Goal: Ask a question: Seek information or help from site administrators or community

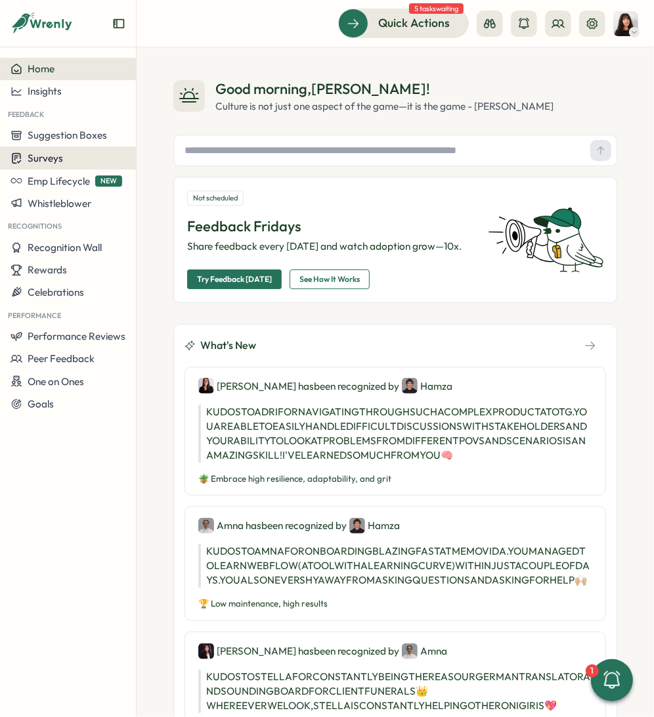
click at [53, 155] on span "Surveys" at bounding box center [45, 158] width 35 height 12
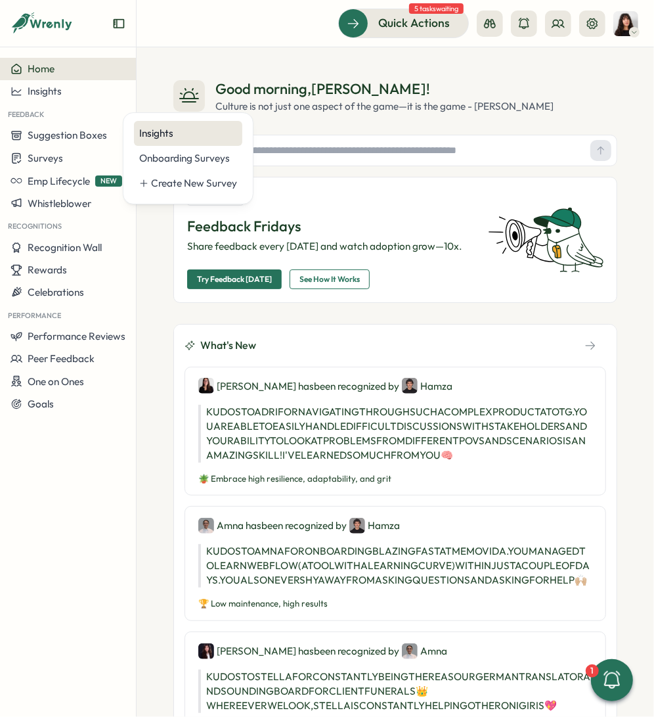
click at [187, 134] on div "Insights" at bounding box center [188, 133] width 98 height 14
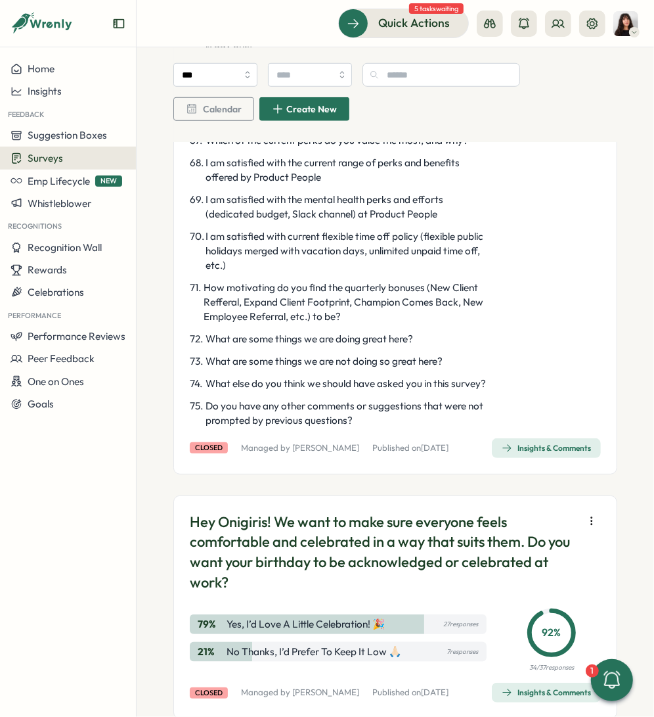
scroll to position [3175, 0]
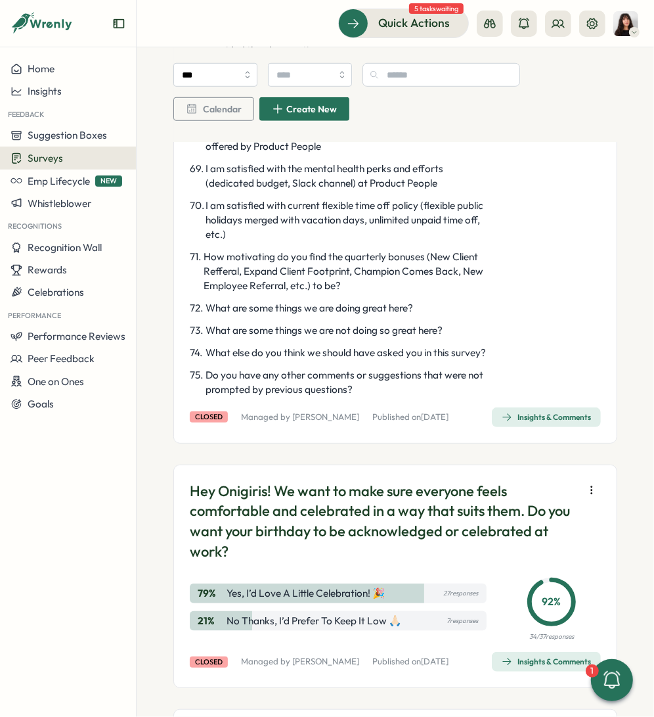
click at [518, 422] on div "Insights & Comments" at bounding box center [546, 417] width 89 height 11
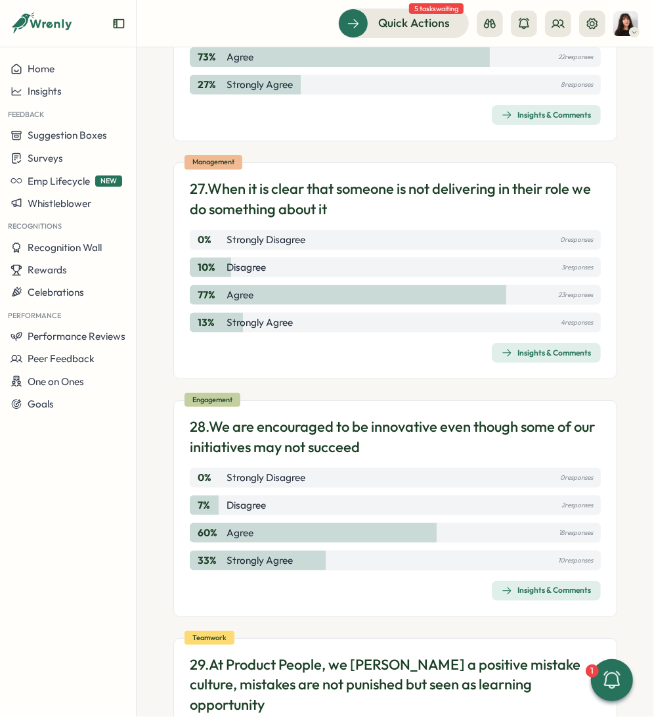
scroll to position [6043, 0]
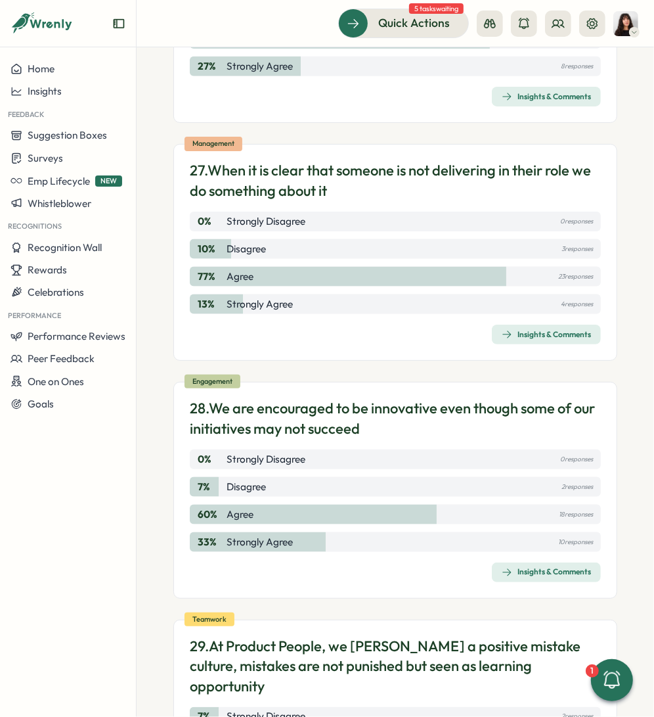
click at [540, 340] on div "Insights & Comments" at bounding box center [546, 334] width 89 height 11
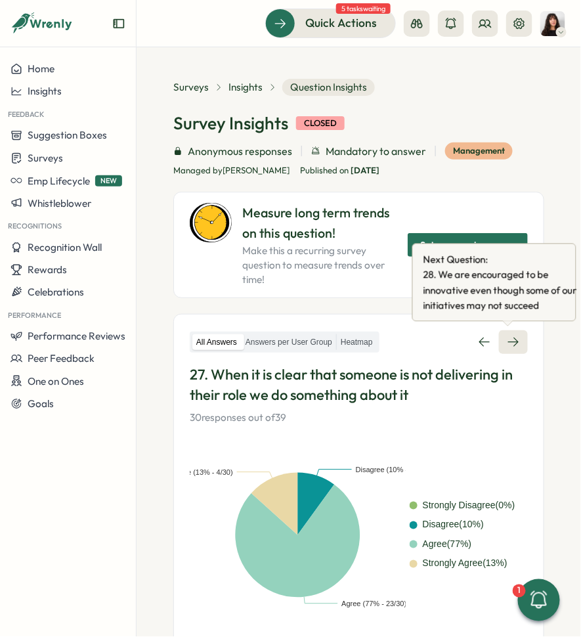
click at [507, 336] on icon at bounding box center [513, 342] width 13 height 13
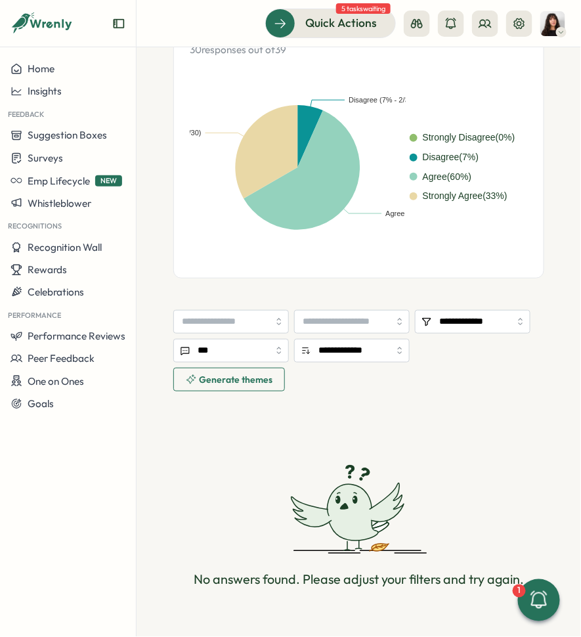
scroll to position [190, 0]
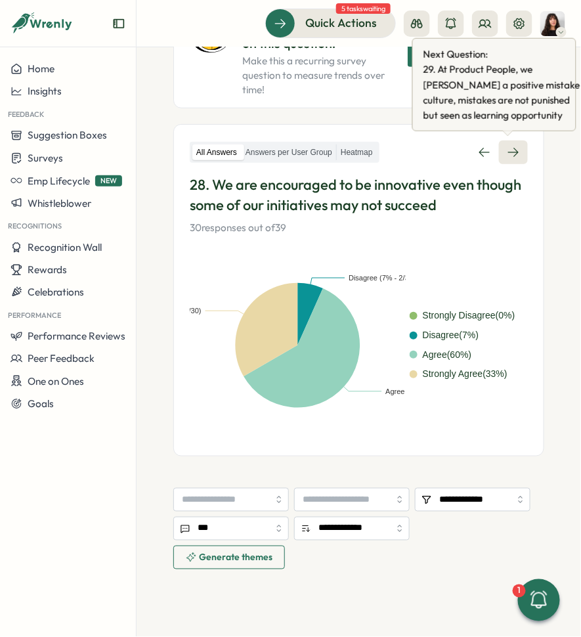
click at [507, 147] on icon at bounding box center [513, 152] width 13 height 13
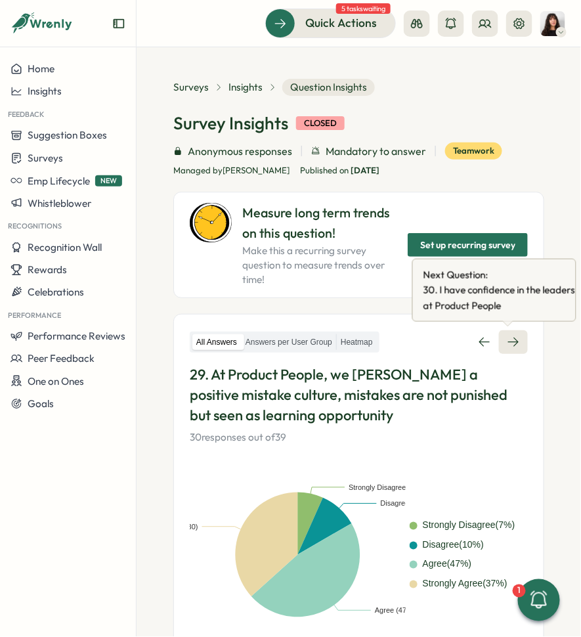
click at [507, 337] on icon at bounding box center [513, 342] width 13 height 13
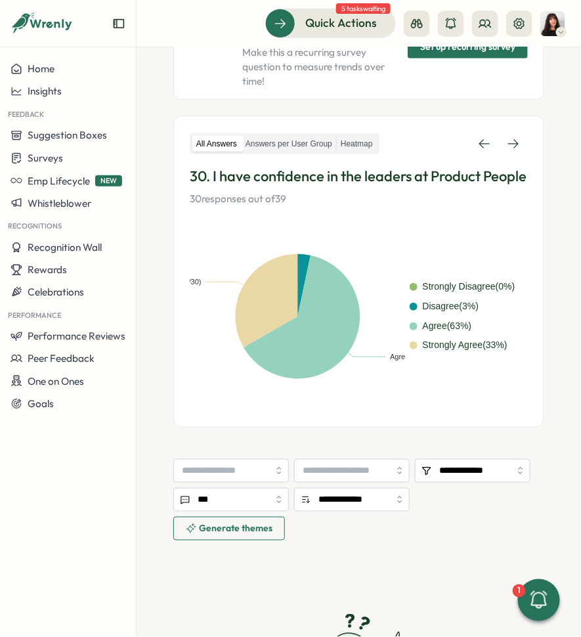
scroll to position [161, 0]
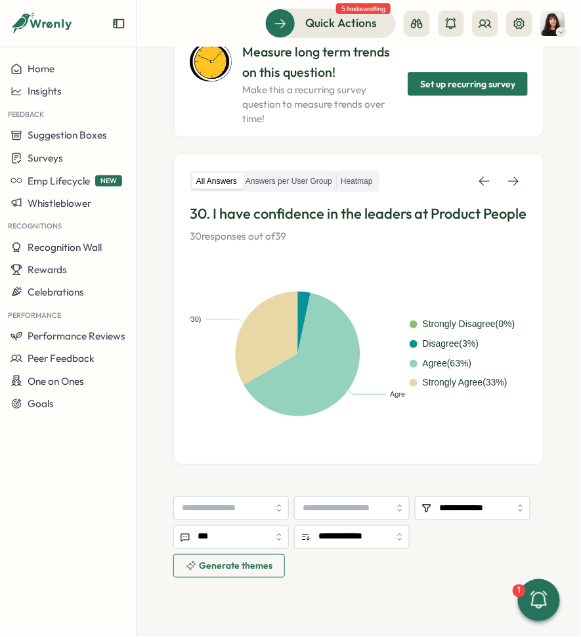
click at [509, 198] on div "All Answers Answers per User Group Heatmap 30. I have confidence in the leaders…" at bounding box center [359, 206] width 338 height 74
click at [507, 185] on icon at bounding box center [513, 181] width 13 height 13
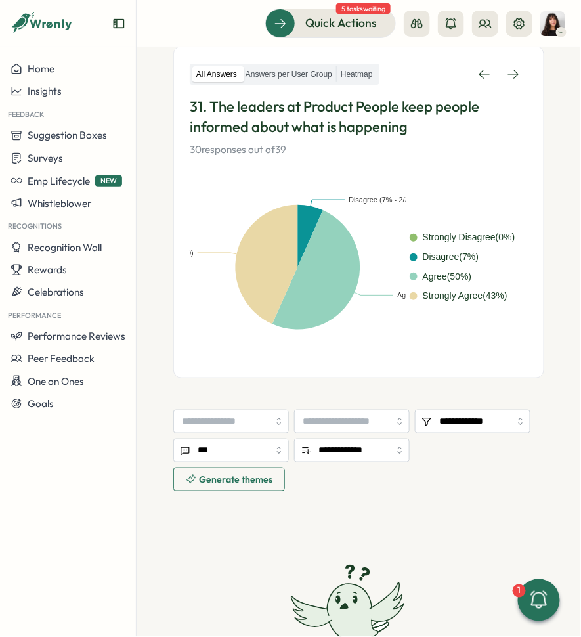
scroll to position [158, 0]
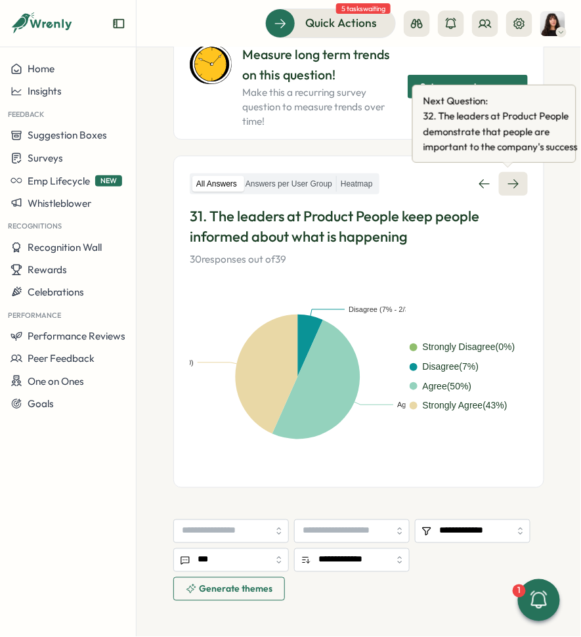
click at [508, 184] on icon at bounding box center [513, 183] width 13 height 13
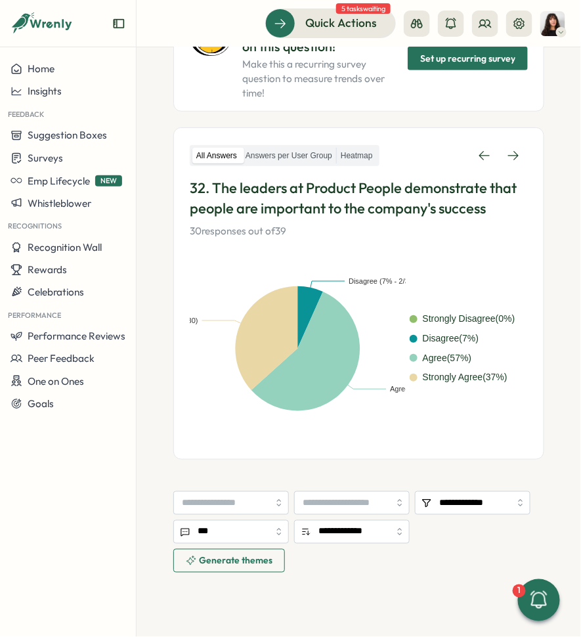
scroll to position [184, 0]
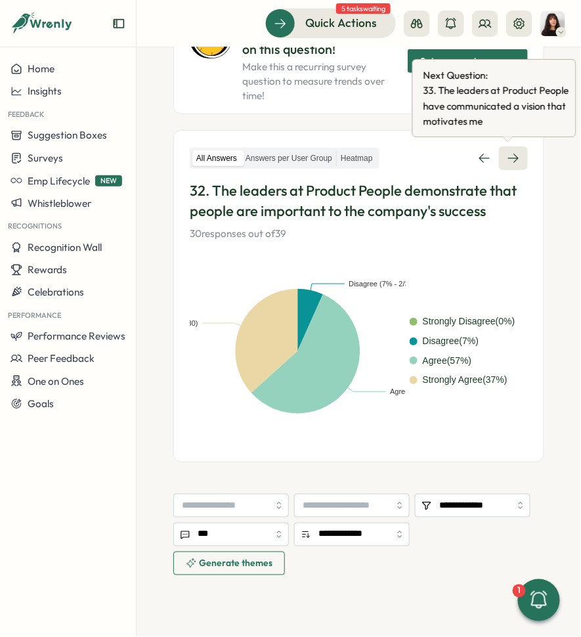
click at [511, 156] on icon at bounding box center [513, 158] width 11 height 9
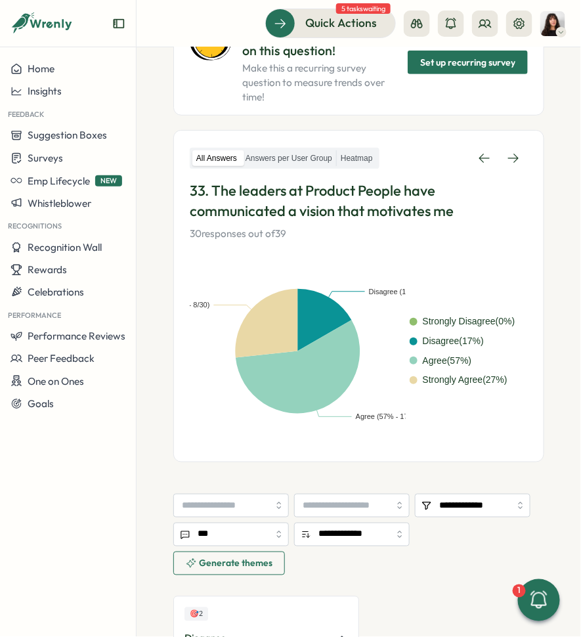
scroll to position [380, 0]
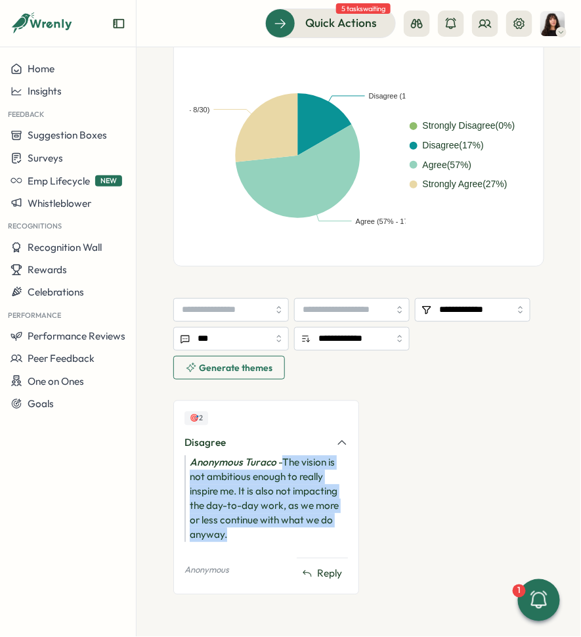
drag, startPoint x: 231, startPoint y: 530, endPoint x: 286, endPoint y: 457, distance: 92.0
click at [286, 457] on div "Anonymous Turaco - The vision is not ambitious enough to really inspire me. It …" at bounding box center [267, 499] width 164 height 87
copy div "The vision is not ambitious enough to really inspire me. It is also not impacti…"
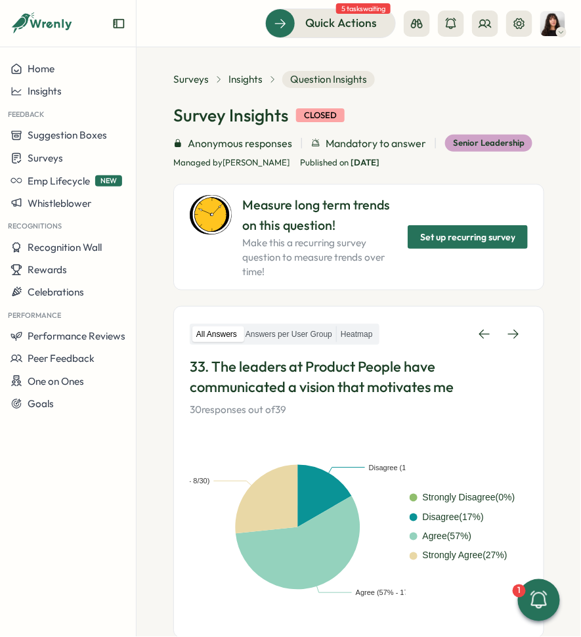
scroll to position [0, 0]
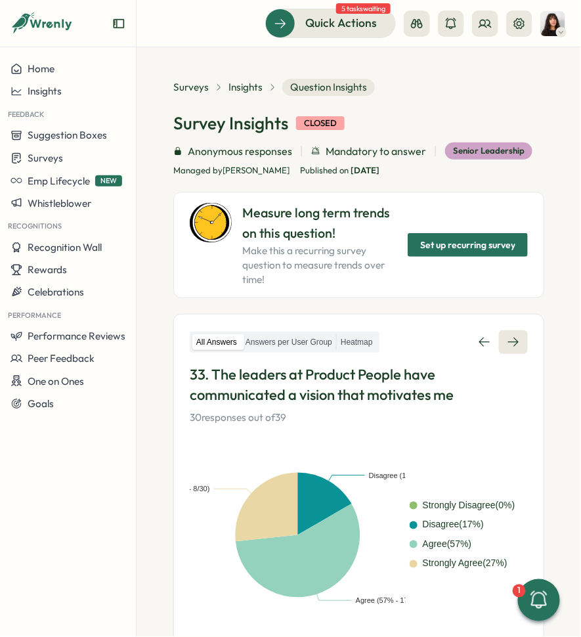
click at [515, 348] on link at bounding box center [513, 342] width 29 height 24
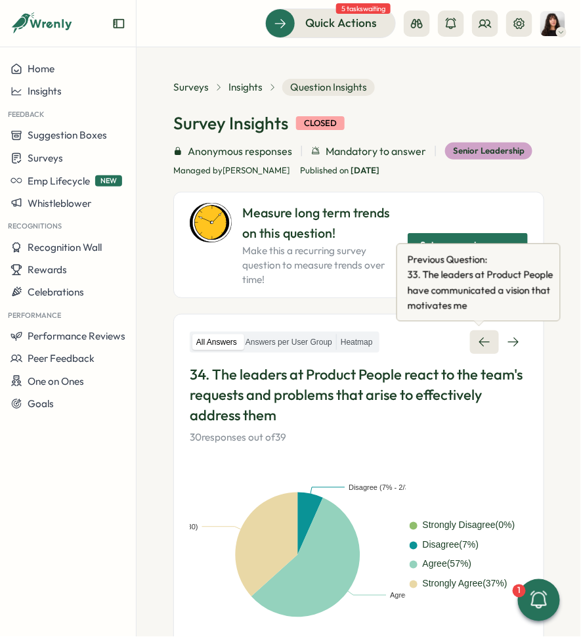
click at [478, 342] on icon at bounding box center [484, 342] width 13 height 13
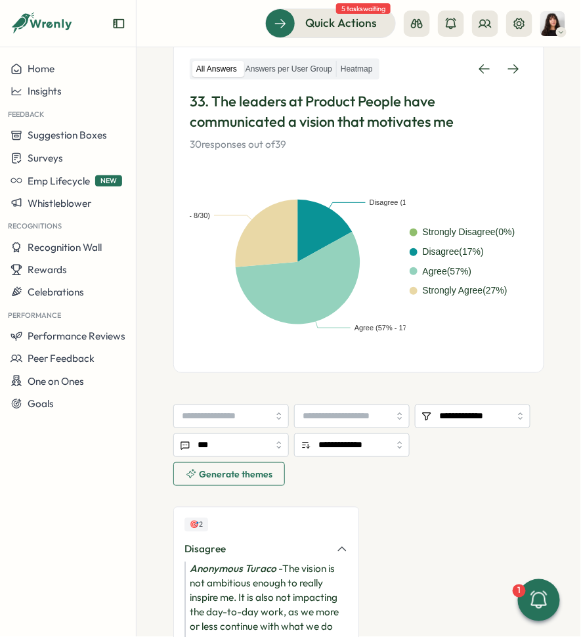
scroll to position [380, 0]
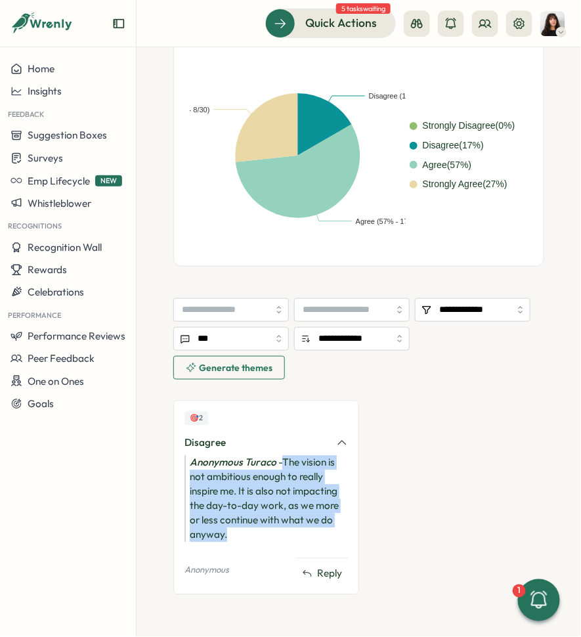
drag, startPoint x: 265, startPoint y: 531, endPoint x: 286, endPoint y: 461, distance: 73.2
click at [286, 461] on div "Anonymous Turaco - The vision is not ambitious enough to really inspire me. It …" at bounding box center [267, 499] width 164 height 87
copy div "The vision is not ambitious enough to really inspire me. It is also not impacti…"
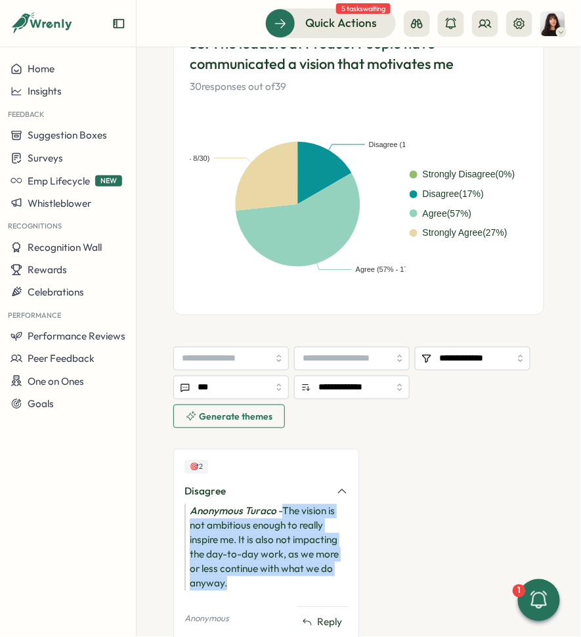
scroll to position [0, 0]
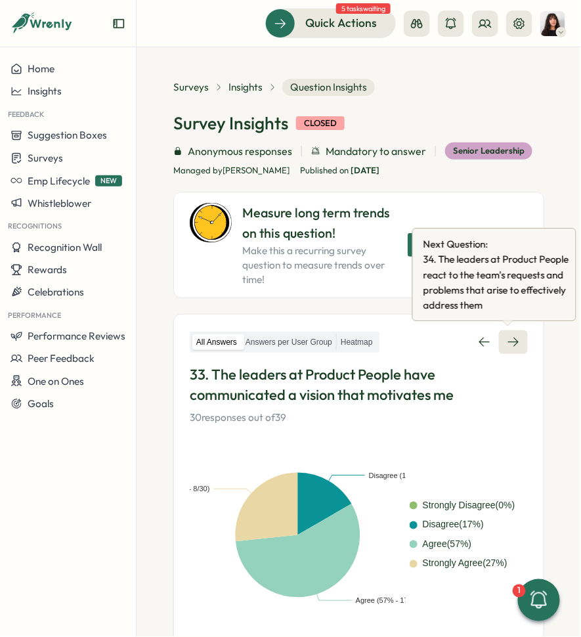
click at [513, 344] on icon at bounding box center [513, 342] width 13 height 13
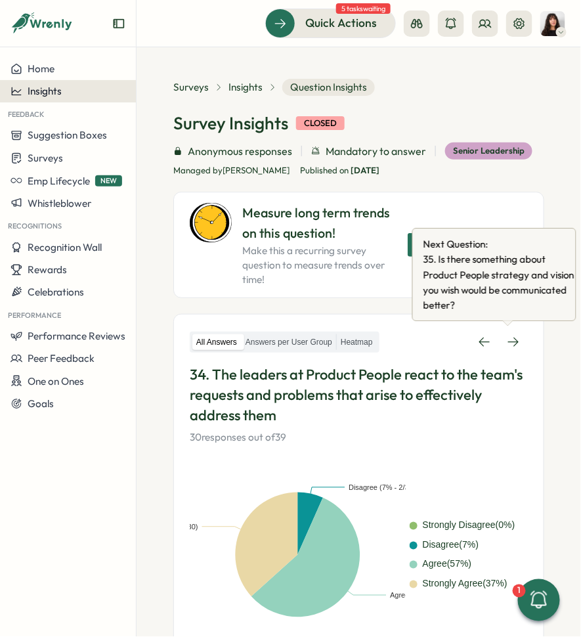
click at [56, 85] on span "Insights" at bounding box center [45, 91] width 34 height 12
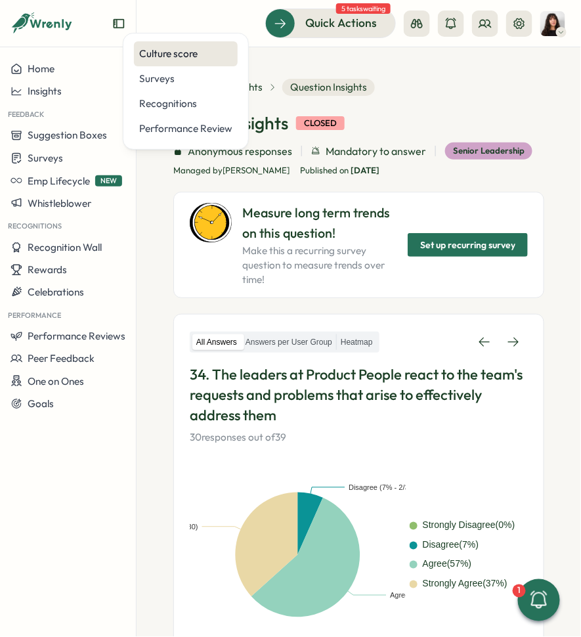
click at [169, 62] on div "Culture score" at bounding box center [186, 53] width 104 height 25
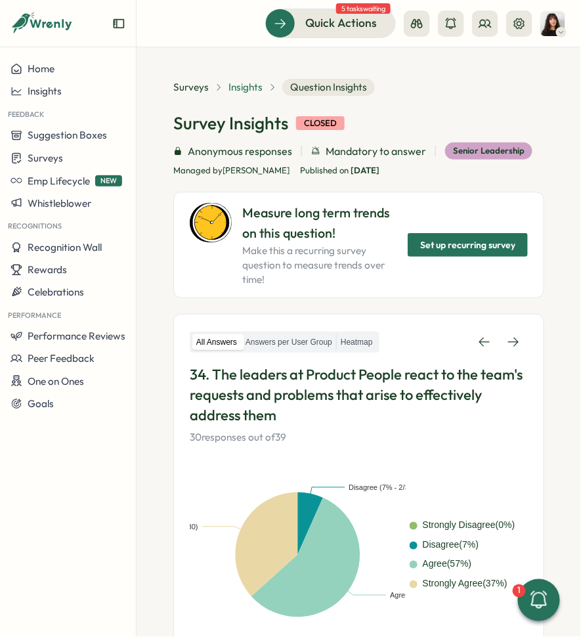
click at [248, 80] on span "Insights" at bounding box center [246, 87] width 34 height 14
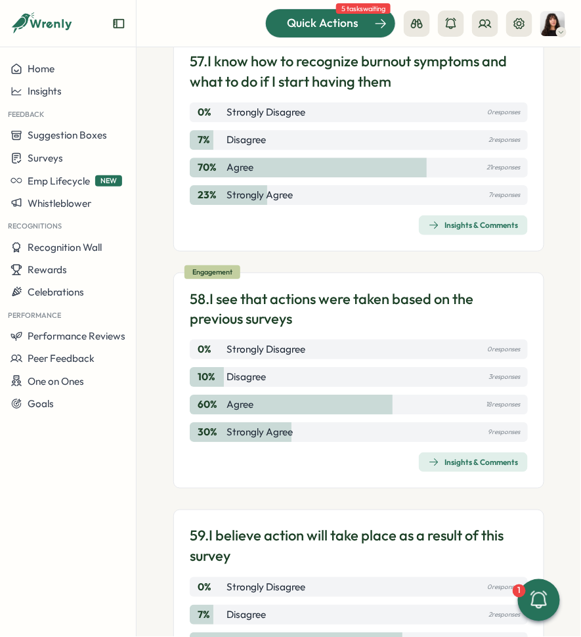
scroll to position [872, 0]
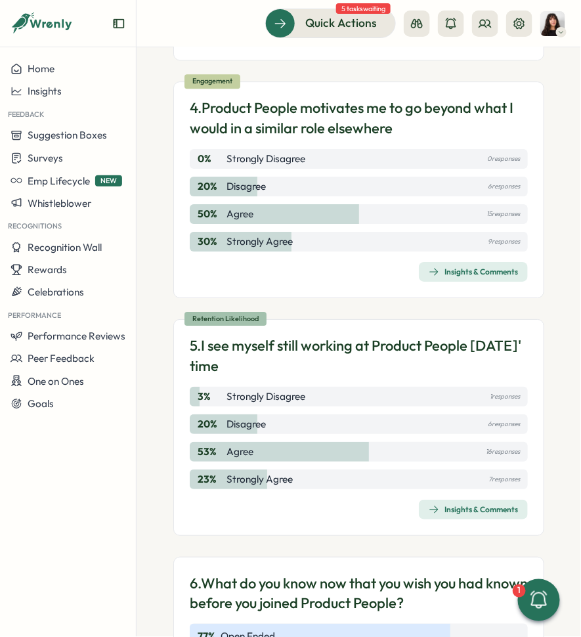
click at [317, 338] on p "5. I see myself still working at Product People in two years' time" at bounding box center [359, 356] width 338 height 41
click at [438, 508] on div "Insights & Comments" at bounding box center [473, 510] width 89 height 11
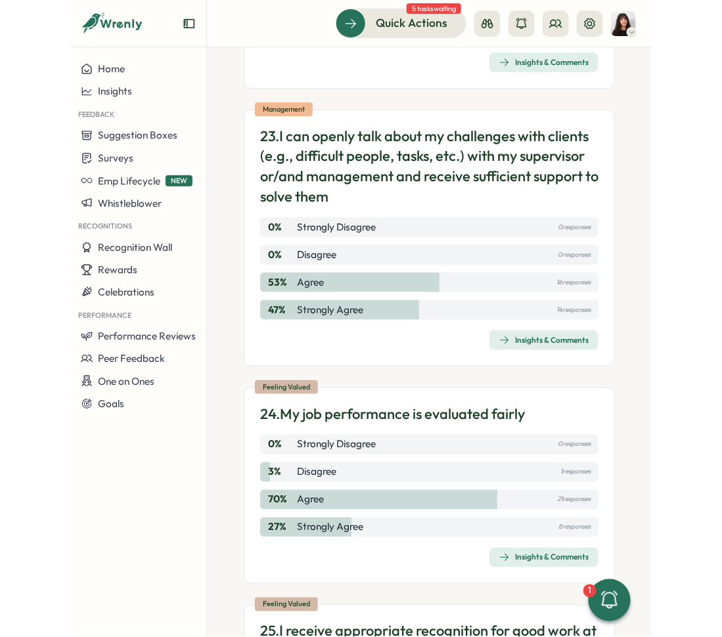
scroll to position [5635, 0]
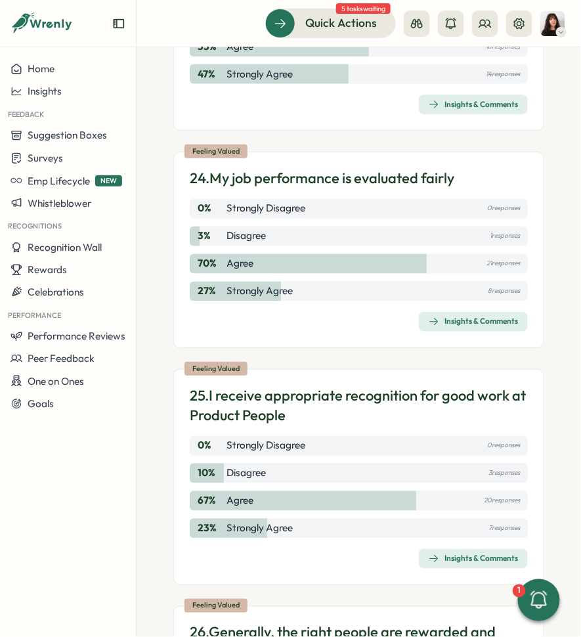
click at [445, 109] on div "Insights & Comments" at bounding box center [473, 104] width 89 height 11
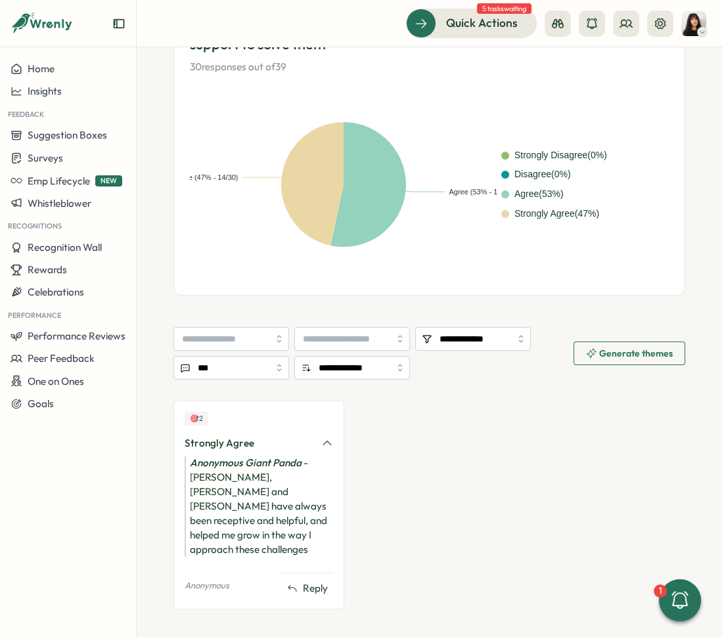
scroll to position [325, 0]
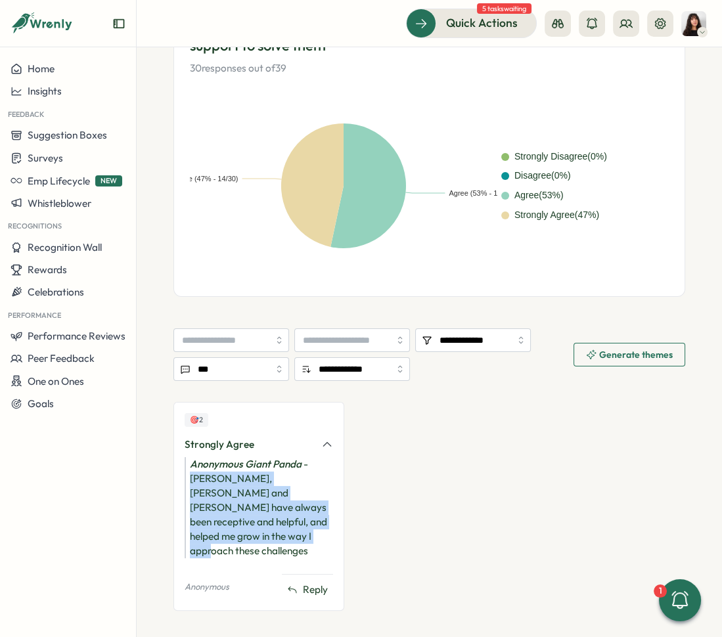
drag, startPoint x: 246, startPoint y: 539, endPoint x: 179, endPoint y: 473, distance: 94.3
click at [179, 473] on div "🎯 2 Strongly Agree Anonymous Giant Panda - Betty, Hasan and Viktoria have alway…" at bounding box center [258, 506] width 171 height 209
copy div "Betty, Hasan and Viktoria have always been receptive and helpful, and helped me…"
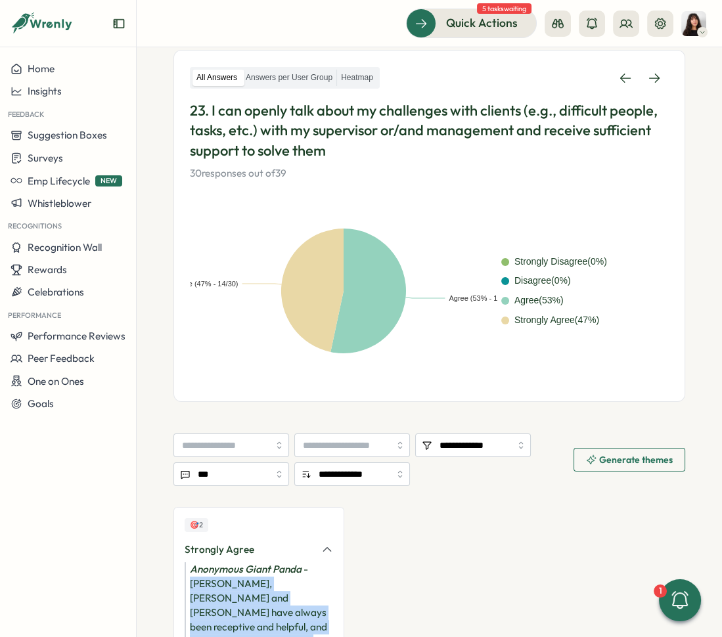
scroll to position [219, 0]
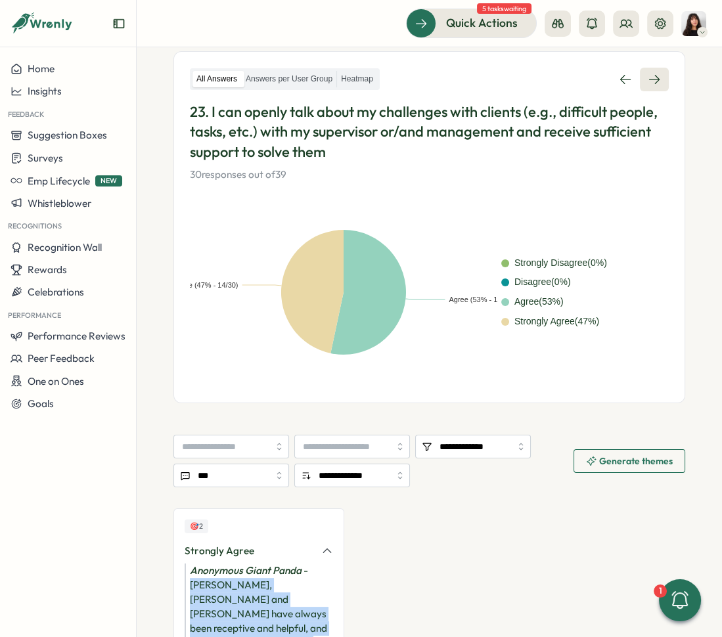
click at [649, 78] on icon at bounding box center [654, 79] width 13 height 13
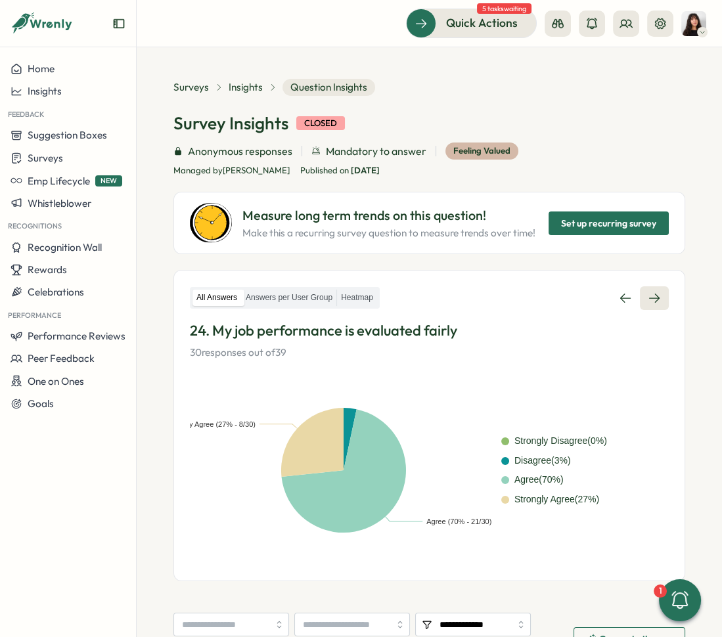
click at [650, 292] on icon at bounding box center [654, 298] width 13 height 13
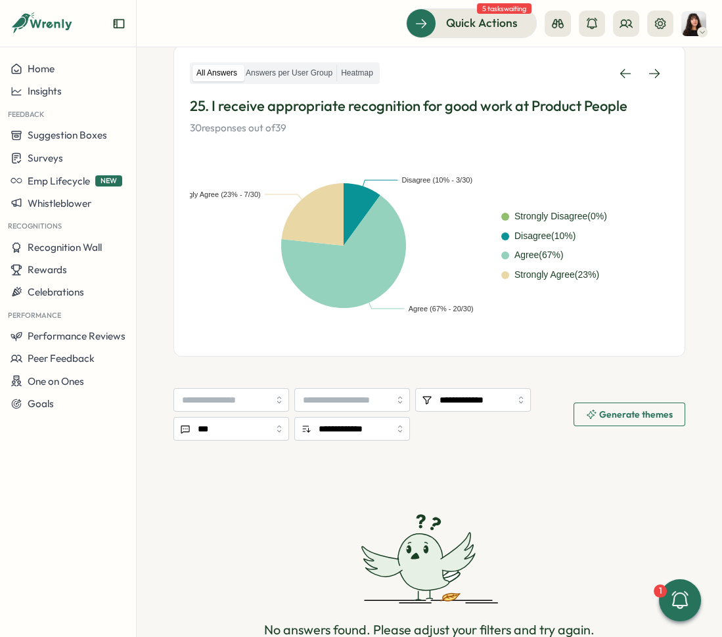
scroll to position [158, 0]
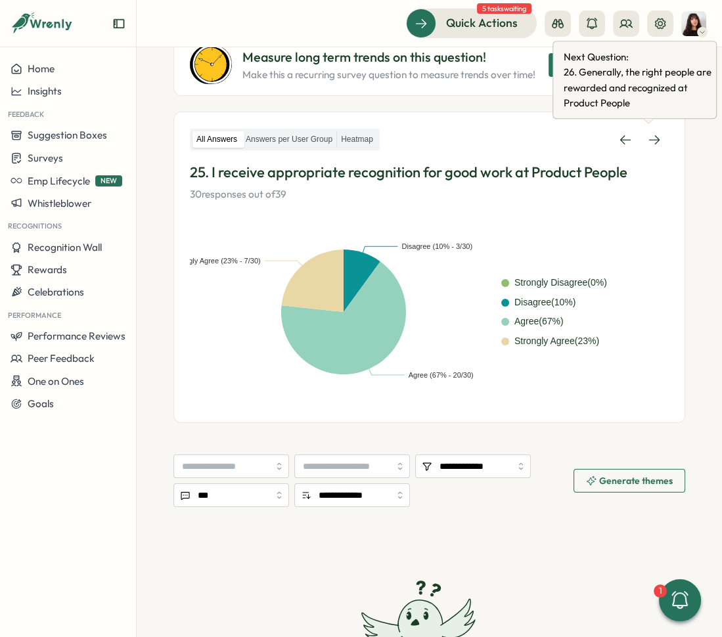
click at [650, 122] on icon at bounding box center [648, 120] width 11 height 5
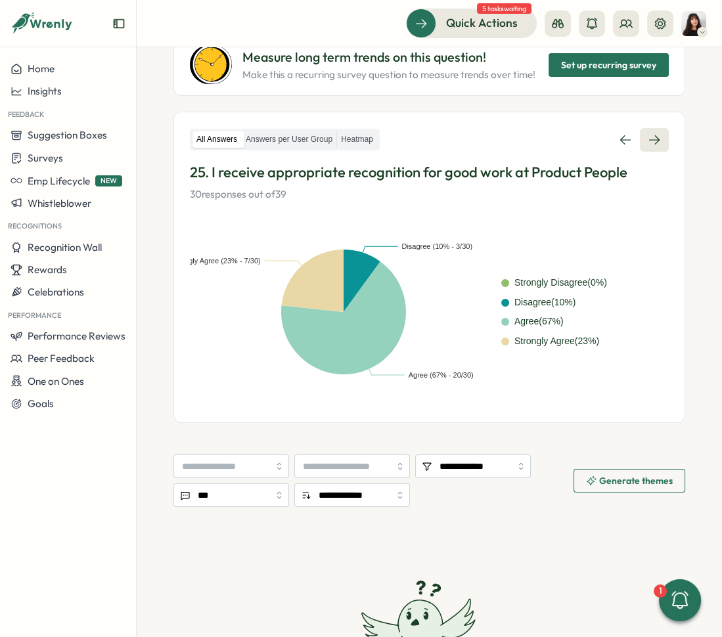
click at [648, 134] on icon at bounding box center [654, 139] width 13 height 13
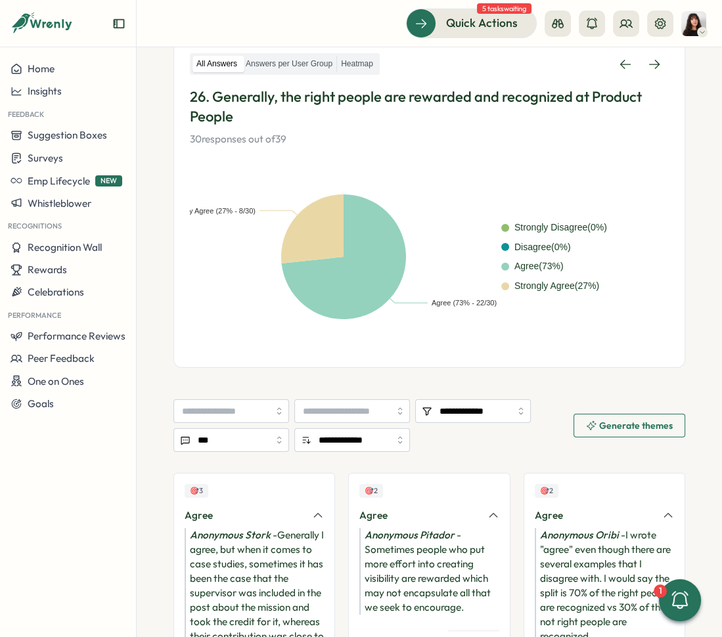
scroll to position [230, 0]
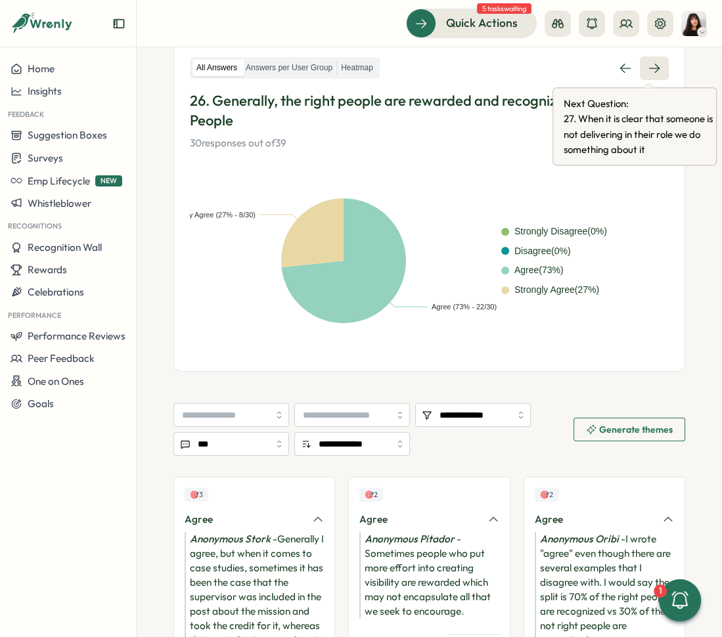
click at [651, 65] on icon at bounding box center [654, 68] width 11 height 9
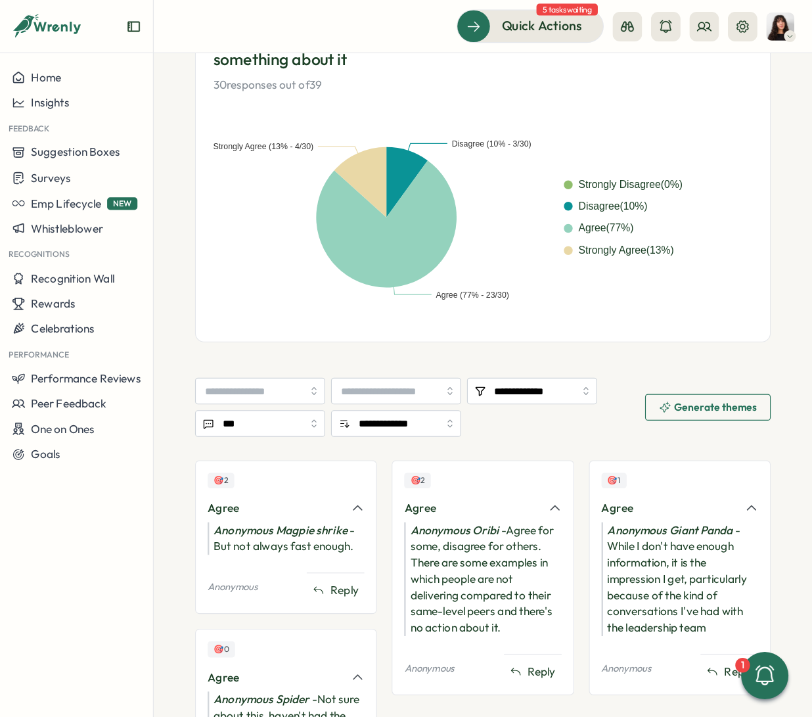
scroll to position [248, 0]
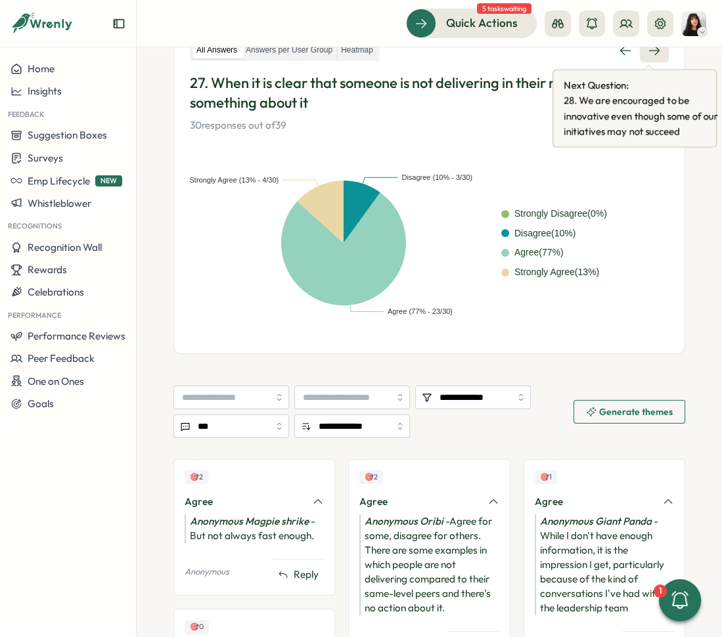
click at [646, 56] on link at bounding box center [654, 51] width 29 height 24
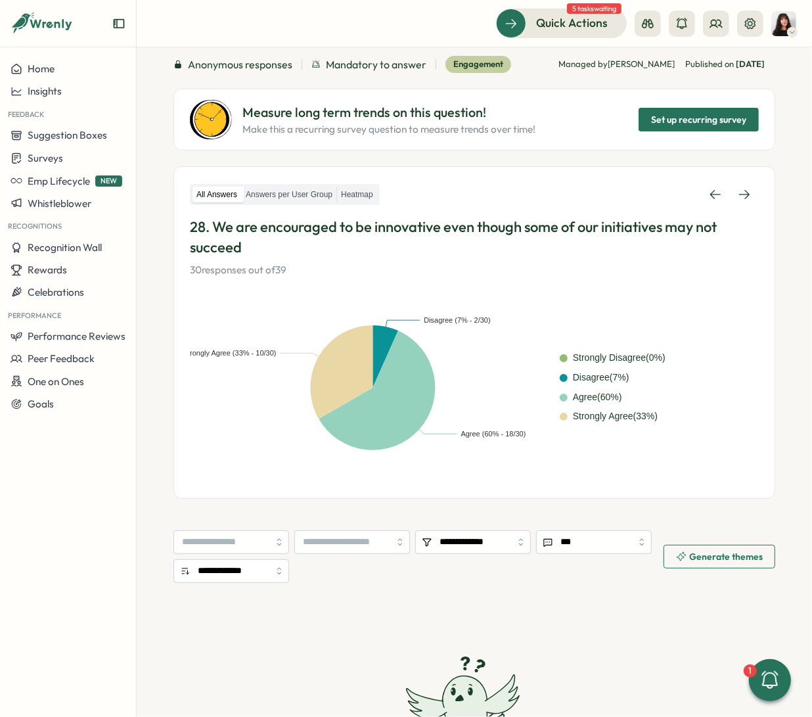
scroll to position [85, 0]
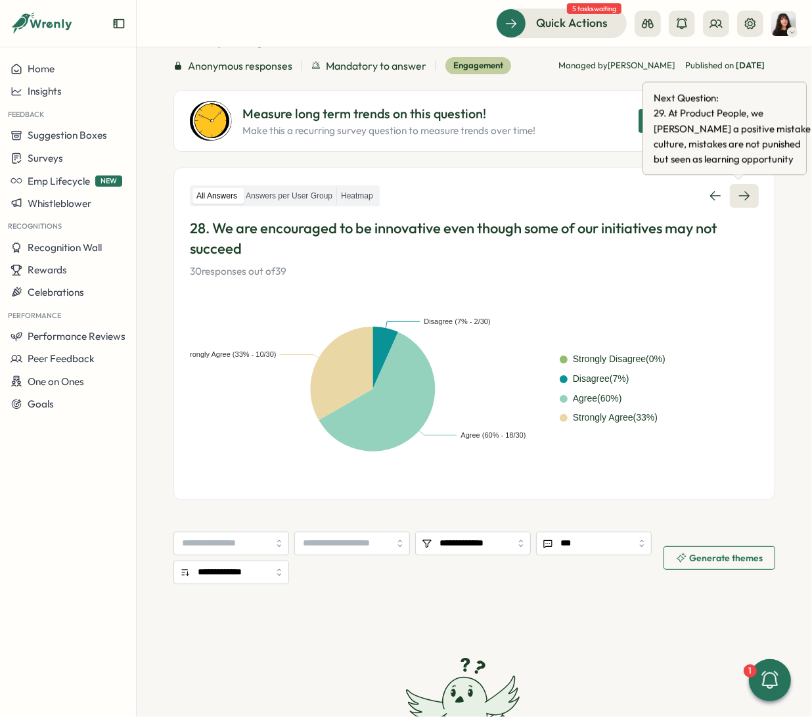
click at [654, 190] on link at bounding box center [744, 196] width 29 height 24
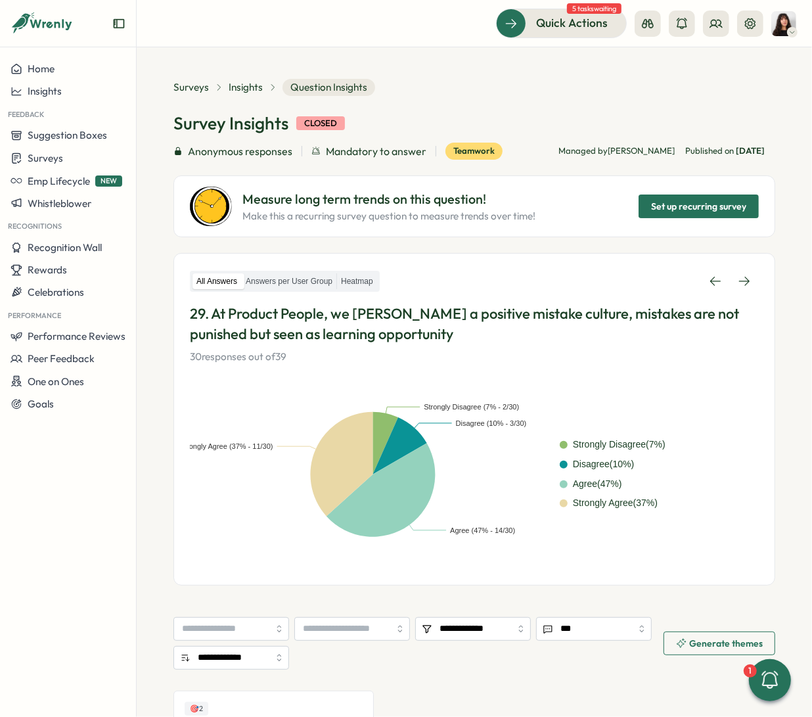
scroll to position [181, 0]
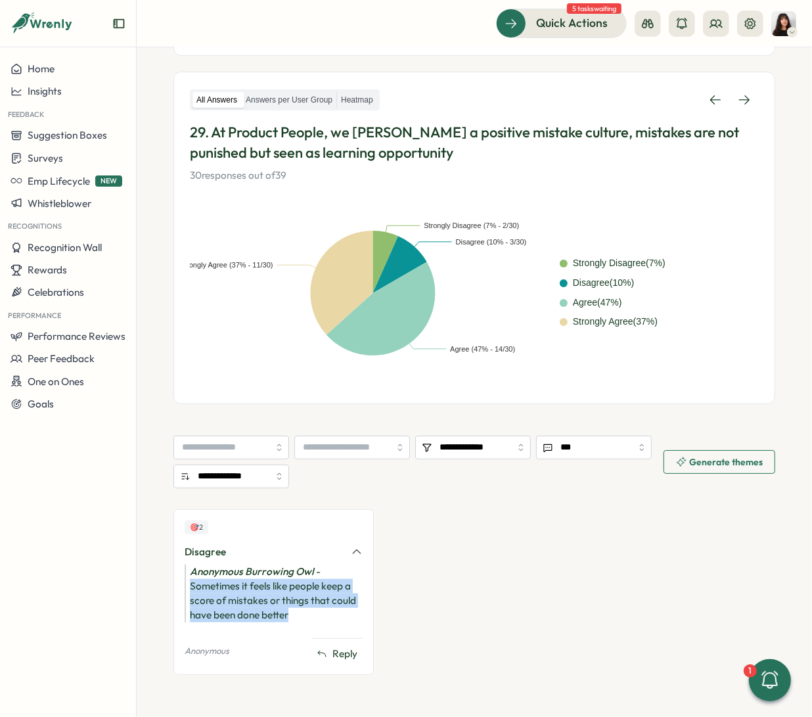
drag, startPoint x: 301, startPoint y: 613, endPoint x: 190, endPoint y: 587, distance: 113.9
click at [190, 587] on div "Anonymous Burrowing Owl - Sometimes it feels like people keep a score of mistak…" at bounding box center [274, 593] width 178 height 58
copy div "Sometimes it feels like people keep a score of mistakes or things that could ha…"
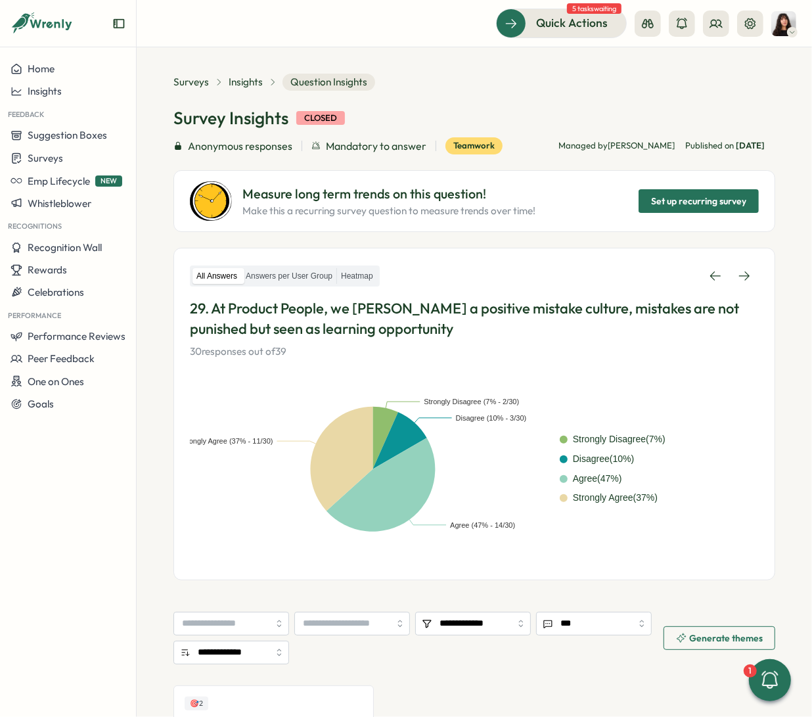
scroll to position [0, 0]
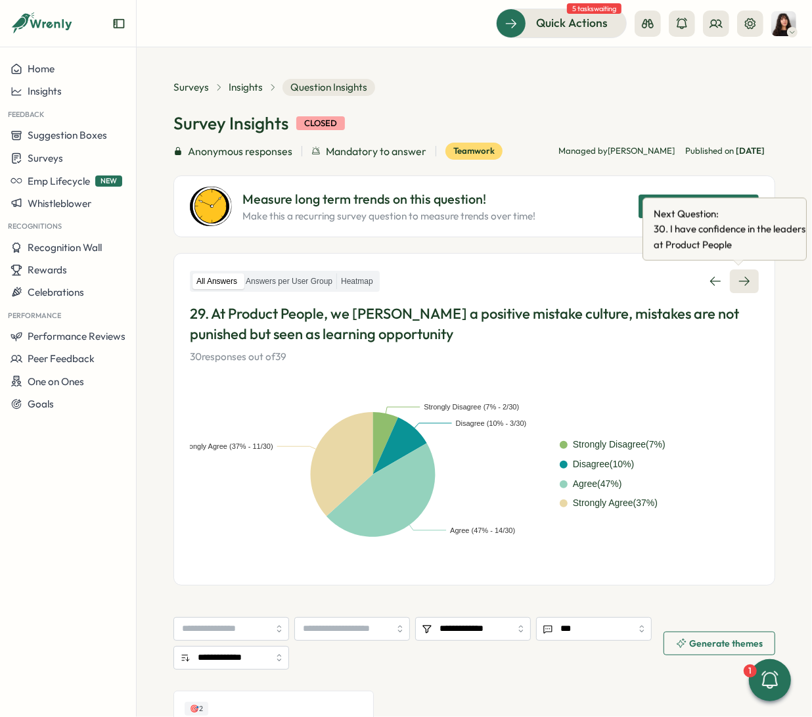
click at [654, 284] on link at bounding box center [744, 281] width 29 height 24
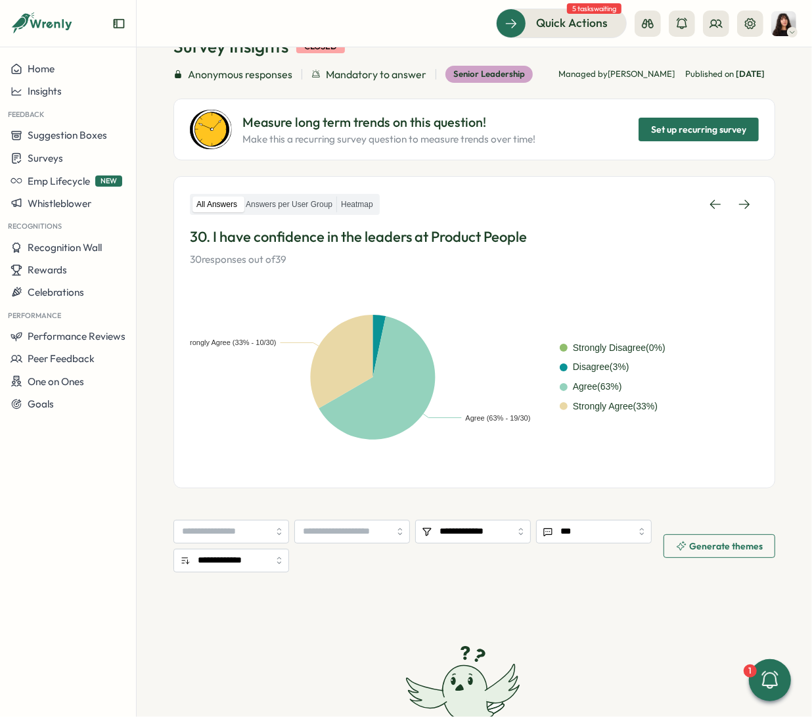
scroll to position [181, 0]
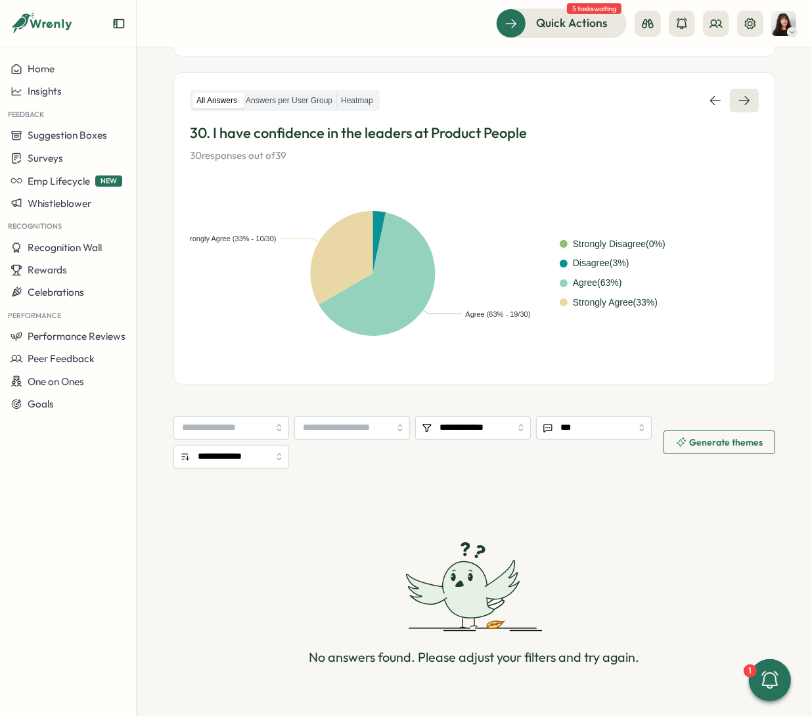
click at [654, 94] on icon at bounding box center [744, 100] width 13 height 13
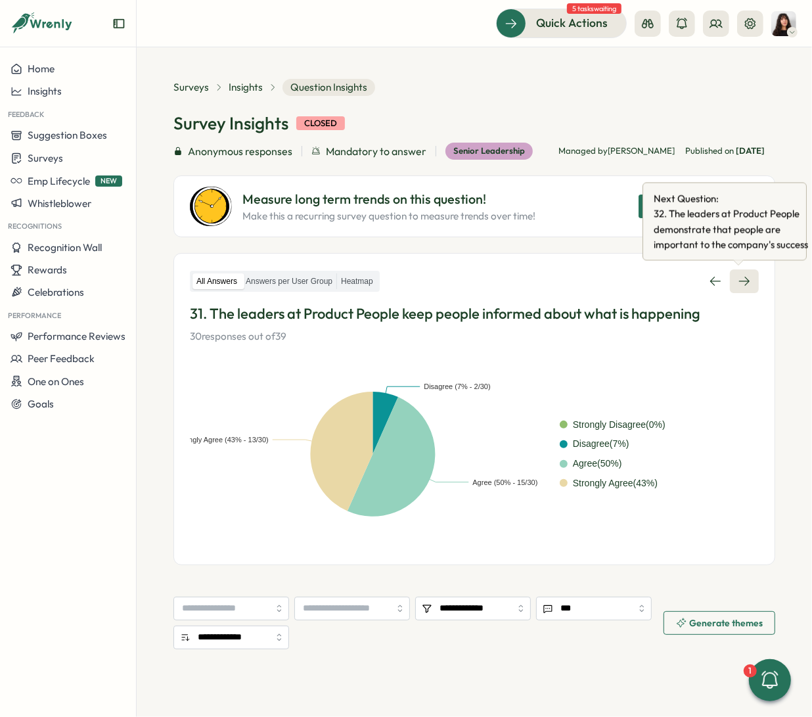
click at [654, 288] on link at bounding box center [744, 281] width 29 height 24
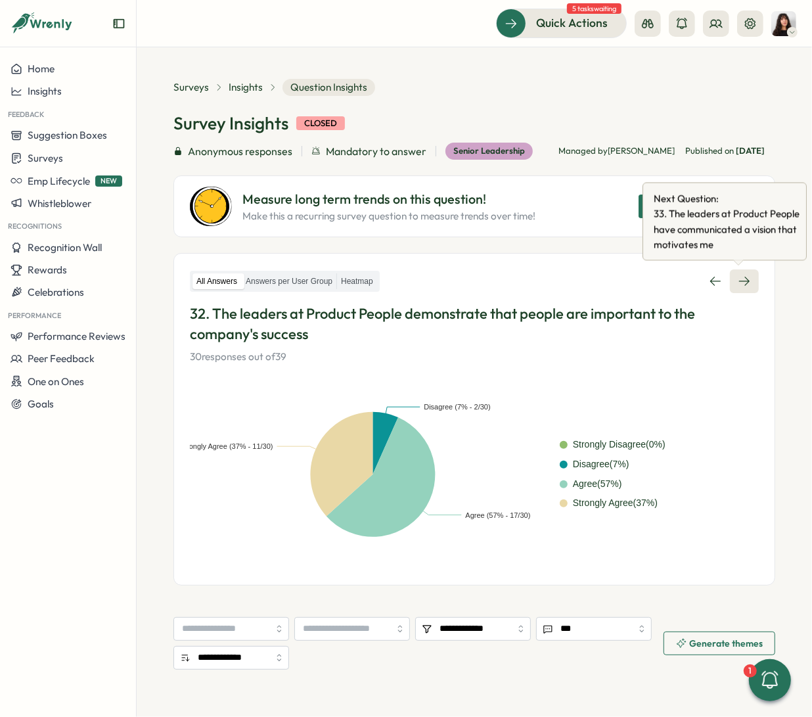
click at [654, 288] on link at bounding box center [744, 281] width 29 height 24
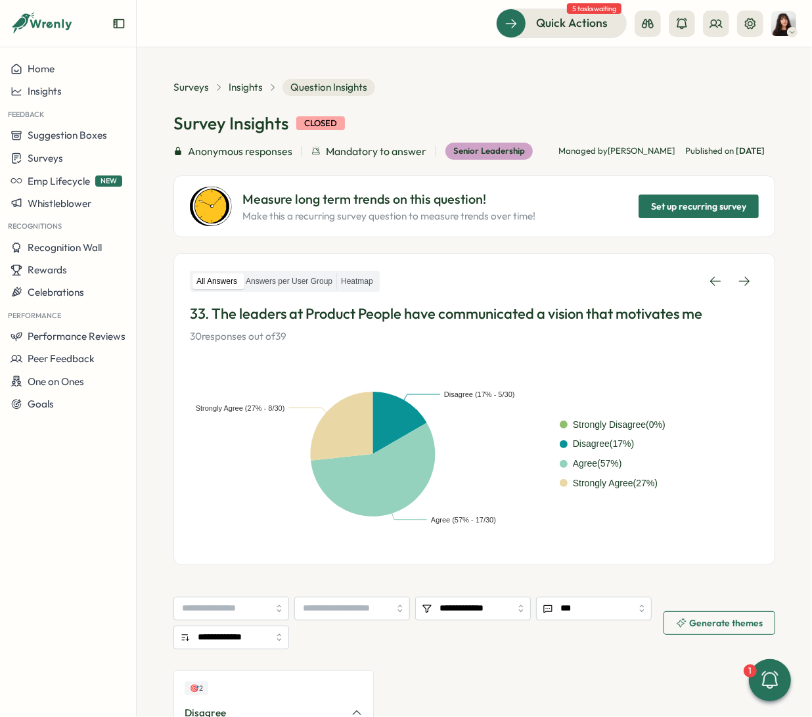
scroll to position [176, 0]
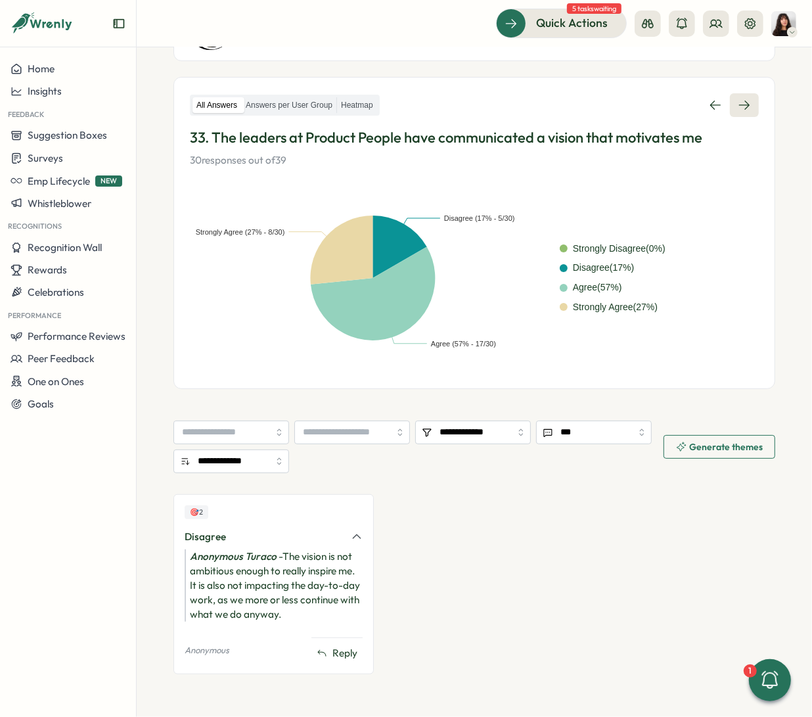
click at [654, 115] on link at bounding box center [744, 105] width 29 height 24
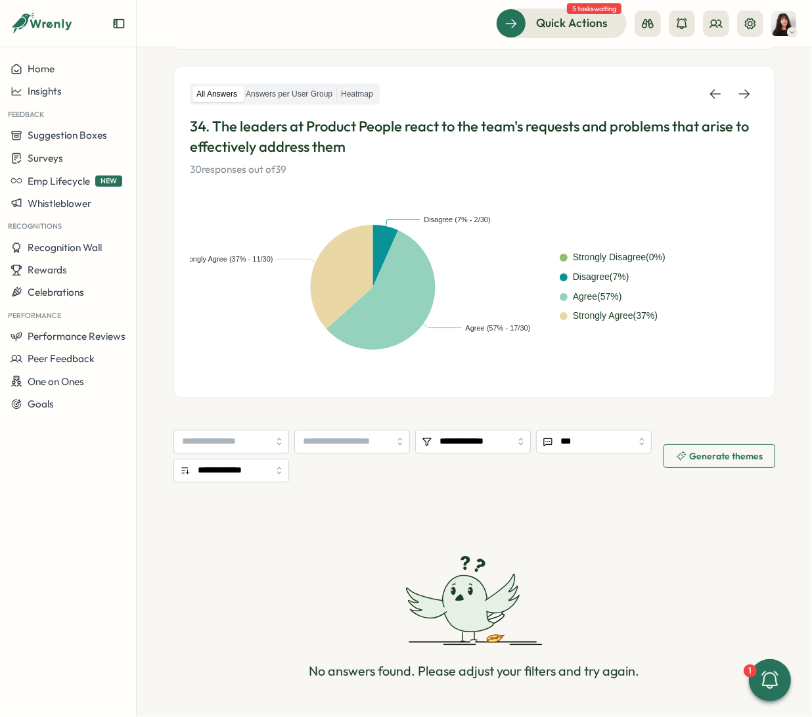
scroll to position [185, 0]
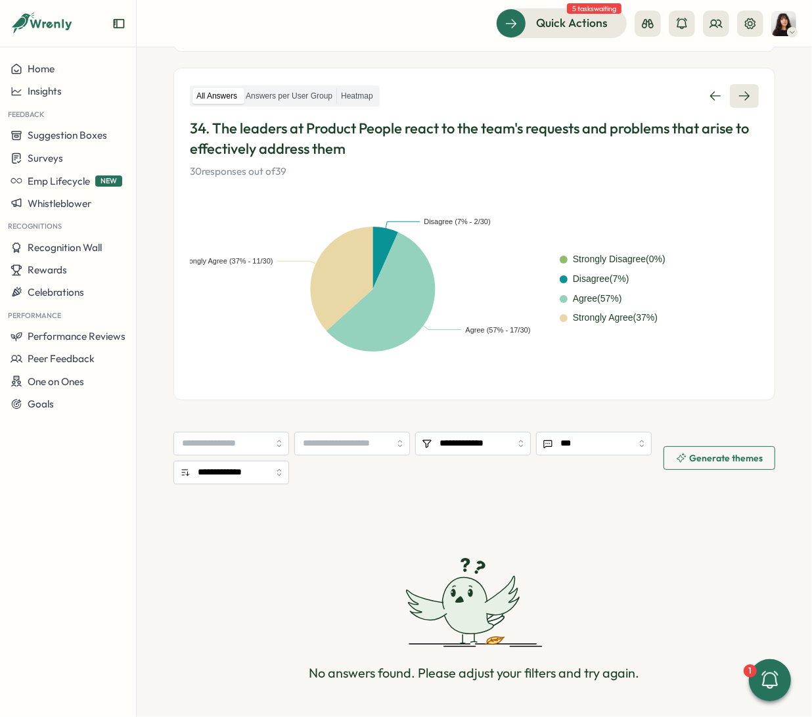
click at [654, 102] on link at bounding box center [744, 96] width 29 height 24
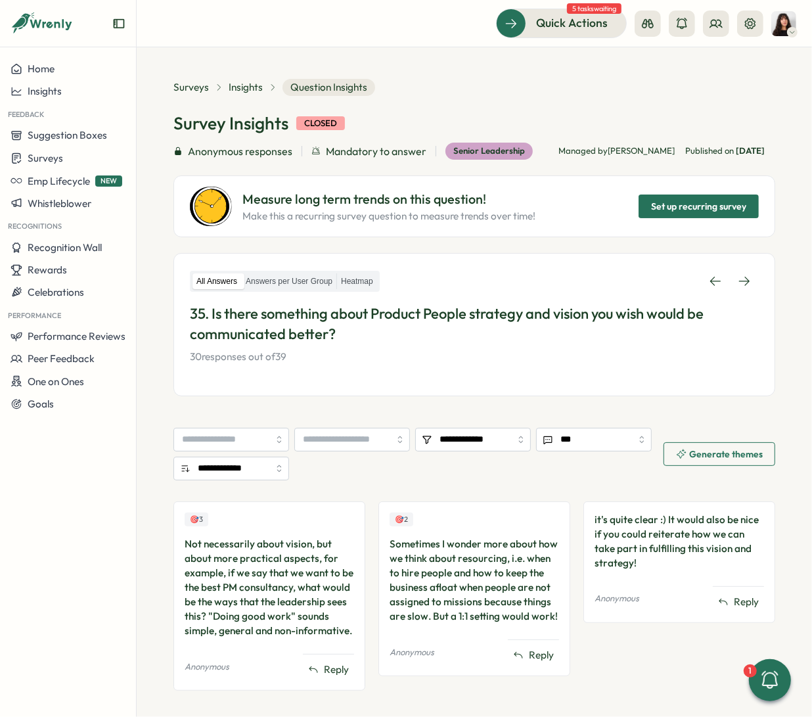
scroll to position [16, 0]
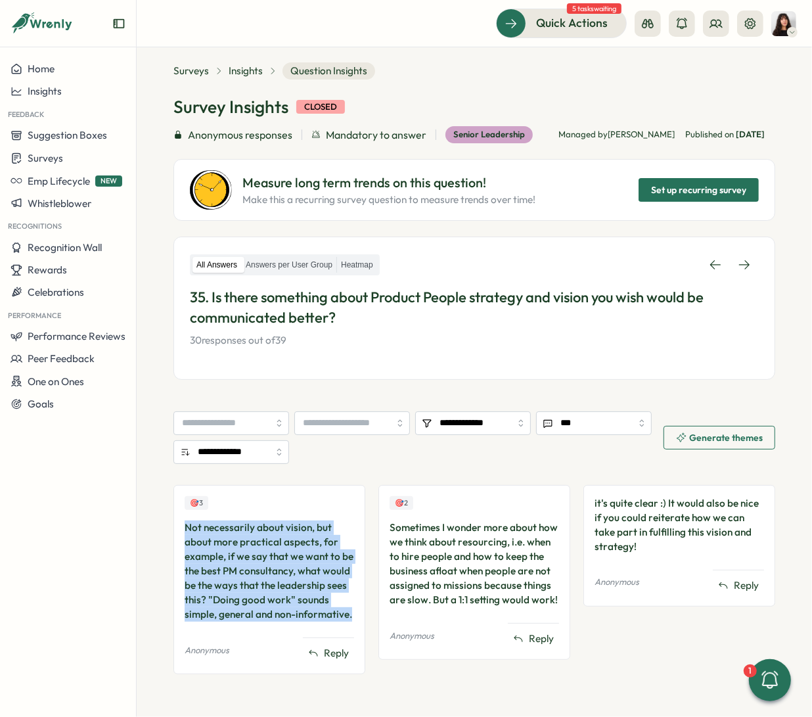
drag, startPoint x: 353, startPoint y: 614, endPoint x: 180, endPoint y: 529, distance: 193.0
click at [180, 529] on div "🎯 3 Not necessarily about vision, but about more practical aspects, for example…" at bounding box center [269, 579] width 192 height 189
copy div "Not necessarily about vision, but about more practical aspects, for example, if…"
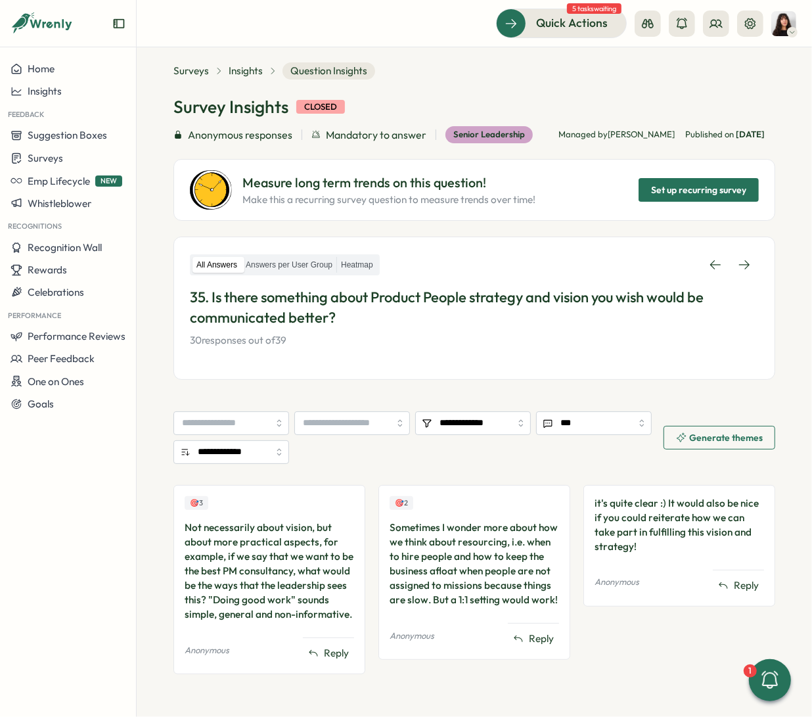
click at [463, 583] on div "Sometimes I wonder more about how we think about resourcing, i.e. when to hire …" at bounding box center [474, 563] width 169 height 87
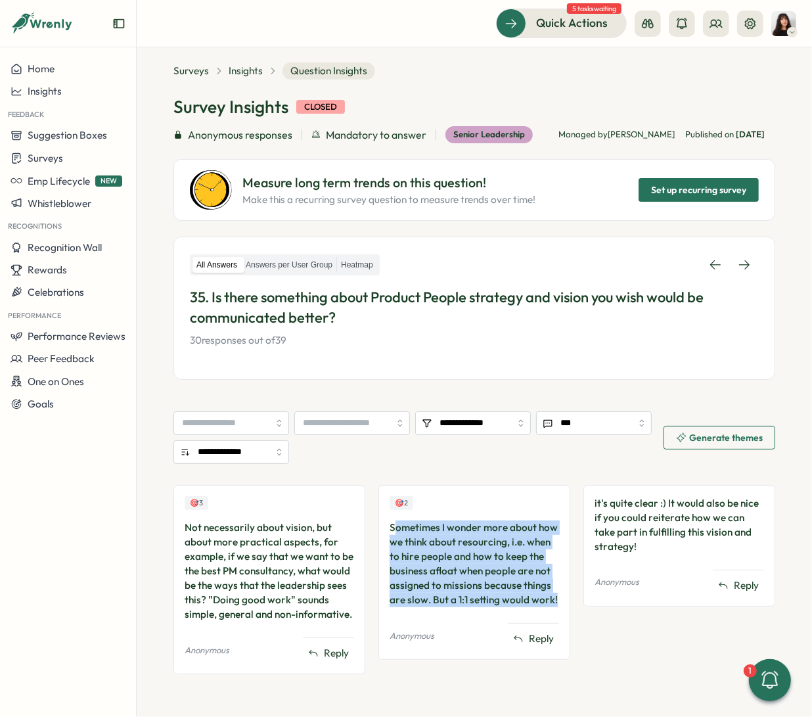
drag, startPoint x: 555, startPoint y: 602, endPoint x: 391, endPoint y: 524, distance: 182.2
click at [391, 524] on div "🎯 2 Sometimes I wonder more about how we think about resourcing, i.e. when to h…" at bounding box center [474, 572] width 192 height 175
copy div "ometimes I wonder more about how we think about resourcing, i.e. when to hire p…"
click at [654, 263] on icon at bounding box center [744, 264] width 11 height 9
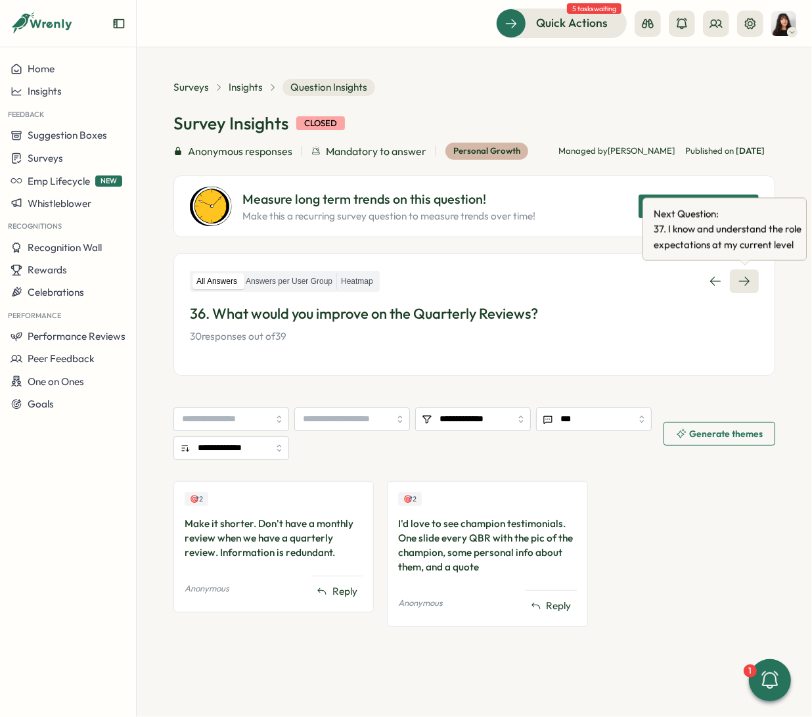
click at [654, 287] on link at bounding box center [744, 281] width 29 height 24
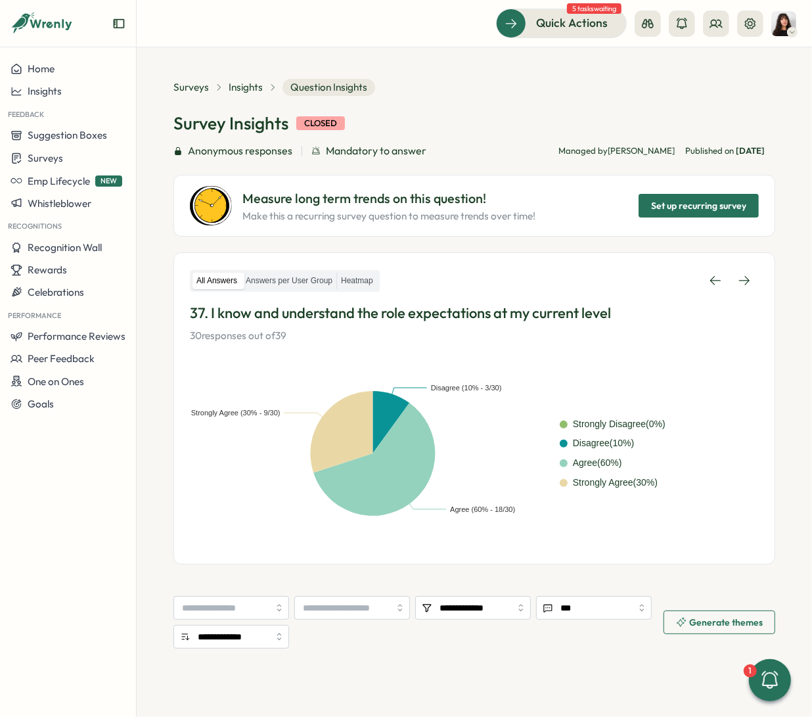
click at [654, 287] on link at bounding box center [744, 281] width 29 height 24
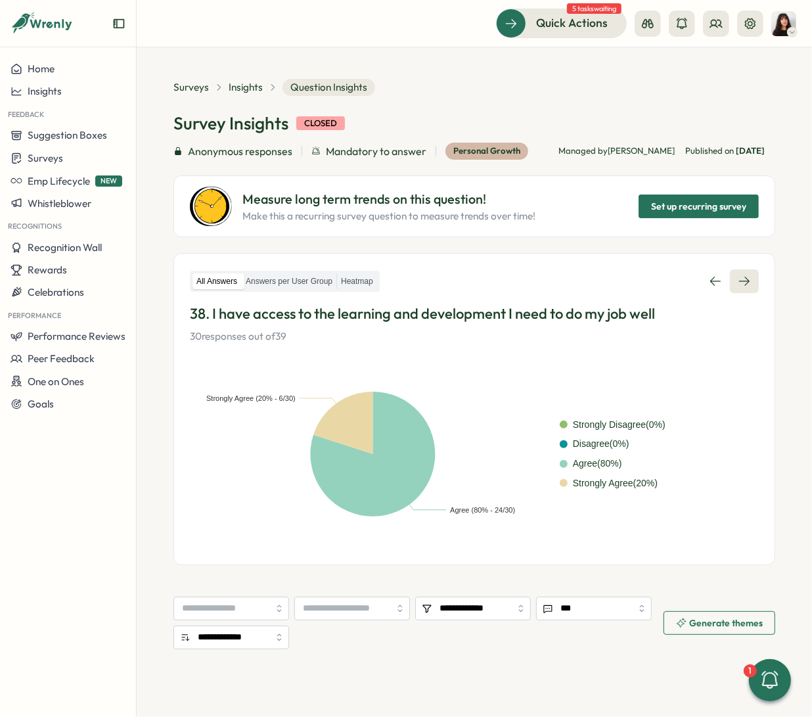
click at [654, 275] on icon at bounding box center [744, 281] width 13 height 13
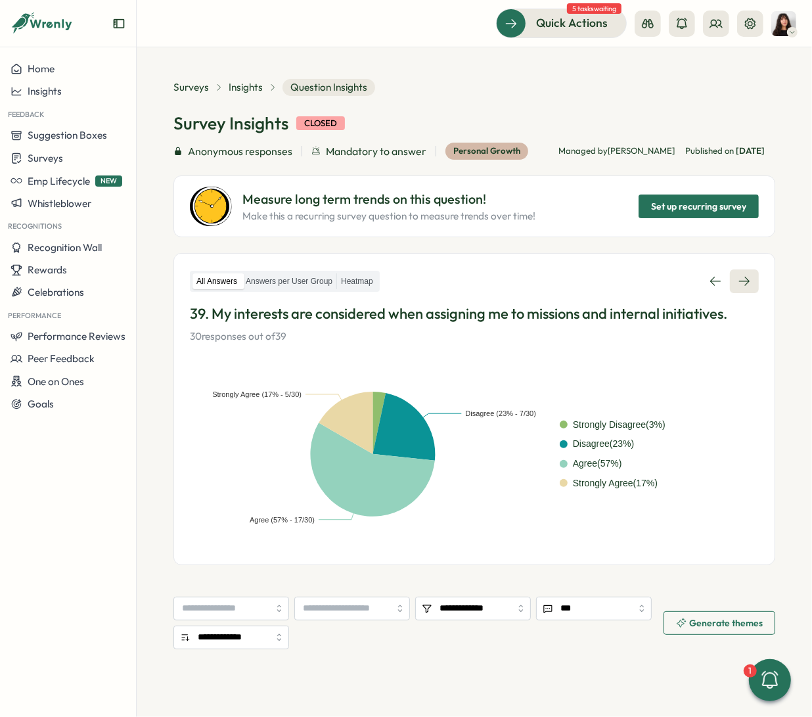
click at [654, 277] on icon at bounding box center [744, 281] width 11 height 9
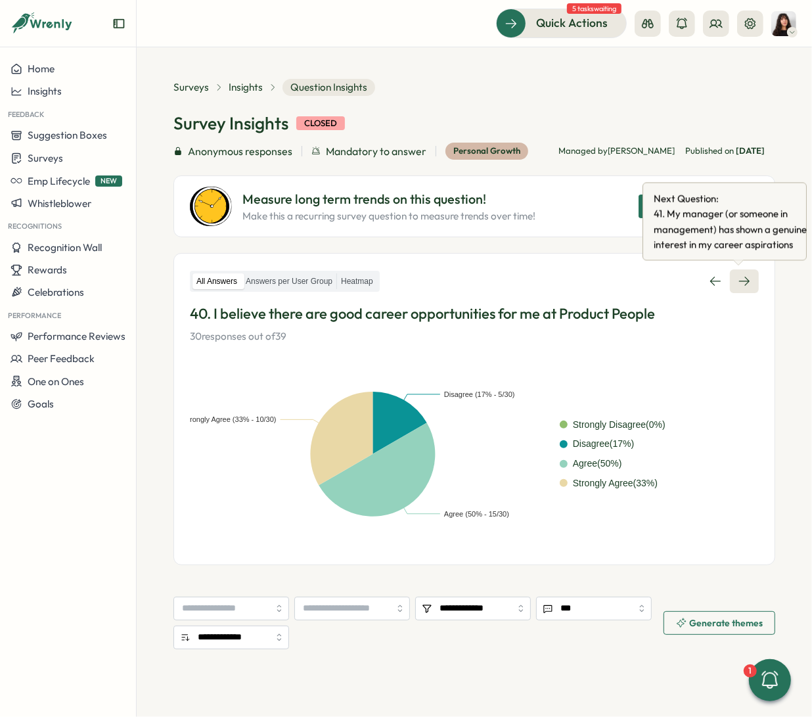
click at [654, 281] on icon at bounding box center [744, 281] width 11 height 9
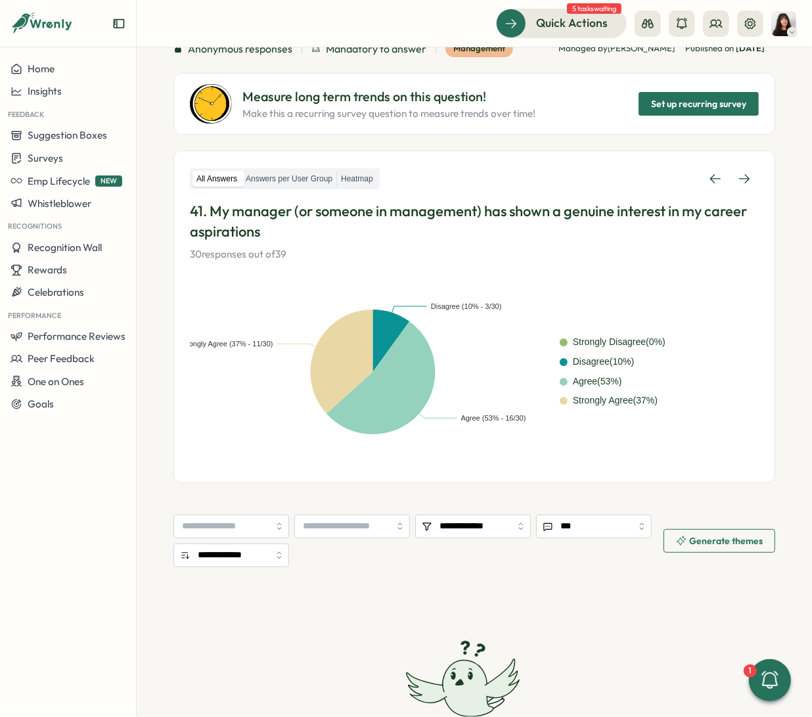
scroll to position [102, 0]
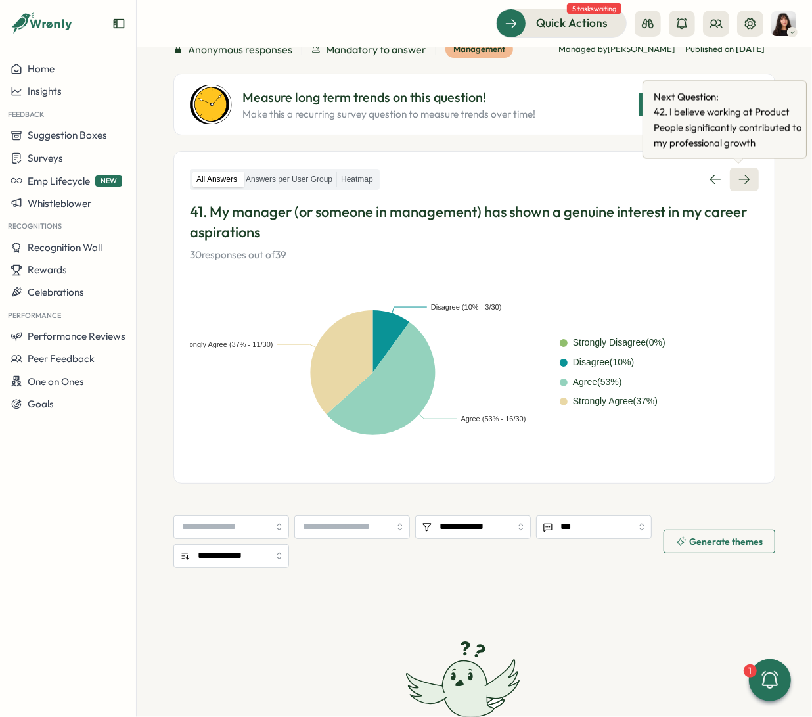
click at [654, 177] on icon at bounding box center [744, 179] width 13 height 13
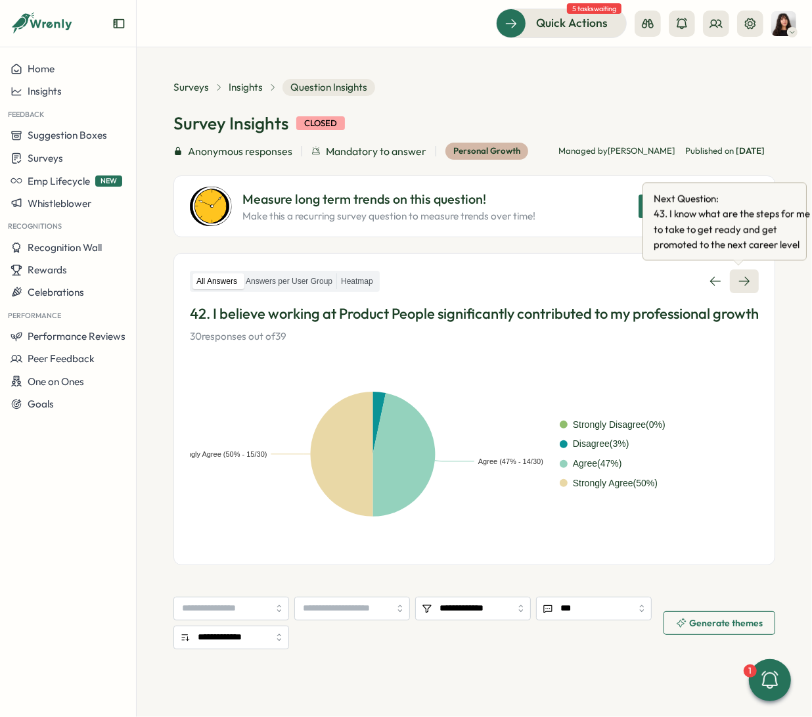
click at [654, 285] on icon at bounding box center [744, 281] width 13 height 13
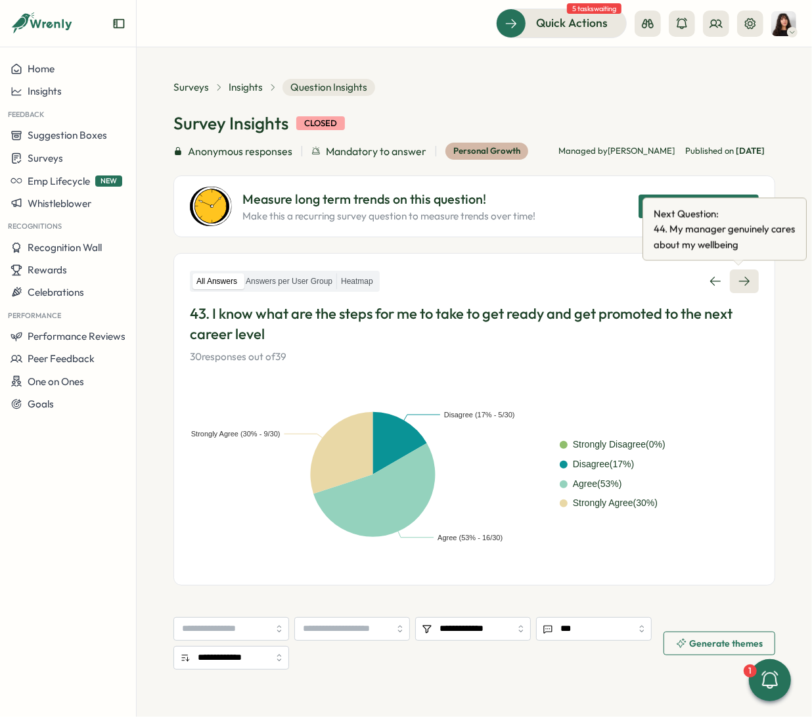
click at [654, 289] on link at bounding box center [744, 281] width 29 height 24
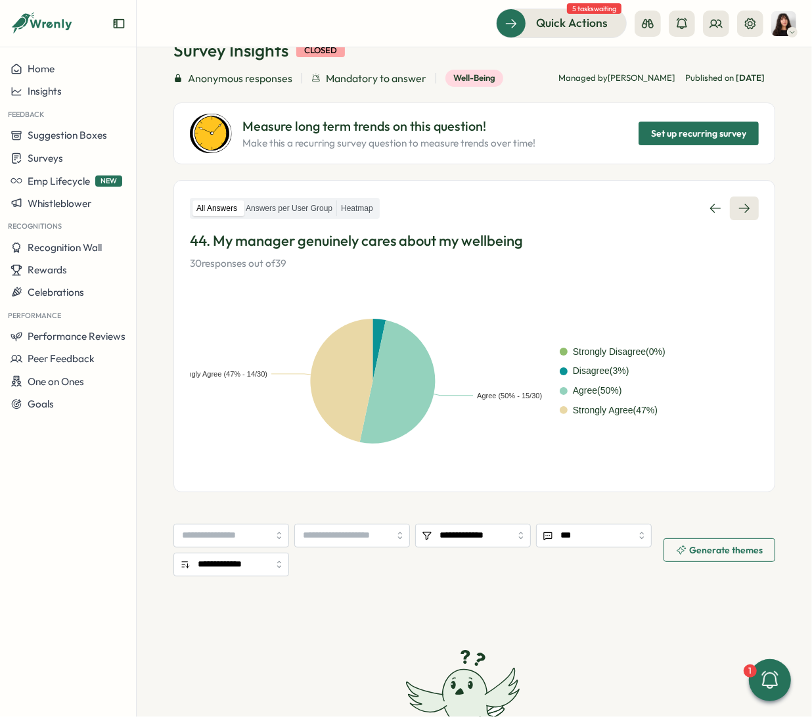
scroll to position [74, 0]
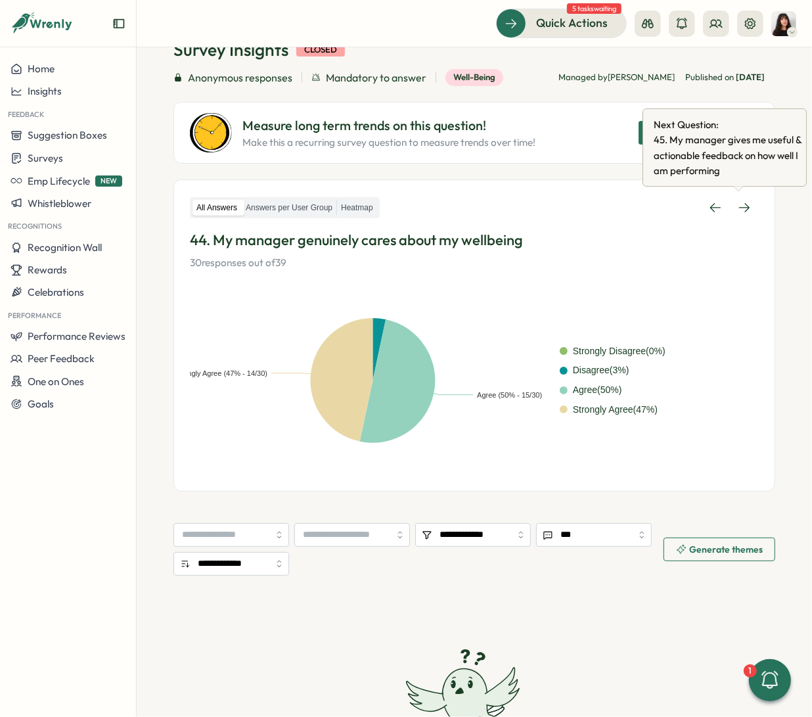
click at [654, 192] on div "All Answers Answers per User Group Heatmap 44. My manager genuinely cares about…" at bounding box center [474, 335] width 602 height 312
click at [654, 198] on link at bounding box center [744, 208] width 29 height 24
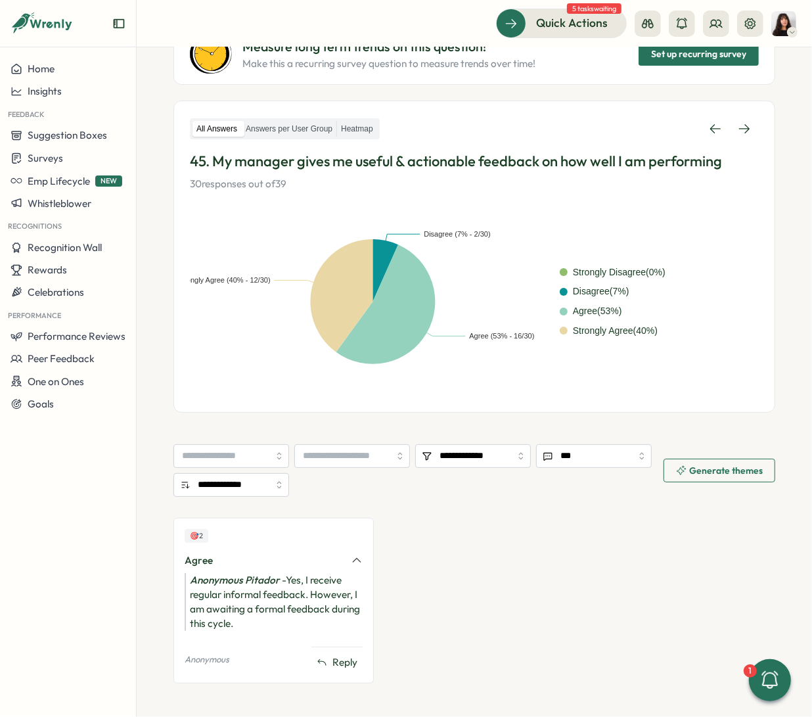
scroll to position [125, 0]
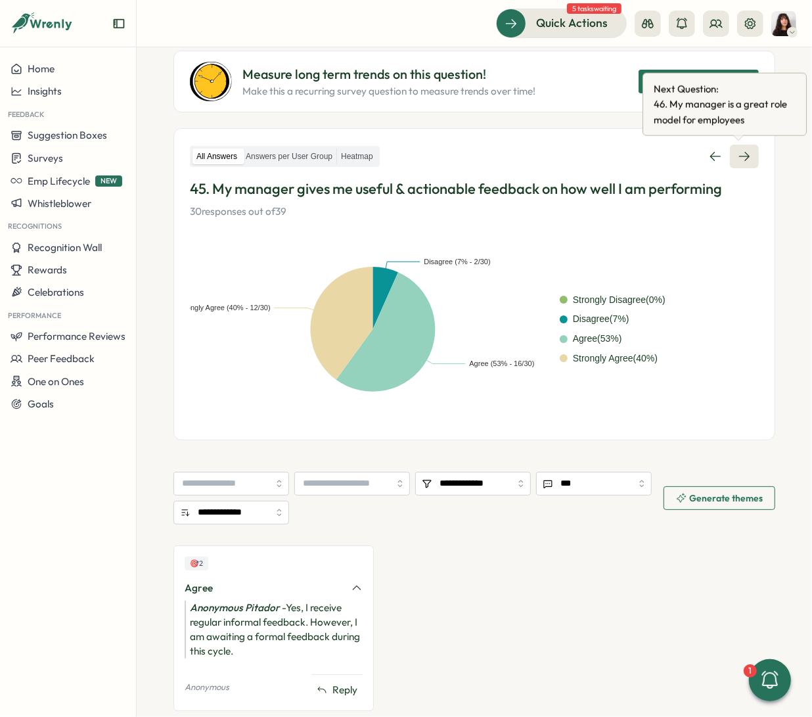
click at [654, 147] on link at bounding box center [744, 157] width 29 height 24
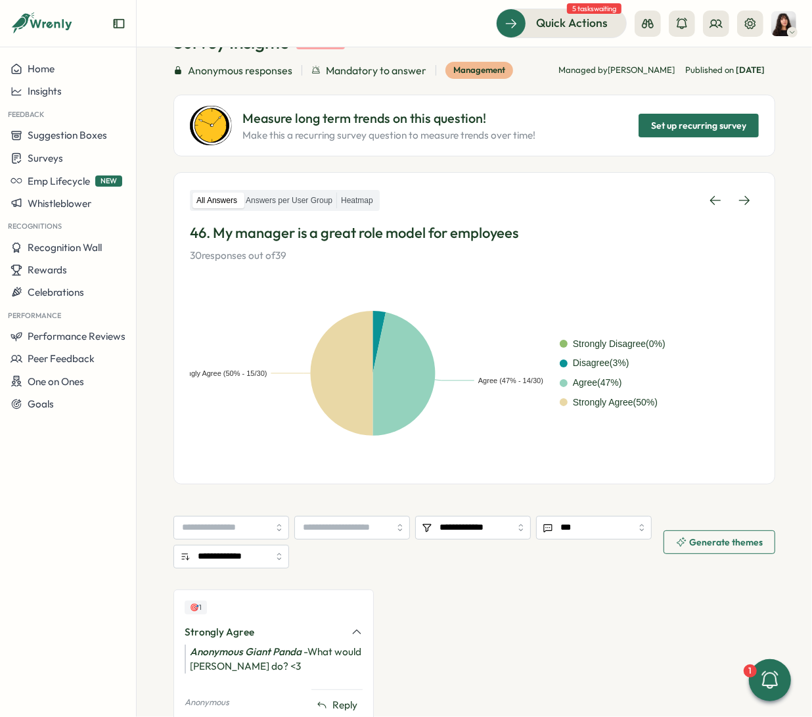
scroll to position [74, 0]
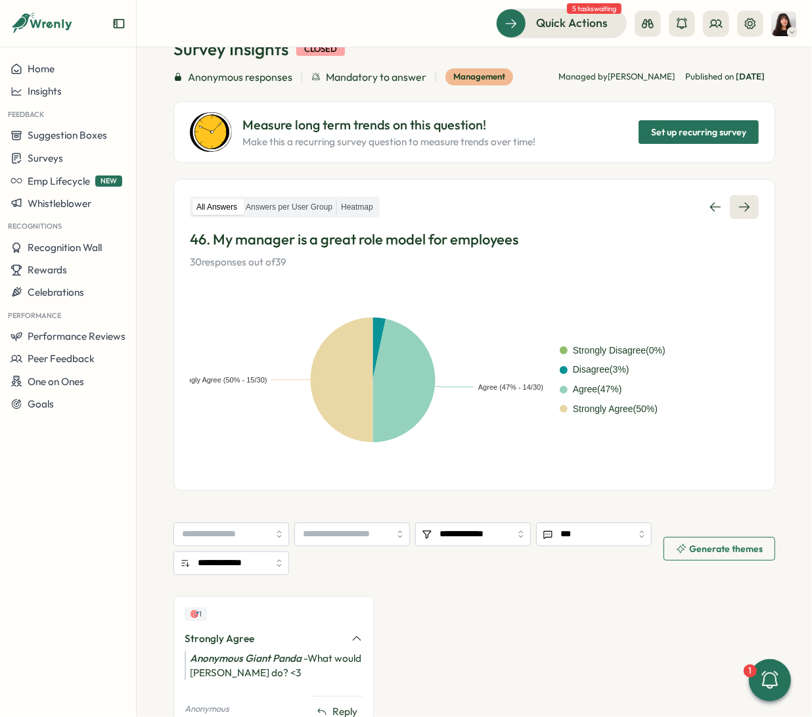
click at [654, 201] on icon at bounding box center [744, 206] width 13 height 13
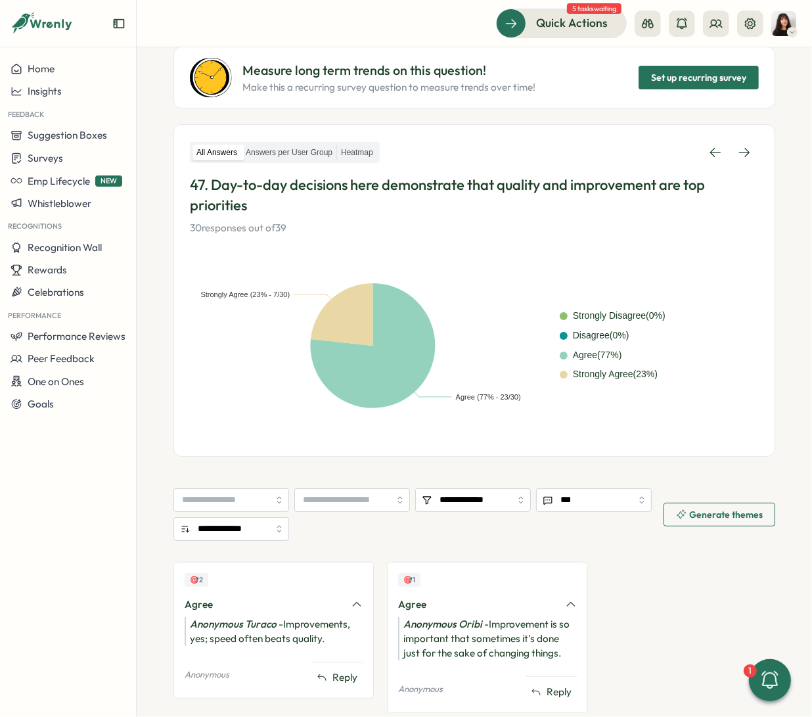
scroll to position [127, 0]
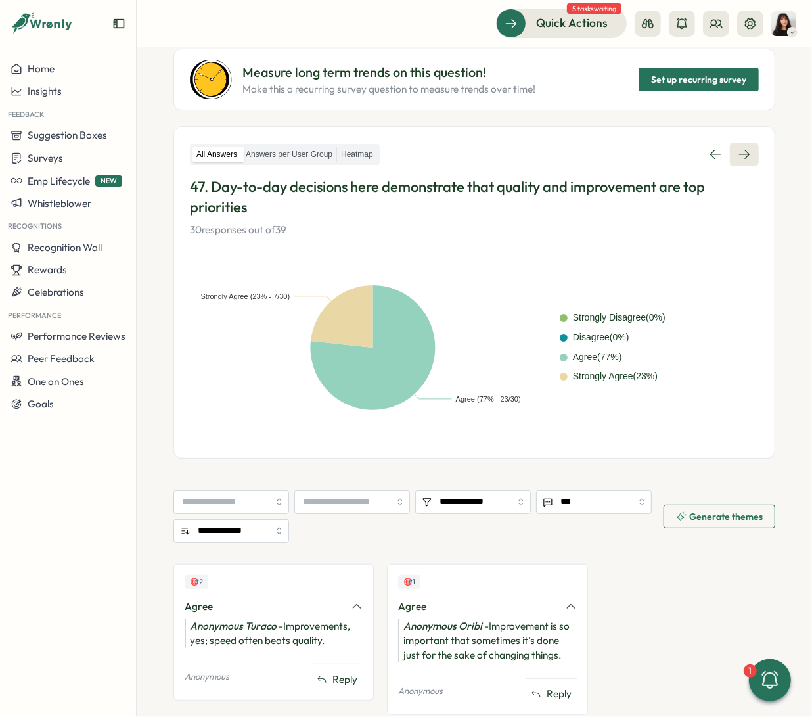
click at [654, 164] on link at bounding box center [744, 155] width 29 height 24
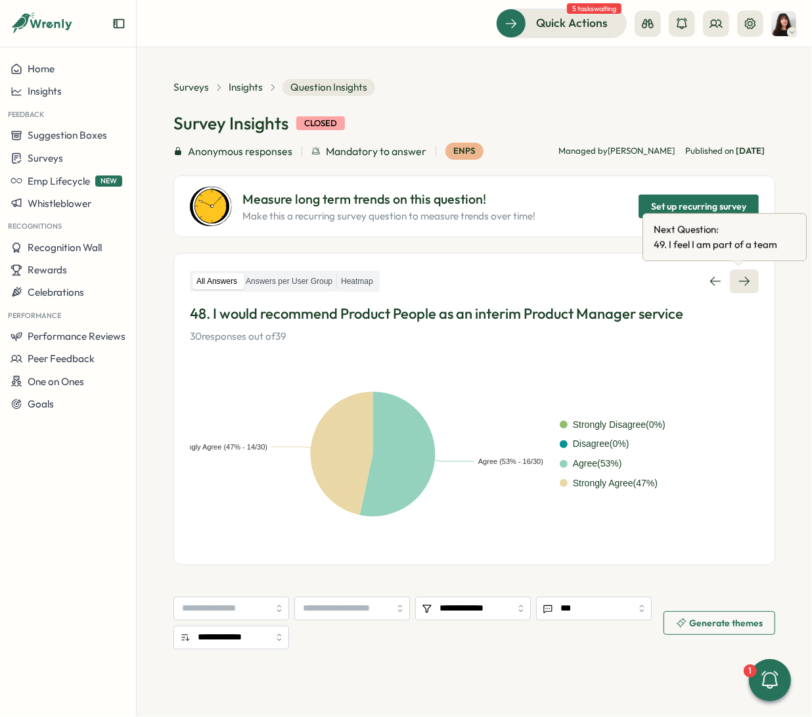
click at [654, 273] on link at bounding box center [744, 281] width 29 height 24
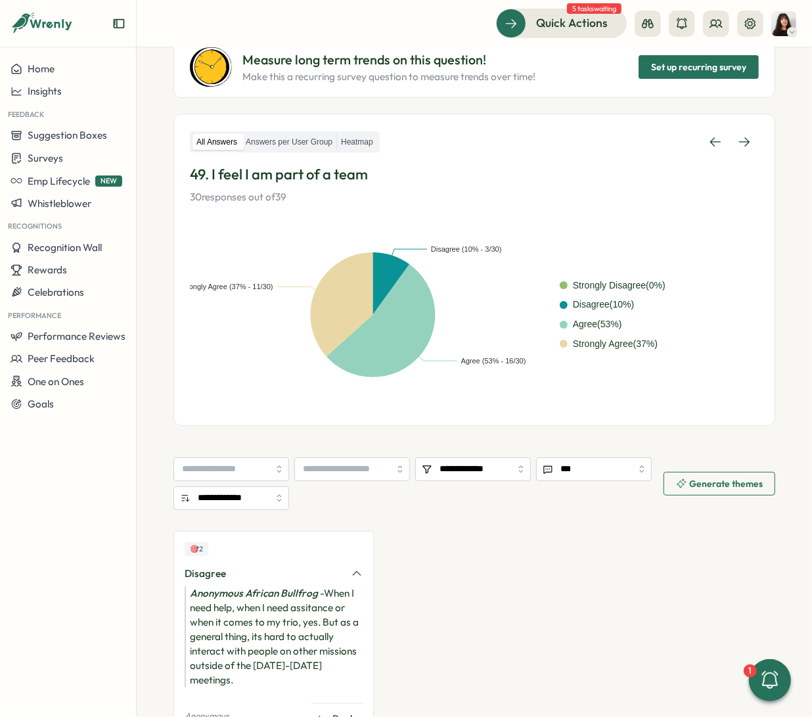
scroll to position [139, 0]
click at [654, 136] on icon at bounding box center [744, 142] width 13 height 13
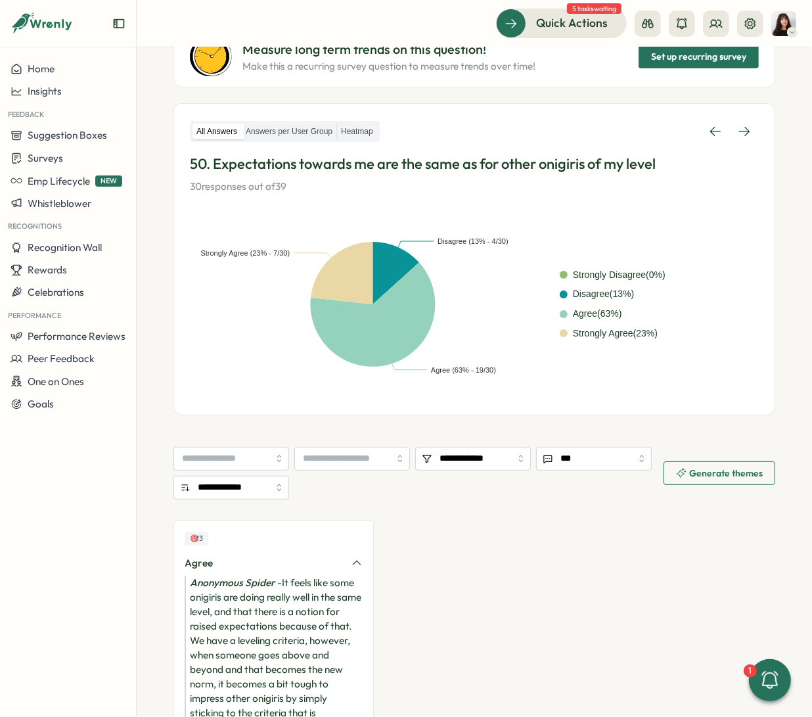
scroll to position [208, 0]
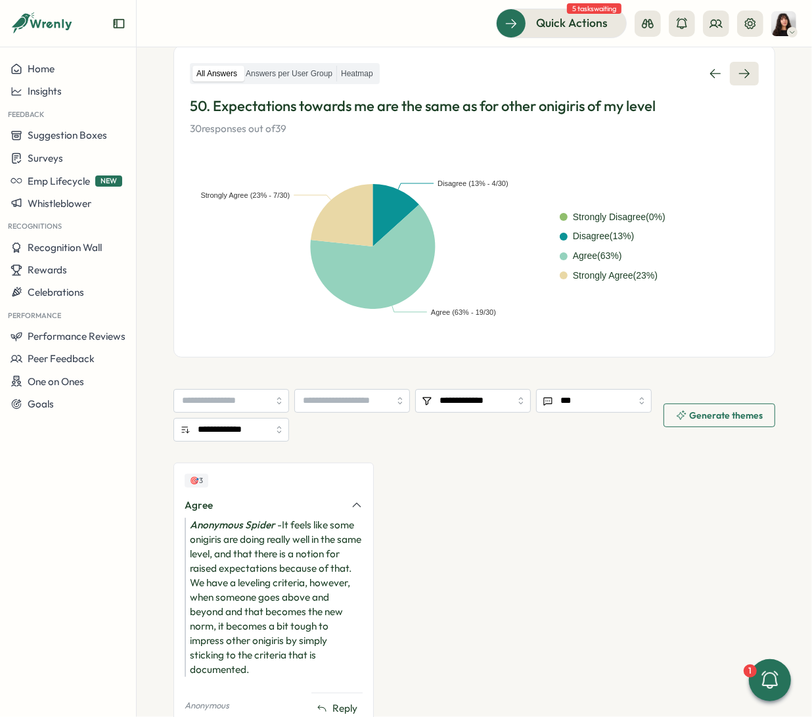
click at [654, 83] on link at bounding box center [744, 74] width 29 height 24
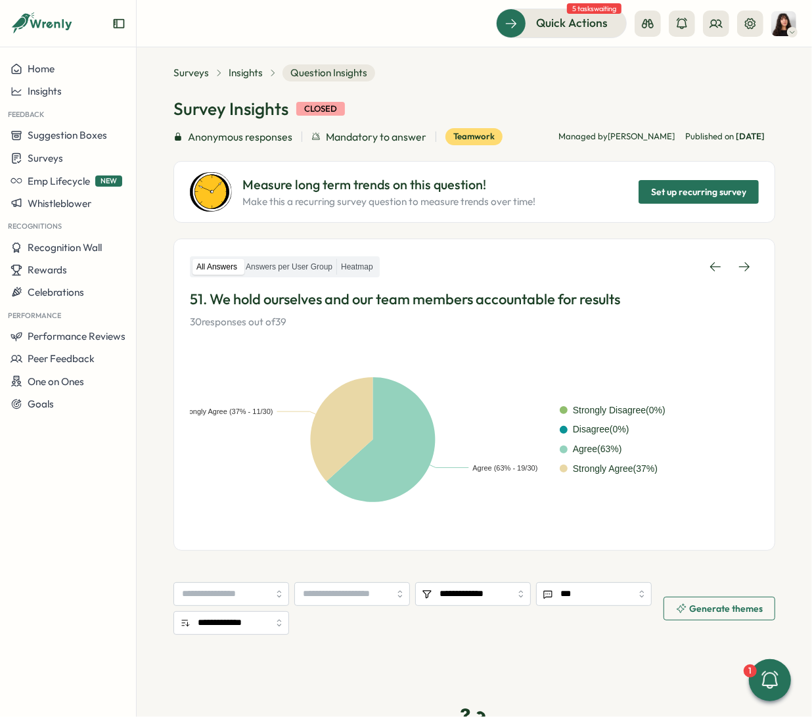
scroll to position [17, 0]
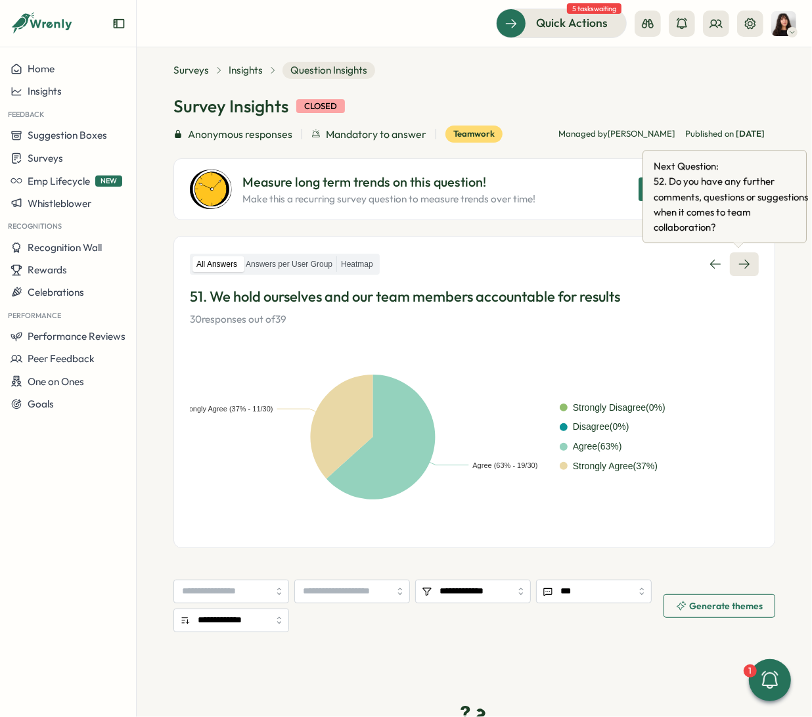
click at [654, 269] on icon at bounding box center [744, 264] width 13 height 13
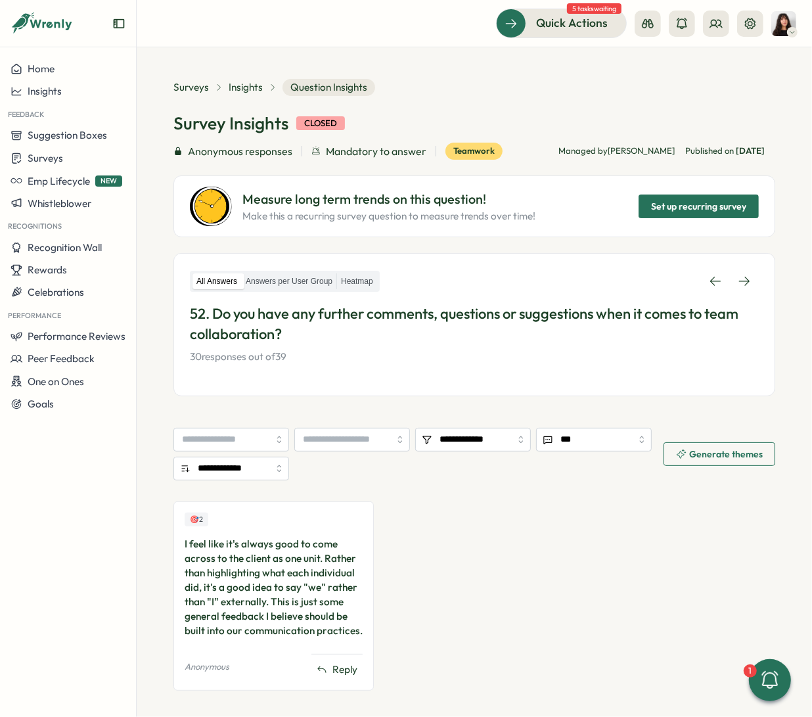
scroll to position [16, 0]
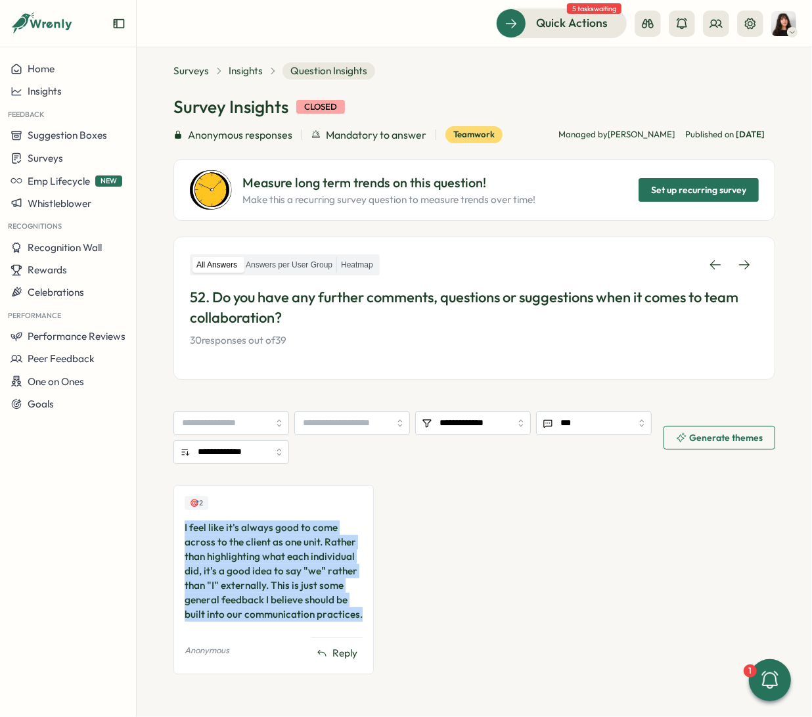
drag, startPoint x: 362, startPoint y: 616, endPoint x: 168, endPoint y: 531, distance: 212.1
click at [168, 531] on section "**********" at bounding box center [474, 381] width 675 height 669
copy div "I feel like it's always good to come across to the client as one unit. Rather t…"
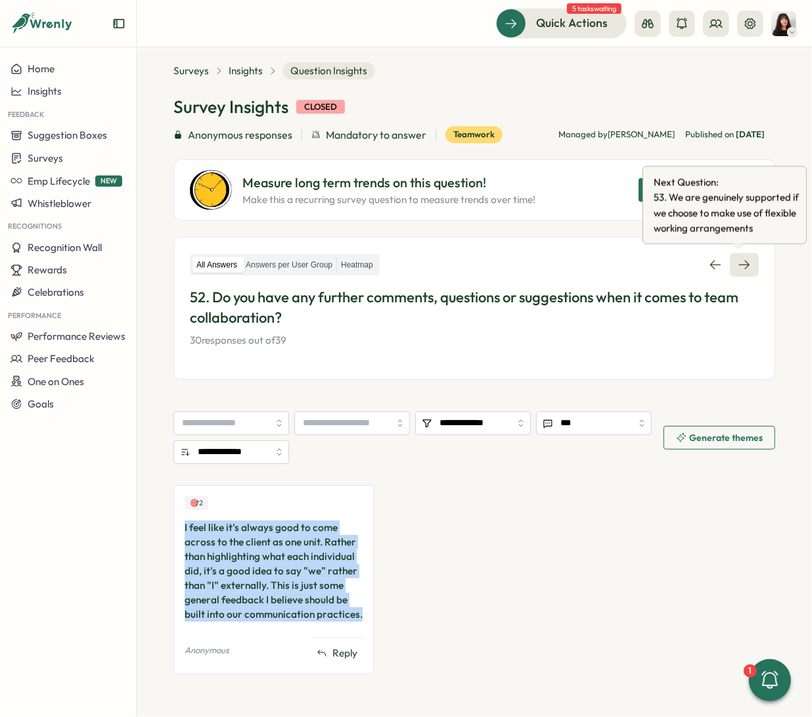
click at [654, 270] on icon at bounding box center [744, 264] width 13 height 13
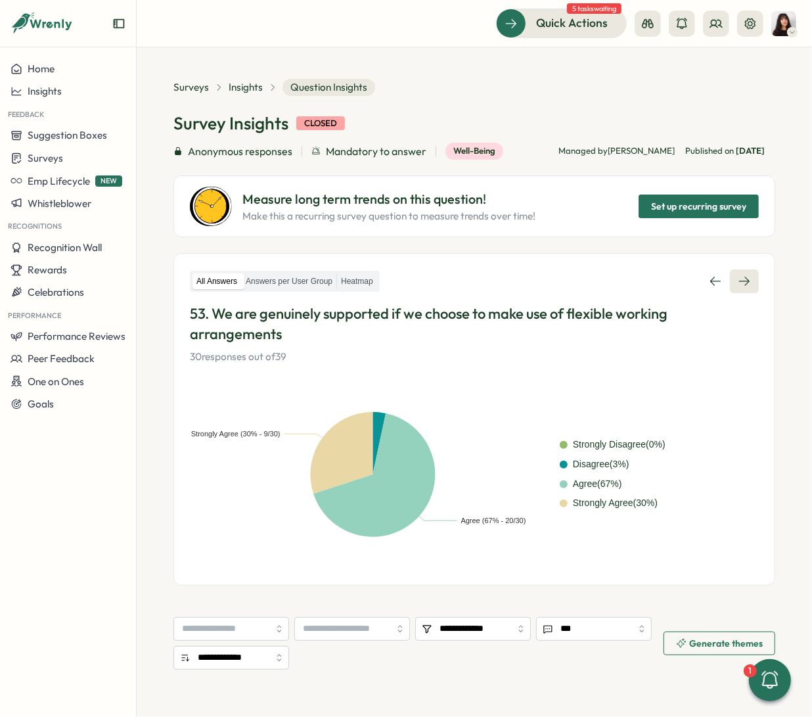
click at [654, 284] on icon at bounding box center [744, 281] width 13 height 13
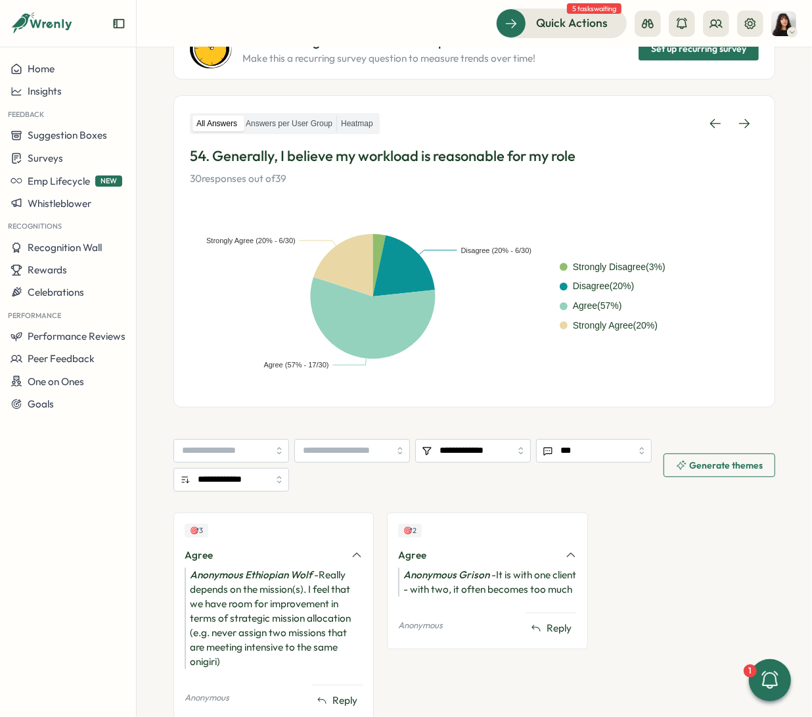
scroll to position [204, 0]
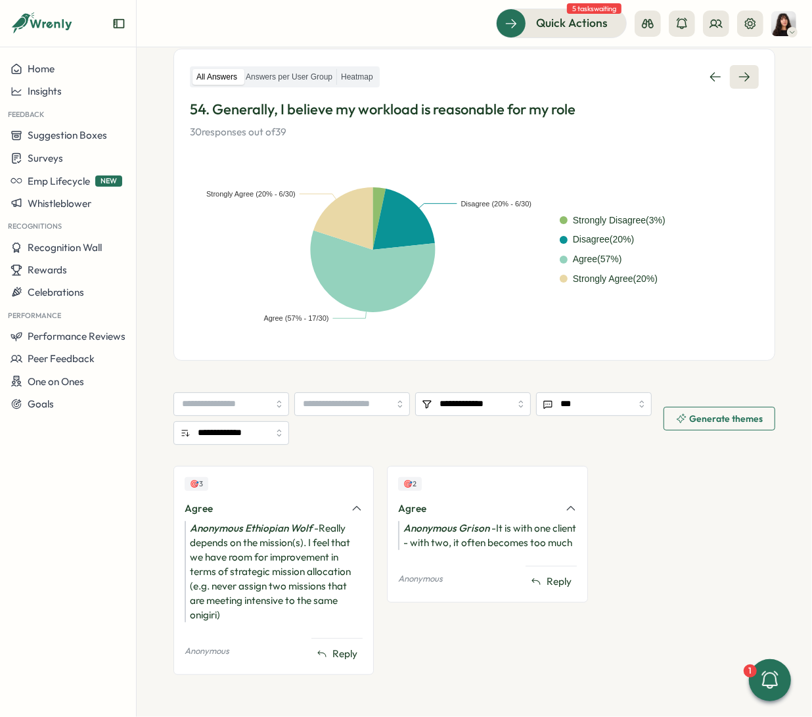
click at [654, 86] on link at bounding box center [744, 77] width 29 height 24
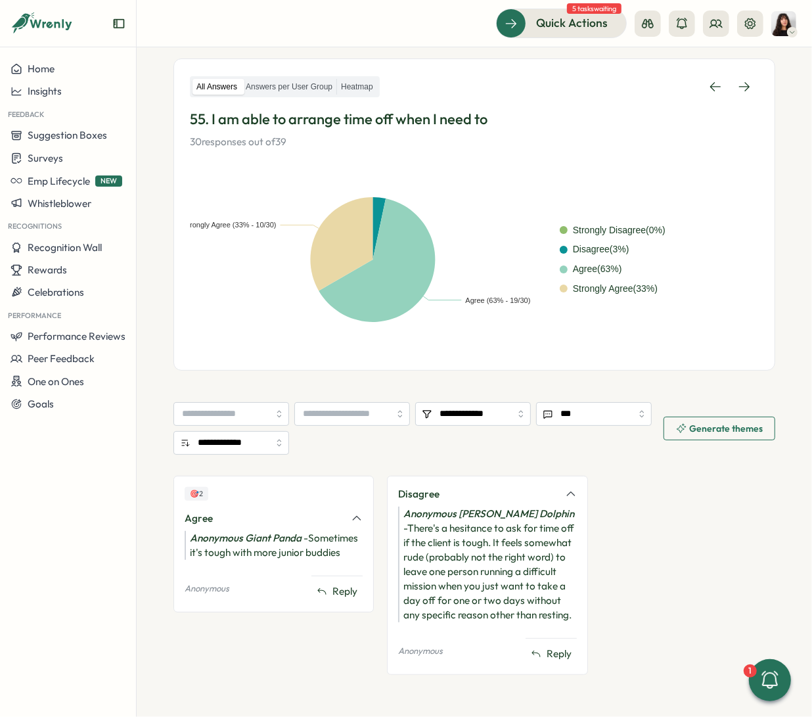
scroll to position [99, 0]
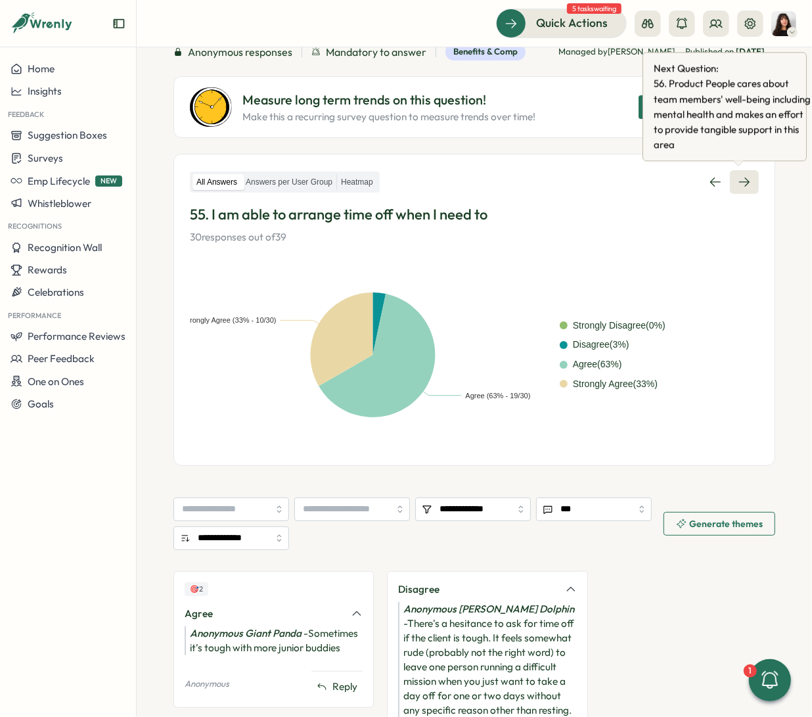
click at [654, 181] on icon at bounding box center [744, 181] width 13 height 13
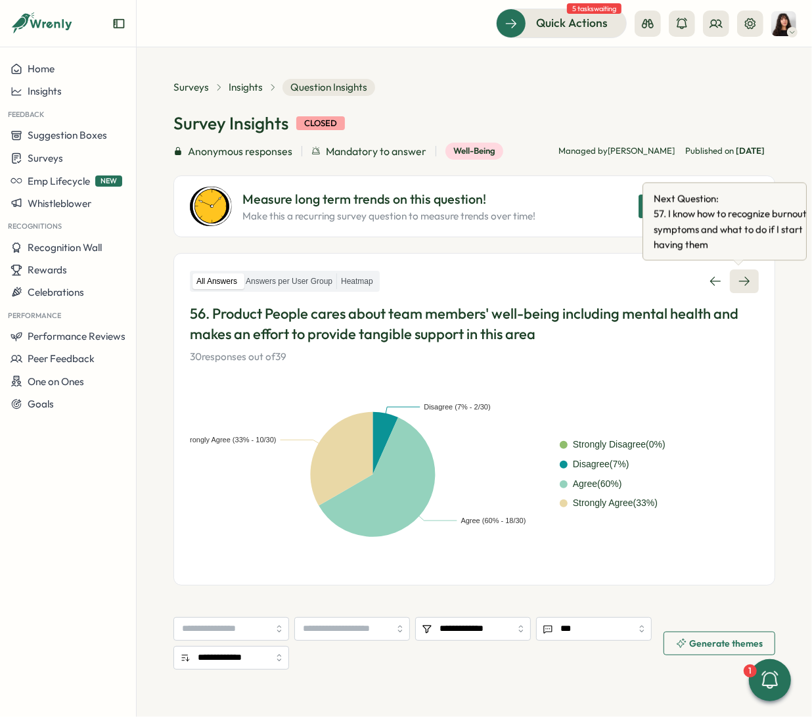
click at [654, 289] on link at bounding box center [744, 281] width 29 height 24
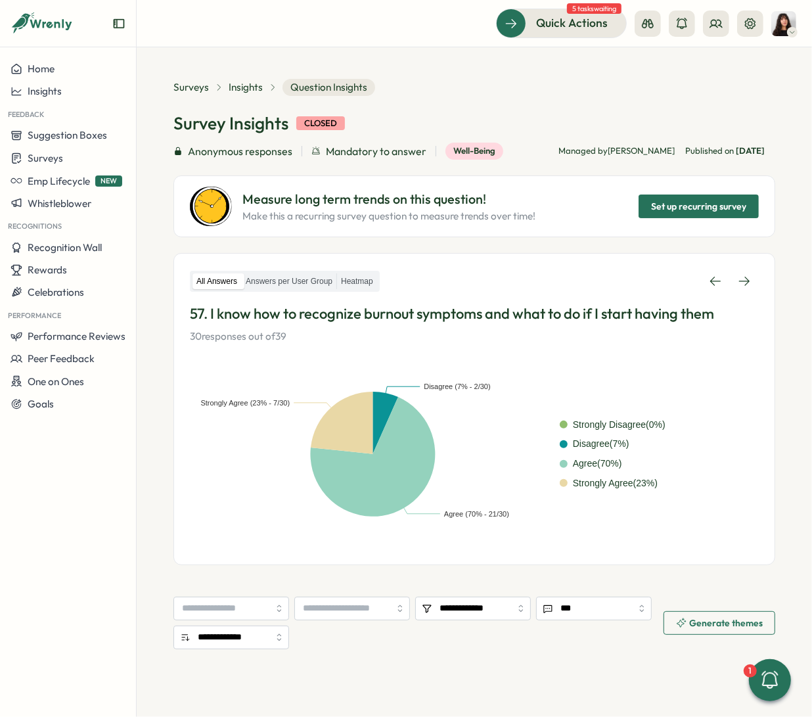
scroll to position [117, 0]
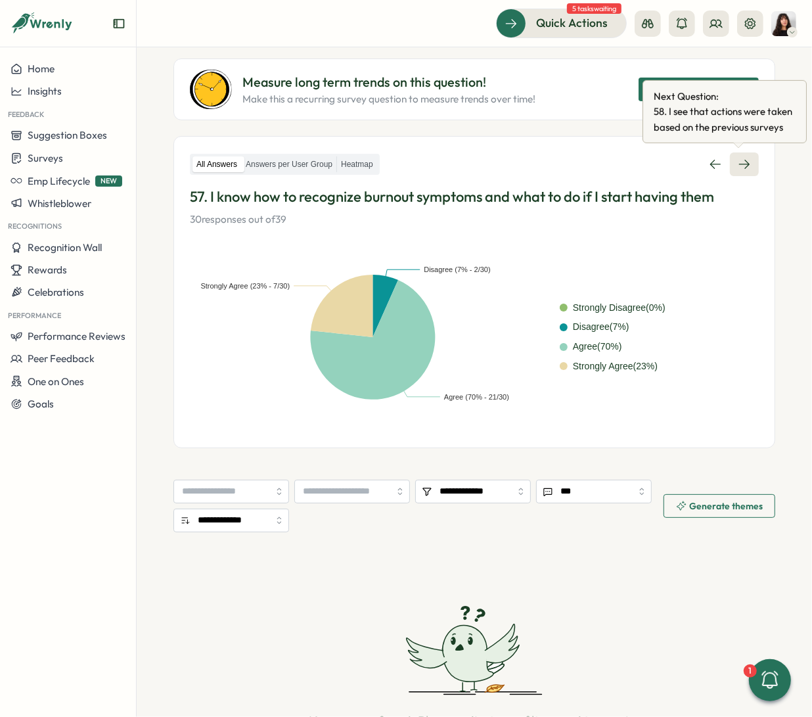
click at [654, 170] on link at bounding box center [744, 164] width 29 height 24
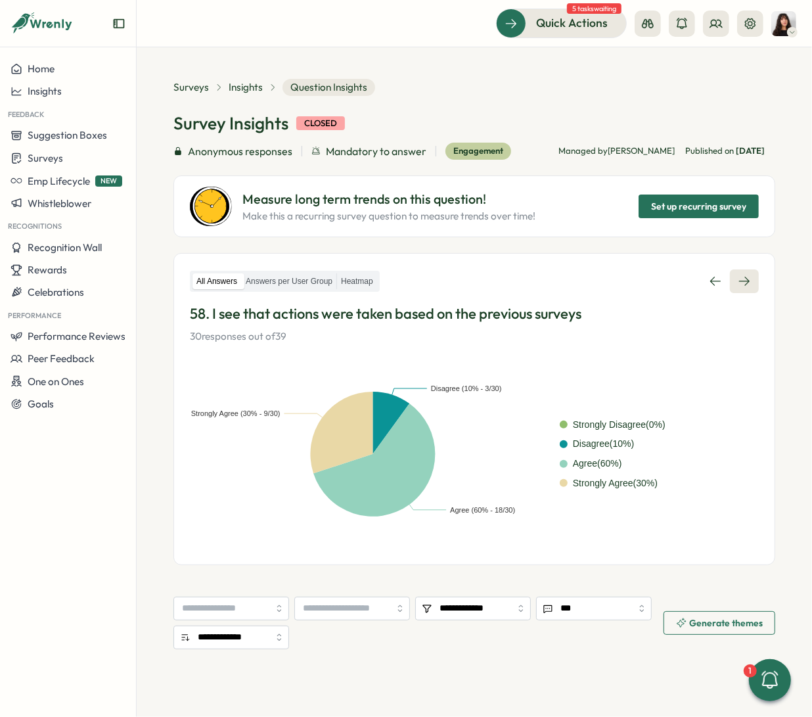
click at [654, 288] on link at bounding box center [744, 281] width 29 height 24
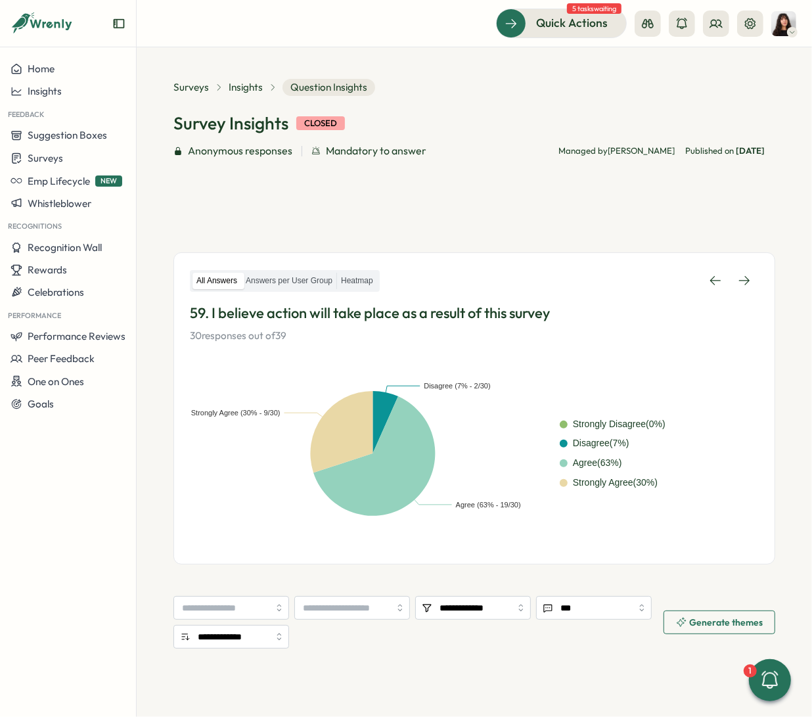
scroll to position [41, 0]
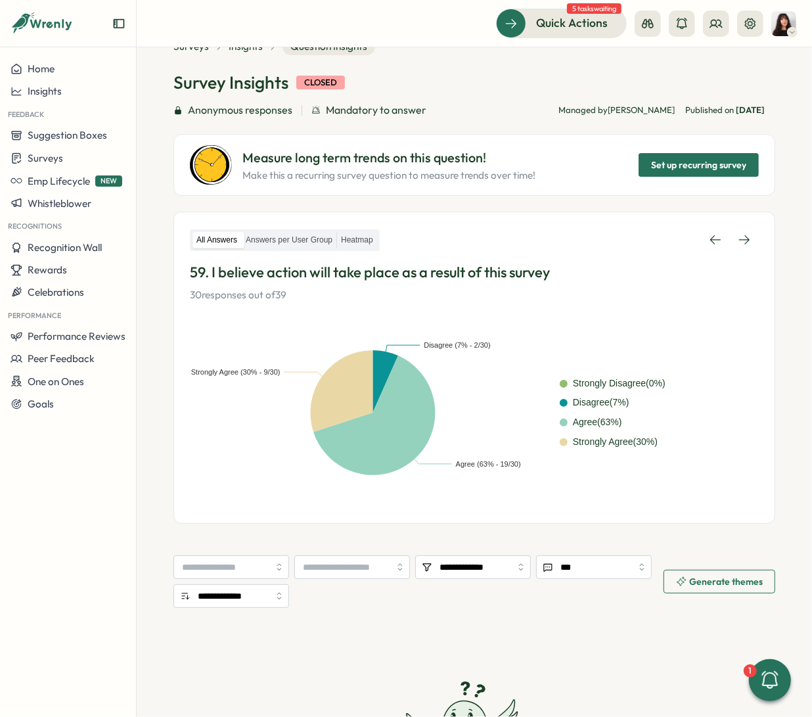
click at [654, 256] on div "All Answers Answers per User Group Heatmap 59. I believe action will take place…" at bounding box center [474, 265] width 569 height 74
click at [654, 239] on icon at bounding box center [744, 239] width 13 height 13
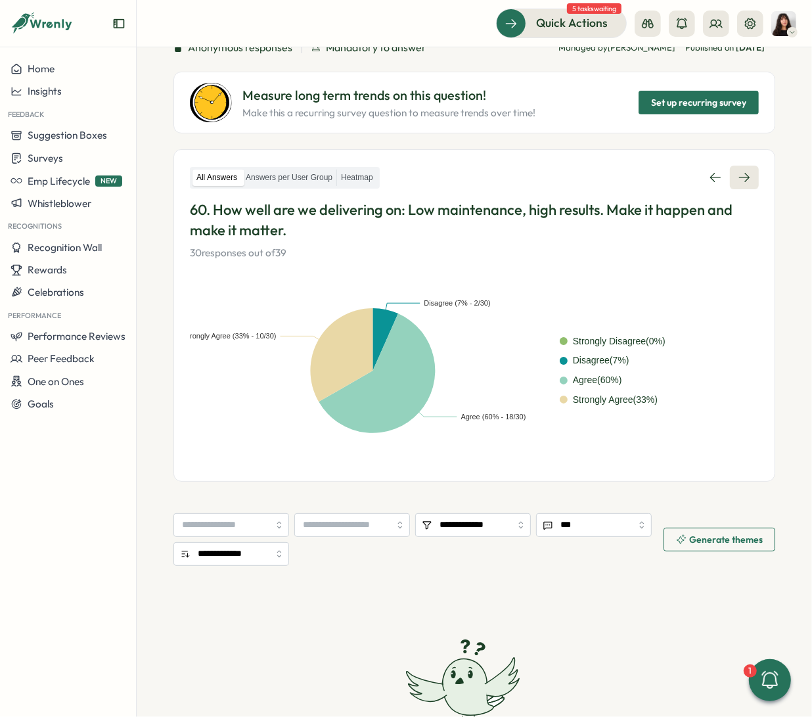
scroll to position [104, 0]
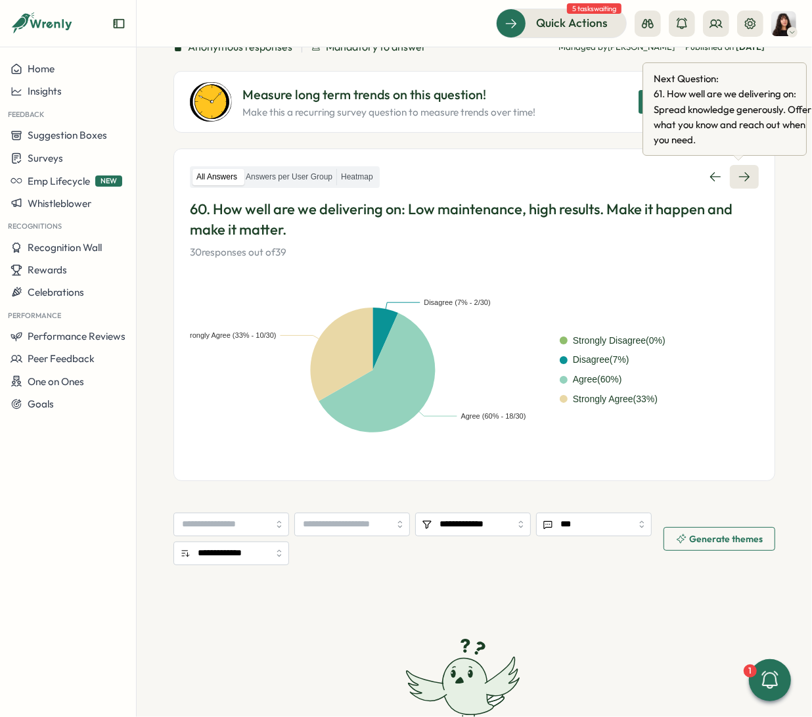
click at [654, 177] on icon at bounding box center [744, 176] width 13 height 13
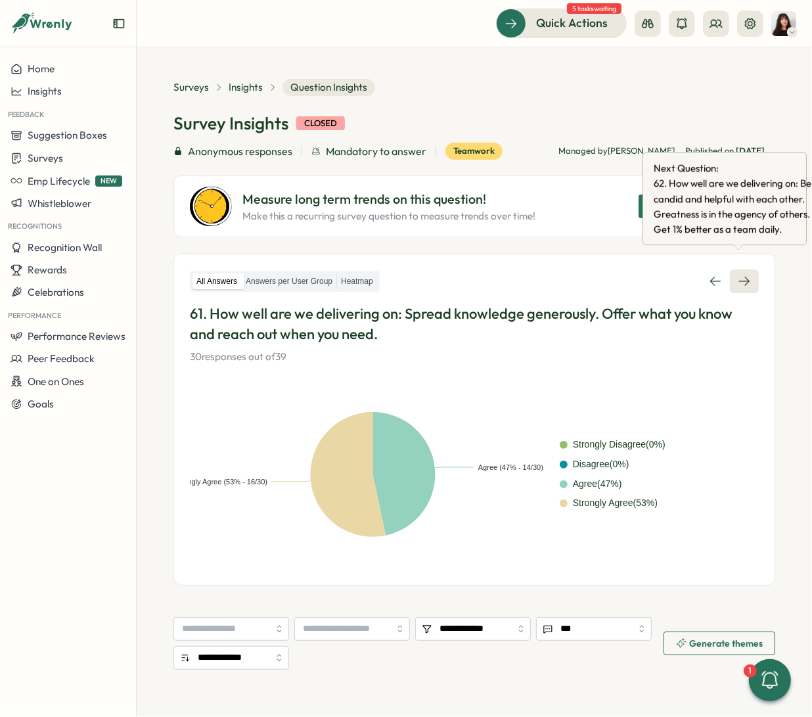
click at [654, 279] on icon at bounding box center [744, 281] width 13 height 13
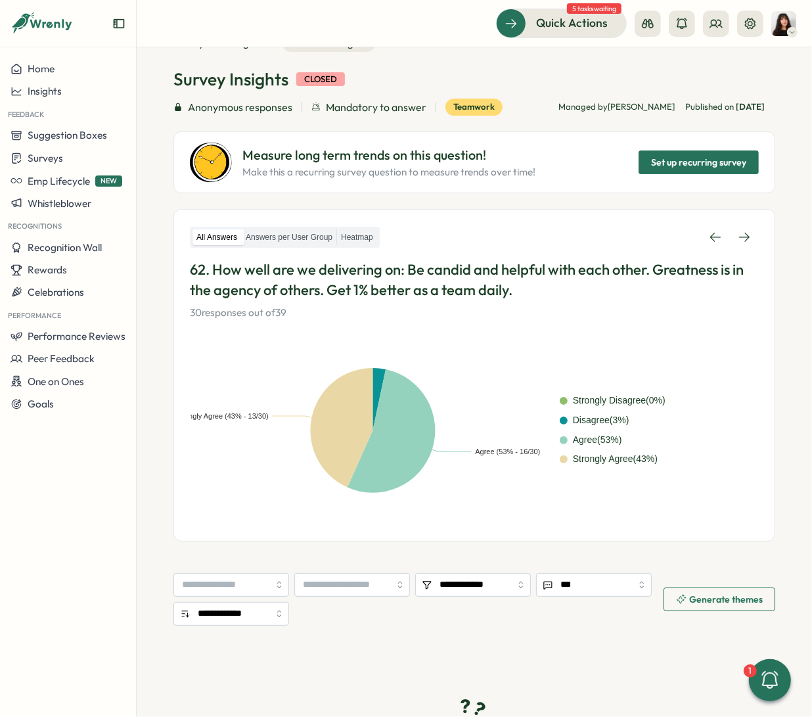
scroll to position [46, 0]
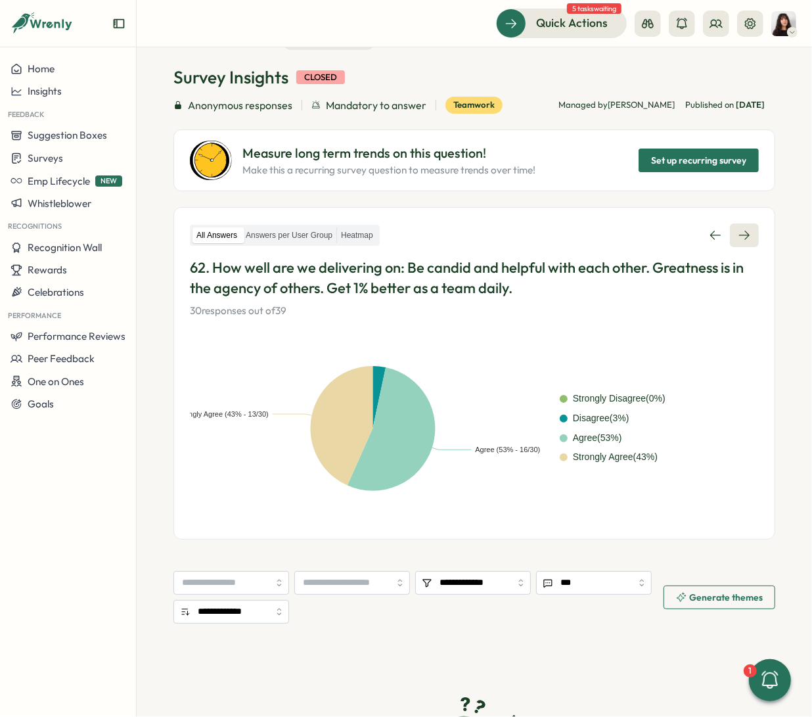
click at [654, 229] on link at bounding box center [744, 235] width 29 height 24
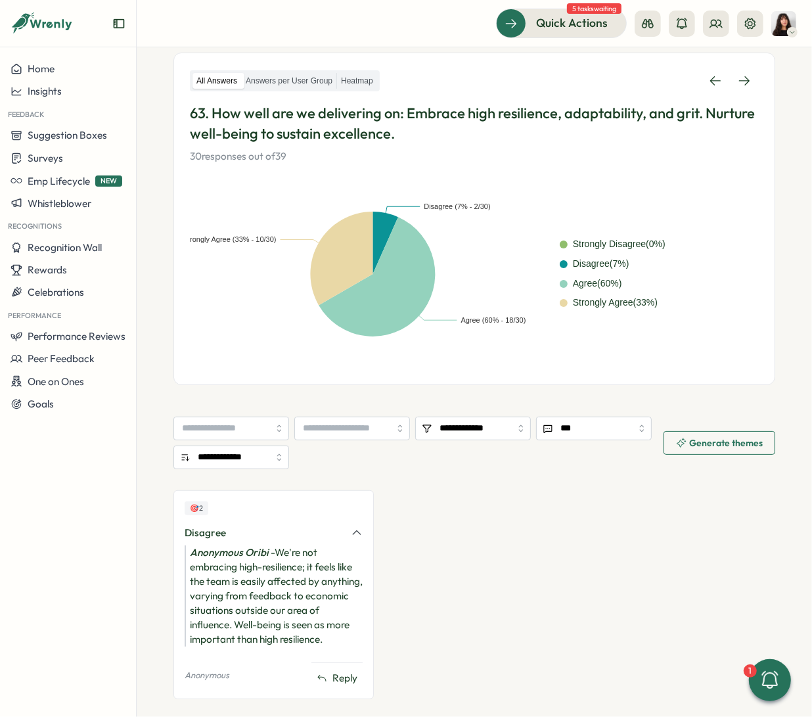
scroll to position [201, 0]
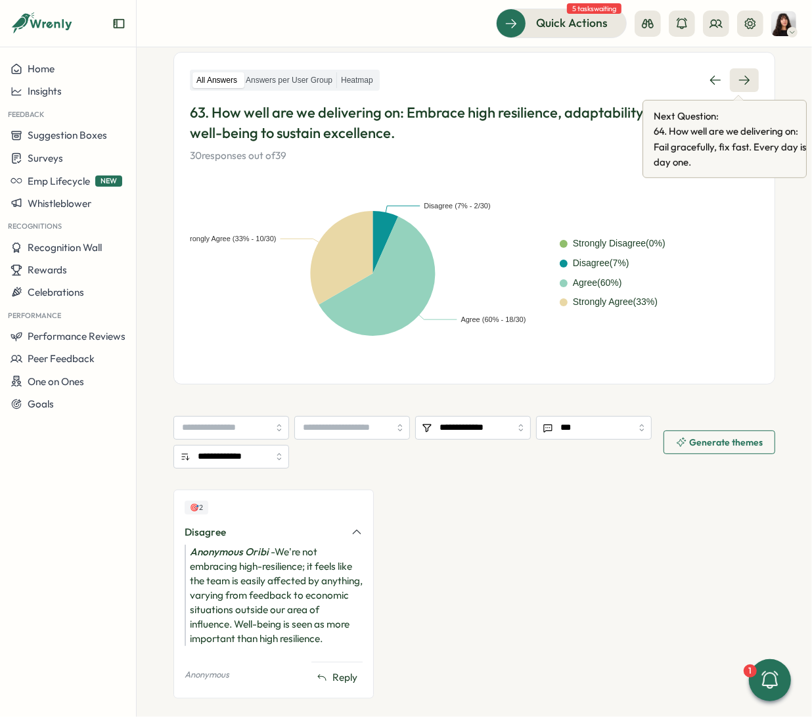
click at [654, 81] on link at bounding box center [744, 80] width 29 height 24
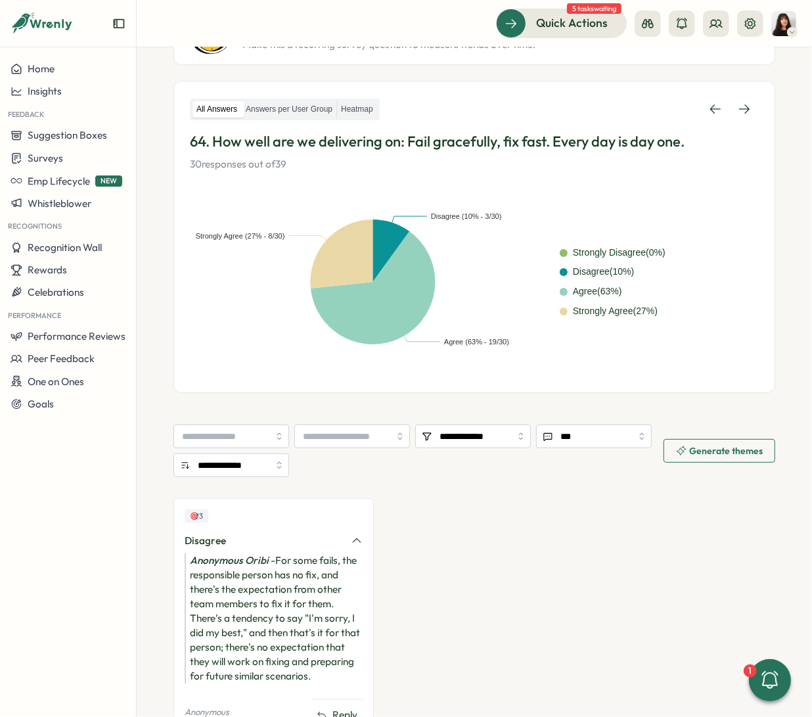
scroll to position [233, 0]
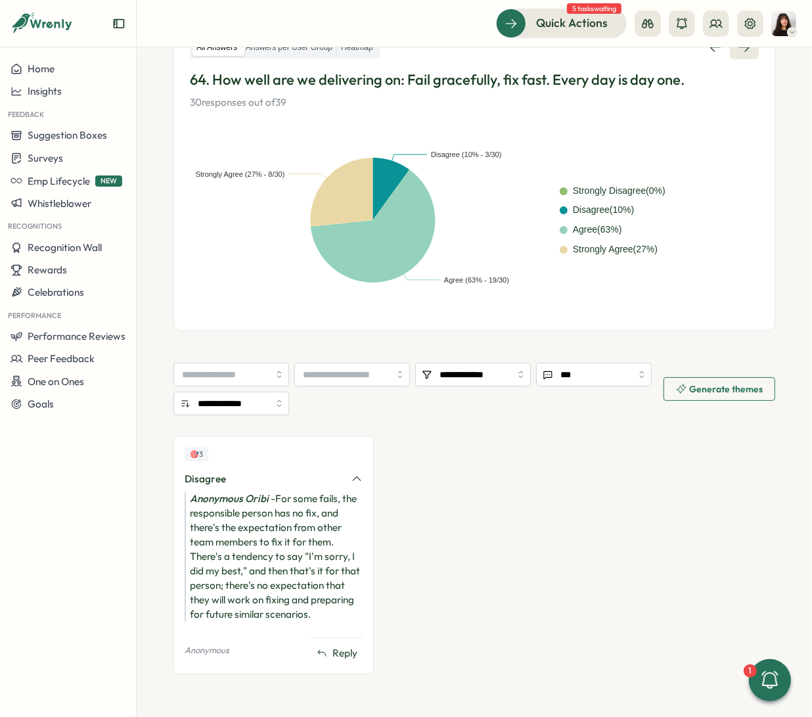
click at [654, 52] on icon at bounding box center [744, 47] width 13 height 13
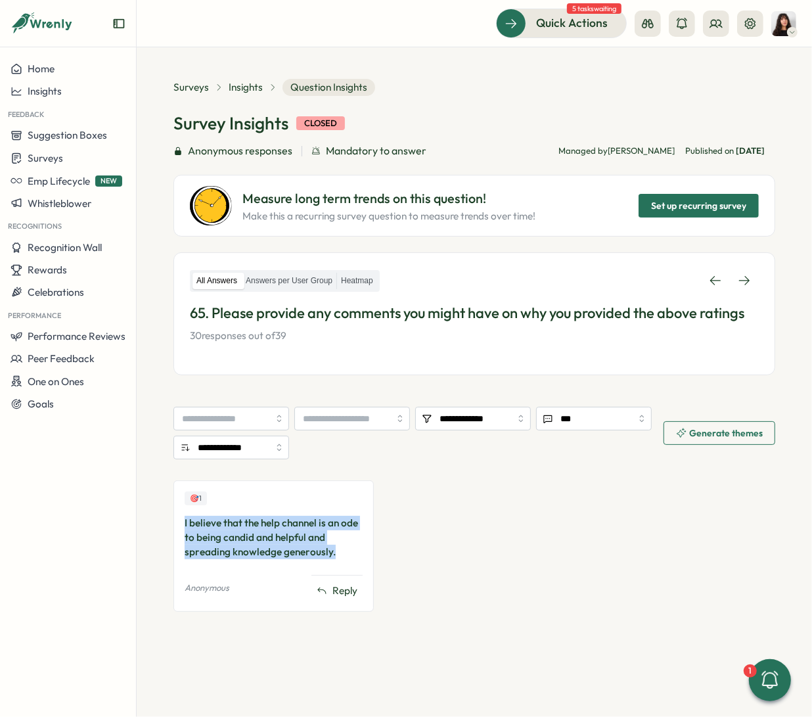
drag, startPoint x: 344, startPoint y: 556, endPoint x: 170, endPoint y: 524, distance: 177.0
click at [170, 524] on section "**********" at bounding box center [474, 381] width 675 height 669
copy div "I believe that the help channel is an ode to being candid and helpful and sprea…"
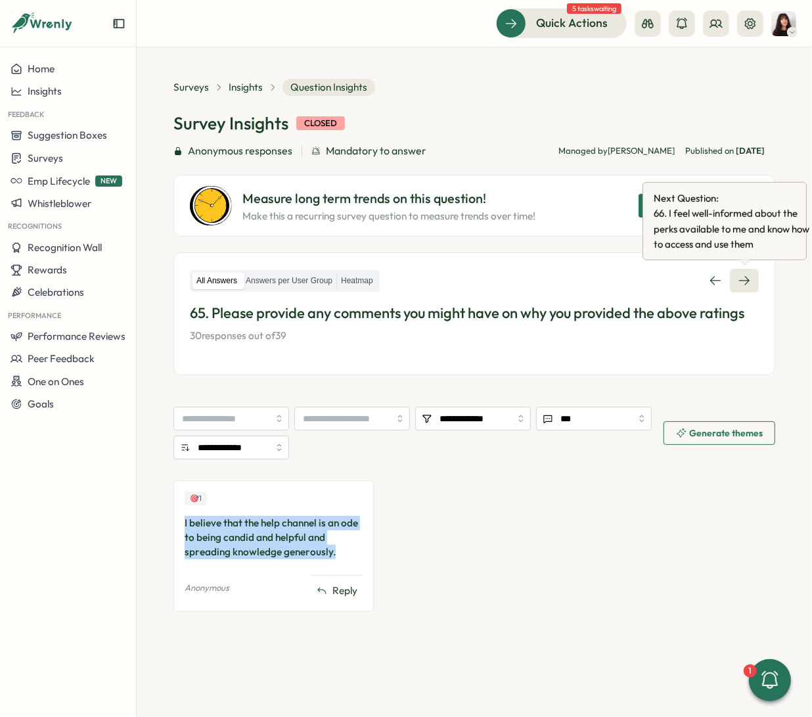
click at [654, 281] on icon at bounding box center [744, 280] width 13 height 13
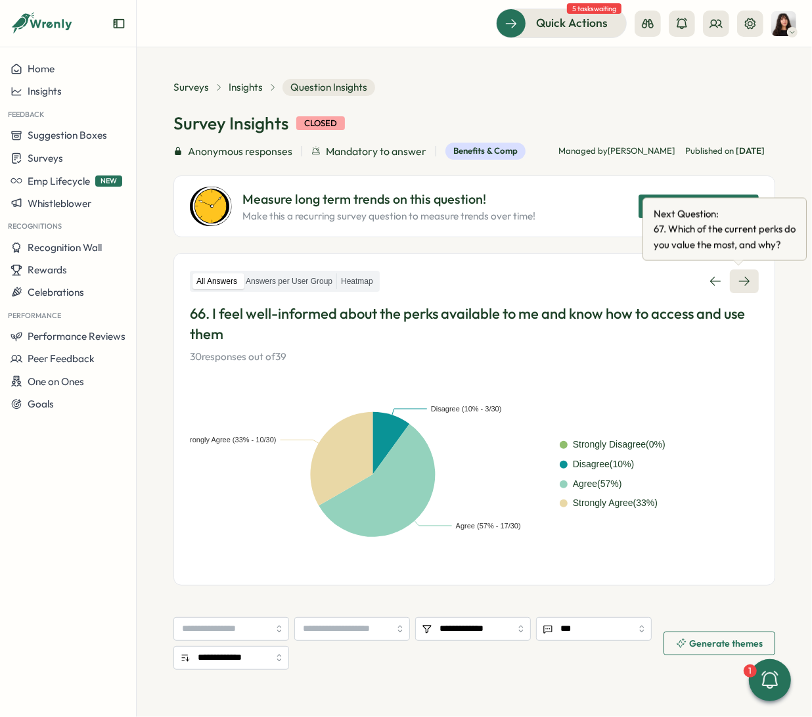
click at [654, 285] on link at bounding box center [744, 281] width 29 height 24
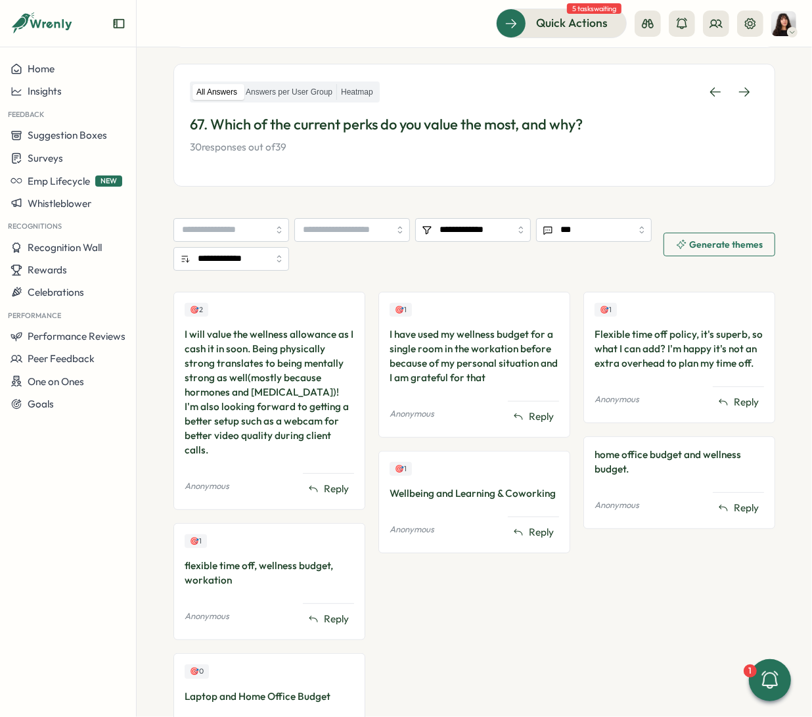
scroll to position [192, 0]
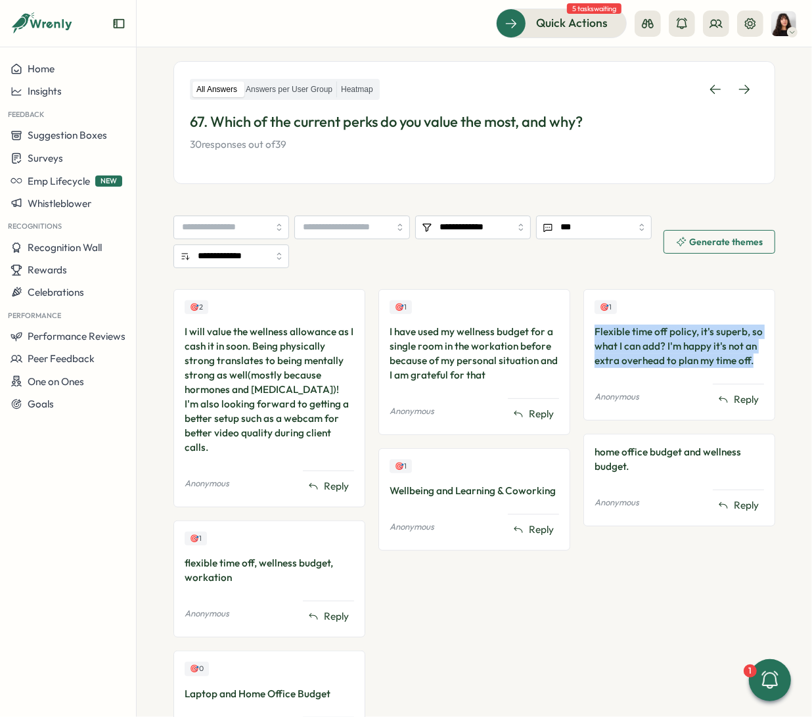
drag, startPoint x: 756, startPoint y: 362, endPoint x: 579, endPoint y: 330, distance: 179.6
click at [583, 330] on div "🎯 1 Flexible time off policy, it's superb, so what I can add? I'm happy it's no…" at bounding box center [679, 354] width 192 height 131
copy div "Flexible time off policy, it's superb, so what I can add? I'm happy it's not an…"
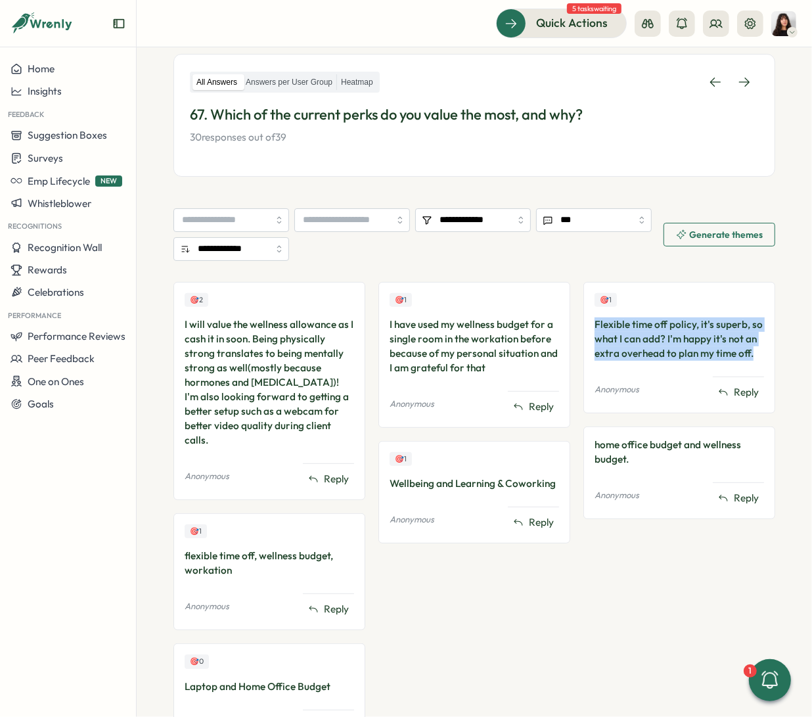
scroll to position [148, 0]
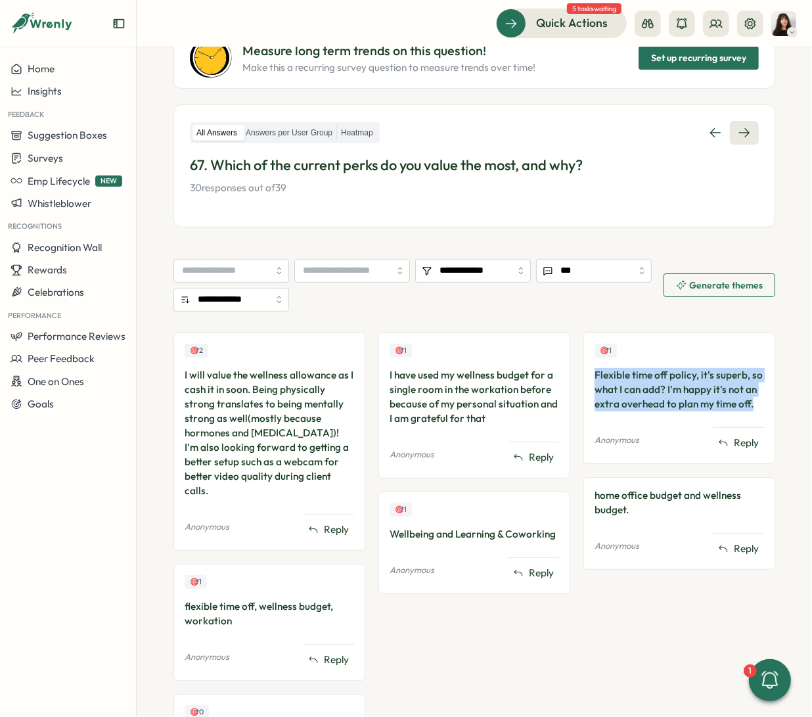
click at [654, 130] on icon at bounding box center [744, 132] width 13 height 13
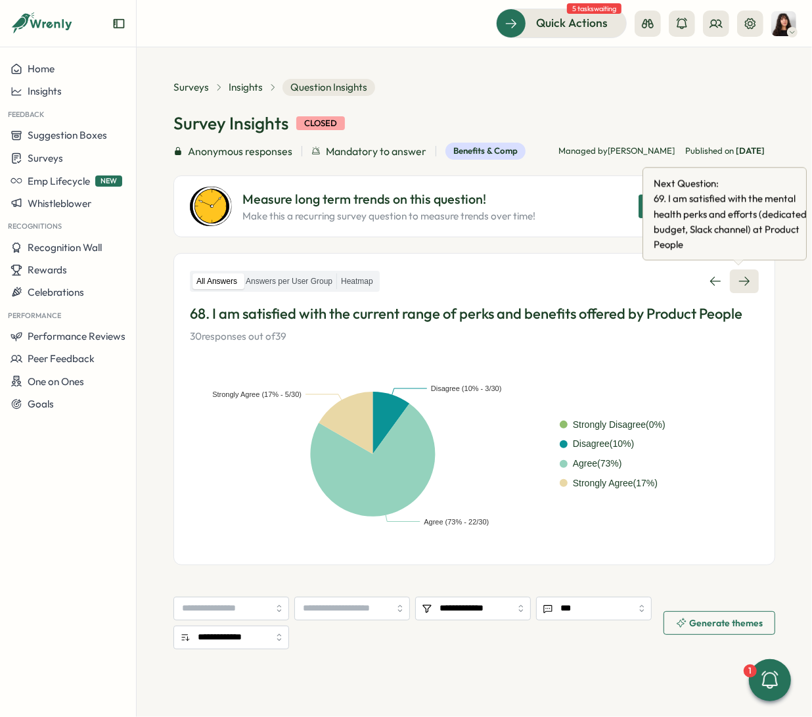
click at [654, 276] on icon at bounding box center [744, 281] width 13 height 13
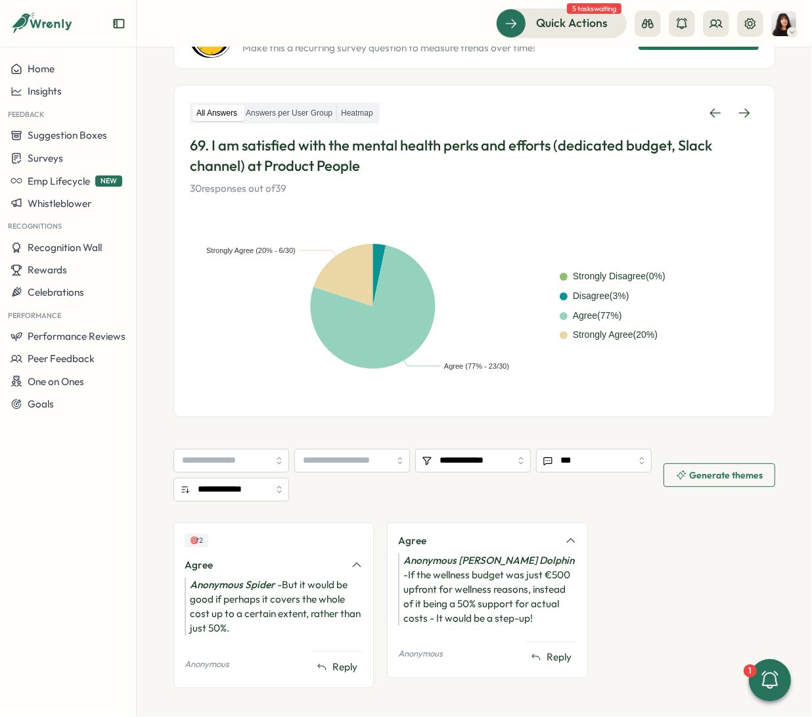
scroll to position [181, 0]
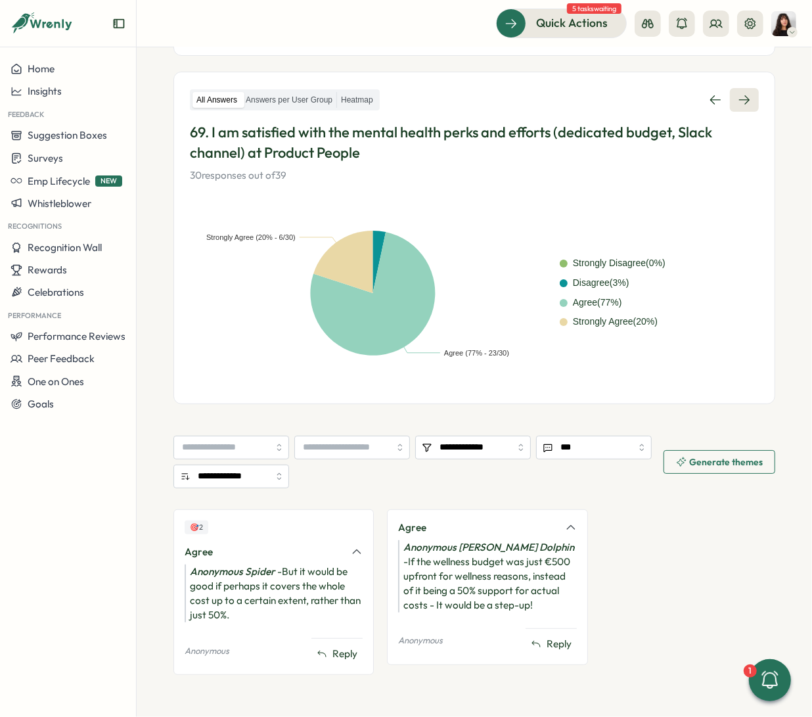
click at [654, 109] on link at bounding box center [744, 100] width 29 height 24
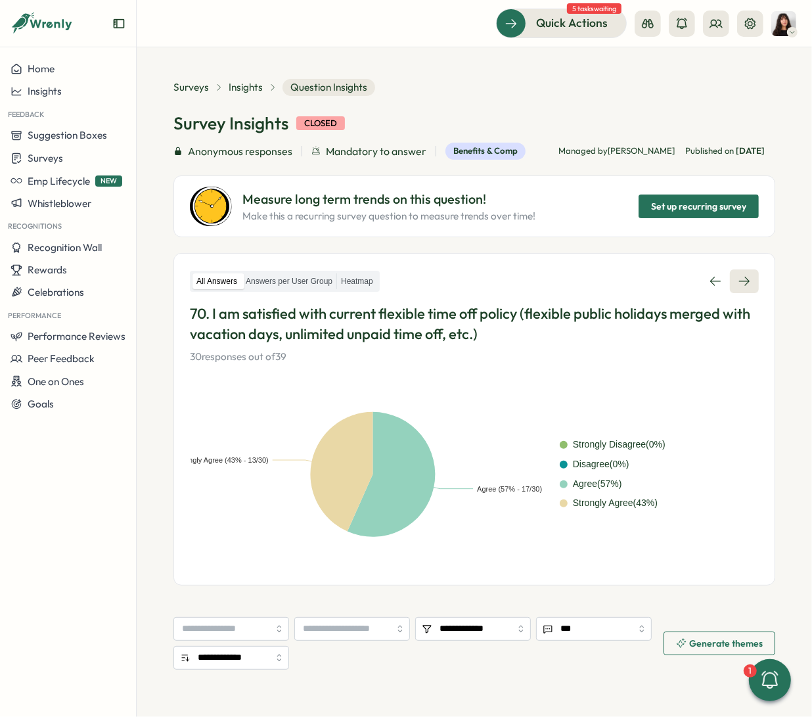
click at [654, 275] on icon at bounding box center [744, 281] width 13 height 13
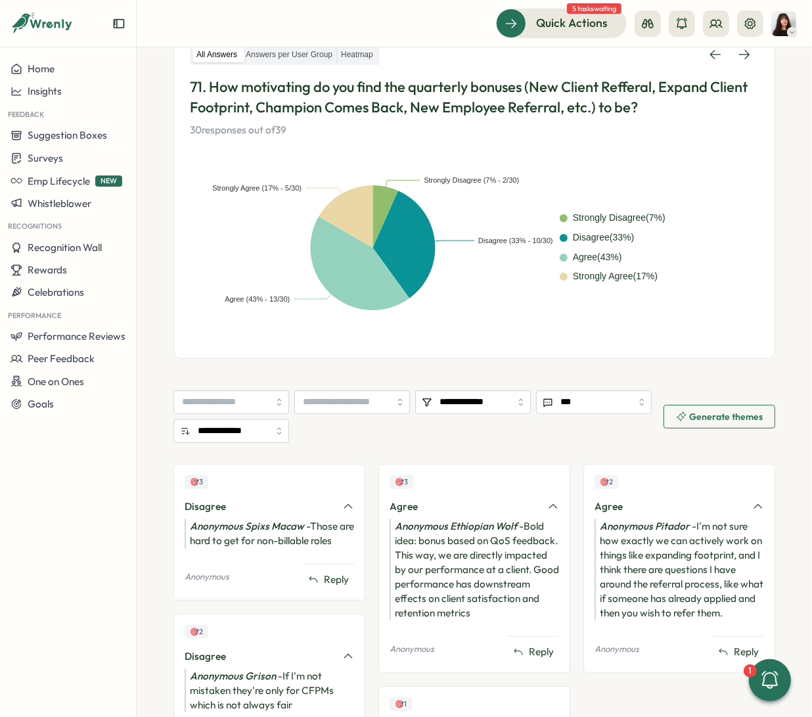
scroll to position [207, 0]
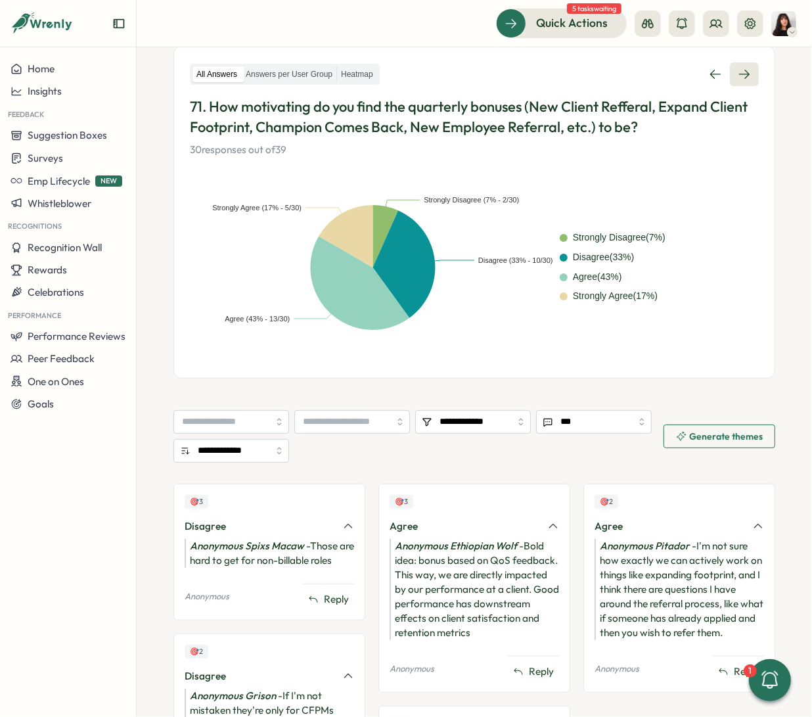
click at [654, 73] on icon at bounding box center [744, 74] width 13 height 13
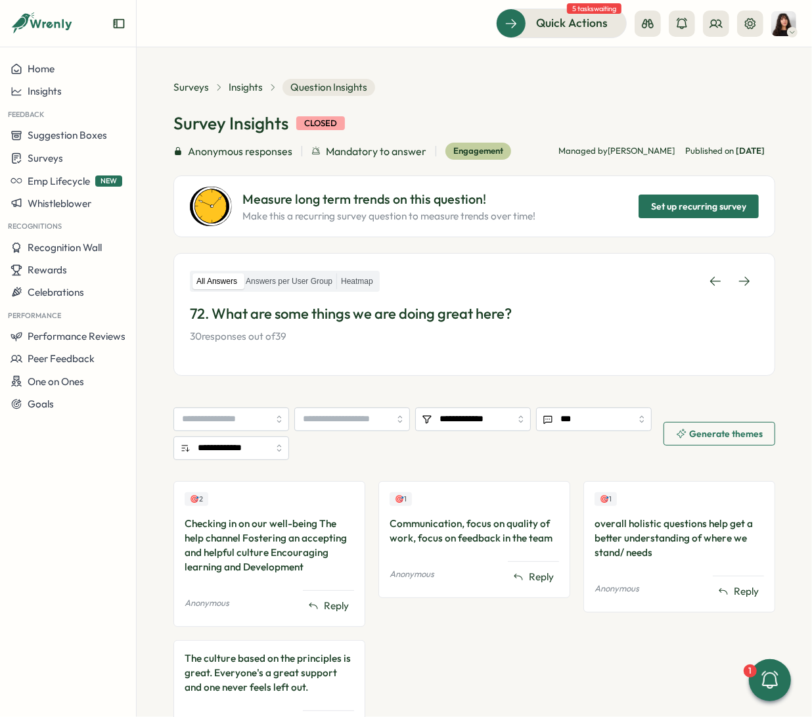
scroll to position [72, 0]
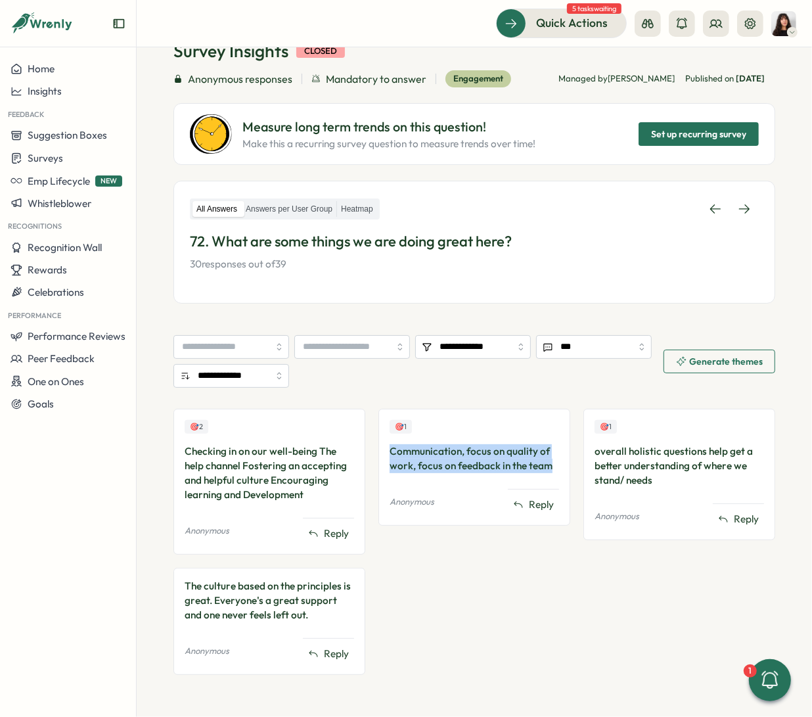
drag, startPoint x: 384, startPoint y: 451, endPoint x: 560, endPoint y: 465, distance: 176.6
click at [560, 465] on div "🎯 1 Communication, focus on quality of work, focus on feedback in the team Anon…" at bounding box center [474, 467] width 192 height 117
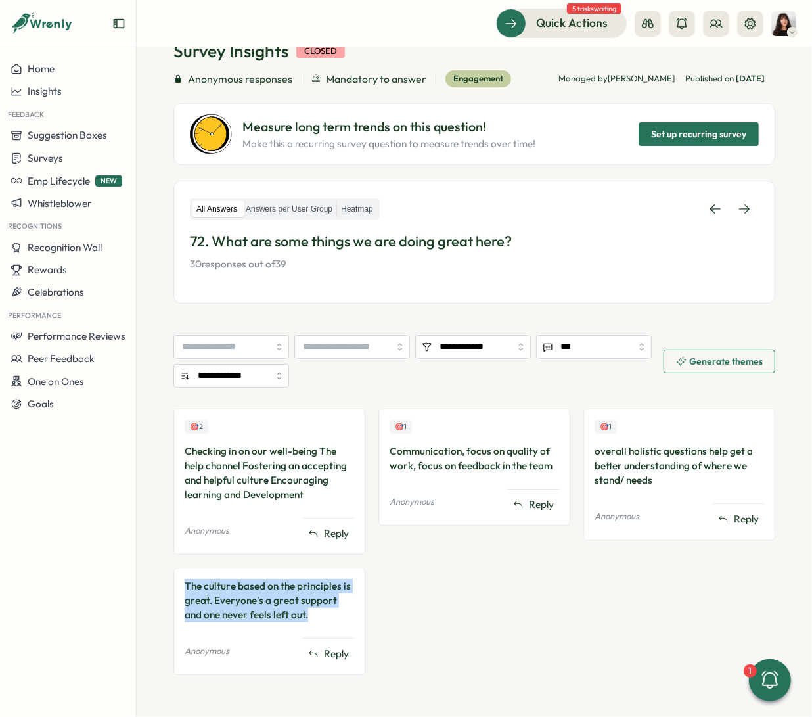
drag, startPoint x: 322, startPoint y: 610, endPoint x: 174, endPoint y: 583, distance: 150.3
click at [174, 583] on div "The culture based on the principles is great. Everyone's a great support and on…" at bounding box center [269, 621] width 192 height 107
copy div "The culture based on the principles is great. Everyone's a great support and on…"
click at [654, 217] on link at bounding box center [744, 209] width 29 height 24
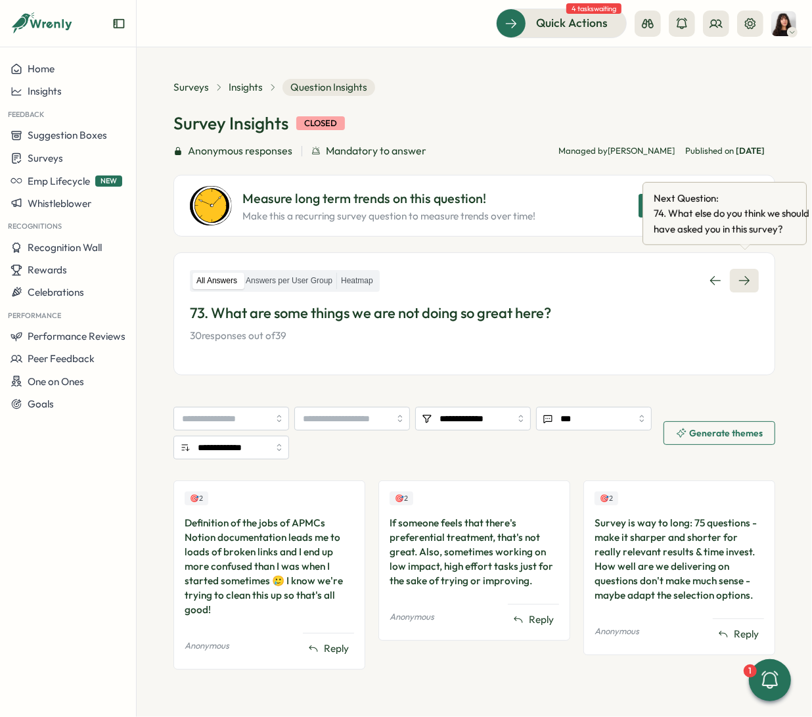
click at [654, 279] on icon at bounding box center [744, 280] width 13 height 13
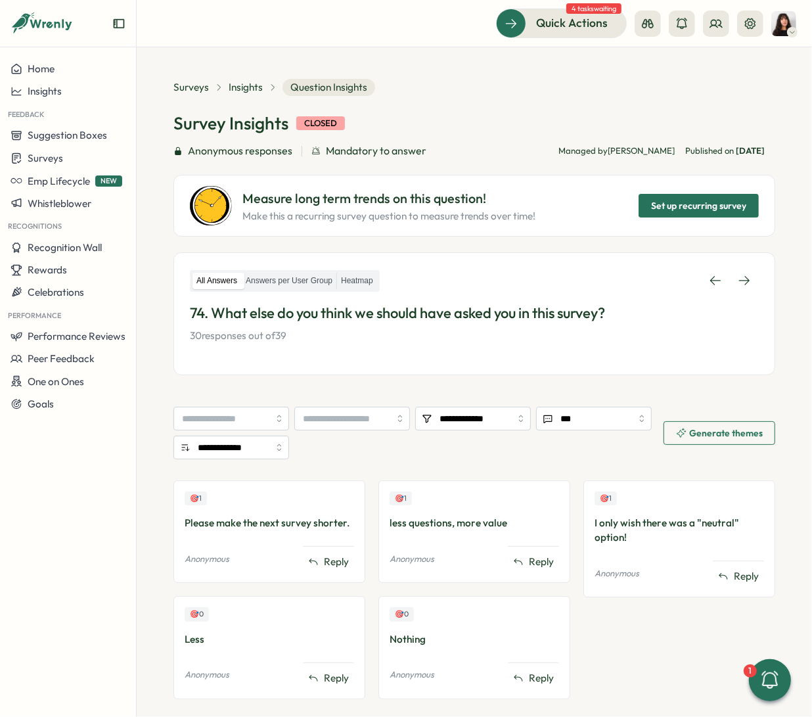
scroll to position [24, 0]
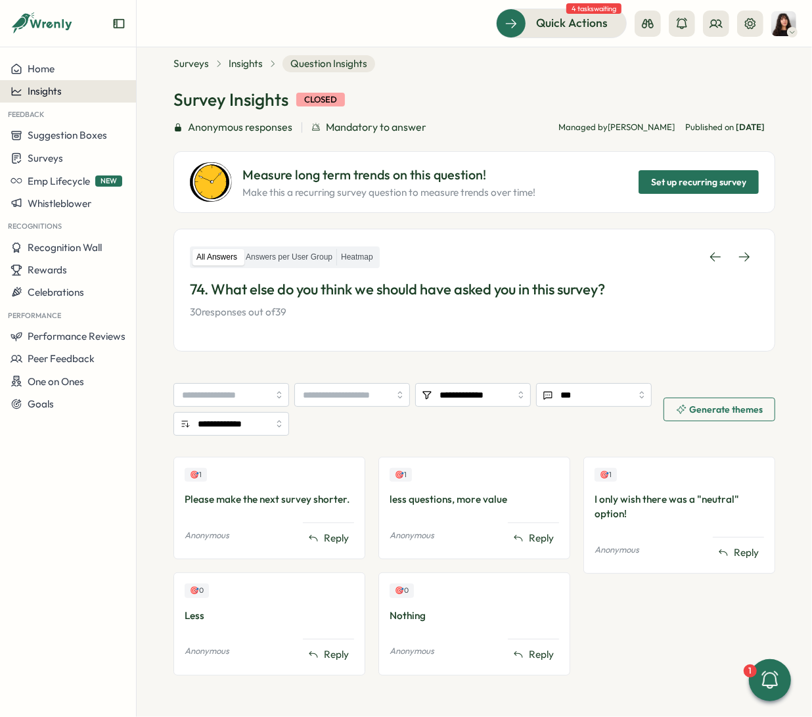
click at [61, 92] on span "Insights" at bounding box center [45, 91] width 34 height 12
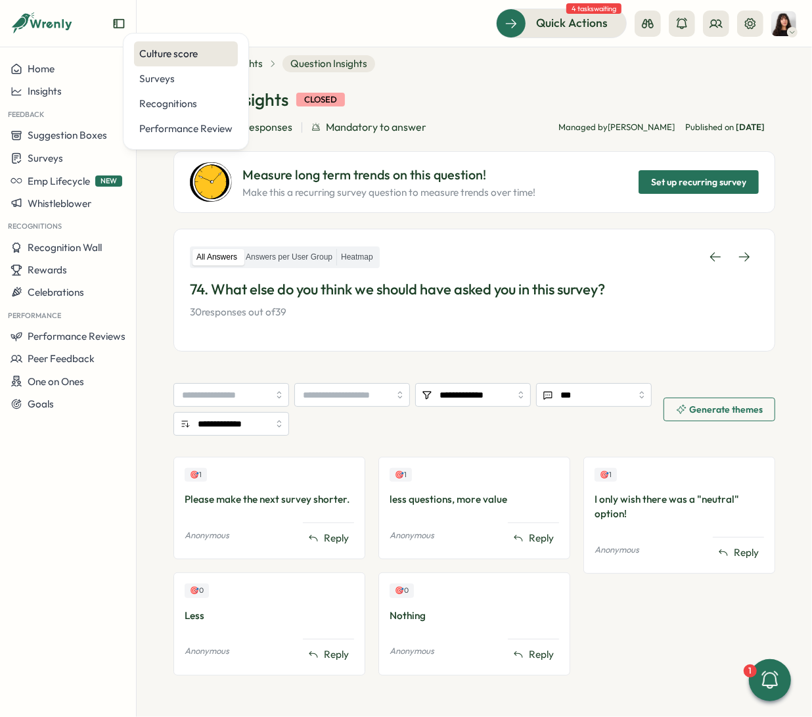
click at [175, 57] on div "Culture score" at bounding box center [185, 54] width 93 height 14
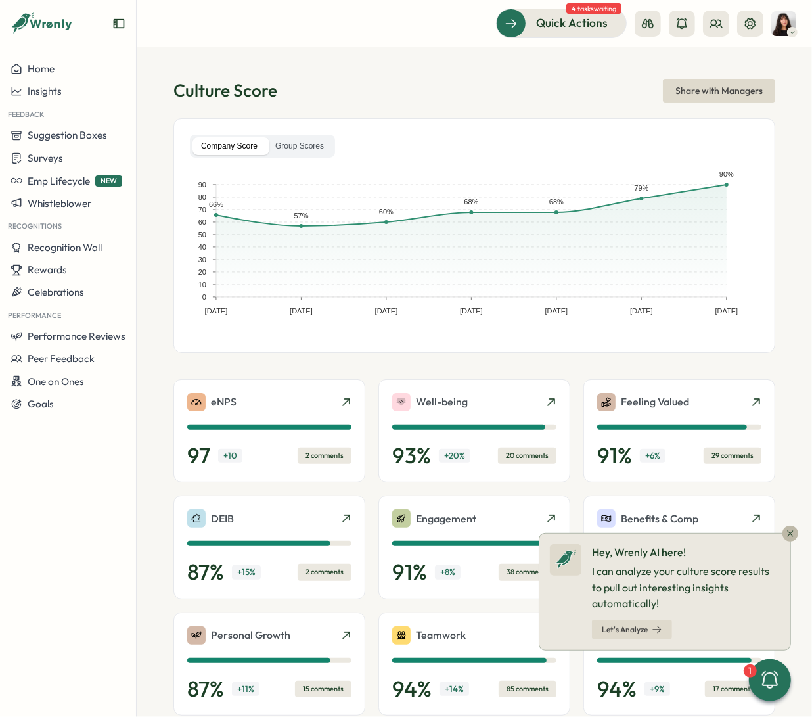
click at [618, 633] on span "Let's Analyze" at bounding box center [625, 629] width 46 height 8
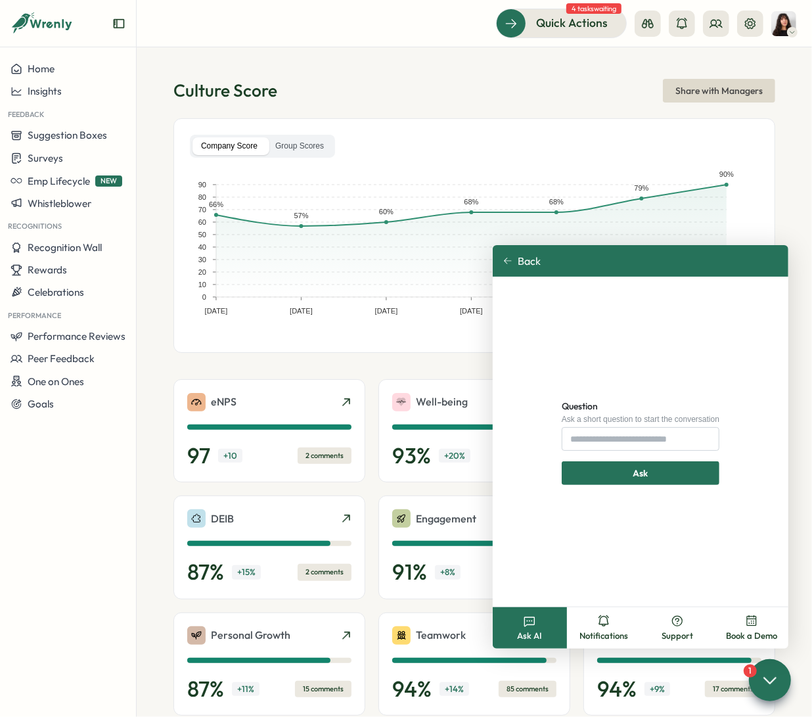
click at [513, 259] on button "Back" at bounding box center [521, 261] width 37 height 12
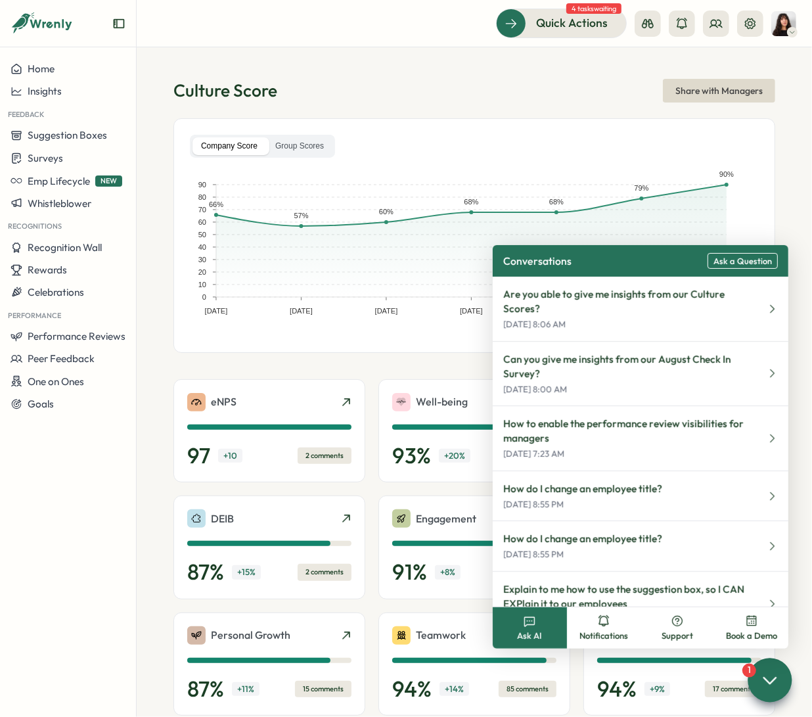
click at [654, 667] on div at bounding box center [770, 680] width 44 height 44
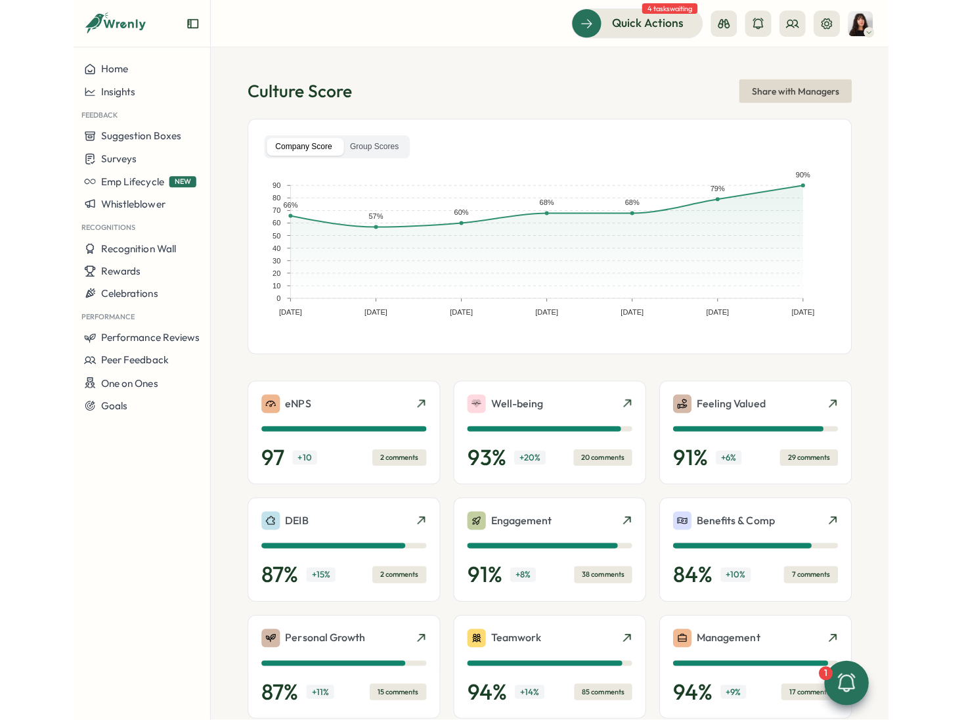
scroll to position [194, 0]
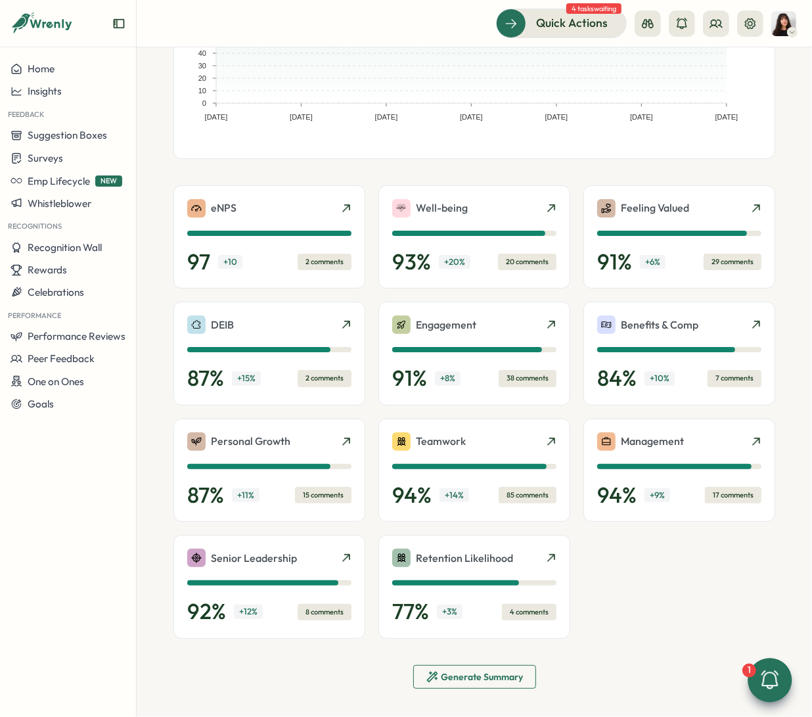
click at [441, 670] on div "Generate Summary" at bounding box center [475, 676] width 98 height 13
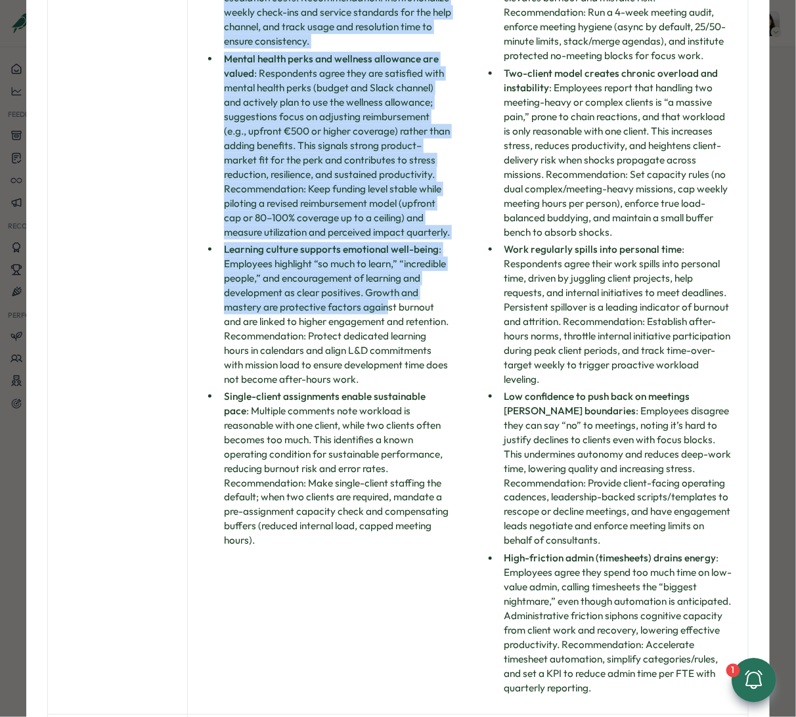
scroll to position [432, 0]
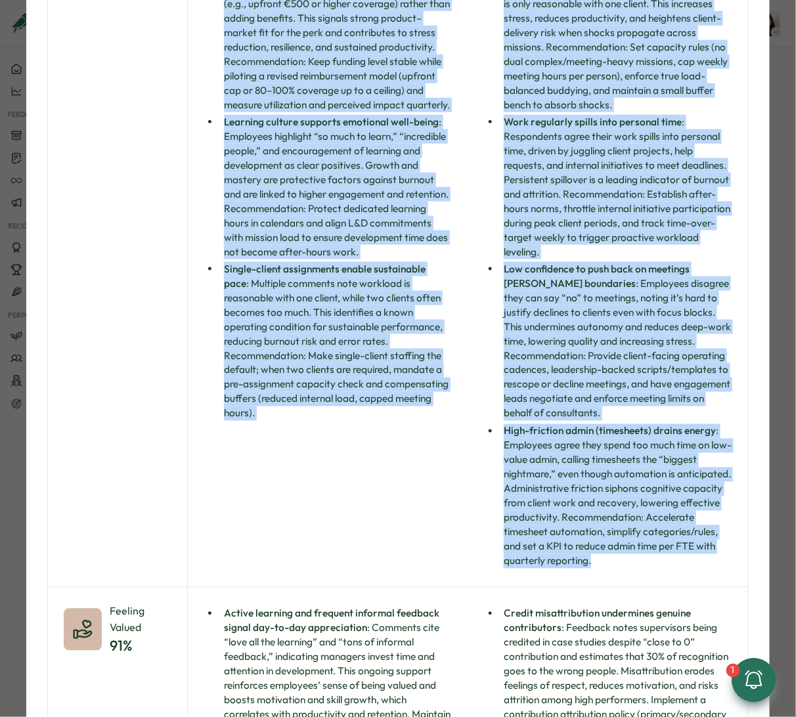
drag, startPoint x: 108, startPoint y: 87, endPoint x: 696, endPoint y: 572, distance: 761.6
click at [654, 572] on div "Well-being 93 % Visible well-being check-ins and peer support : Employees expli…" at bounding box center [398, 173] width 700 height 830
click at [582, 484] on li "High-friction admin (timesheets) drains energy : Employees agree they spend too…" at bounding box center [616, 496] width 233 height 145
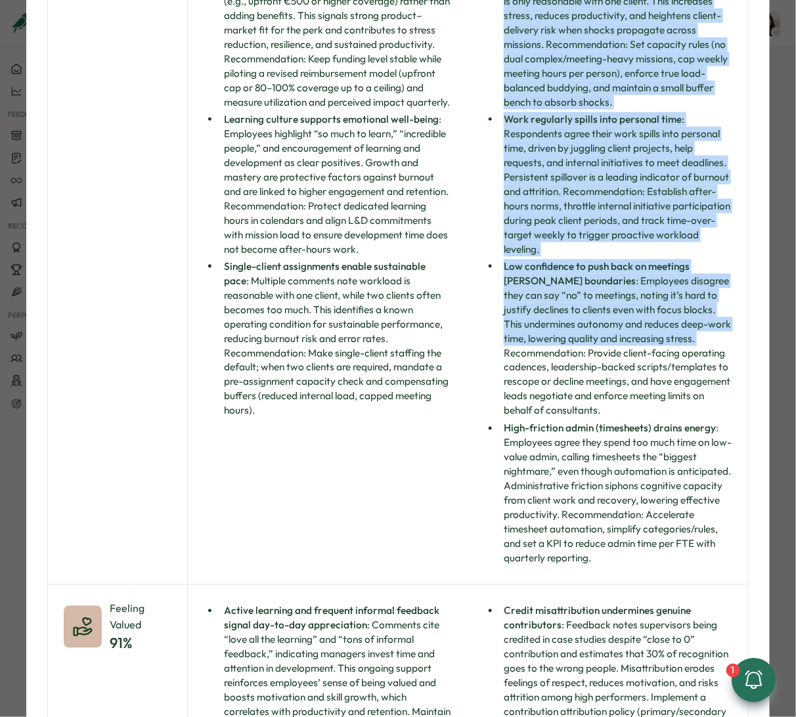
scroll to position [517, 0]
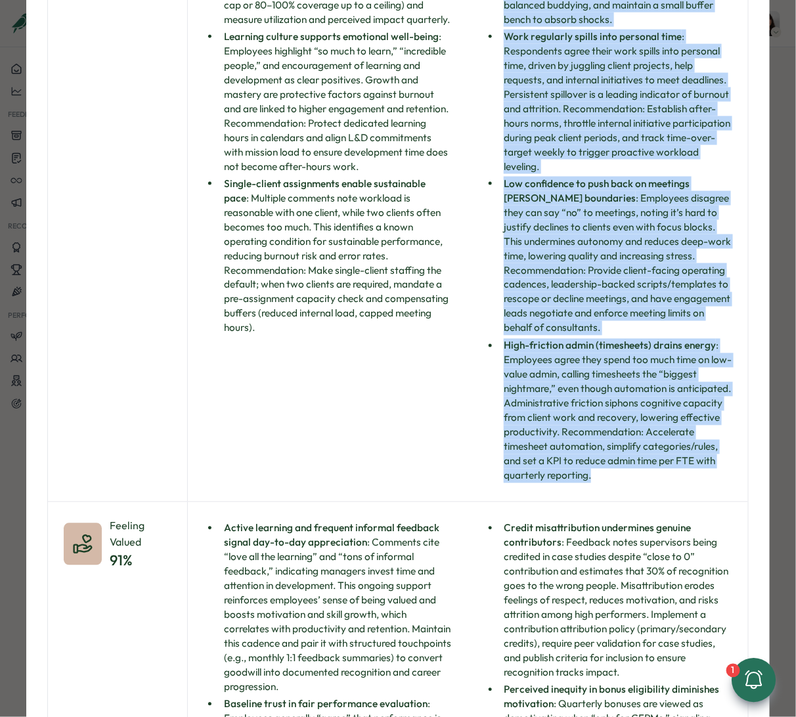
drag, startPoint x: 480, startPoint y: 126, endPoint x: 704, endPoint y: 480, distance: 419.4
click at [654, 480] on ul "Meeting overload drives cognitive fatigue : Several respondents agree they feel…" at bounding box center [608, 87] width 248 height 792
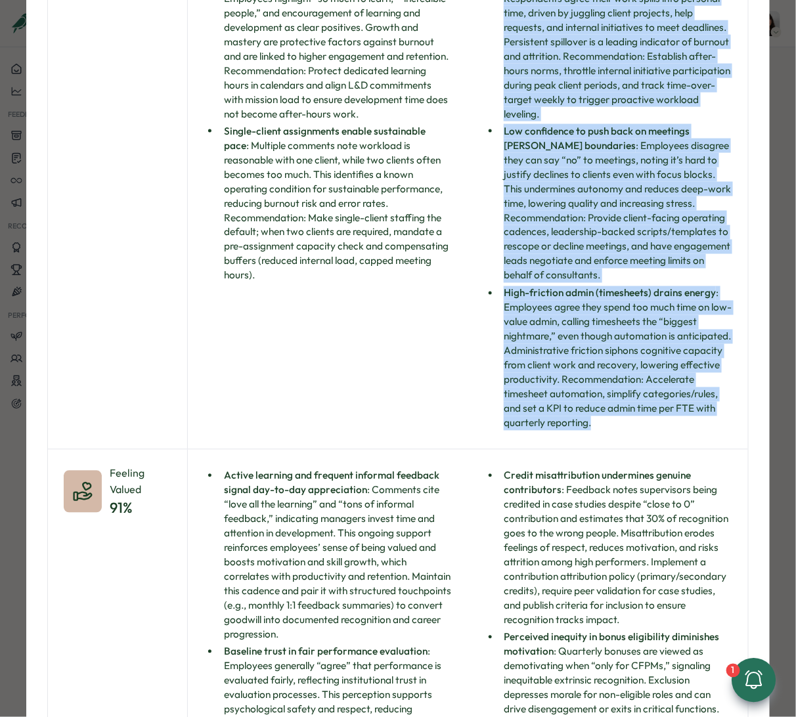
scroll to position [572, 0]
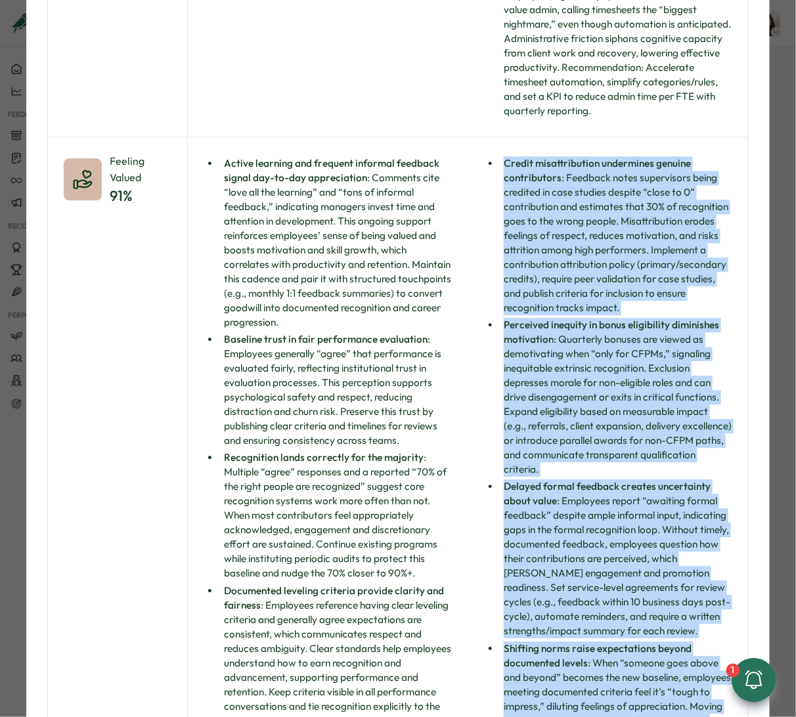
scroll to position [1290, 0]
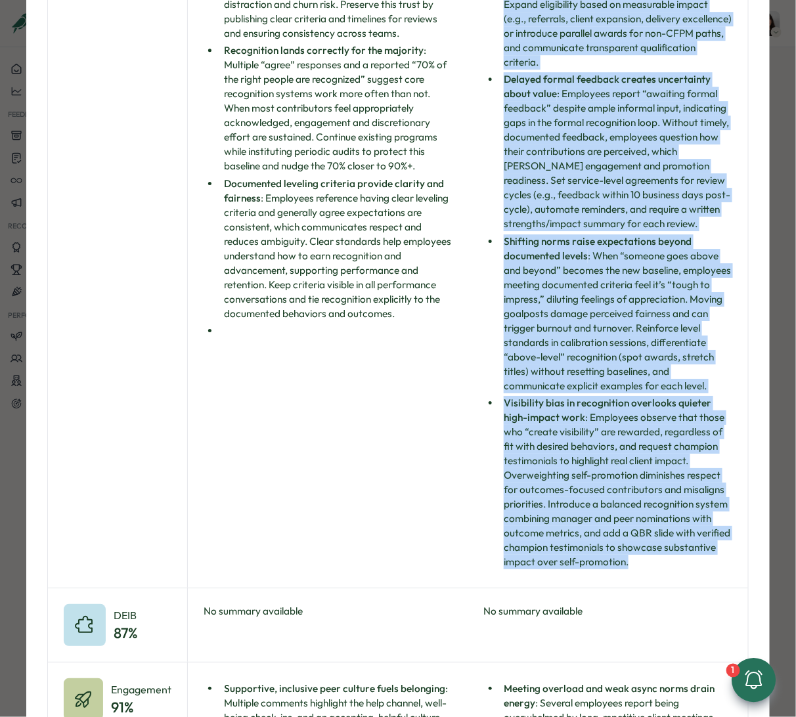
drag, startPoint x: 478, startPoint y: 469, endPoint x: 719, endPoint y: 577, distance: 264.4
click at [654, 577] on div "Credit misattribution undermines genuine contributors : Feedback notes supervis…" at bounding box center [608, 159] width 280 height 858
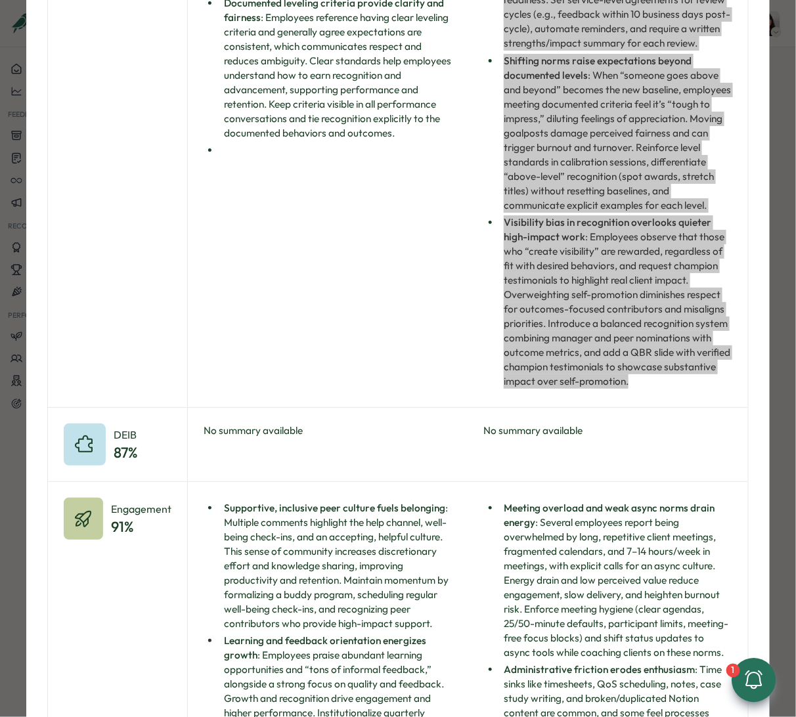
scroll to position [1480, 0]
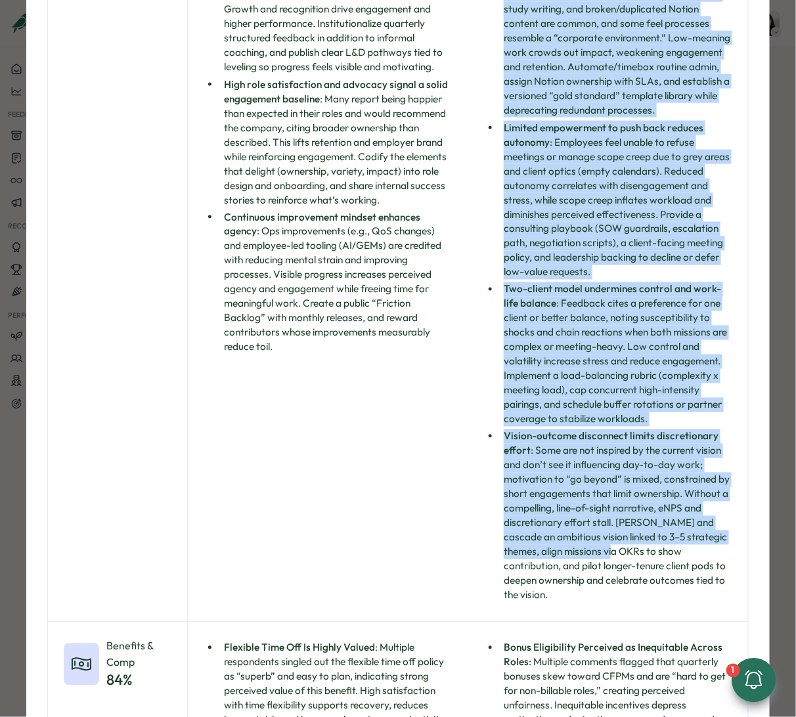
scroll to position [2351, 0]
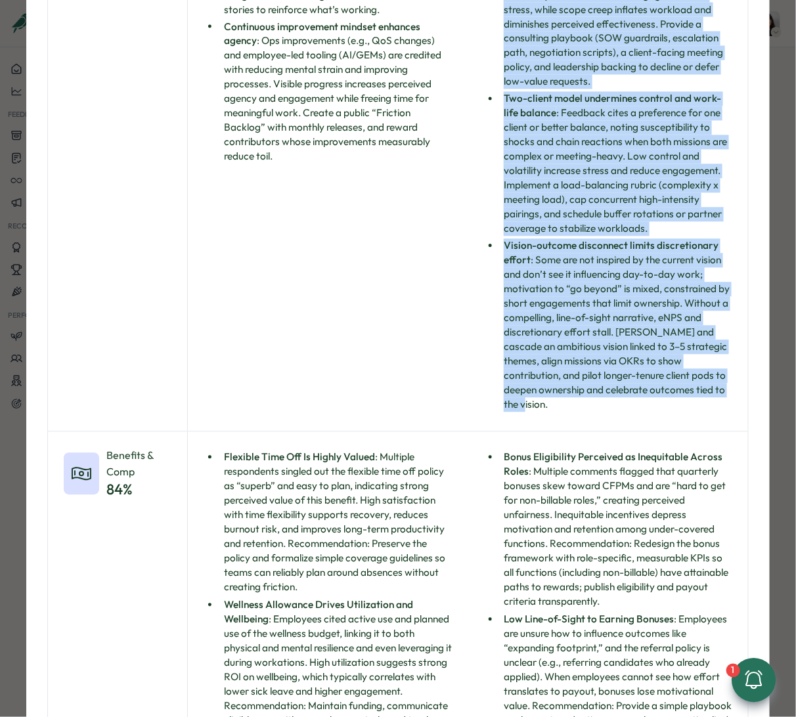
drag, startPoint x: 476, startPoint y: 507, endPoint x: 654, endPoint y: 458, distance: 184.1
click at [654, 431] on div "Meeting overload and weak async norms drain energy : Several employees report b…" at bounding box center [608, 16] width 280 height 829
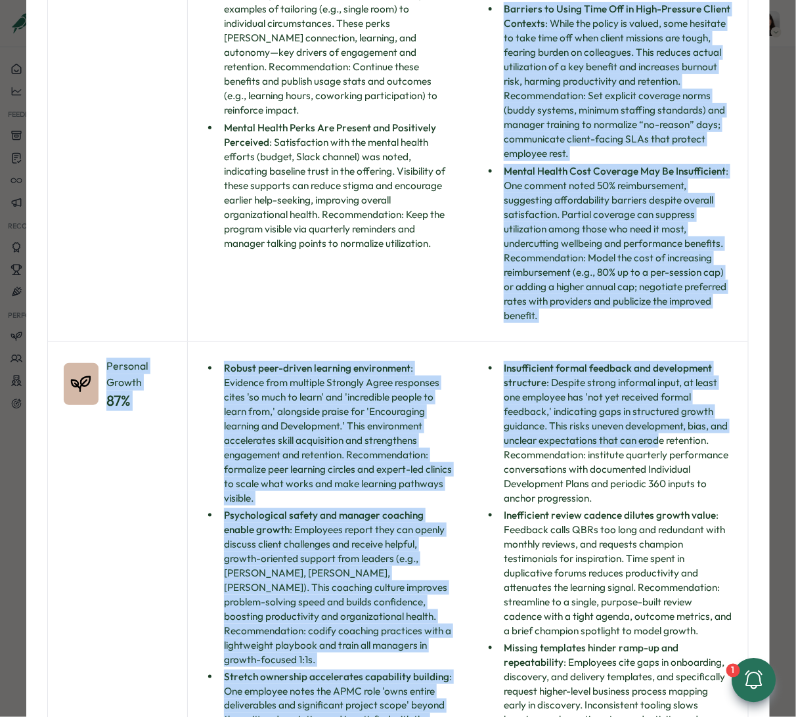
scroll to position [3381, 0]
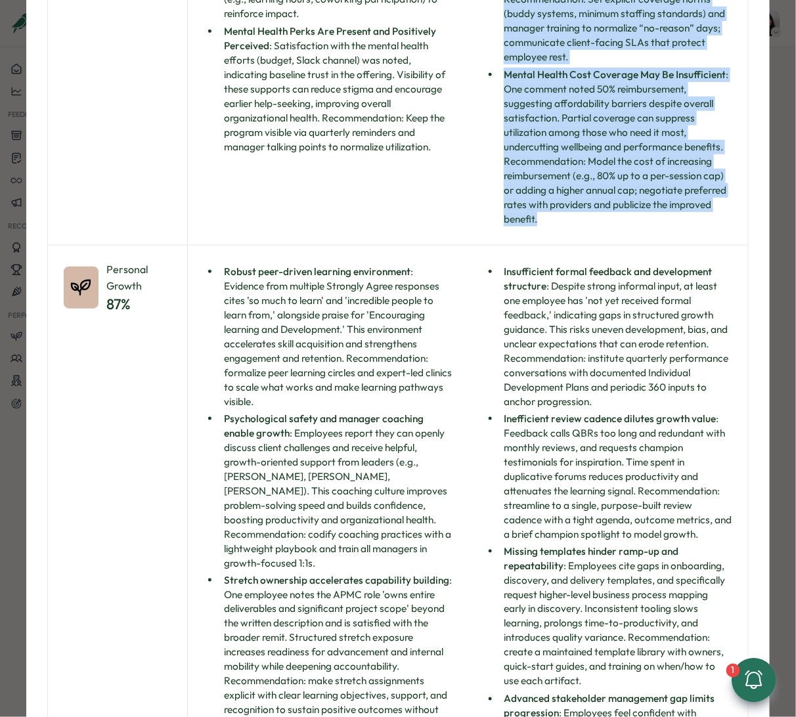
drag, startPoint x: 472, startPoint y: 499, endPoint x: 683, endPoint y: 262, distance: 317.8
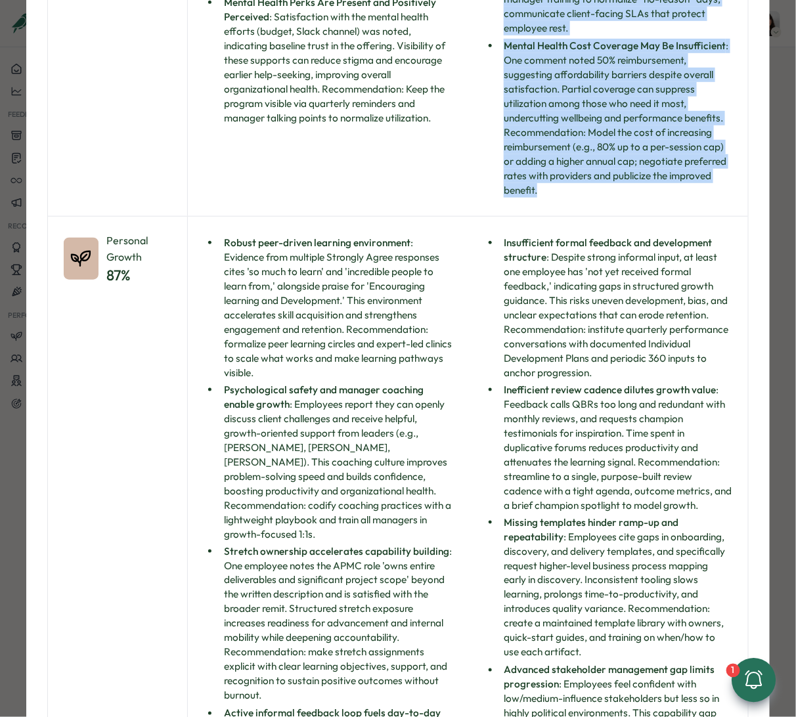
scroll to position [3444, 0]
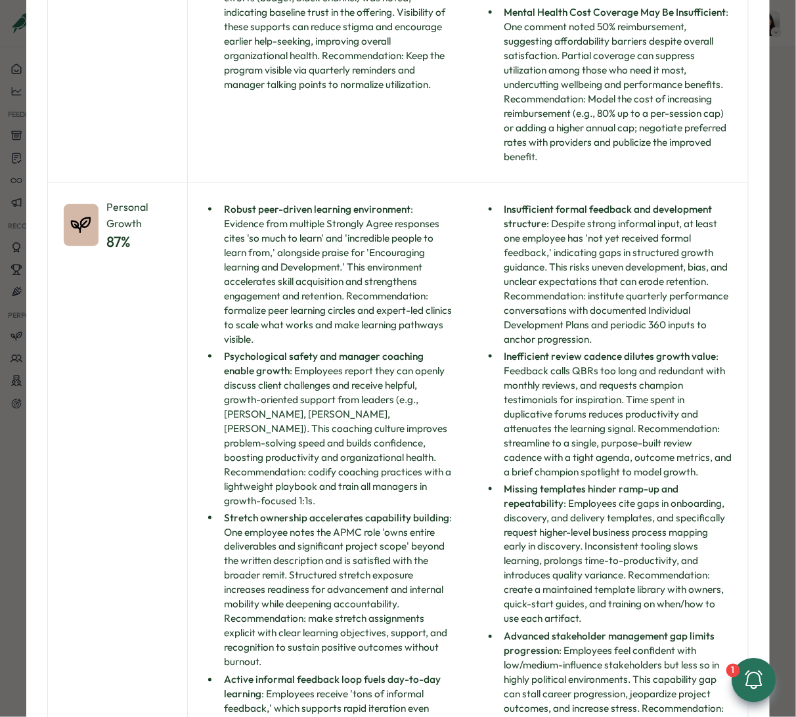
click at [463, 271] on div "Robust peer-driven learning environment : Evidence from multiple Strongly Agree…" at bounding box center [328, 554] width 280 height 742
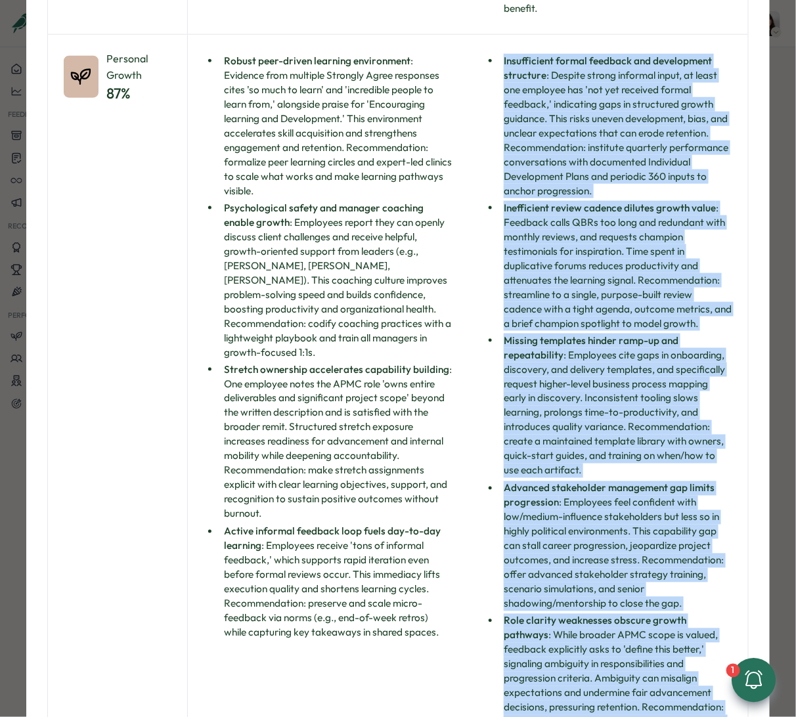
scroll to position [3966, 0]
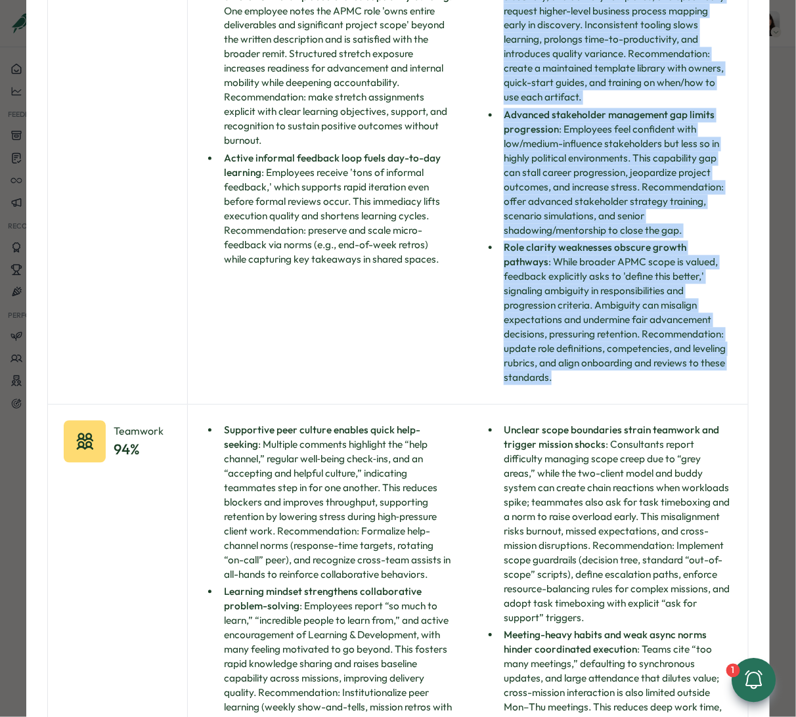
drag, startPoint x: 473, startPoint y: 250, endPoint x: 676, endPoint y: 439, distance: 277.1
click at [654, 404] on div "Insufficient formal feedback and development structure : Despite strong informa…" at bounding box center [608, 33] width 280 height 742
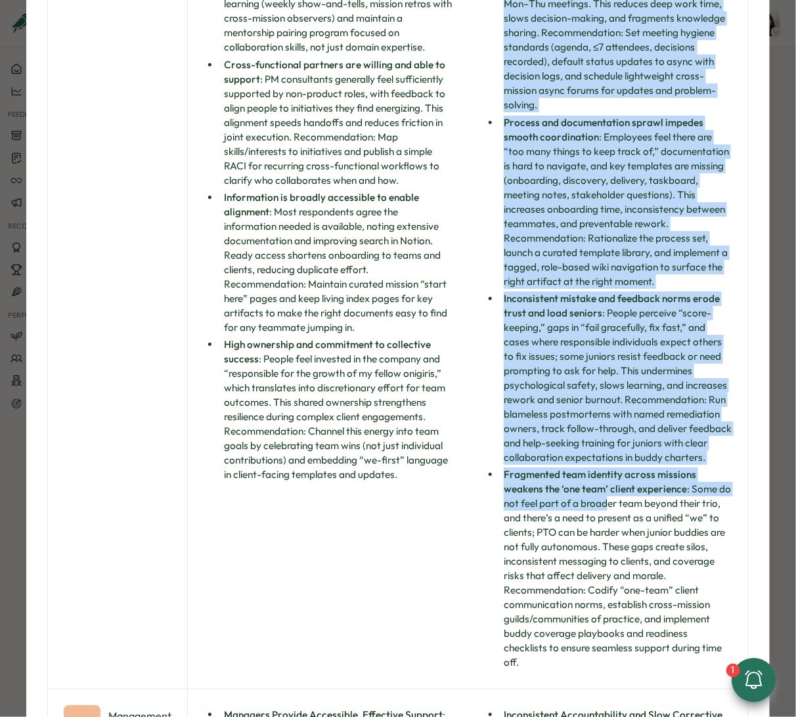
scroll to position [4802, 0]
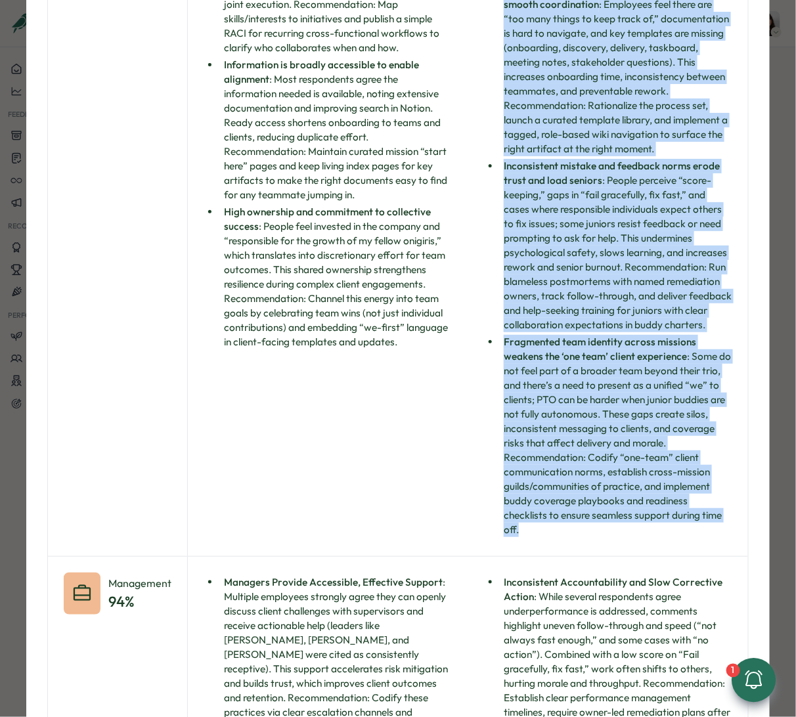
drag, startPoint x: 468, startPoint y: 472, endPoint x: 627, endPoint y: 605, distance: 206.6
click at [627, 556] on div "Unclear scope boundaries strain teamwork and trigger mission shocks : Consultan…" at bounding box center [608, 62] width 280 height 988
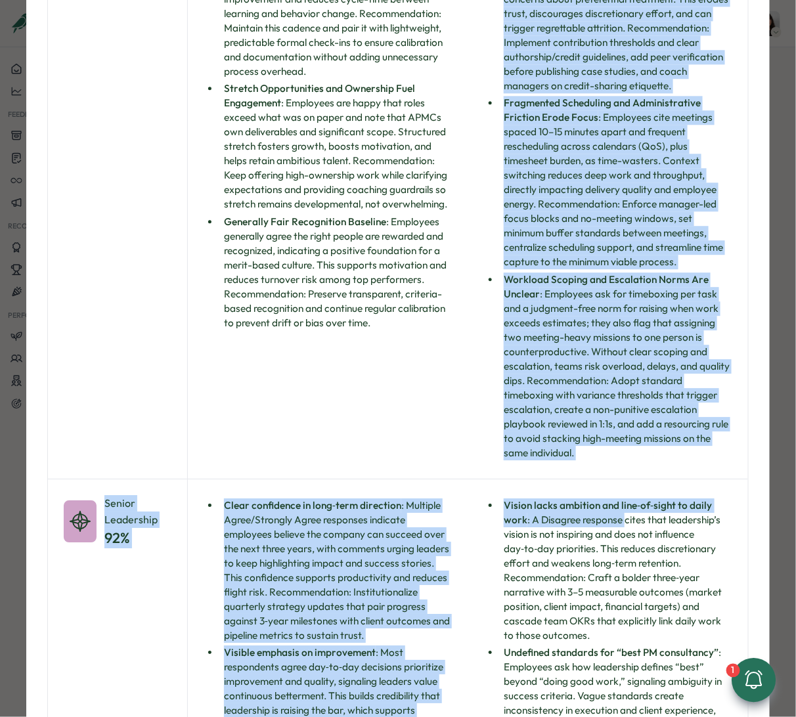
scroll to position [5806, 0]
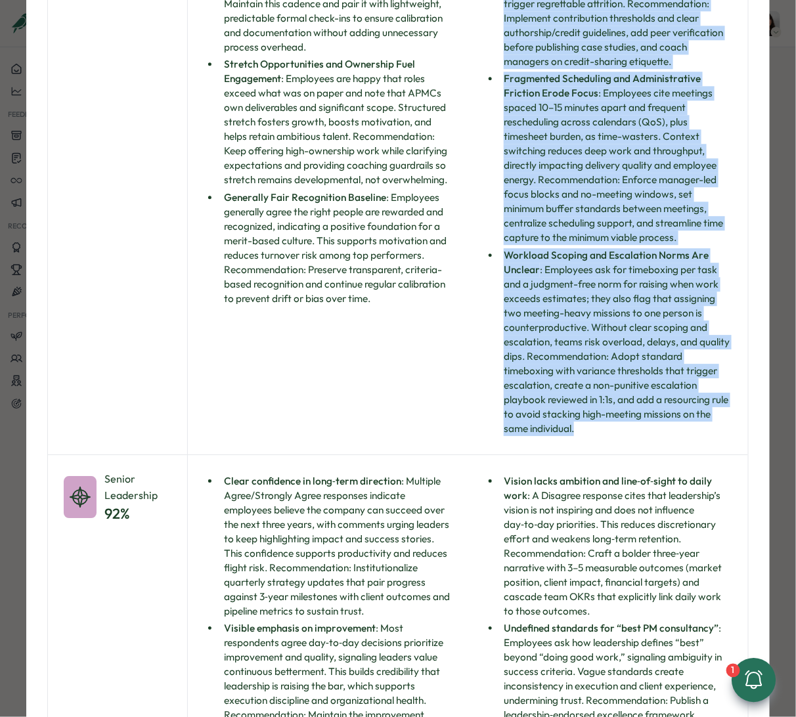
drag, startPoint x: 478, startPoint y: 401, endPoint x: 654, endPoint y: 495, distance: 199.8
click at [654, 455] on div "Inconsistent Accountability and Slow Corrective Action : While several responde…" at bounding box center [608, 3] width 280 height 901
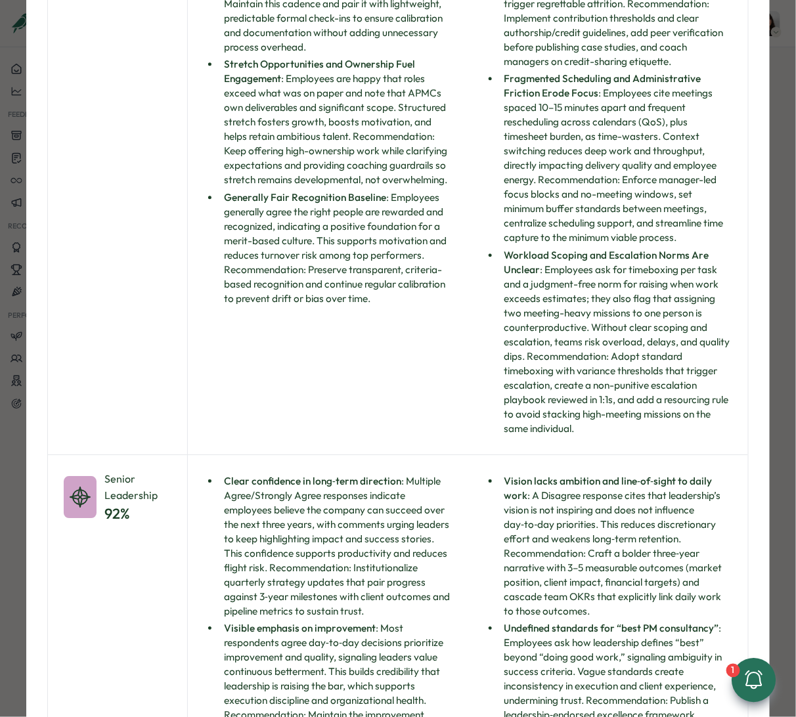
drag, startPoint x: 482, startPoint y: 537, endPoint x: 482, endPoint y: 555, distance: 17.7
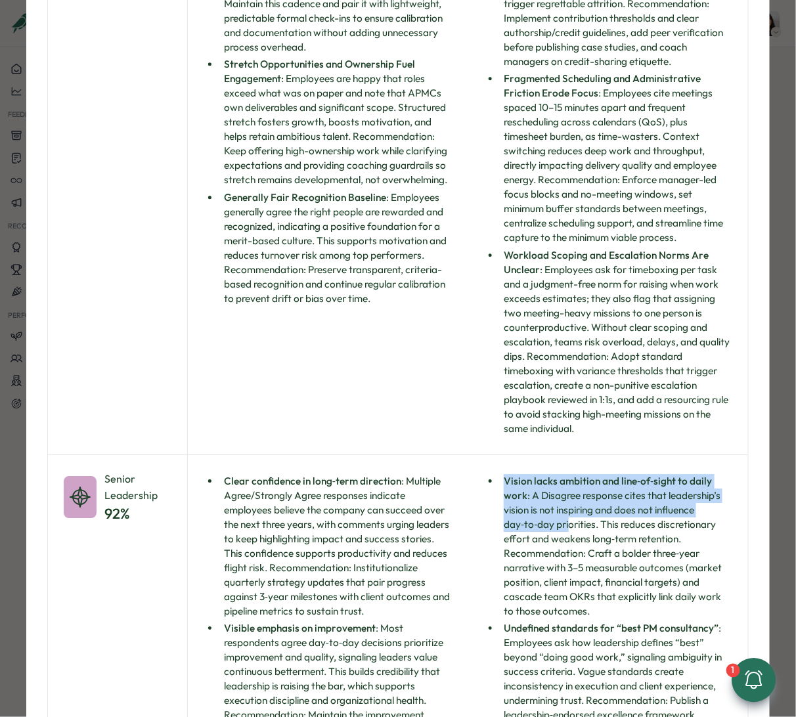
drag, startPoint x: 482, startPoint y: 555, endPoint x: 570, endPoint y: 590, distance: 95.3
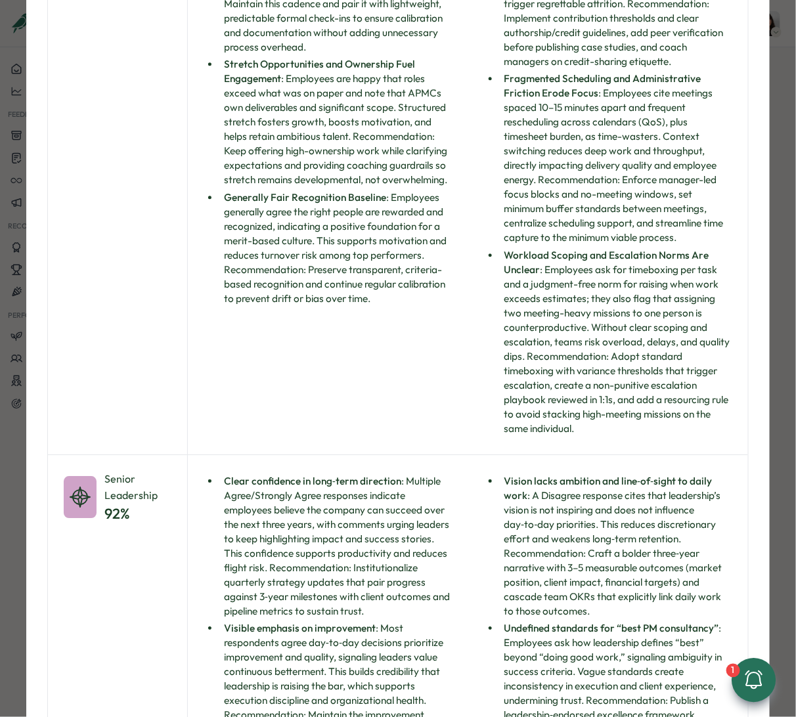
click at [557, 585] on li "Vision lacks ambition and line‑of‑sight to daily work : A Disagree response cit…" at bounding box center [616, 546] width 233 height 145
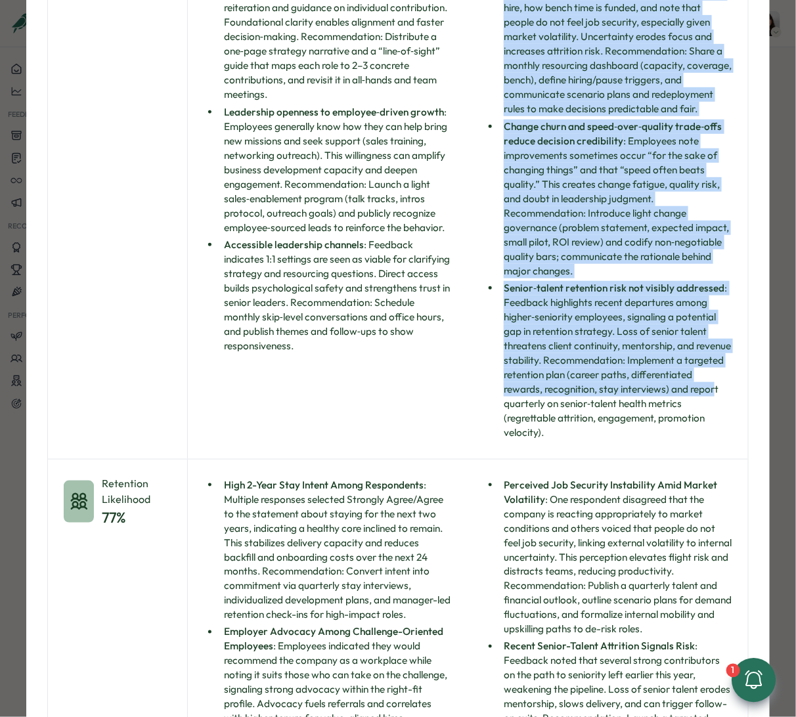
scroll to position [6643, 0]
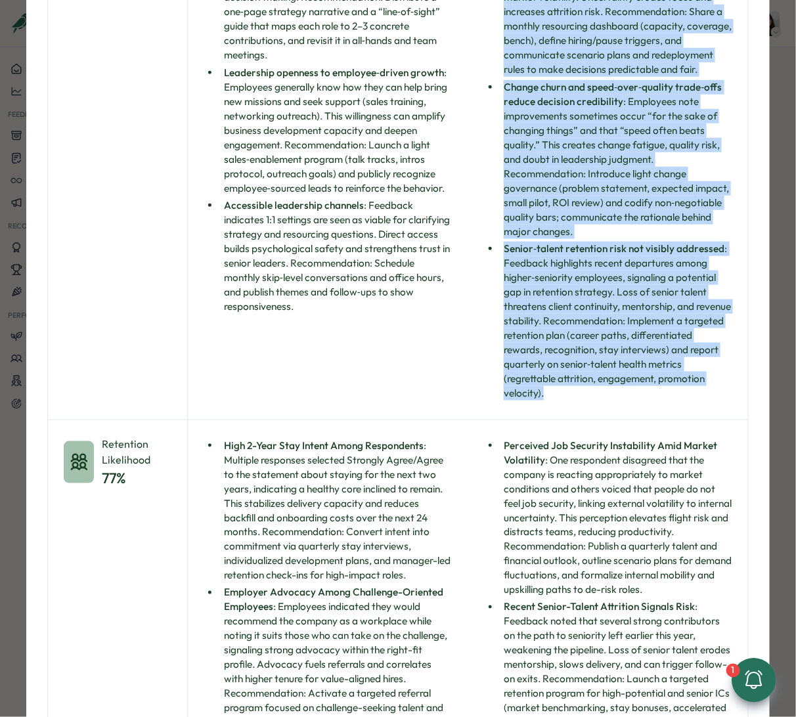
drag, startPoint x: 480, startPoint y: 551, endPoint x: 605, endPoint y: 487, distance: 141.0
click at [605, 419] on div "Vision lacks ambition and line‑of‑sight to daily work : A Disagree response cit…" at bounding box center [608, 19] width 280 height 800
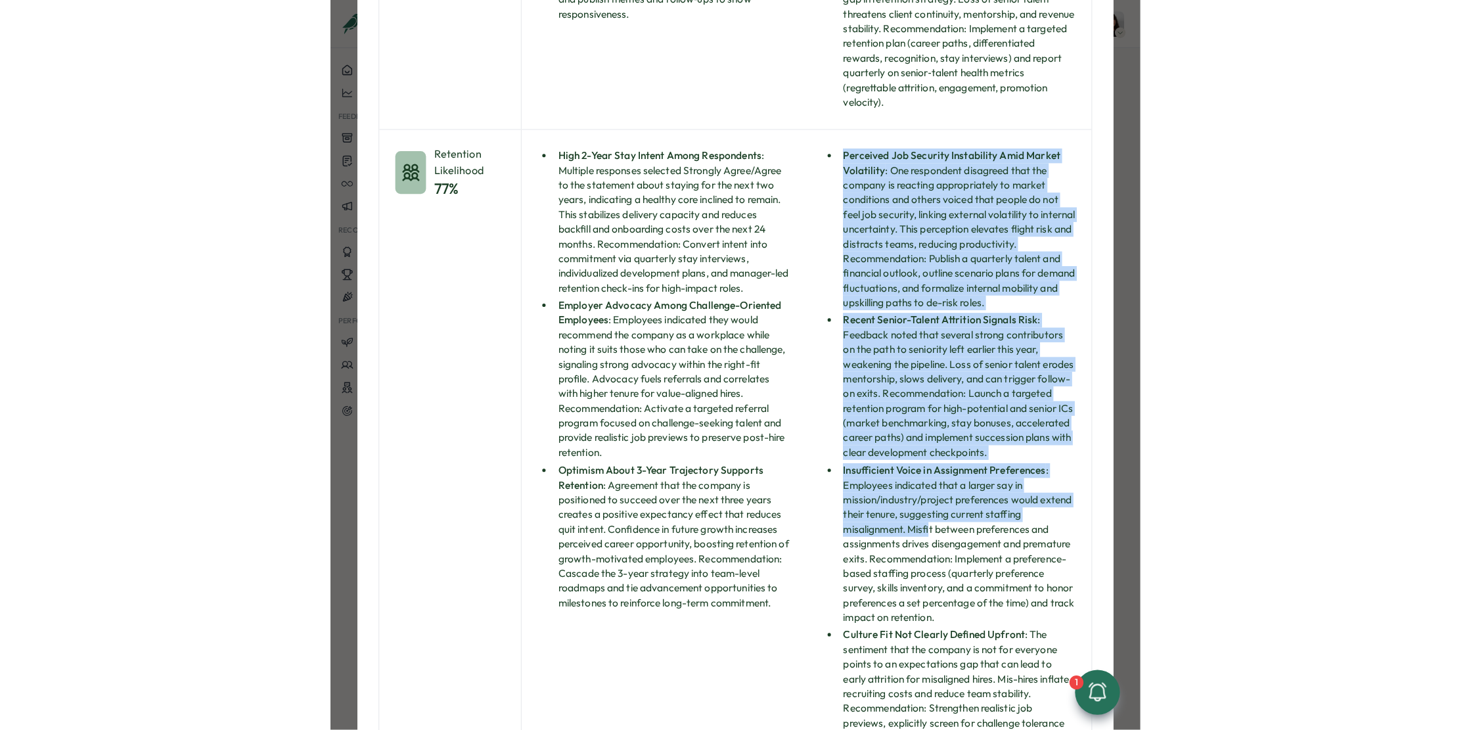
scroll to position [7145, 0]
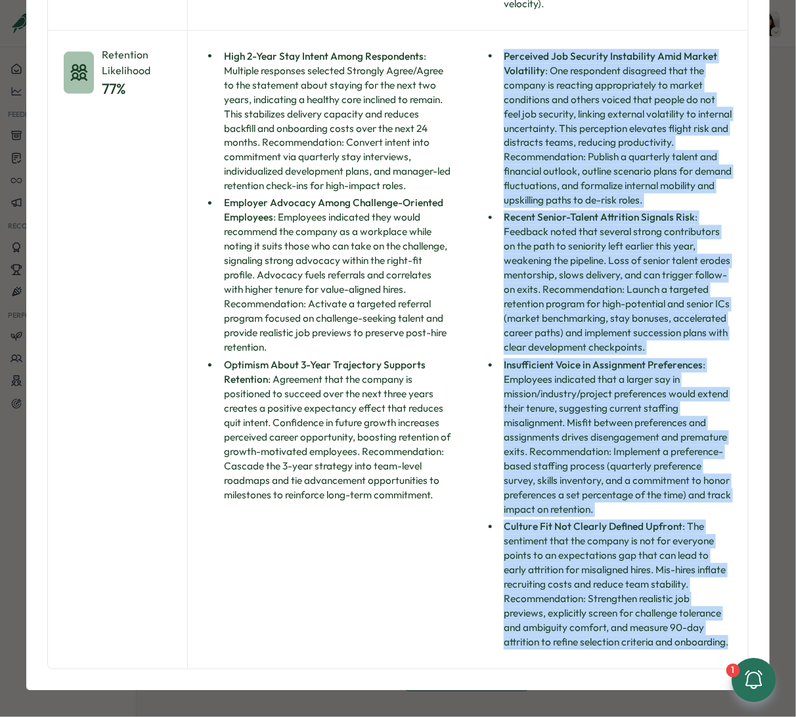
drag, startPoint x: 476, startPoint y: 530, endPoint x: 620, endPoint y: 658, distance: 192.2
click at [620, 658] on div "Perceived Job Security Instability Amid Market Volatility : One respondent disa…" at bounding box center [608, 350] width 280 height 639
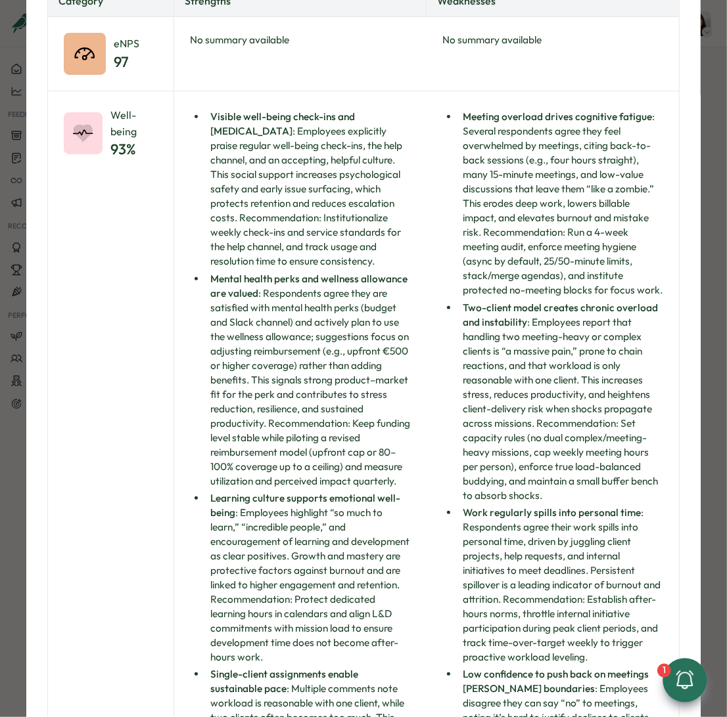
scroll to position [0, 0]
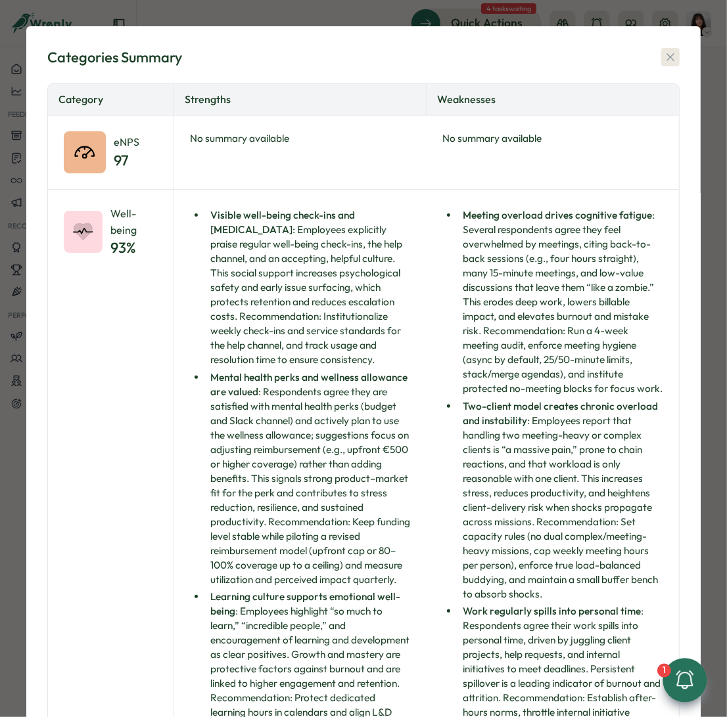
click at [654, 55] on icon "button" at bounding box center [670, 57] width 13 height 13
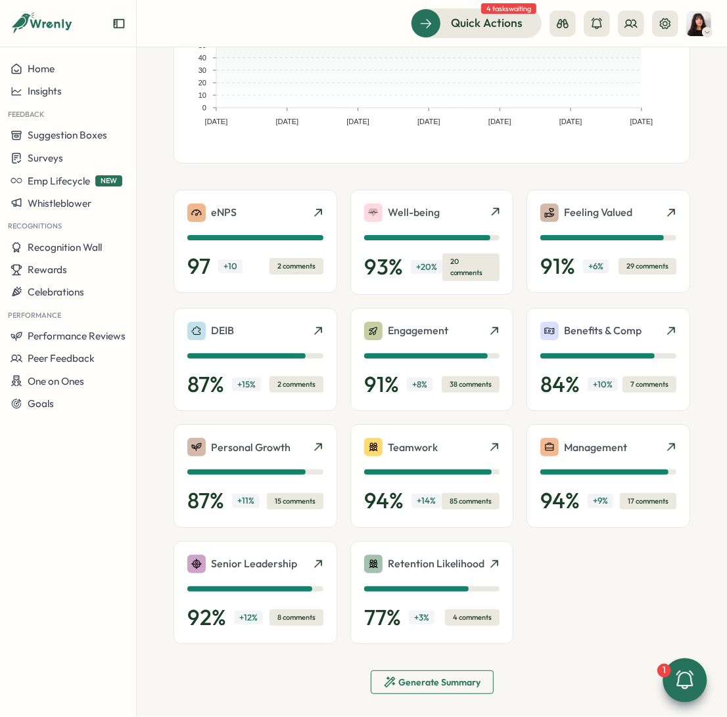
click at [654, 686] on icon at bounding box center [684, 680] width 17 height 18
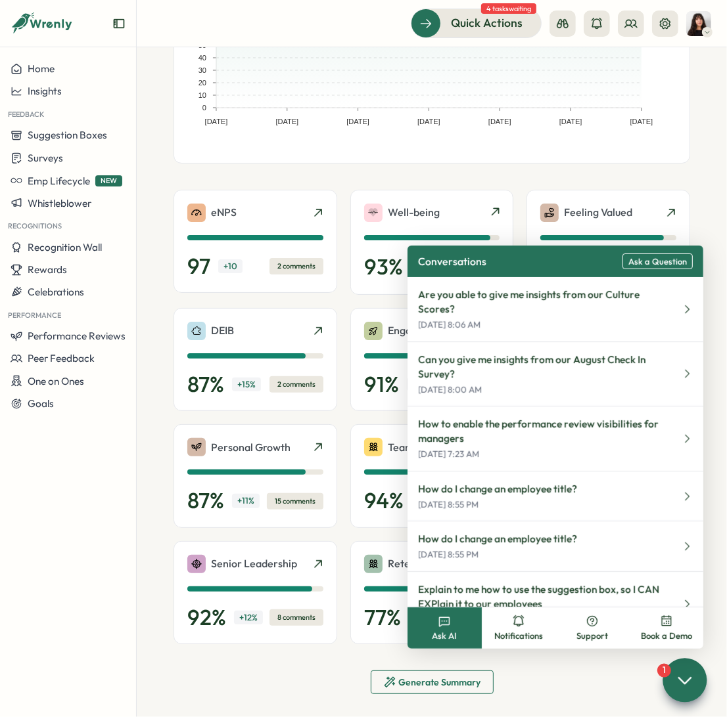
click at [652, 263] on span "Ask a Question" at bounding box center [657, 262] width 58 height 10
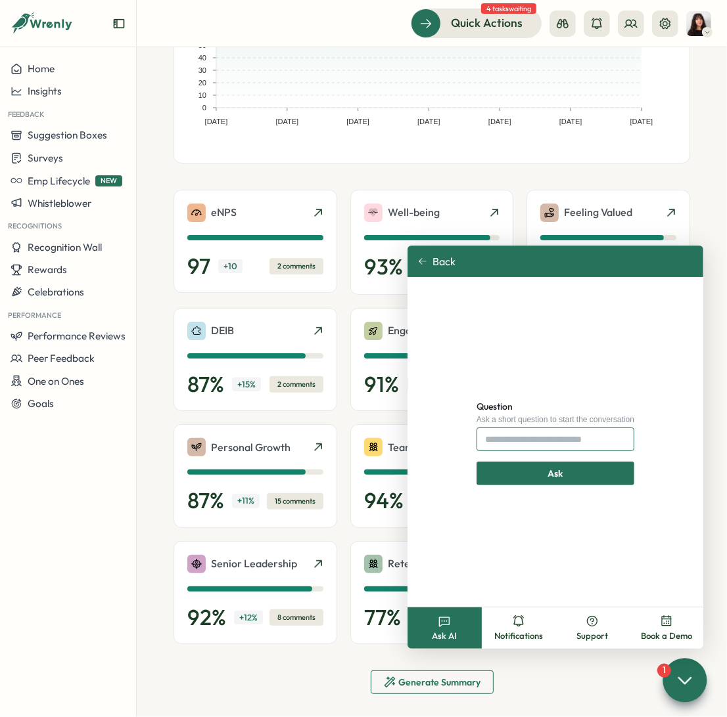
click at [541, 444] on input "Question" at bounding box center [555, 440] width 158 height 24
type input "**********"
click at [556, 471] on span "Ask" at bounding box center [555, 474] width 15 height 22
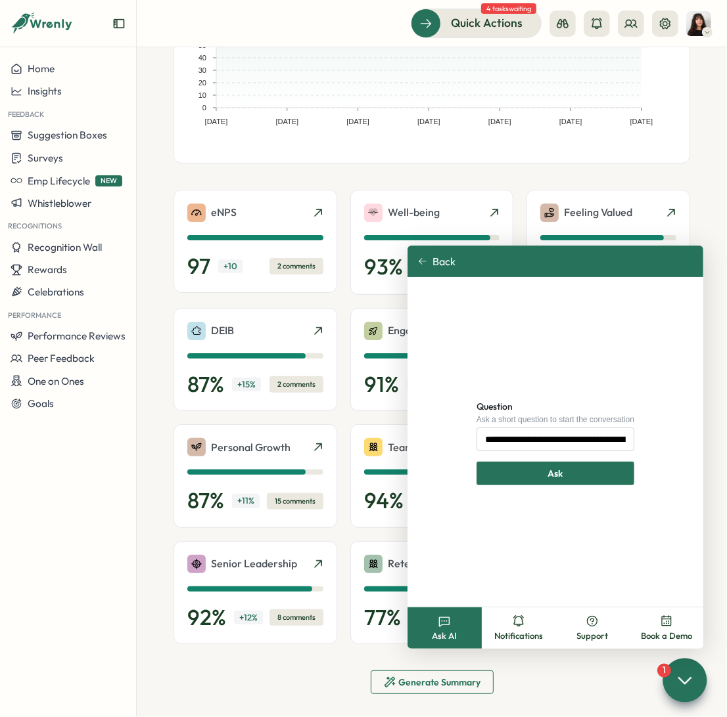
click at [538, 462] on form "**********" at bounding box center [555, 442] width 158 height 87
click at [516, 477] on div "Ask" at bounding box center [555, 474] width 133 height 22
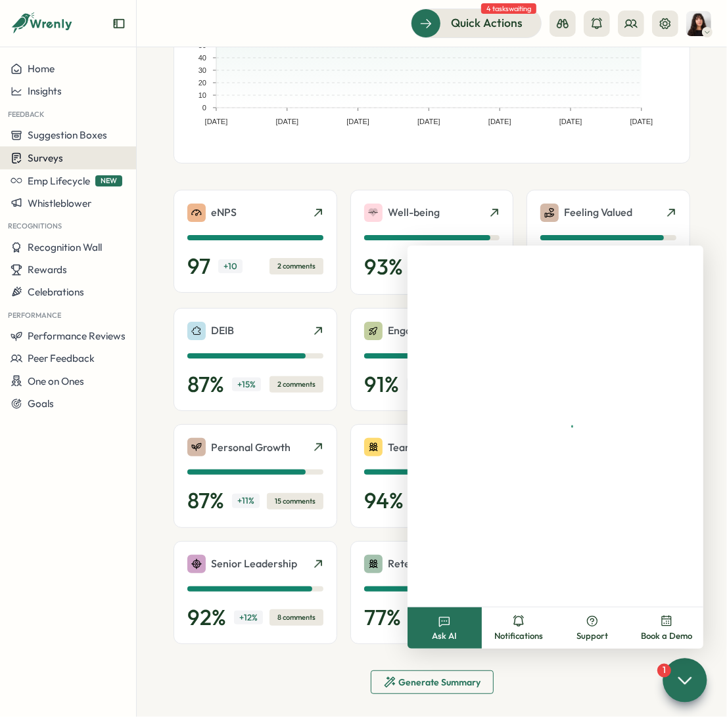
click at [56, 158] on span "Surveys" at bounding box center [45, 158] width 35 height 12
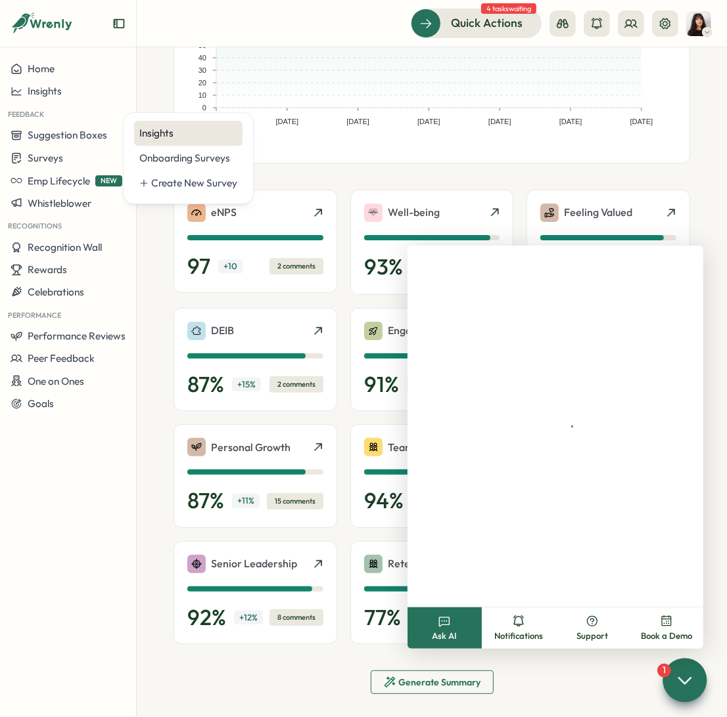
click at [169, 133] on div "Insights" at bounding box center [188, 133] width 98 height 14
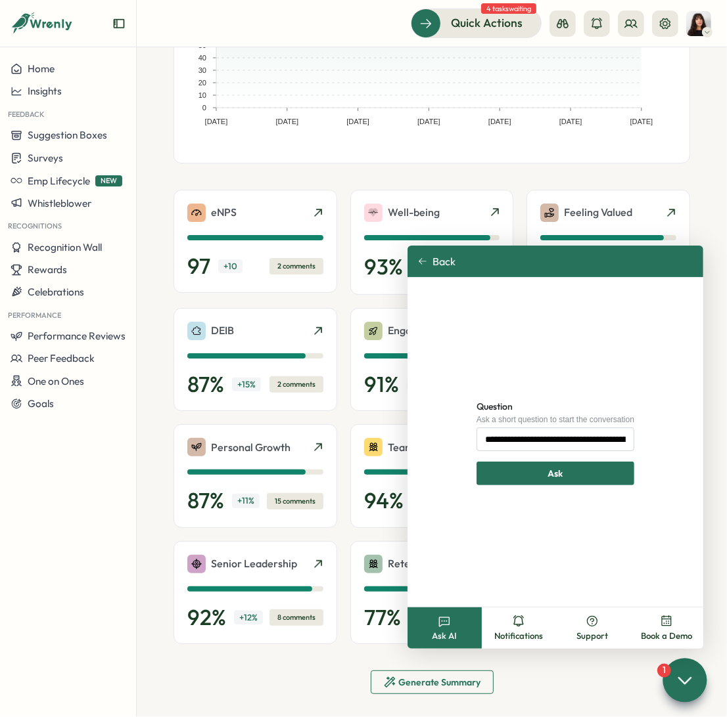
click at [568, 474] on div "Ask" at bounding box center [555, 474] width 133 height 22
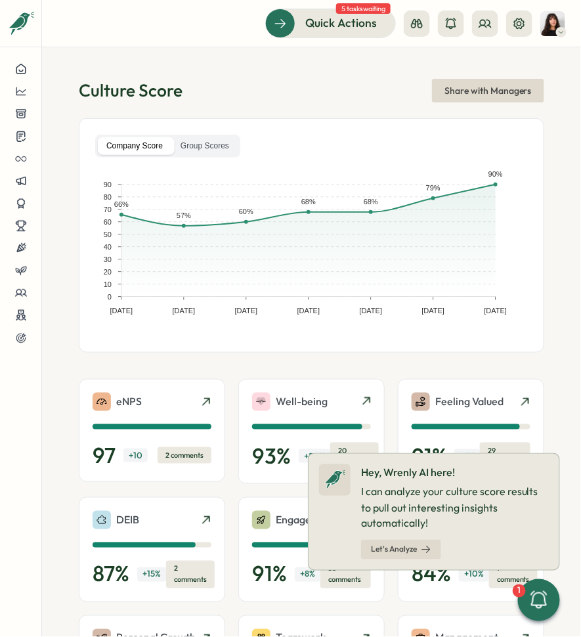
click at [277, 520] on p "Engagement" at bounding box center [306, 520] width 60 height 16
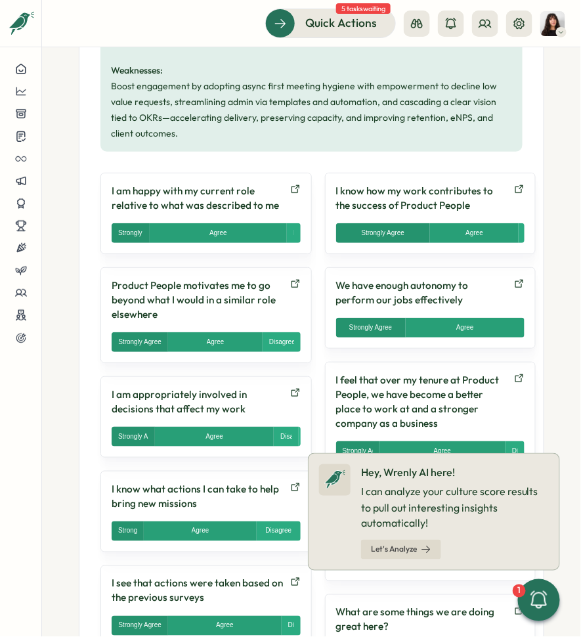
scroll to position [721, 0]
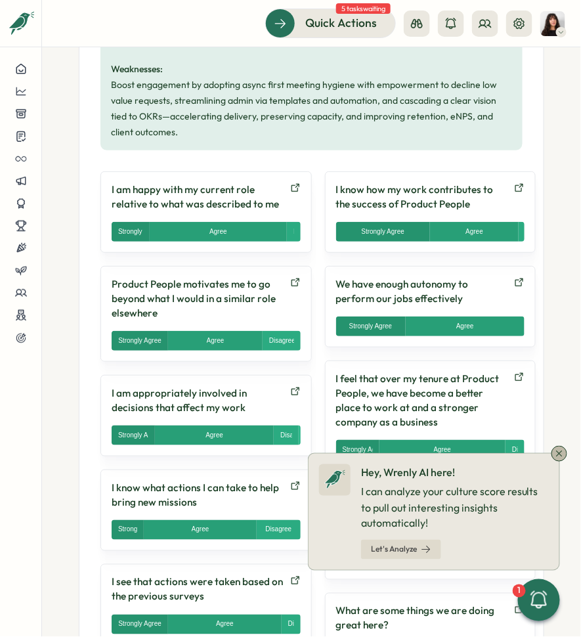
click at [563, 449] on icon at bounding box center [559, 454] width 11 height 11
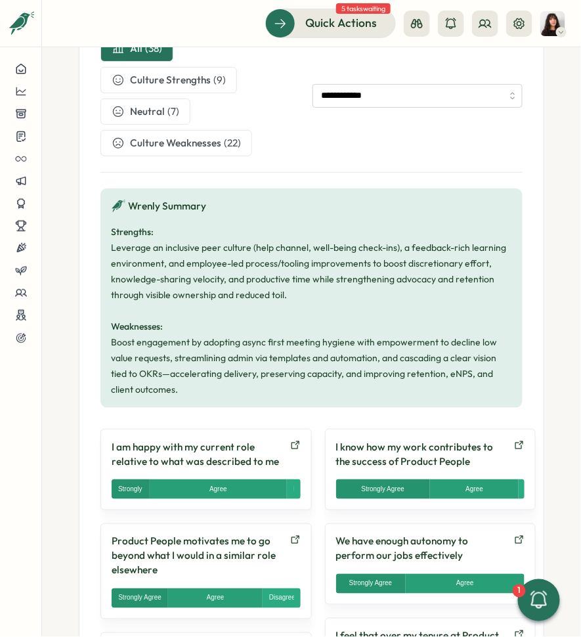
scroll to position [0, 0]
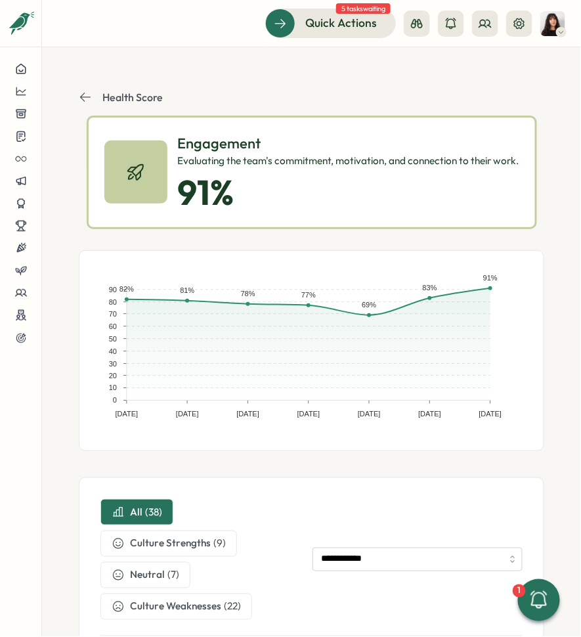
click at [86, 94] on icon at bounding box center [85, 97] width 13 height 13
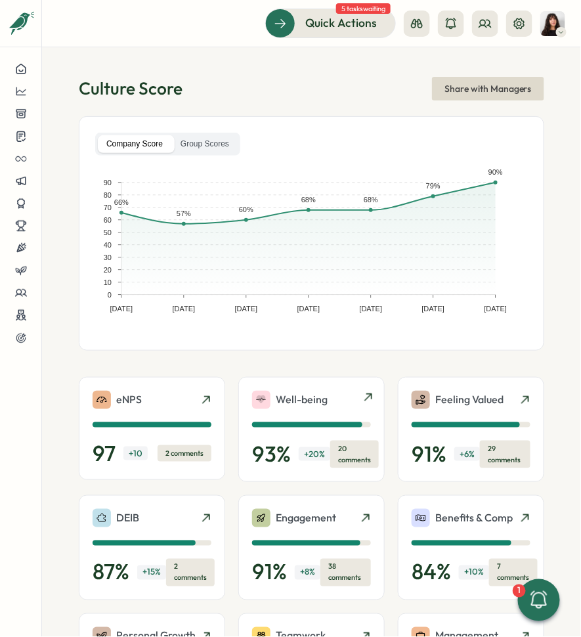
scroll to position [3, 0]
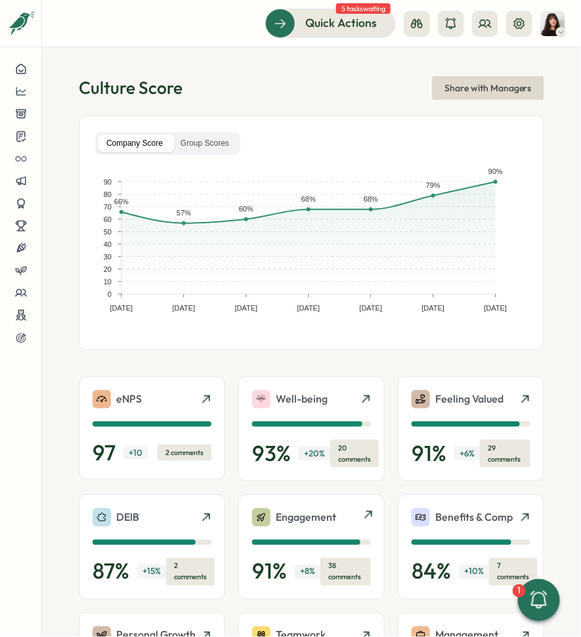
click at [286, 513] on p "Engagement" at bounding box center [306, 517] width 60 height 16
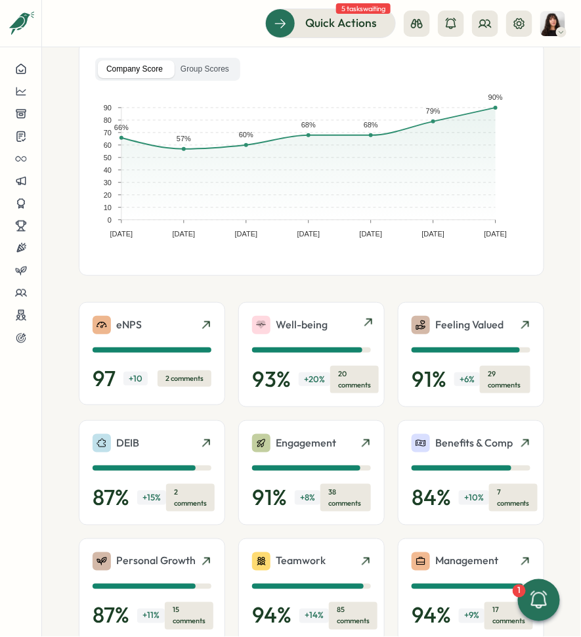
scroll to position [244, 0]
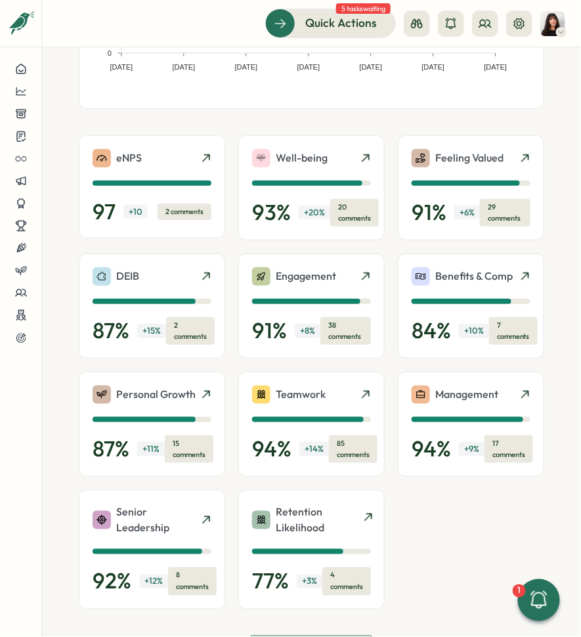
click at [305, 516] on p "Retention Likelihood" at bounding box center [317, 520] width 82 height 33
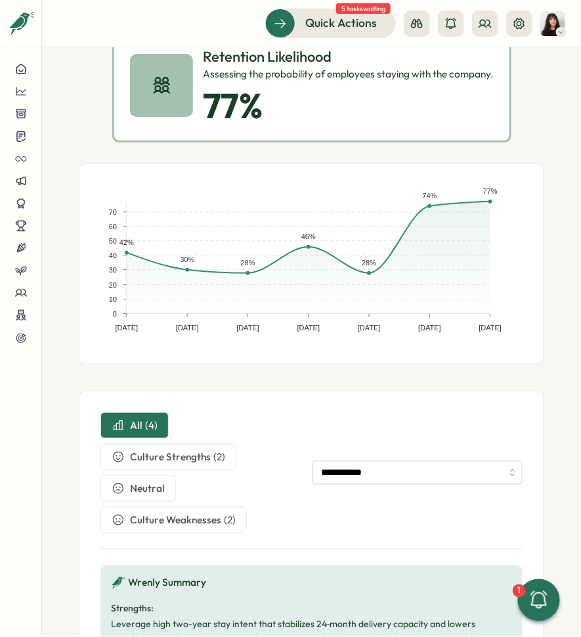
scroll to position [36, 0]
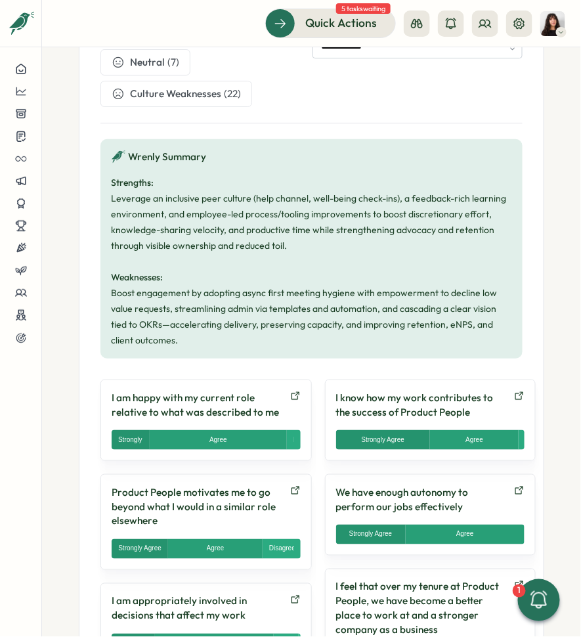
scroll to position [633, 0]
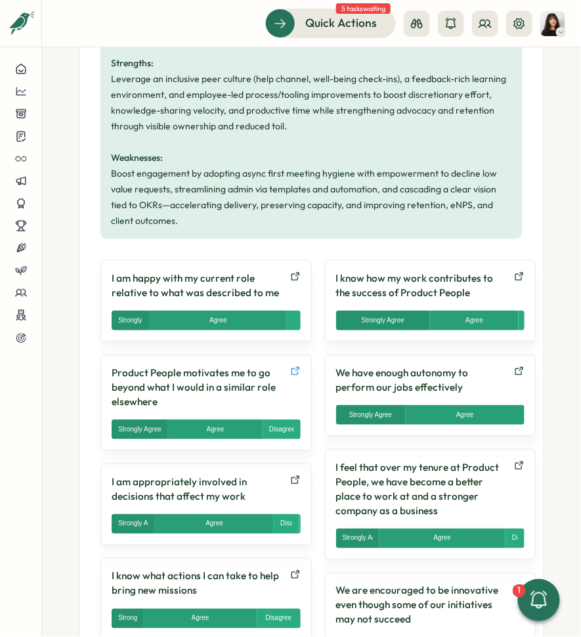
click at [290, 371] on link at bounding box center [295, 387] width 11 height 43
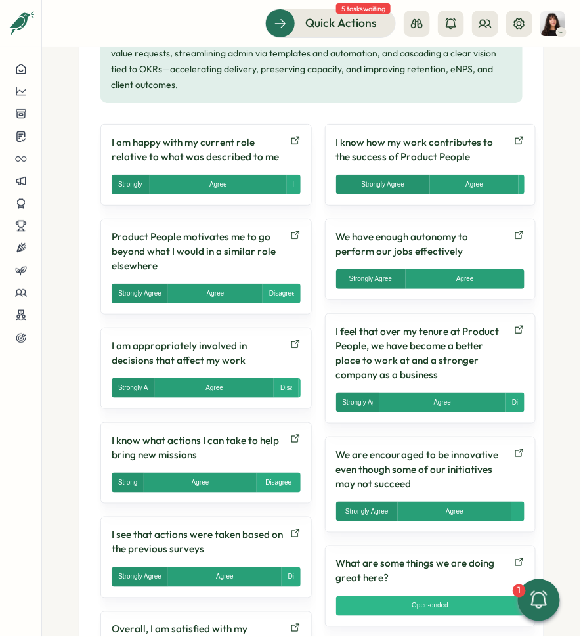
scroll to position [767, 0]
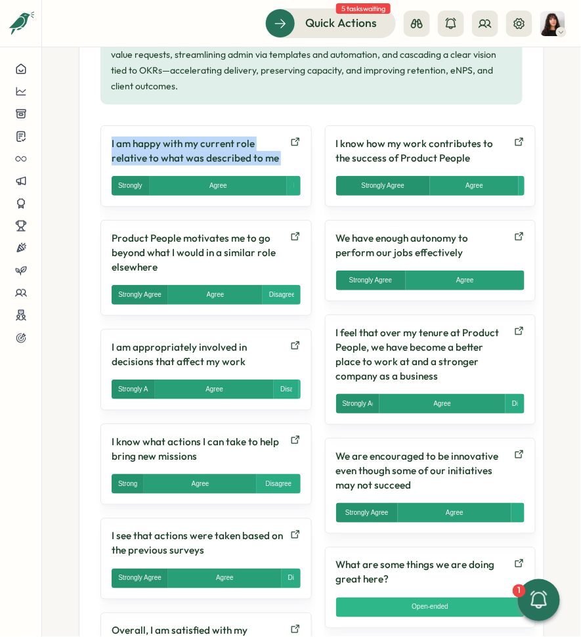
drag, startPoint x: 108, startPoint y: 140, endPoint x: 279, endPoint y: 155, distance: 171.5
click at [279, 155] on div "I am happy with my current role relative to what was described to me Strongly A…" at bounding box center [207, 165] width 212 height 81
copy div "I am happy with my current role relative to what was described to me Strongly A…"
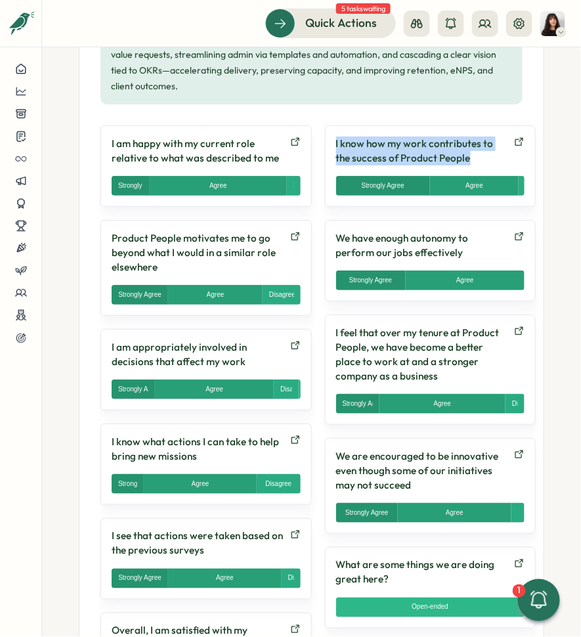
drag, startPoint x: 327, startPoint y: 139, endPoint x: 464, endPoint y: 152, distance: 138.6
click at [464, 152] on p "I know how my work contributes to the success of Product People" at bounding box center [422, 151] width 173 height 29
copy p "I know how my work contributes to the success of Product People"
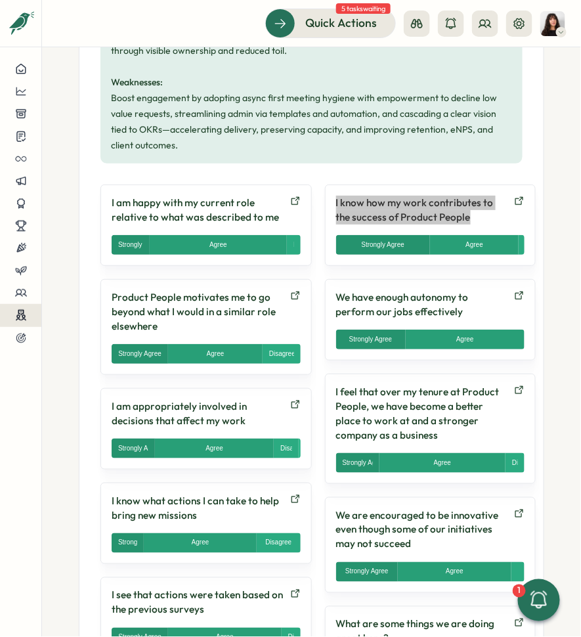
scroll to position [722, 0]
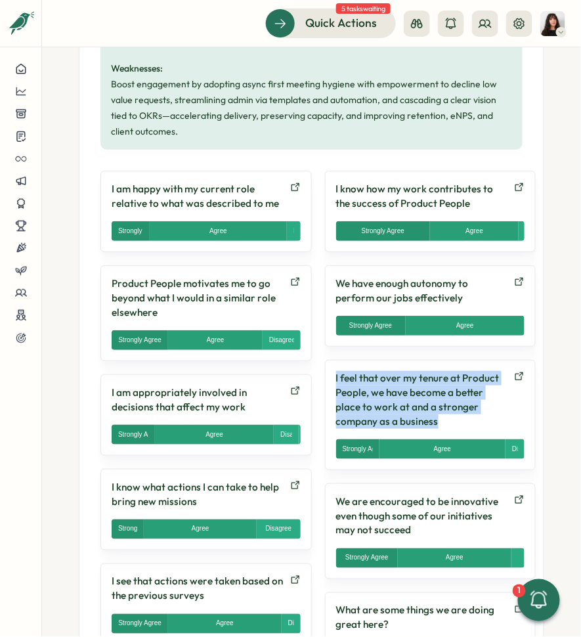
drag, startPoint x: 324, startPoint y: 373, endPoint x: 463, endPoint y: 420, distance: 147.1
click at [463, 420] on div "I feel that over my tenure at Product People, we have become a better place to …" at bounding box center [431, 415] width 212 height 110
copy p "I feel that over my tenure at Product People, we have become a better place to …"
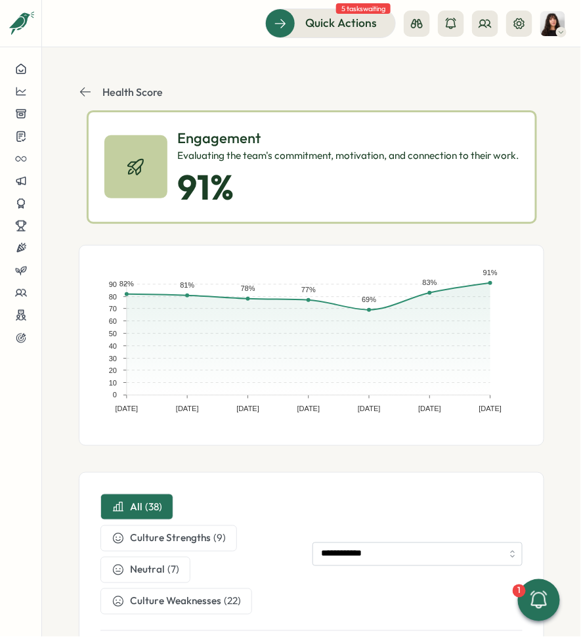
scroll to position [0, 0]
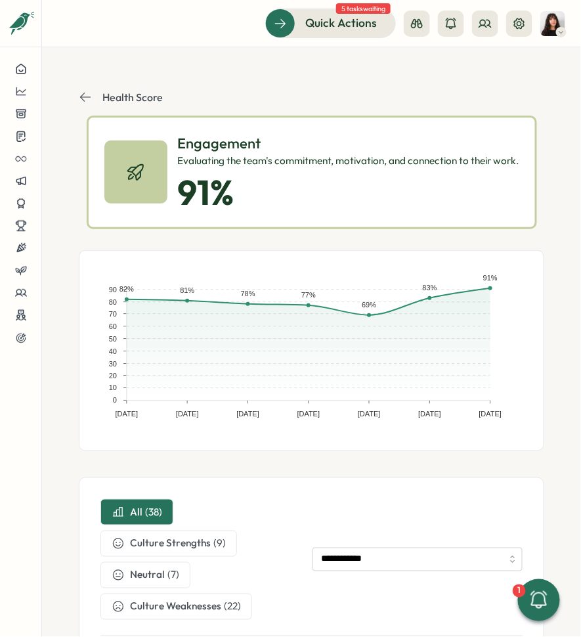
click at [137, 96] on p "Health Score" at bounding box center [132, 97] width 60 height 12
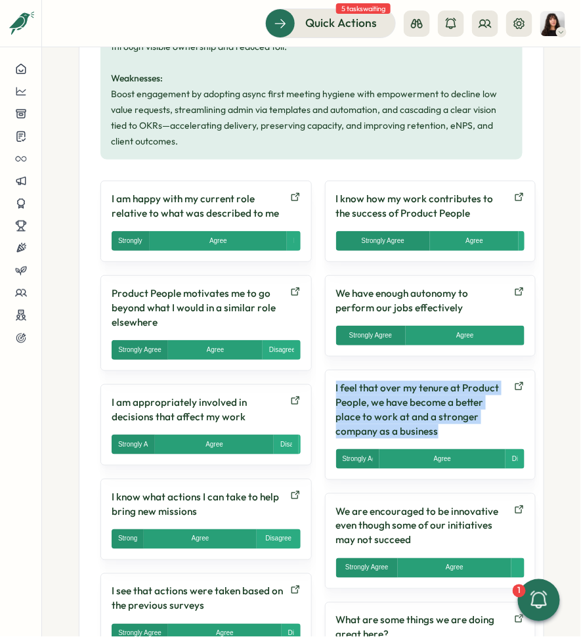
scroll to position [728, 0]
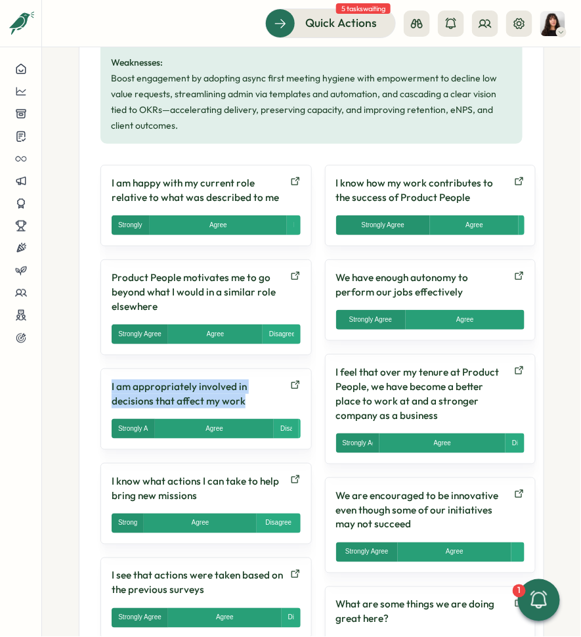
drag, startPoint x: 248, startPoint y: 401, endPoint x: 109, endPoint y: 381, distance: 140.0
click at [109, 381] on div "I am appropriately involved in decisions that affect my work Strongly Agree Agr…" at bounding box center [207, 409] width 212 height 81
copy p "I am appropriately involved in decisions that affect my work"
click at [180, 484] on p "I know what actions I can take to help bring new missions" at bounding box center [198, 488] width 173 height 29
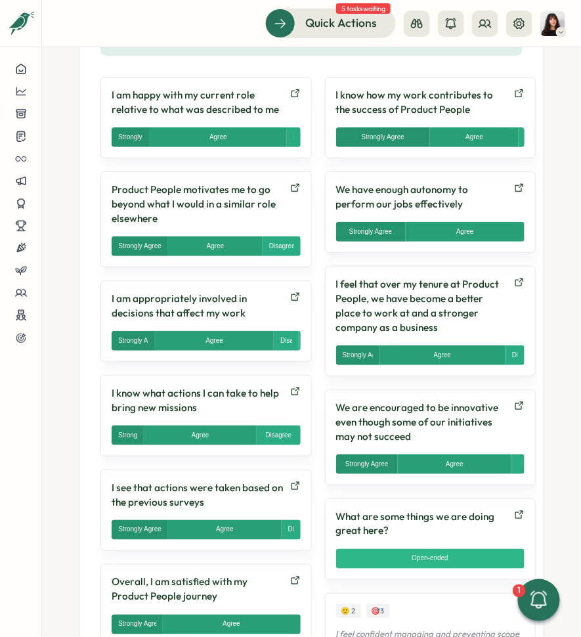
scroll to position [817, 0]
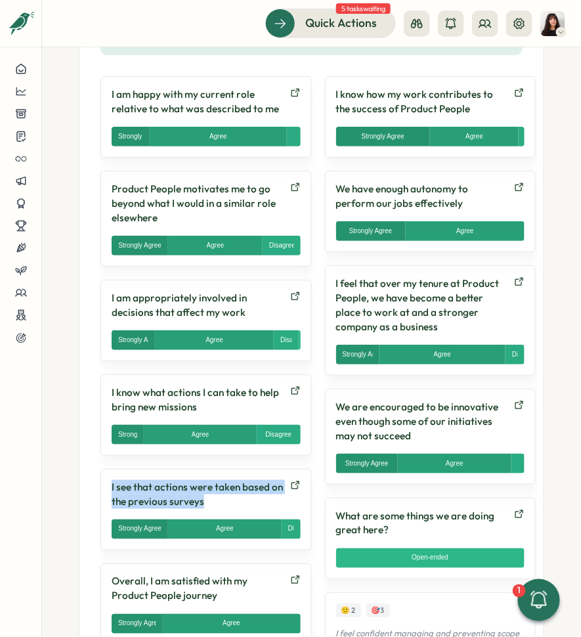
drag, startPoint x: 227, startPoint y: 500, endPoint x: 95, endPoint y: 482, distance: 132.7
copy p "I see that actions were taken based on the previous surveys"
click at [175, 510] on div "I see that actions were taken based on the previous surveys Strongly Agree Agre…" at bounding box center [207, 509] width 212 height 81
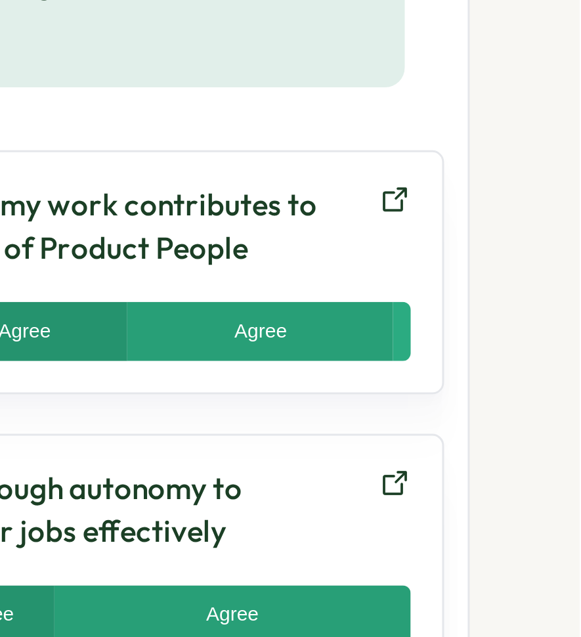
scroll to position [0, 0]
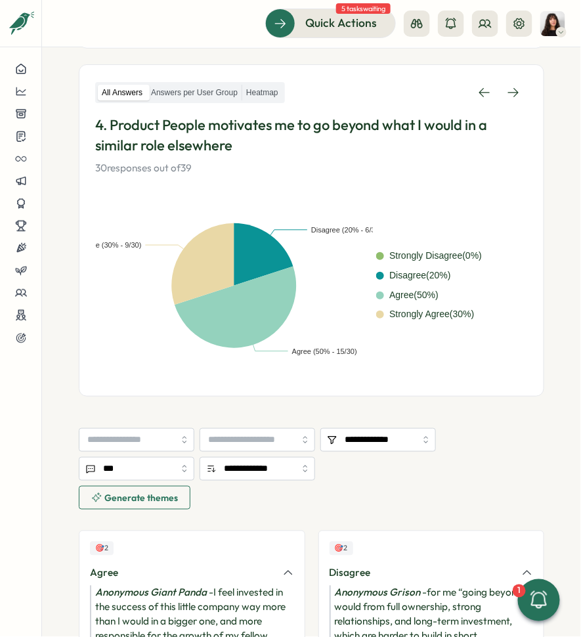
scroll to position [227, 0]
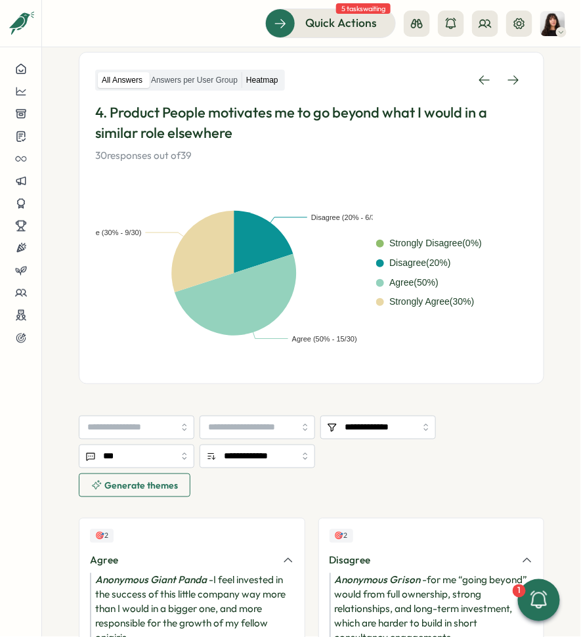
click at [265, 76] on label "Heatmap" at bounding box center [262, 80] width 40 height 16
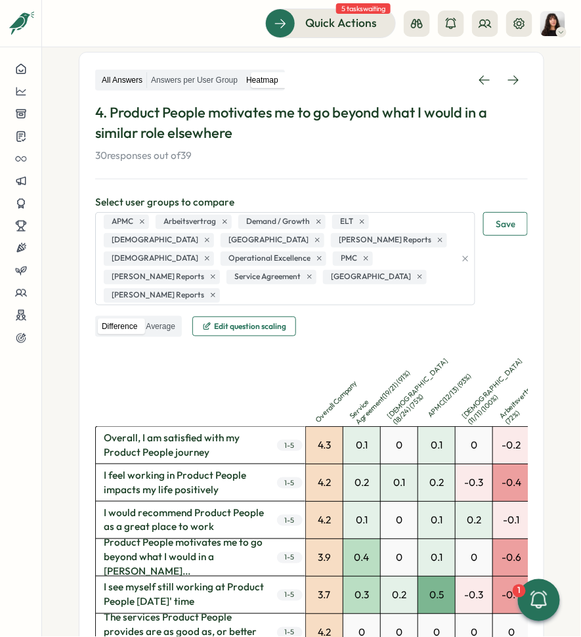
click at [116, 74] on label "All Answers" at bounding box center [122, 80] width 49 height 16
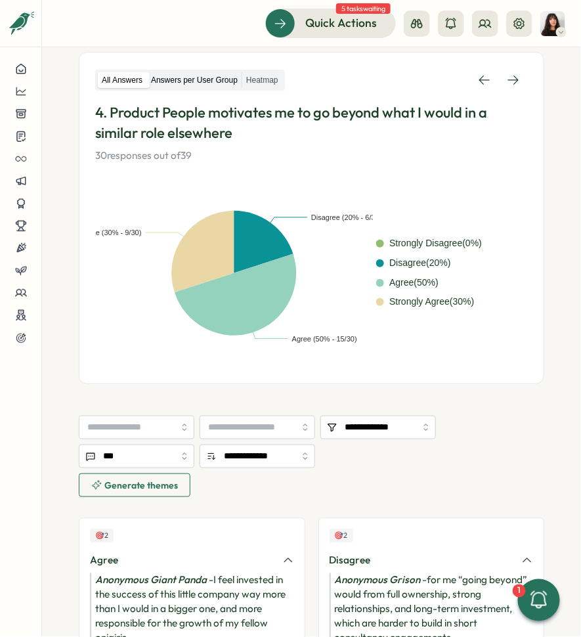
click at [171, 76] on label "Answers per User Group" at bounding box center [194, 80] width 95 height 16
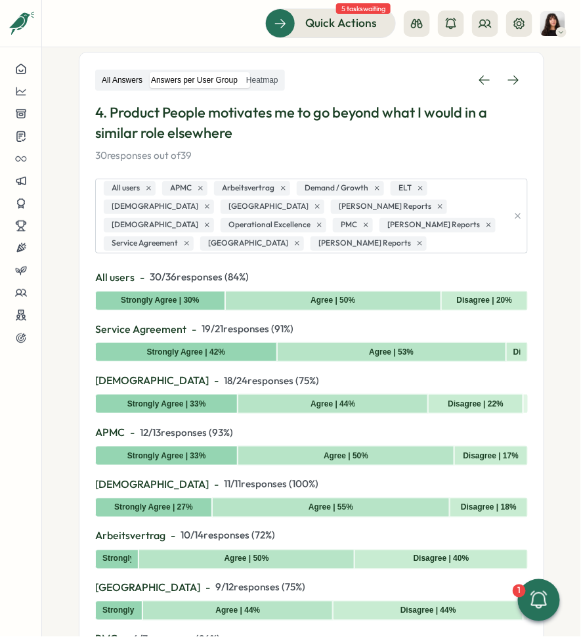
click at [130, 81] on label "All Answers" at bounding box center [122, 80] width 49 height 16
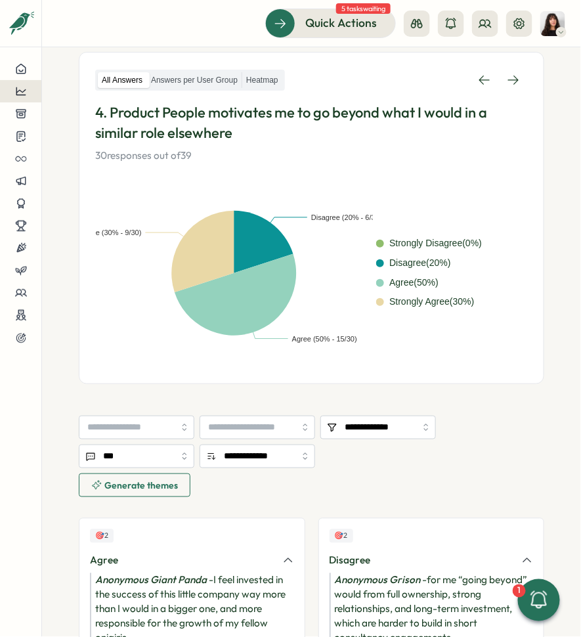
click at [31, 91] on button at bounding box center [20, 91] width 41 height 22
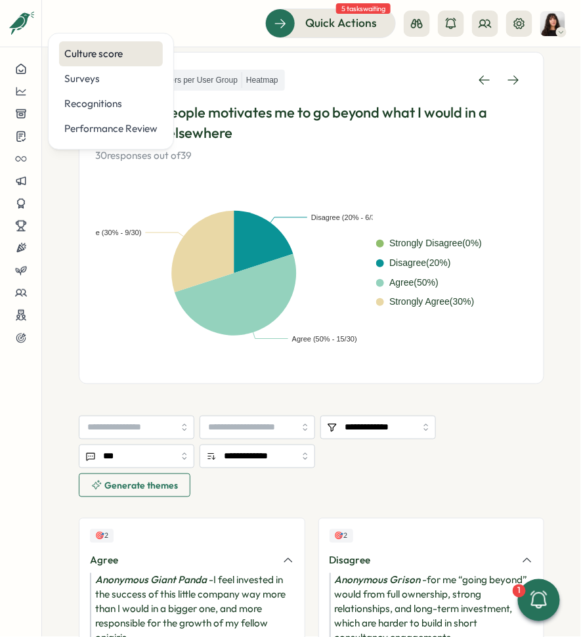
click at [125, 53] on div "Culture score" at bounding box center [110, 54] width 93 height 14
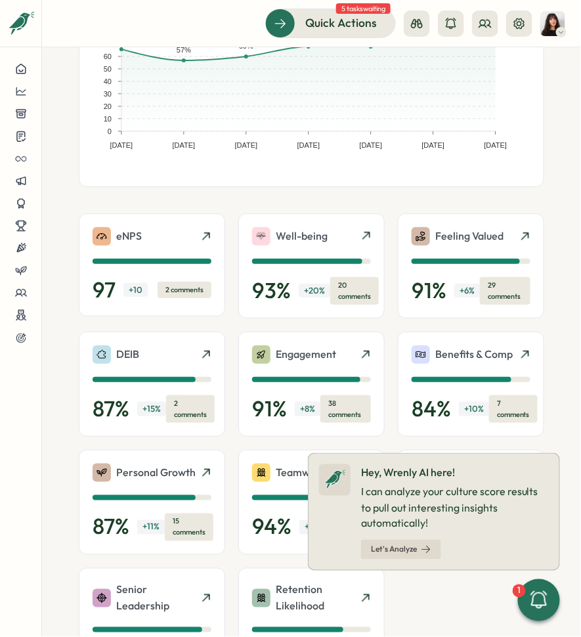
scroll to position [166, 0]
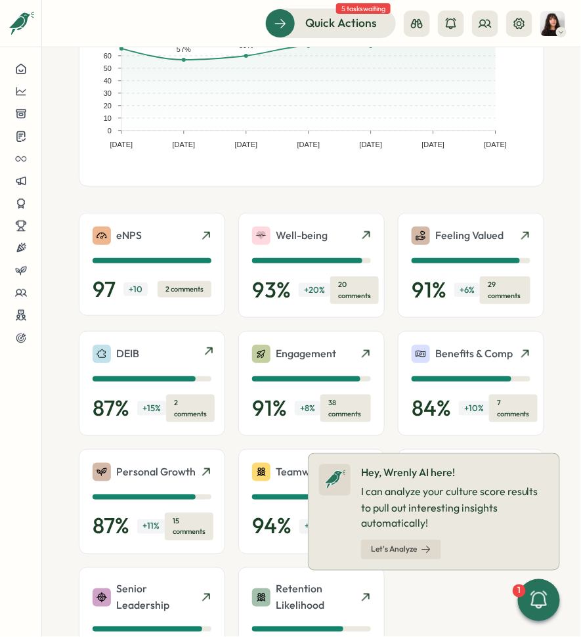
click at [187, 350] on div "DEIB" at bounding box center [152, 354] width 119 height 18
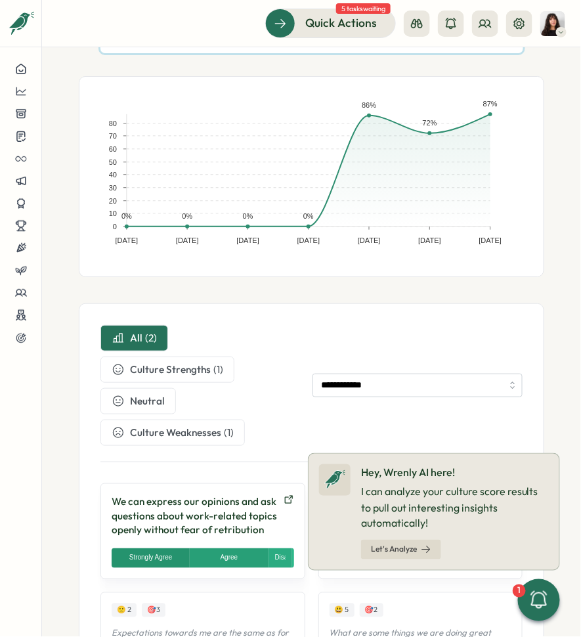
scroll to position [76, 0]
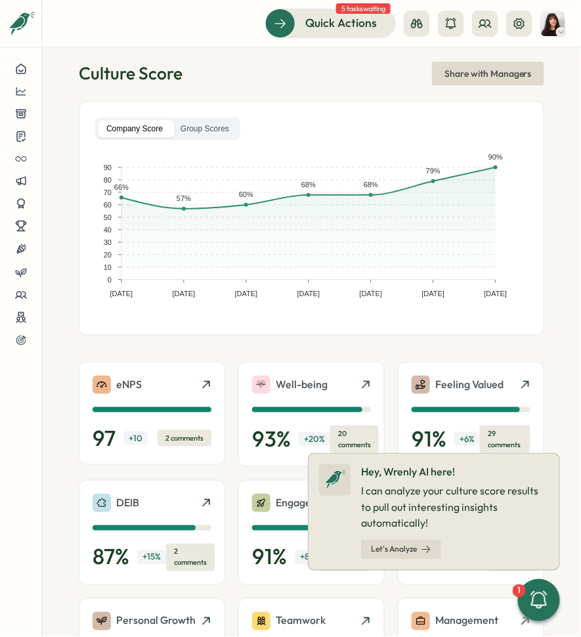
scroll to position [26, 0]
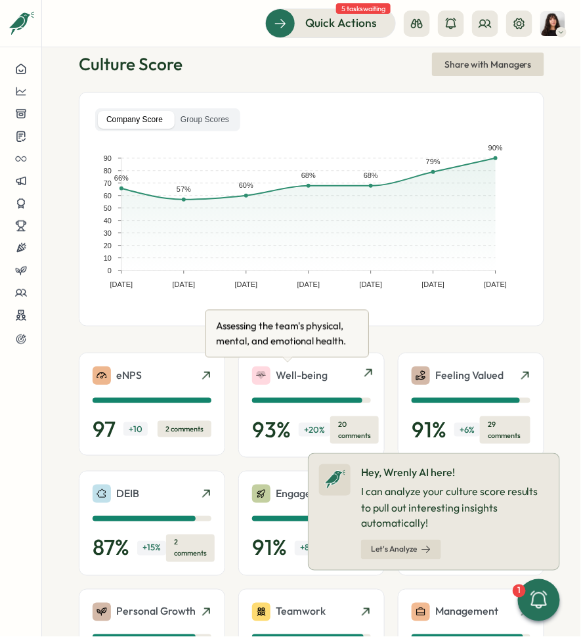
click at [293, 375] on p "Well-being" at bounding box center [302, 375] width 52 height 16
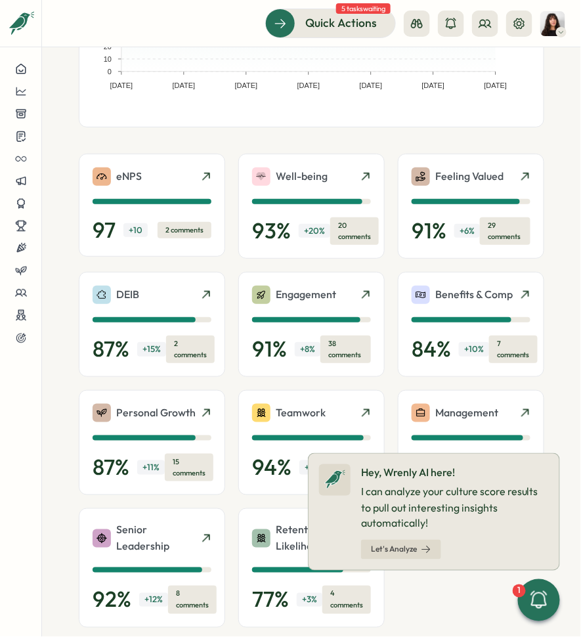
scroll to position [294, 0]
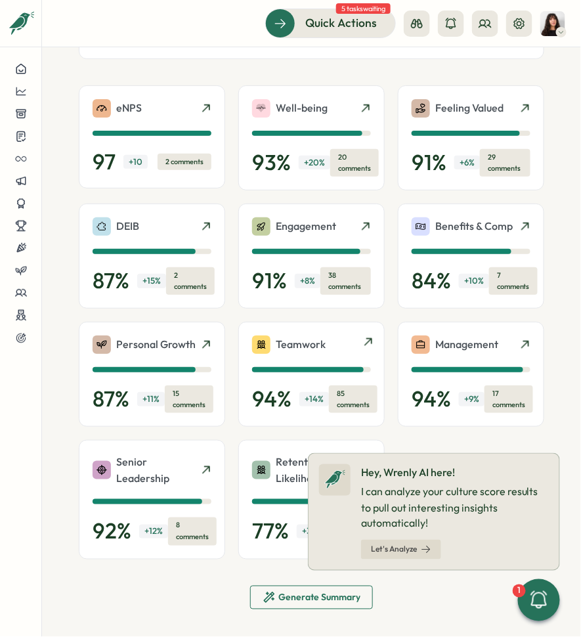
click at [290, 340] on p "Teamwork" at bounding box center [301, 344] width 50 height 16
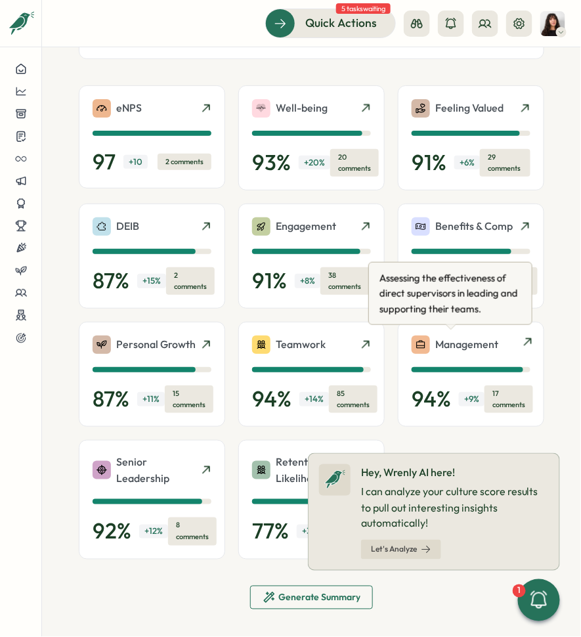
click at [424, 340] on div at bounding box center [421, 345] width 18 height 18
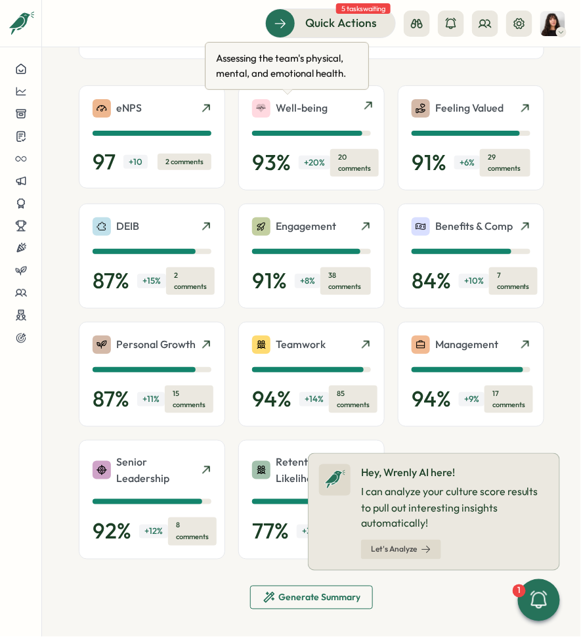
click at [296, 104] on p "Well-being" at bounding box center [302, 108] width 52 height 16
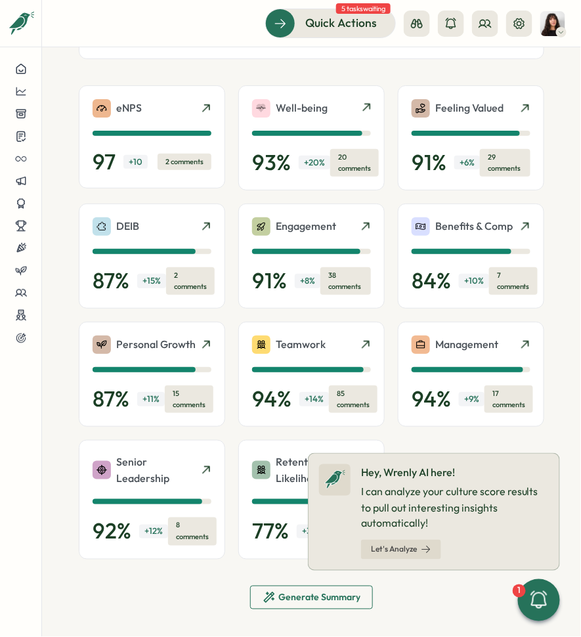
click at [61, 420] on section "Culture Score Share with Managers Company Score Group Scores Dec 31, 22 Jun 30,…" at bounding box center [311, 342] width 539 height 590
click at [124, 466] on p "Senior Leadership" at bounding box center [157, 470] width 82 height 33
click at [381, 551] on span "Let's Analyze" at bounding box center [394, 550] width 46 height 8
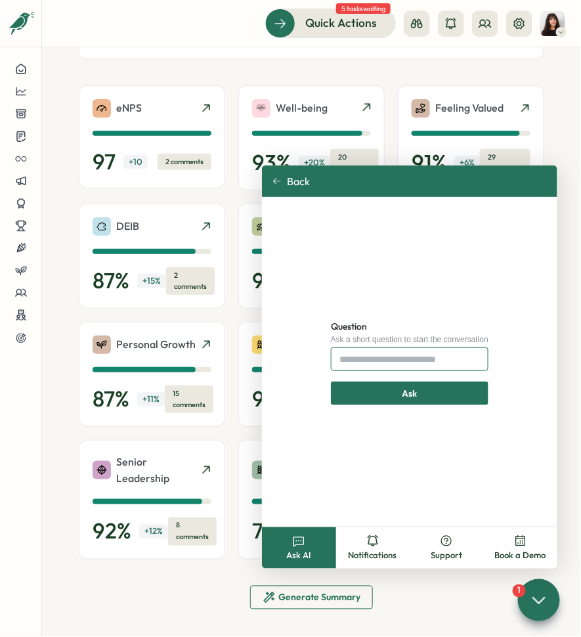
click at [357, 363] on input "Question" at bounding box center [410, 360] width 158 height 24
click at [279, 178] on icon at bounding box center [277, 181] width 9 height 9
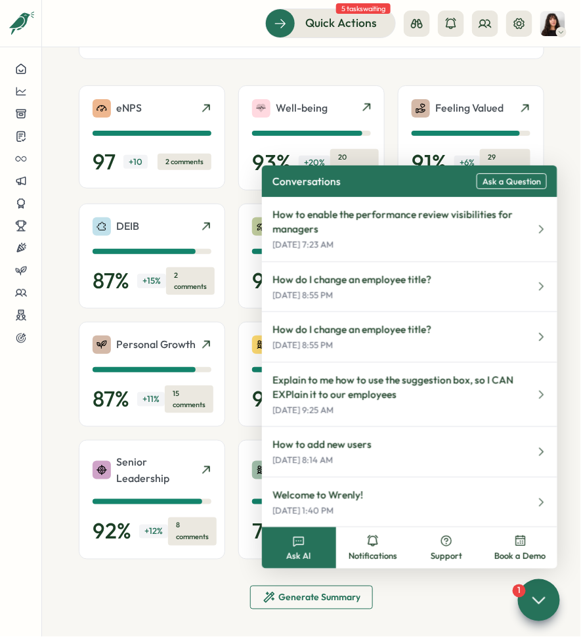
click at [296, 556] on span "Ask AI" at bounding box center [298, 557] width 25 height 12
click at [531, 609] on icon at bounding box center [539, 600] width 19 height 19
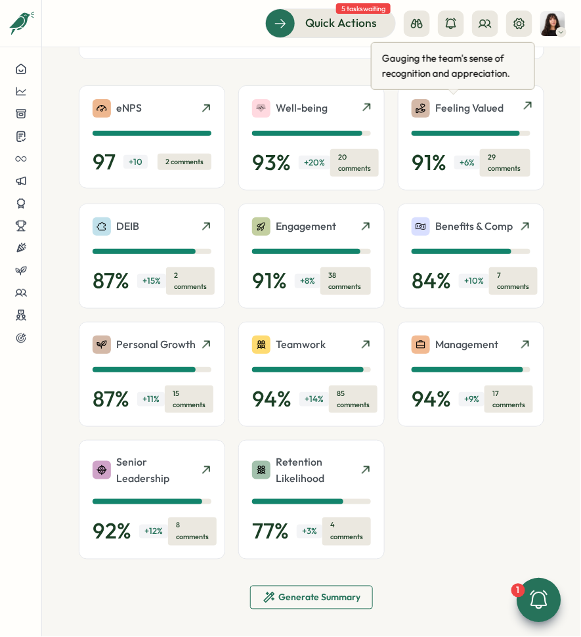
click at [474, 108] on p "Feeling Valued" at bounding box center [470, 108] width 68 height 16
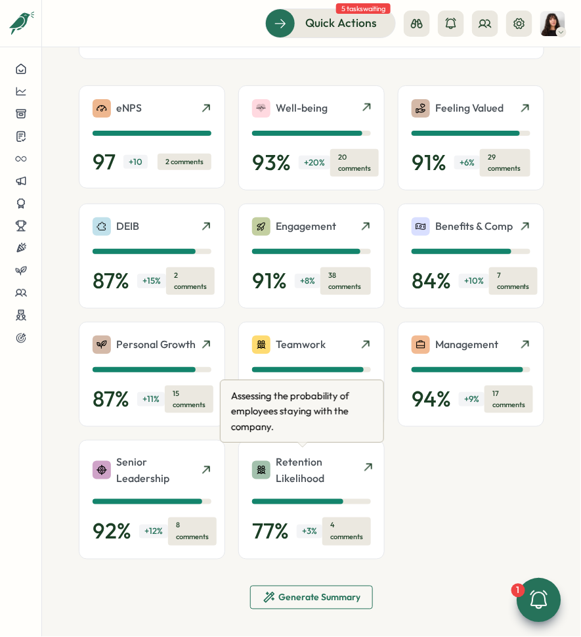
click at [303, 466] on p "Retention Likelihood" at bounding box center [317, 470] width 82 height 33
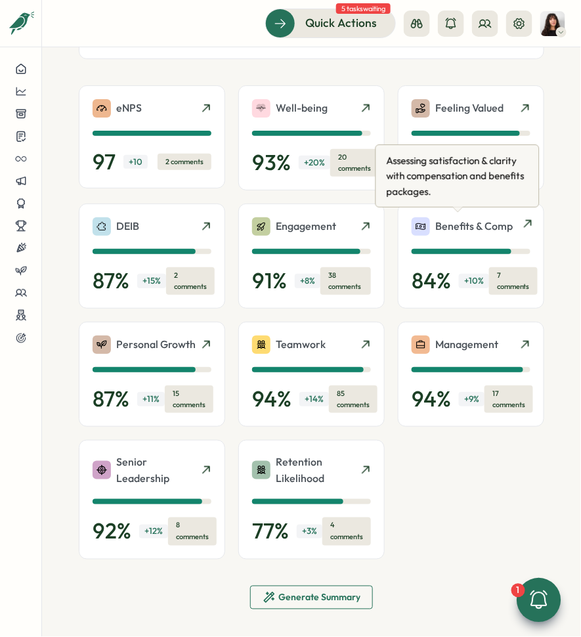
click at [451, 223] on p "Benefits & Comp" at bounding box center [475, 226] width 78 height 16
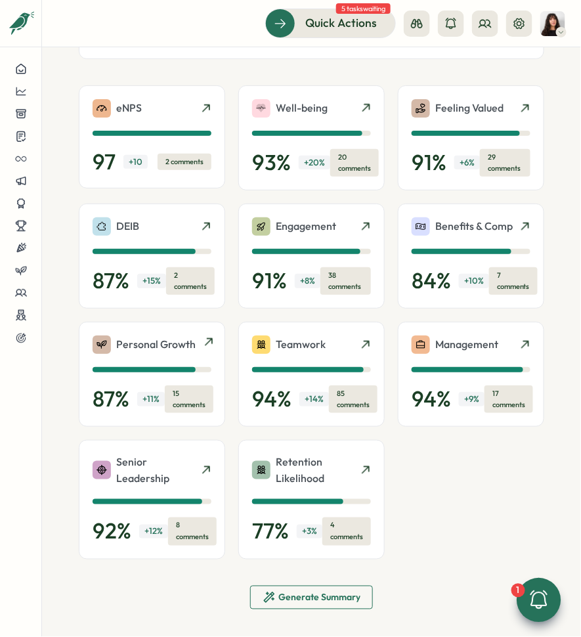
click at [162, 337] on p "Personal Growth" at bounding box center [155, 344] width 79 height 16
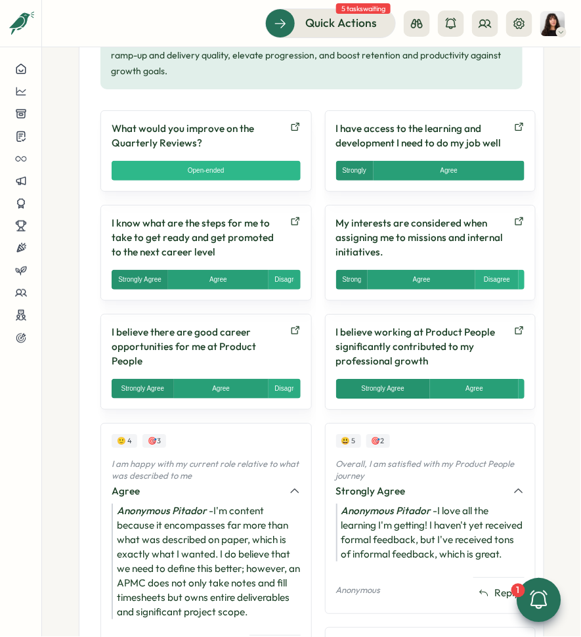
scroll to position [742, 0]
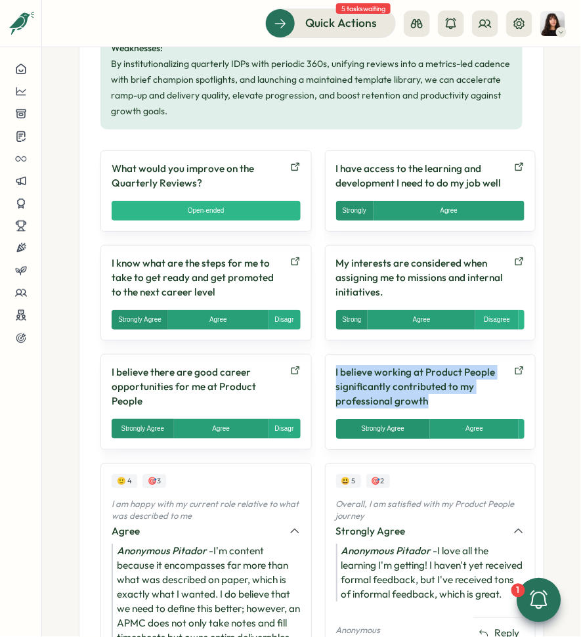
drag, startPoint x: 422, startPoint y: 417, endPoint x: 326, endPoint y: 377, distance: 104.3
click at [336, 377] on p "I believe working at Product People significantly contributed to my professiona…" at bounding box center [422, 386] width 173 height 43
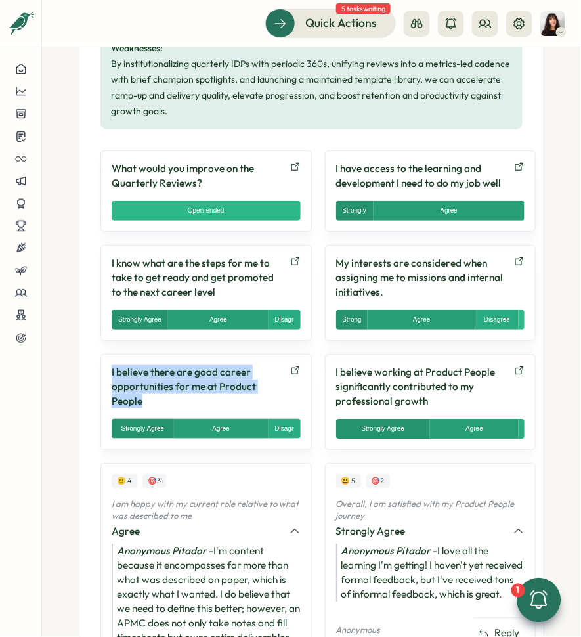
drag, startPoint x: 152, startPoint y: 397, endPoint x: 102, endPoint y: 355, distance: 65.8
click at [102, 355] on div "I believe there are good career opportunities for me at Product People Strongly…" at bounding box center [207, 402] width 212 height 96
copy p "I believe there are good career opportunities for me at Product People"
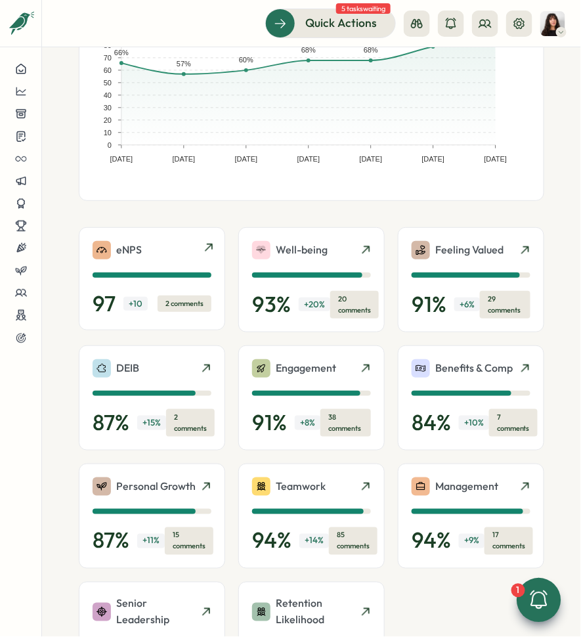
scroll to position [294, 0]
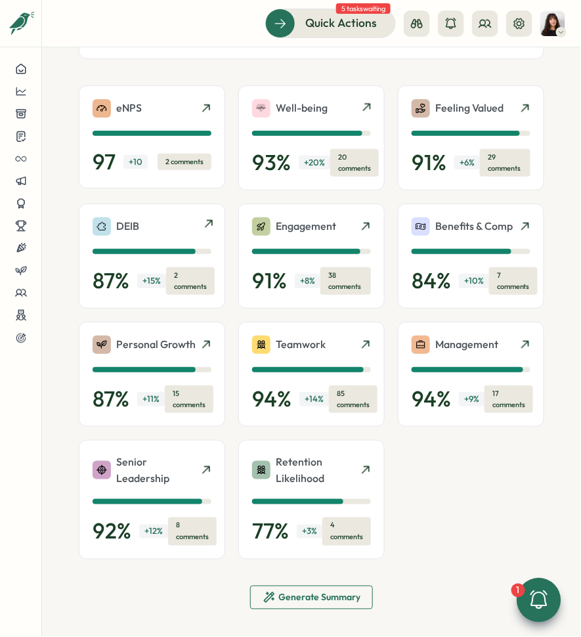
click at [144, 227] on div "DEIB" at bounding box center [152, 226] width 119 height 18
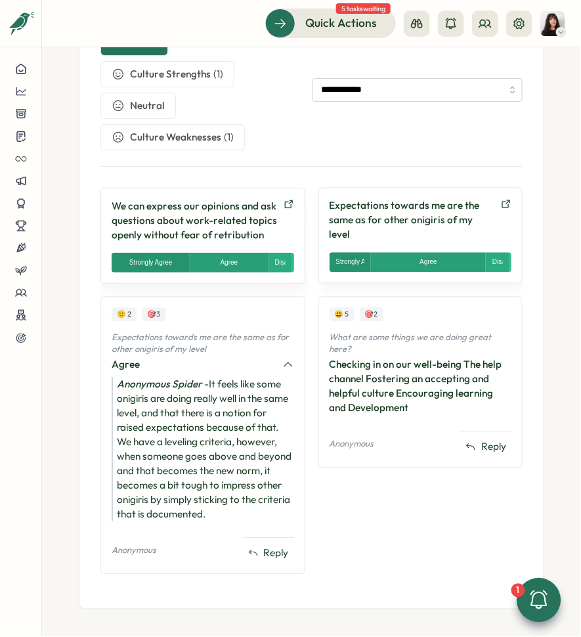
scroll to position [483, 0]
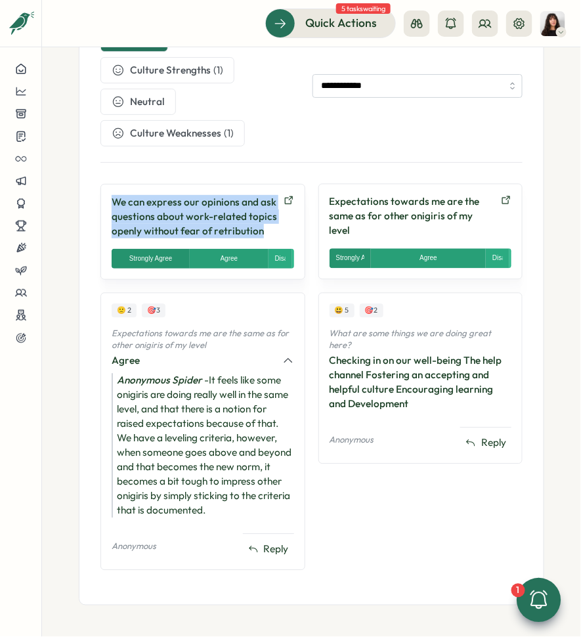
drag, startPoint x: 269, startPoint y: 216, endPoint x: 101, endPoint y: 187, distance: 170.8
click at [101, 187] on div "We can express our opinions and ask questions about work-related topics openly …" at bounding box center [203, 232] width 205 height 96
copy p "We can express our opinions and ask questions about work-related topics openly …"
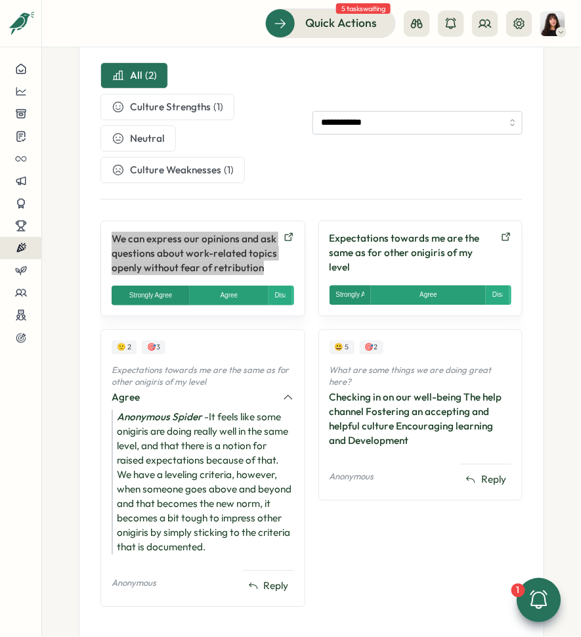
scroll to position [416, 0]
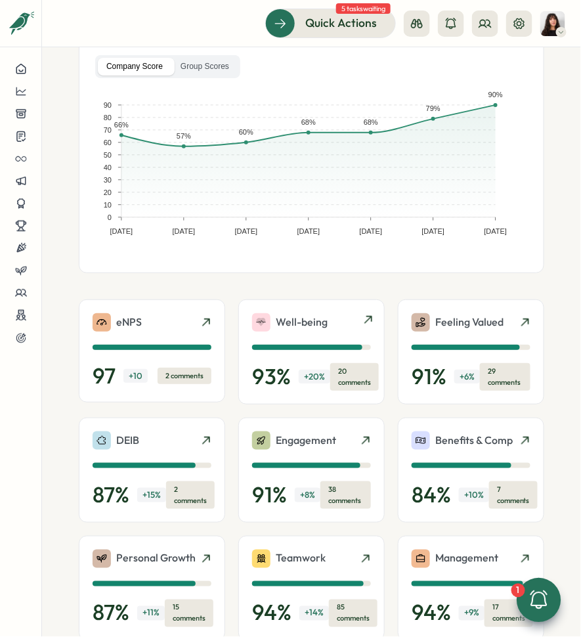
scroll to position [96, 0]
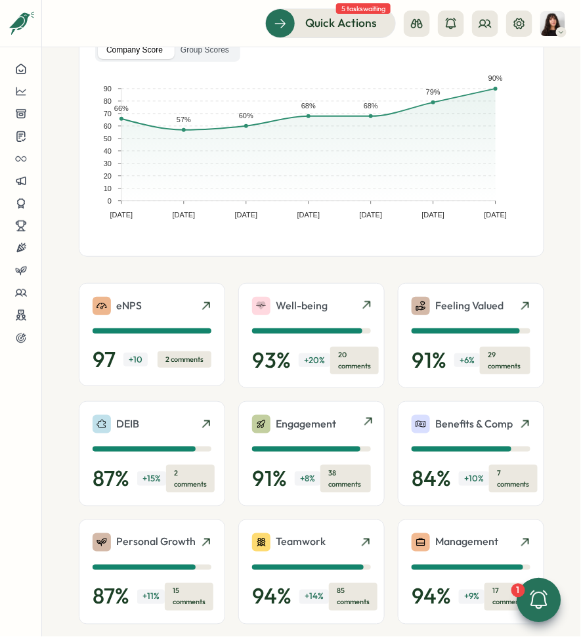
click at [293, 418] on p "Engagement" at bounding box center [306, 424] width 60 height 16
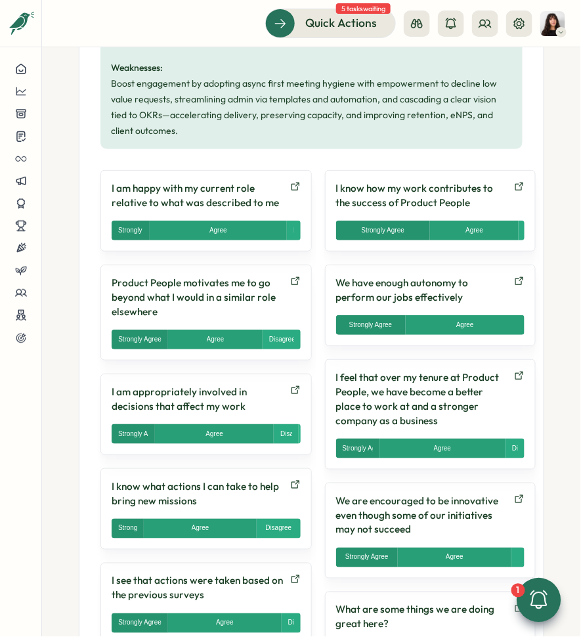
scroll to position [820, 0]
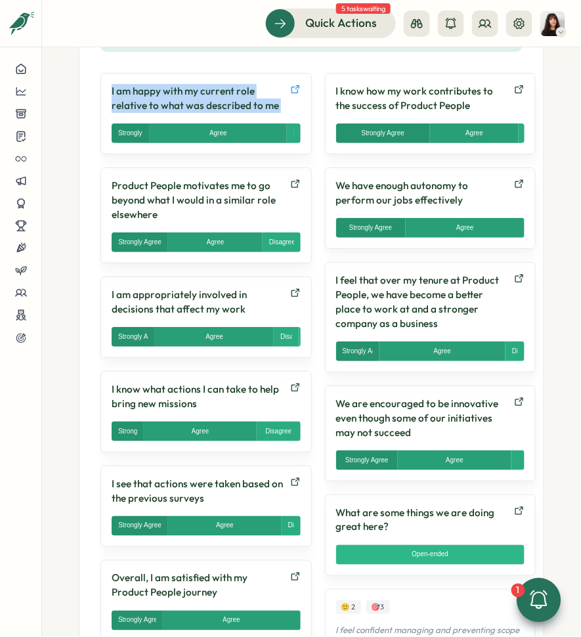
drag, startPoint x: 111, startPoint y: 83, endPoint x: 284, endPoint y: 102, distance: 174.4
click at [284, 102] on div "I am happy with my current role relative to what was described to me" at bounding box center [206, 98] width 189 height 29
copy div "I am happy with my current role relative to what was described to me Strongly A…"
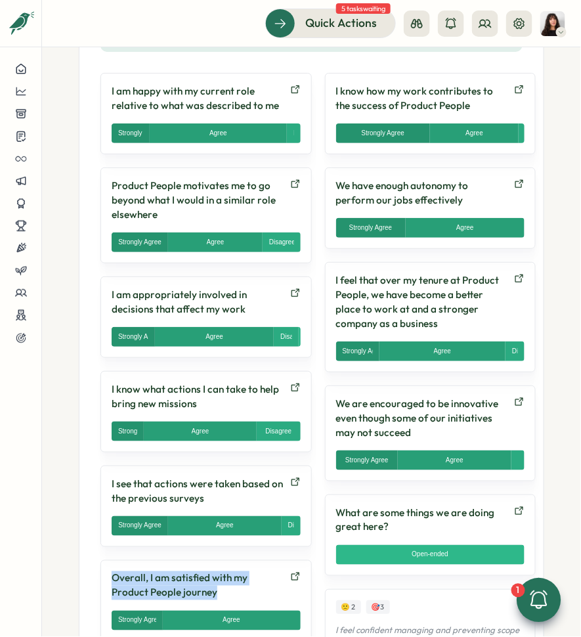
drag, startPoint x: 107, startPoint y: 567, endPoint x: 231, endPoint y: 581, distance: 125.0
click at [231, 581] on div "Overall, I am satisfied with my Product People journey Strongly Agree Agree Dis…" at bounding box center [207, 600] width 212 height 81
copy p "Overall, I am satisfied with my Product People journey"
click at [532, 599] on icon at bounding box center [539, 600] width 22 height 22
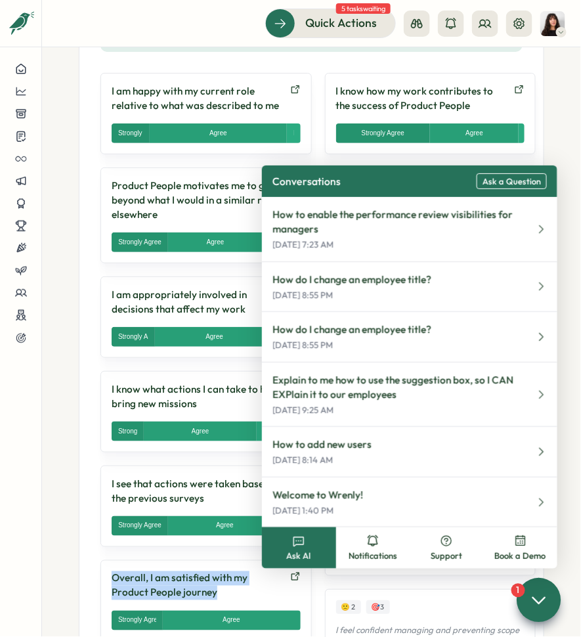
click at [297, 558] on span "Ask AI" at bounding box center [298, 557] width 25 height 12
click at [514, 182] on span "Ask a Question" at bounding box center [512, 182] width 58 height 10
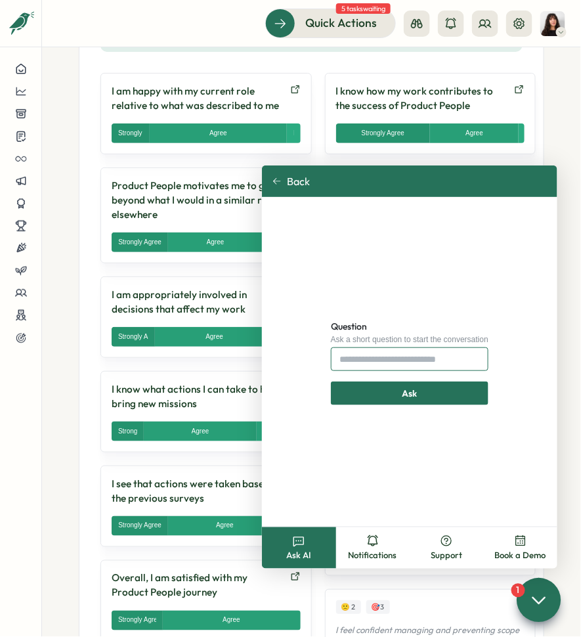
drag, startPoint x: 532, startPoint y: 599, endPoint x: 362, endPoint y: 370, distance: 285.0
click at [362, 370] on input "Question" at bounding box center [410, 360] width 158 height 24
type input "**********"
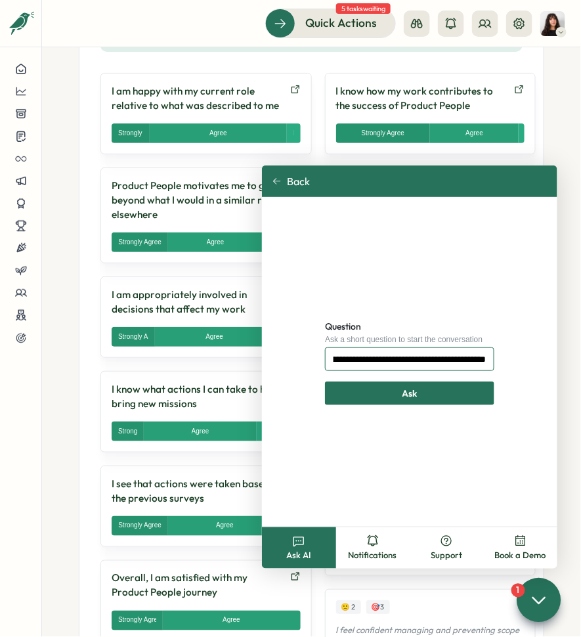
click button "Ask" at bounding box center [409, 394] width 169 height 24
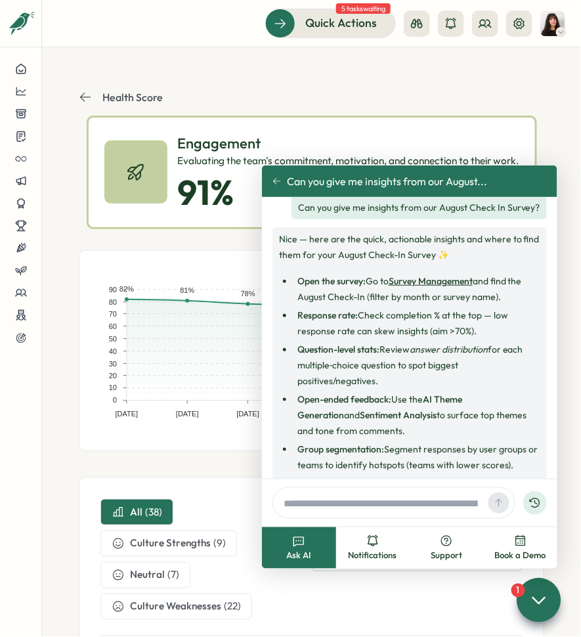
scroll to position [179, 0]
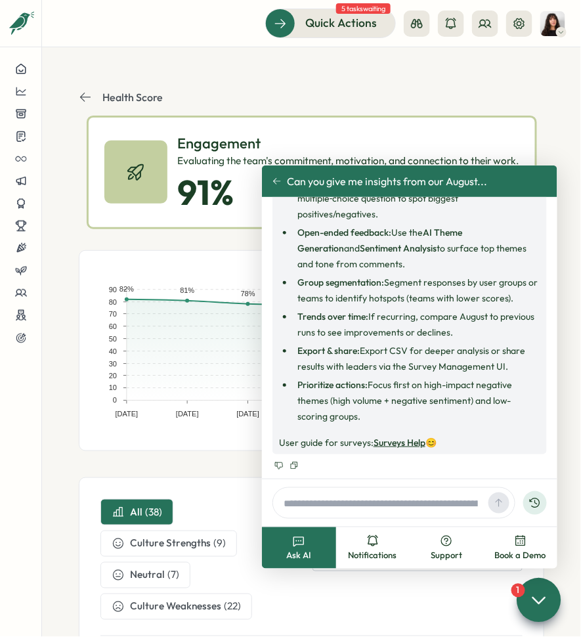
click at [278, 179] on icon at bounding box center [277, 181] width 9 height 9
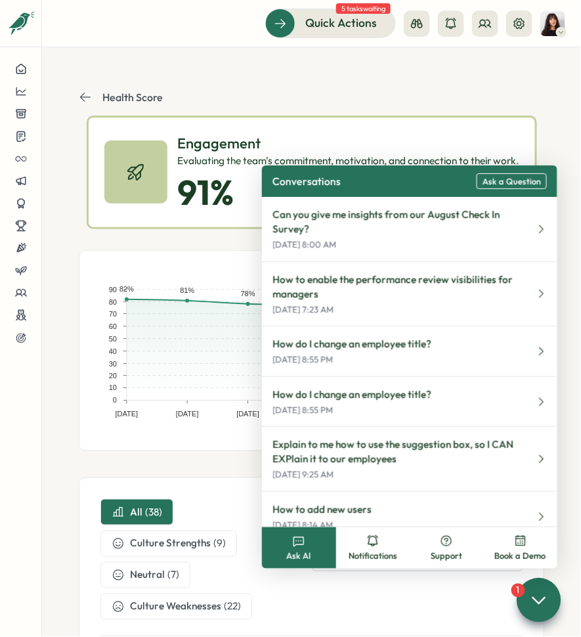
click at [516, 187] on button "Ask a Question" at bounding box center [512, 181] width 70 height 16
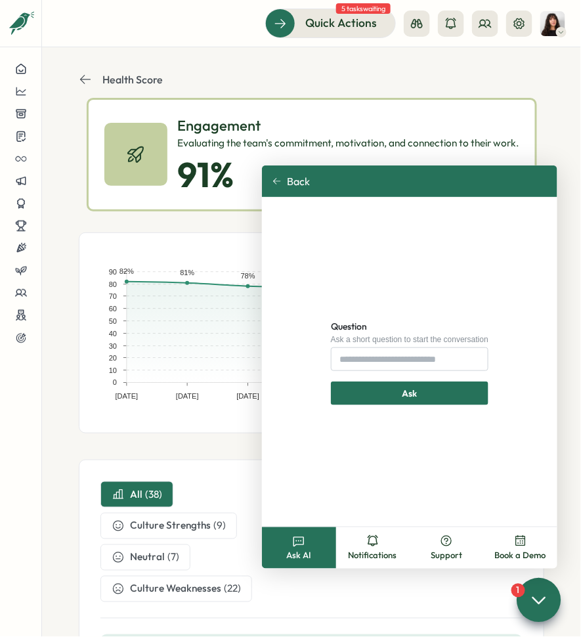
scroll to position [16, 0]
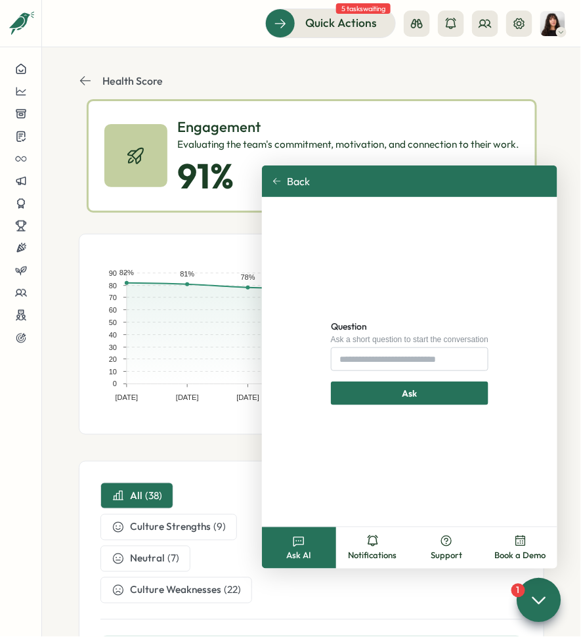
click at [85, 79] on icon at bounding box center [85, 80] width 13 height 13
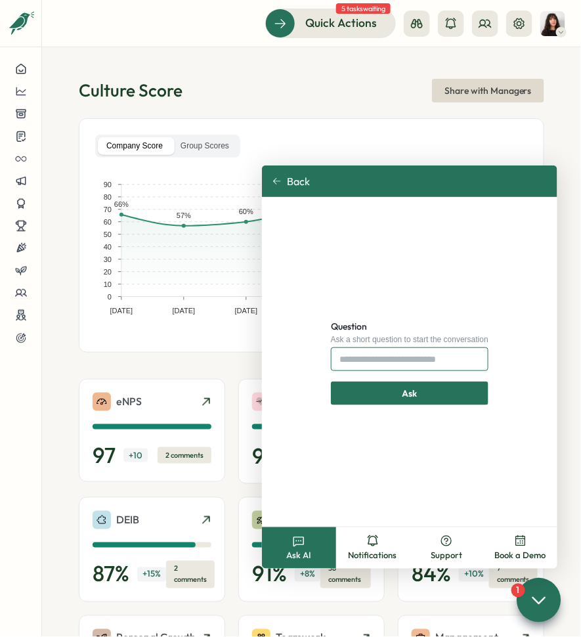
click at [388, 361] on input "Question" at bounding box center [410, 360] width 158 height 24
type input "**********"
click at [432, 392] on div "Ask" at bounding box center [410, 393] width 145 height 22
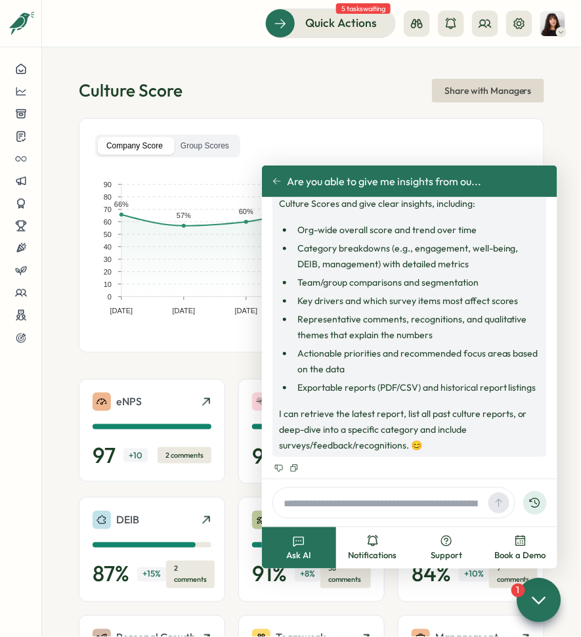
scroll to position [66, 0]
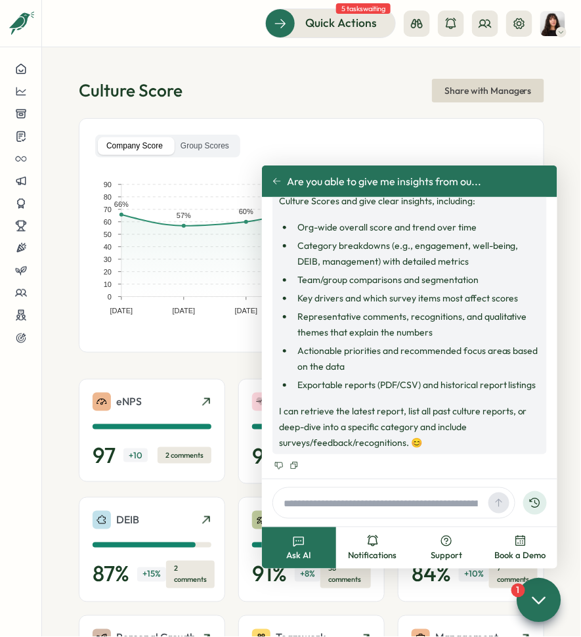
click at [345, 505] on input "text" at bounding box center [381, 503] width 205 height 20
type input "**********"
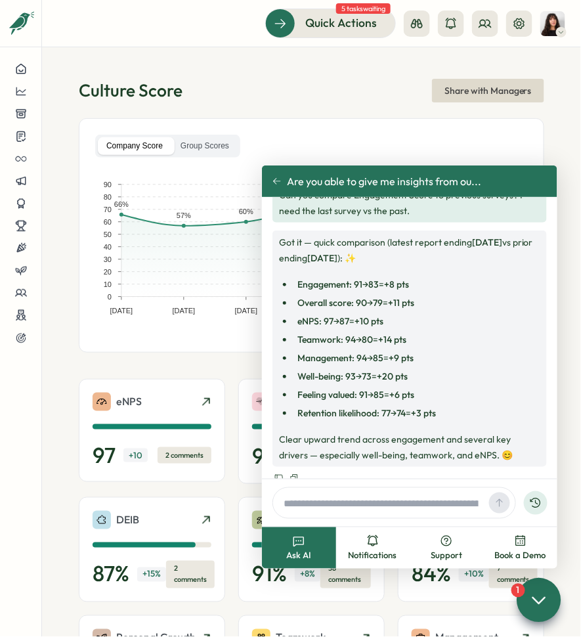
scroll to position [374, 0]
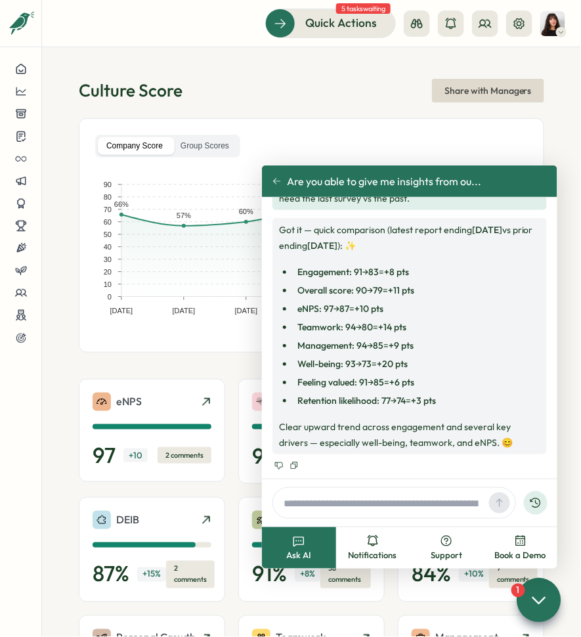
click at [367, 507] on input "text" at bounding box center [382, 503] width 206 height 20
type input "**********"
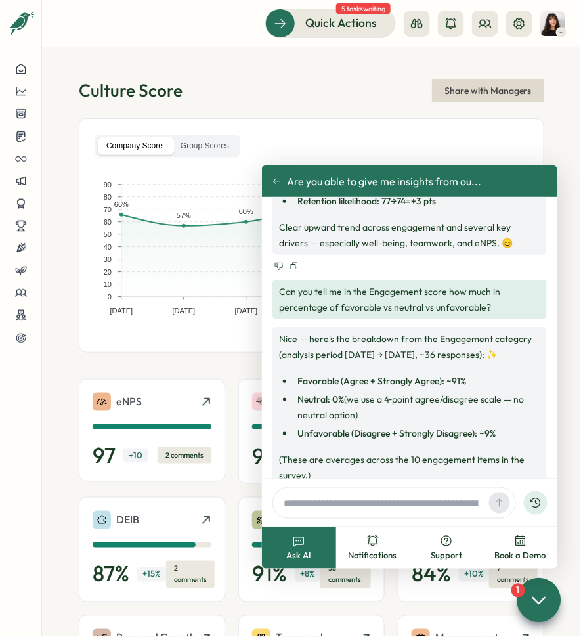
scroll to position [607, 0]
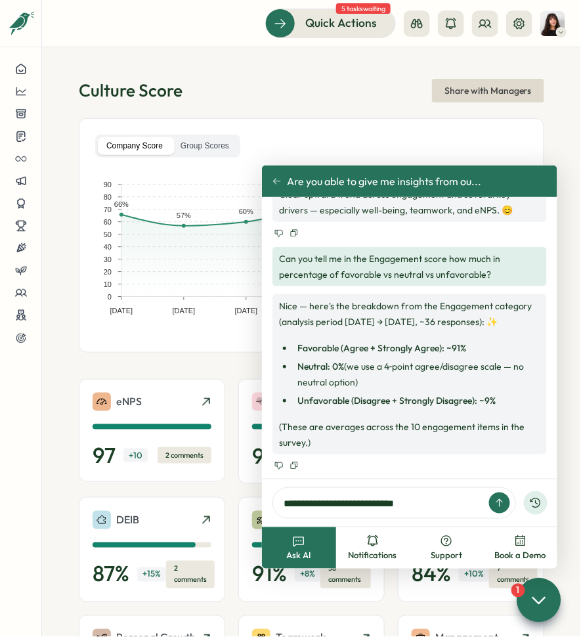
type input "**********"
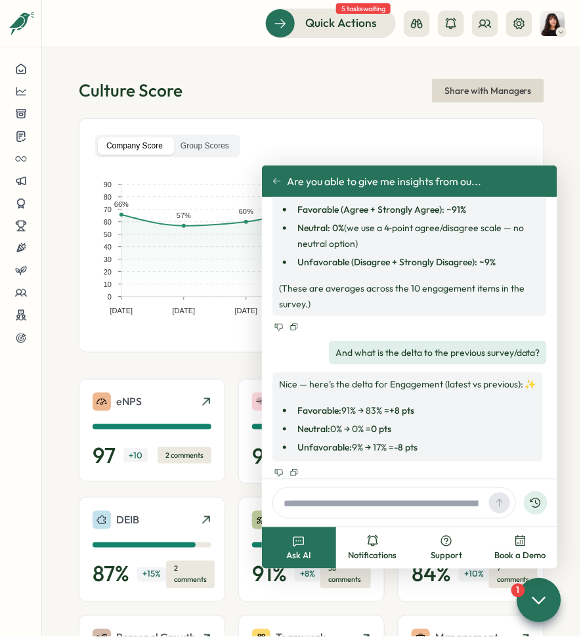
scroll to position [753, 0]
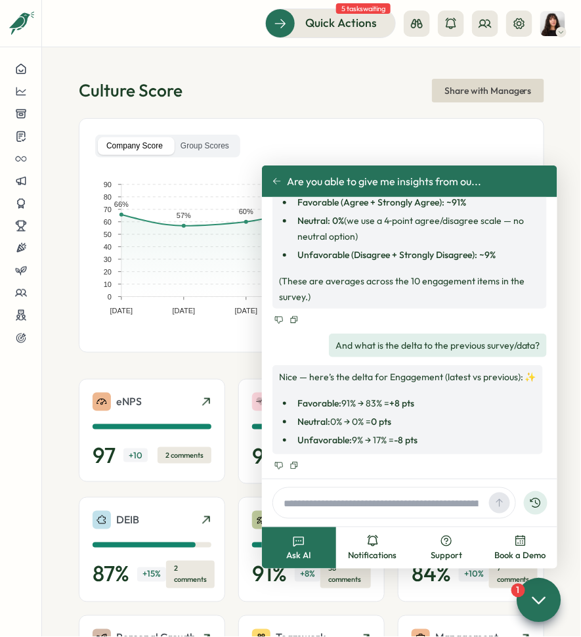
paste input "**********"
drag, startPoint x: 352, startPoint y: 493, endPoint x: 334, endPoint y: 493, distance: 18.4
click at [334, 493] on input "**********" at bounding box center [382, 503] width 206 height 20
drag, startPoint x: 309, startPoint y: 509, endPoint x: 224, endPoint y: 510, distance: 85.4
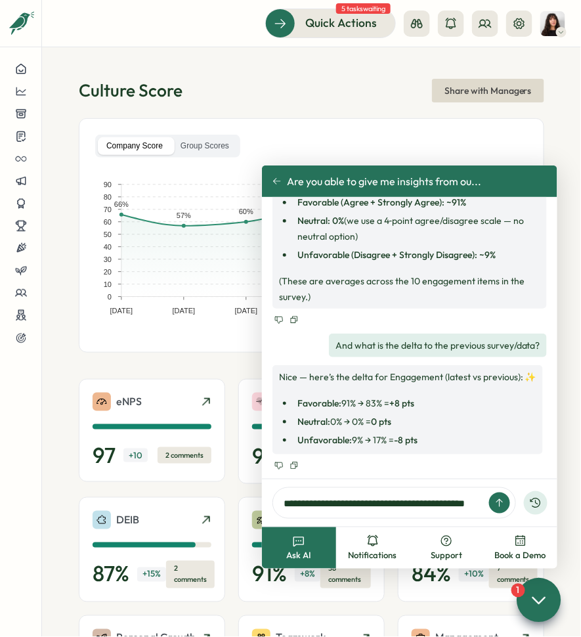
click at [224, 510] on main "Quick Actions 5 tasks waiting Culture Score Share with Managers Company Score G…" at bounding box center [290, 318] width 581 height 637
click at [363, 505] on input "**********" at bounding box center [382, 503] width 206 height 20
type input "**********"
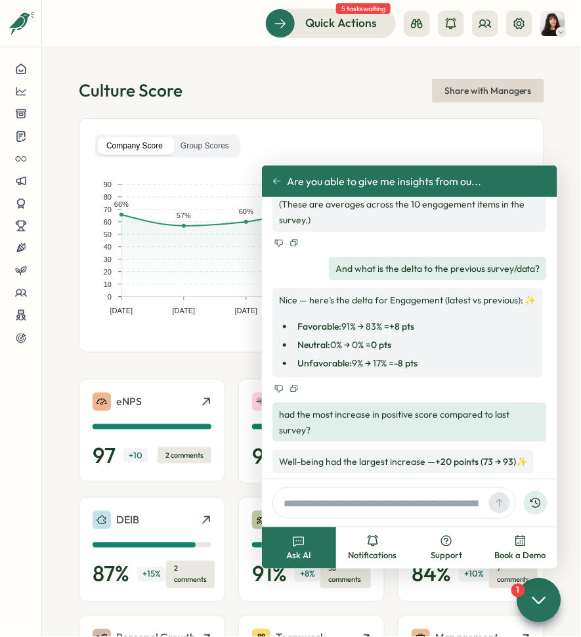
scroll to position [849, 0]
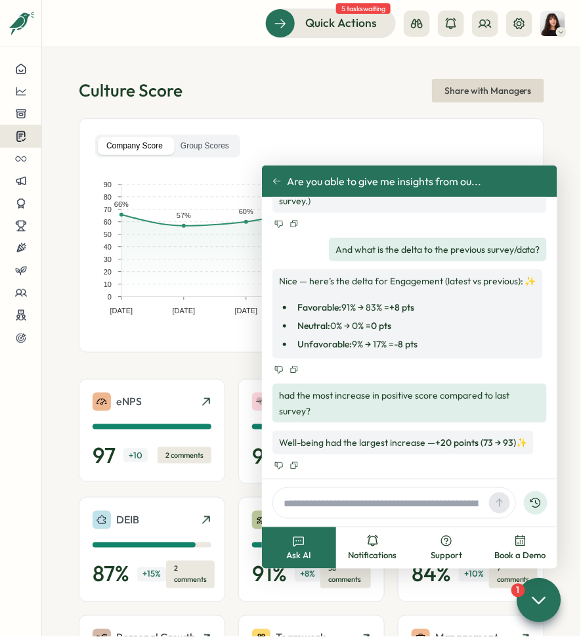
paste input "**********"
click at [315, 501] on input "**********" at bounding box center [382, 503] width 206 height 20
drag, startPoint x: 315, startPoint y: 501, endPoint x: 194, endPoint y: 499, distance: 121.5
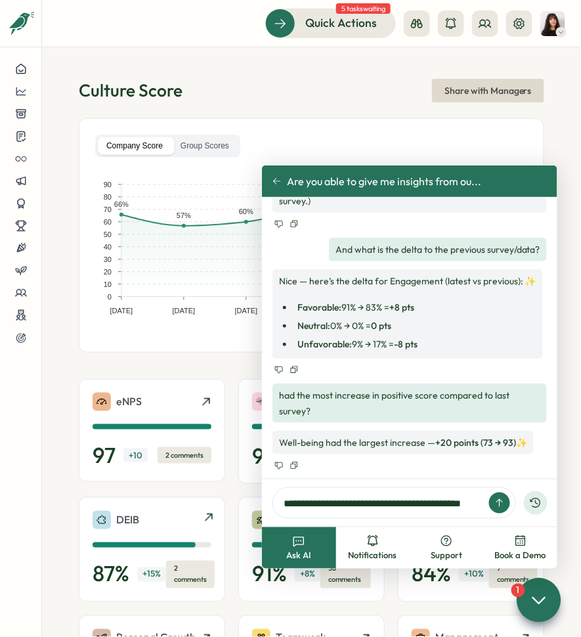
click at [194, 499] on main "Quick Actions 5 tasks waiting Culture Score Share with Managers Company Score G…" at bounding box center [290, 318] width 581 height 637
click at [281, 504] on input "**********" at bounding box center [382, 503] width 206 height 20
drag, startPoint x: 374, startPoint y: 503, endPoint x: 566, endPoint y: 568, distance: 202.2
click at [571, 571] on main "Quick Actions 5 tasks waiting Culture Score Share with Managers Company Score G…" at bounding box center [290, 318] width 581 height 637
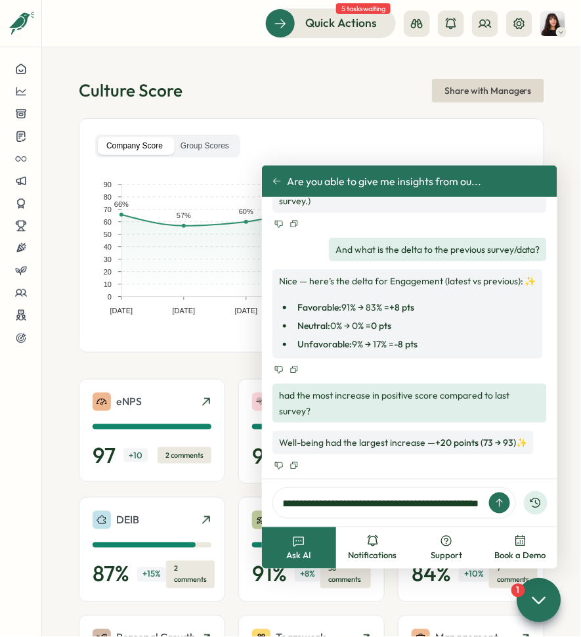
click at [472, 503] on input "**********" at bounding box center [382, 503] width 206 height 20
type input "**********"
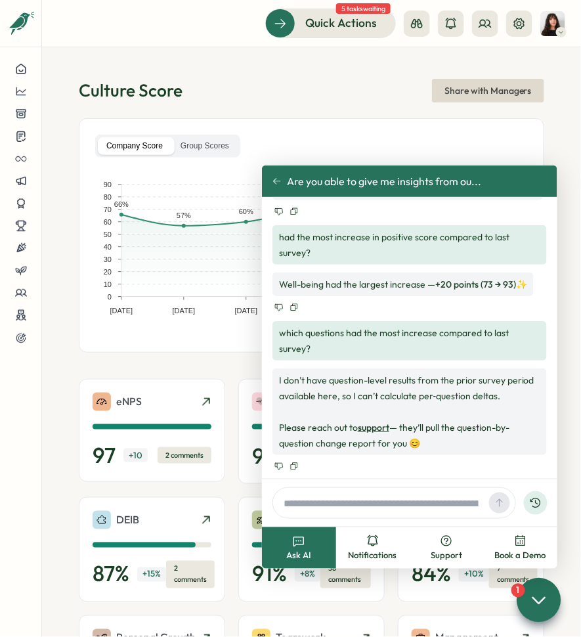
scroll to position [1008, 0]
click at [338, 499] on input "text" at bounding box center [382, 503] width 206 height 20
type input "**********"
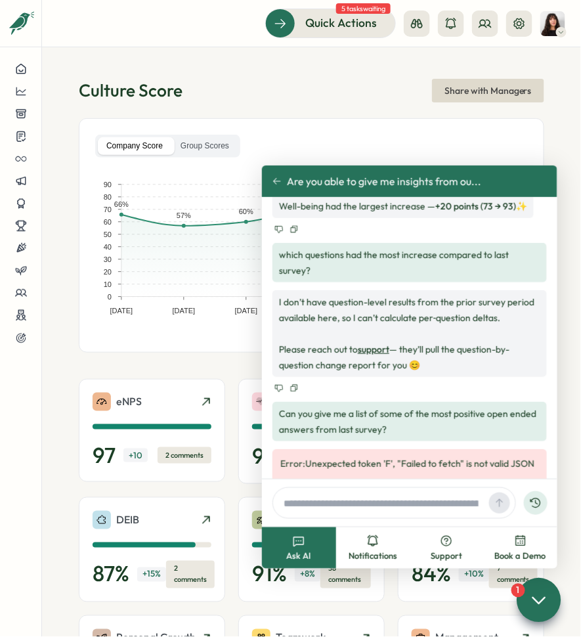
scroll to position [1123, 0]
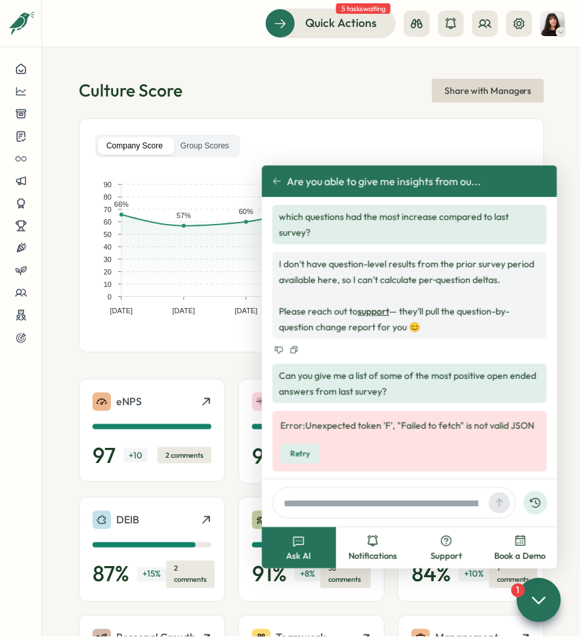
click at [312, 458] on button "Retry" at bounding box center [300, 454] width 39 height 20
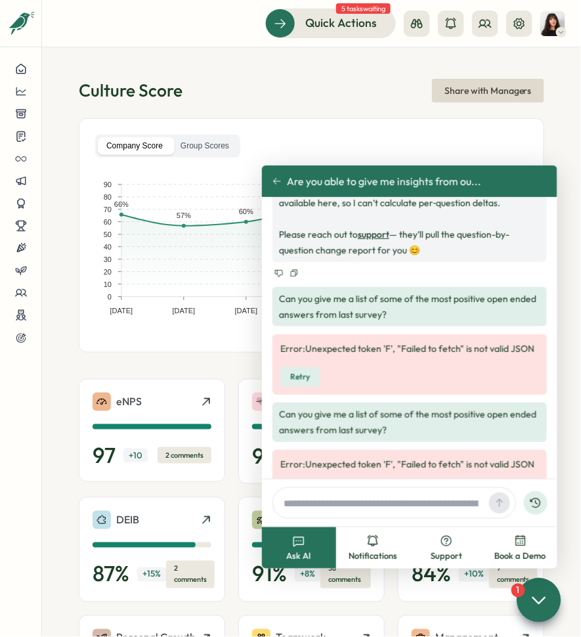
scroll to position [1238, 0]
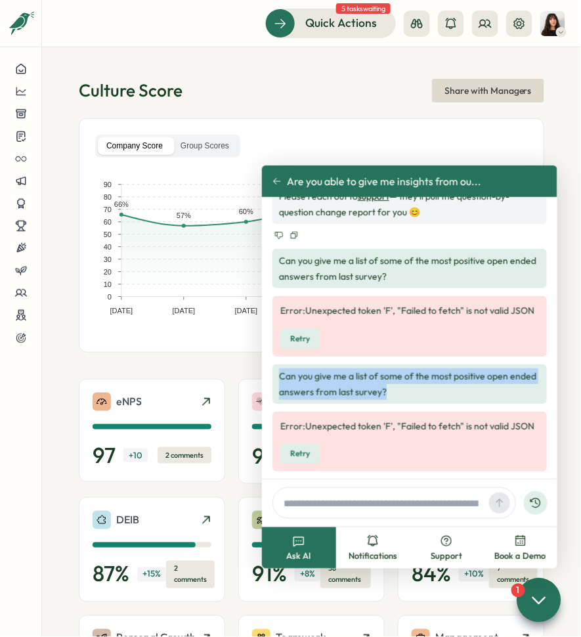
drag, startPoint x: 399, startPoint y: 394, endPoint x: 277, endPoint y: 371, distance: 125.0
click at [277, 371] on div "Can you give me a list of some of the most positive open ended answers from las…" at bounding box center [410, 384] width 275 height 39
copy p "Can you give me a list of some of the most positive open ended answers from las…"
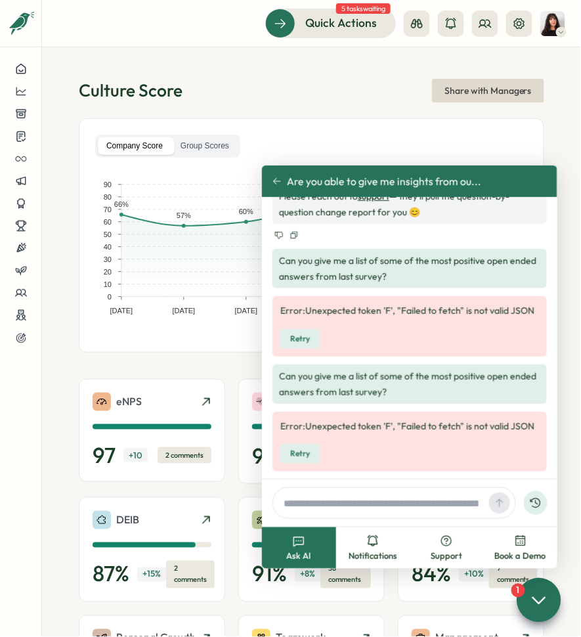
click at [372, 497] on input "text" at bounding box center [382, 503] width 206 height 20
paste input "**********"
type input "**********"
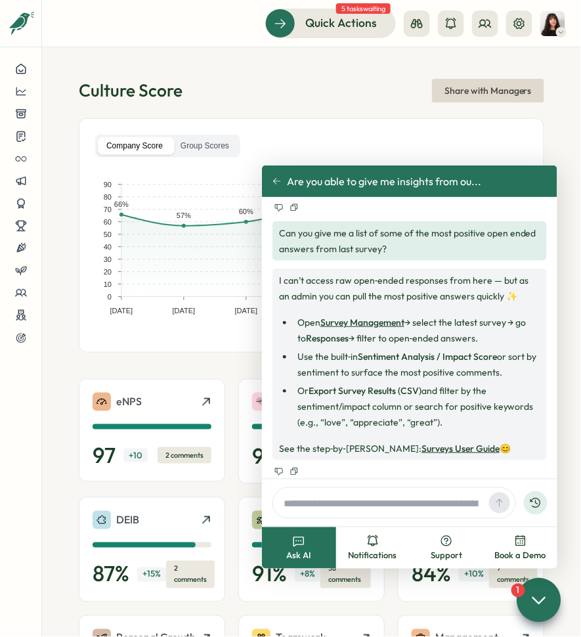
scroll to position [1991, 0]
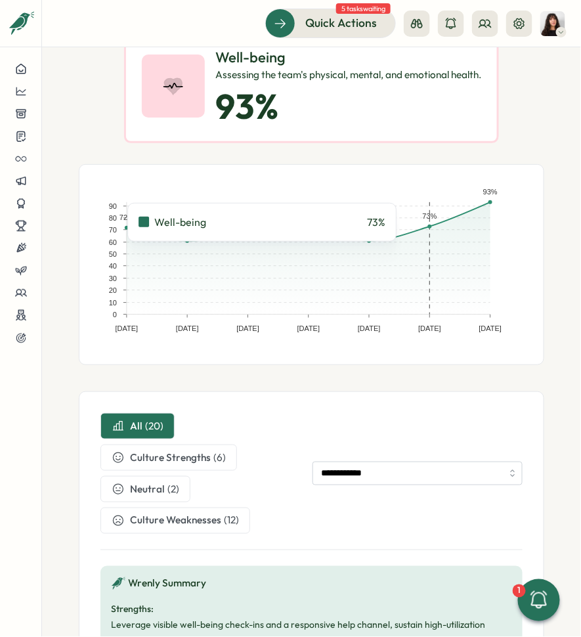
scroll to position [101, 0]
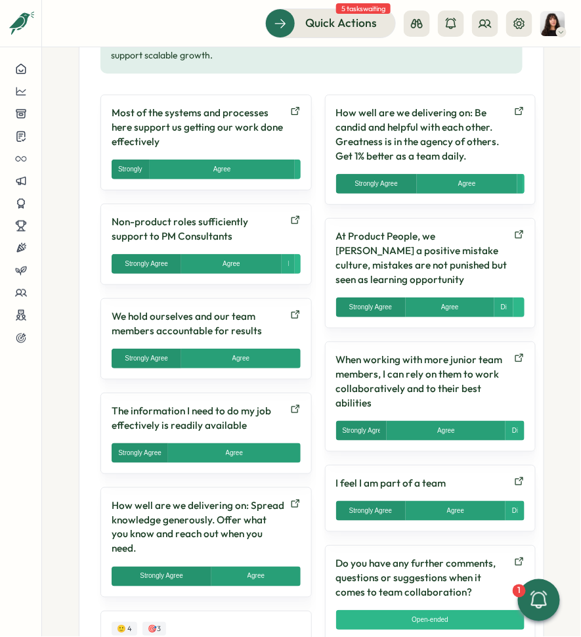
scroll to position [803, 0]
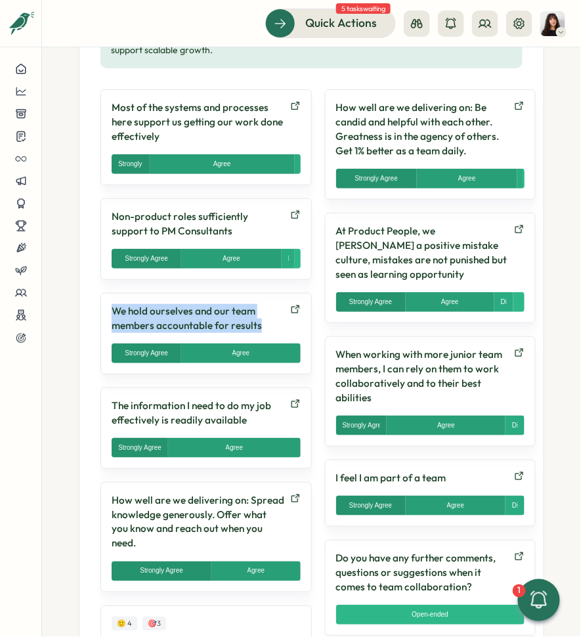
drag, startPoint x: 267, startPoint y: 321, endPoint x: 110, endPoint y: 307, distance: 157.0
click at [112, 307] on p "We hold ourselves and our team members accountable for results" at bounding box center [198, 318] width 173 height 29
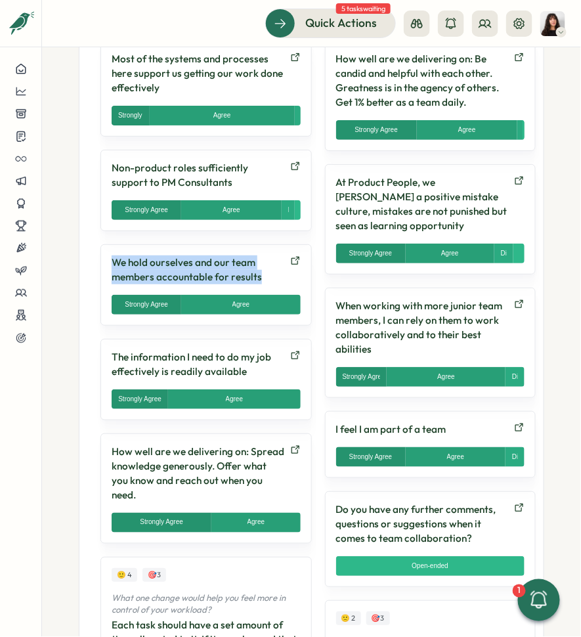
scroll to position [859, 0]
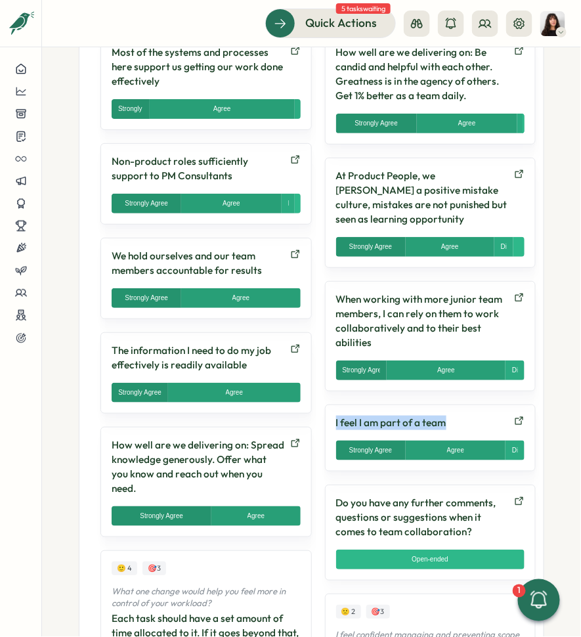
drag, startPoint x: 449, startPoint y: 418, endPoint x: 328, endPoint y: 415, distance: 120.9
click at [328, 415] on div "I feel I am part of a team Strongly Agree Agree Disagree Strongly Disagree" at bounding box center [431, 438] width 212 height 67
copy p "I feel I am part of a team"
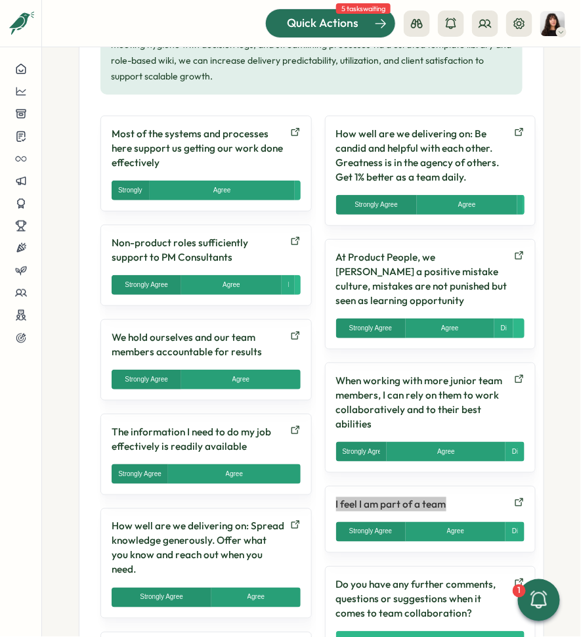
scroll to position [763, 0]
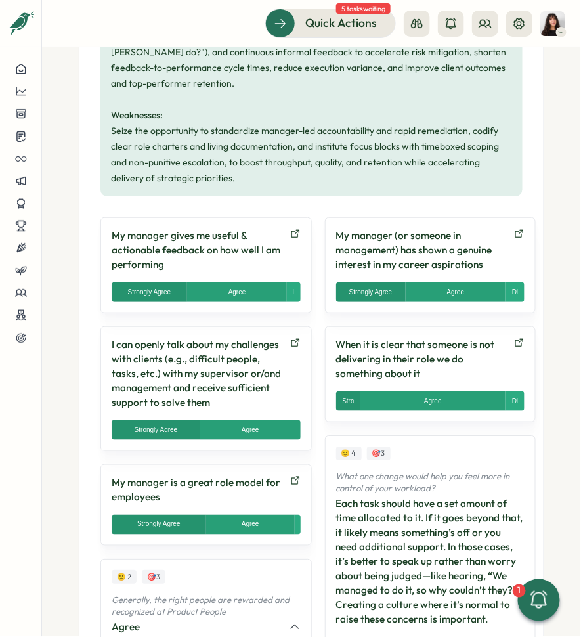
scroll to position [705, 0]
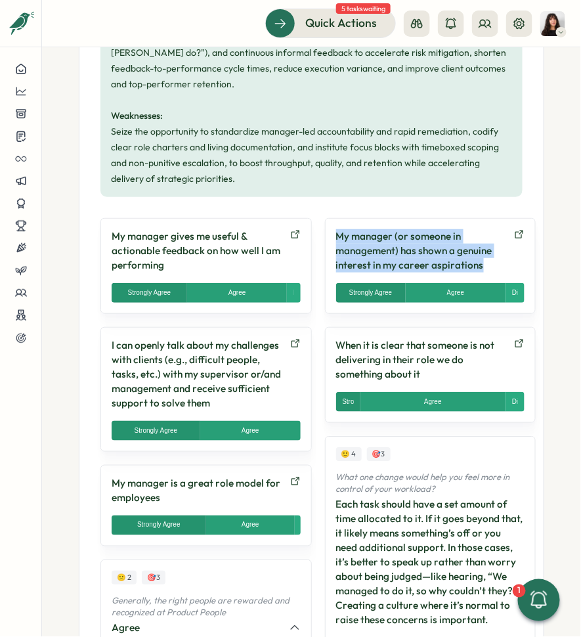
drag, startPoint x: 479, startPoint y: 250, endPoint x: 323, endPoint y: 221, distance: 159.0
click at [325, 221] on div "My manager (or someone in management) has shown a genuine interest in my career…" at bounding box center [431, 266] width 212 height 96
copy p "My manager (or someone in management) has shown a genuine interest in my career…"
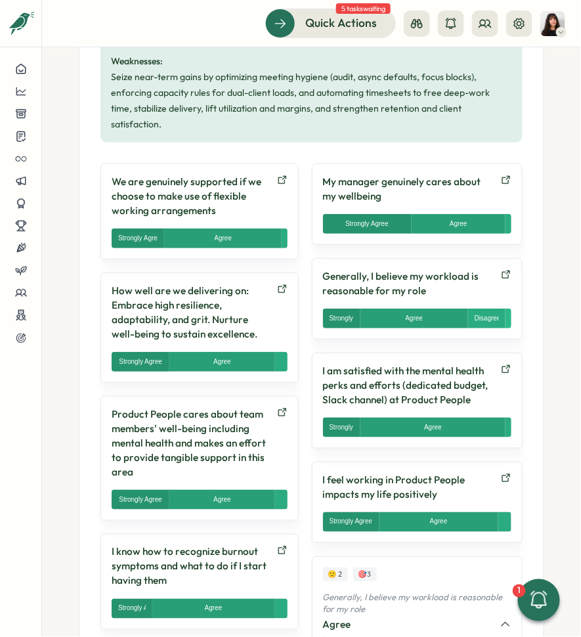
scroll to position [718, 0]
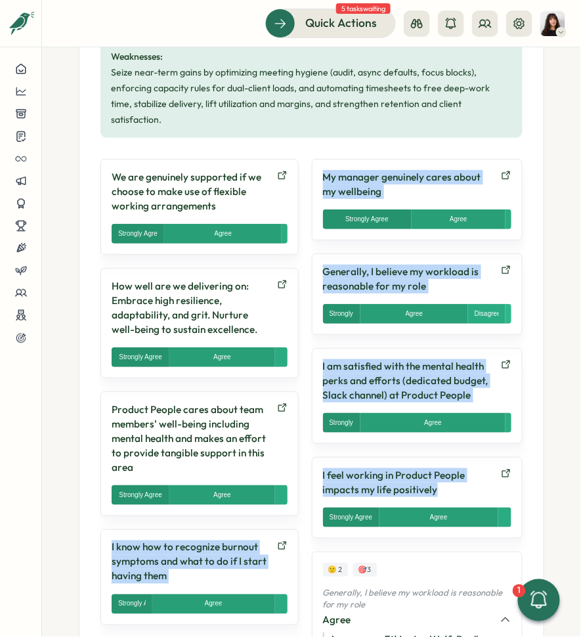
drag, startPoint x: 461, startPoint y: 472, endPoint x: 307, endPoint y: 454, distance: 154.8
click at [397, 468] on p "I feel working in Product People impacts my life positively" at bounding box center [409, 482] width 173 height 29
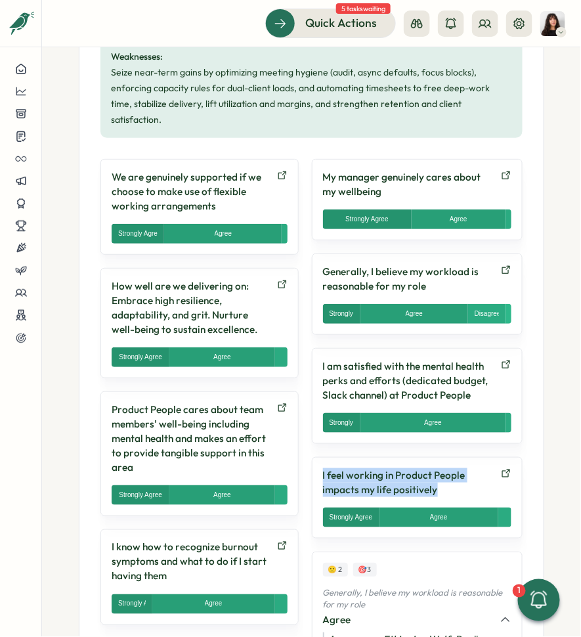
drag, startPoint x: 454, startPoint y: 468, endPoint x: 325, endPoint y: 451, distance: 130.5
click at [325, 457] on div "I feel working in Product People impacts my life positively Strongly Agree Agre…" at bounding box center [418, 497] width 212 height 81
copy p "I feel working in Product People impacts my life positively"
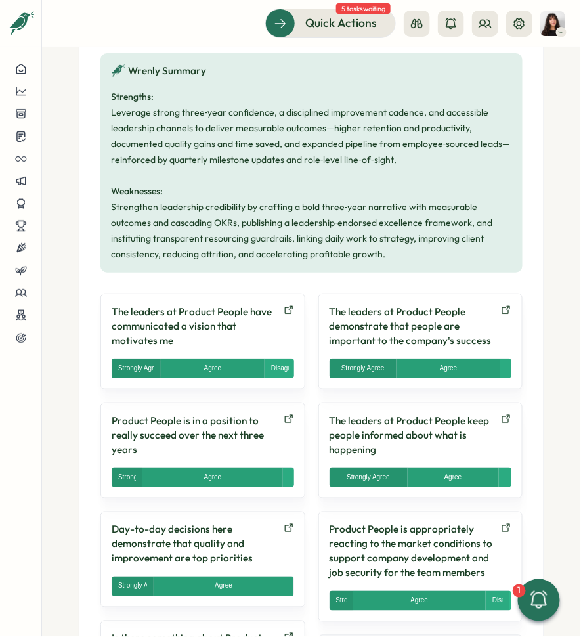
scroll to position [616, 0]
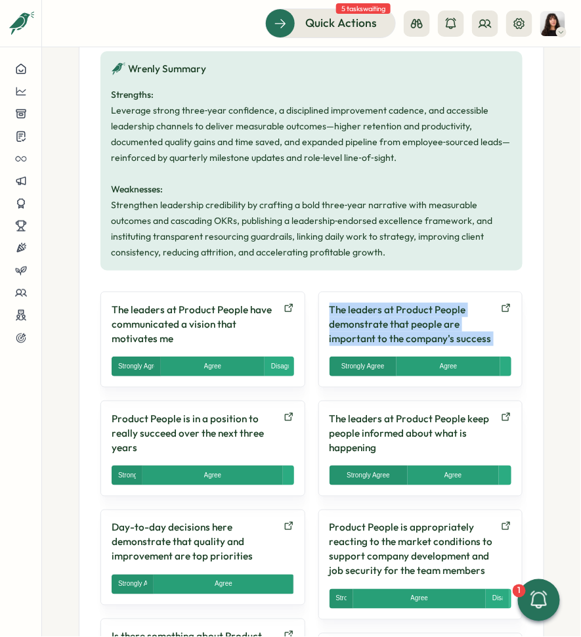
drag, startPoint x: 493, startPoint y: 336, endPoint x: 321, endPoint y: 302, distance: 175.5
click at [321, 302] on div "The leaders at Product People demonstrate that people are important to the comp…" at bounding box center [421, 340] width 205 height 96
copy div "The leaders at Product People demonstrate that people are important to the comp…"
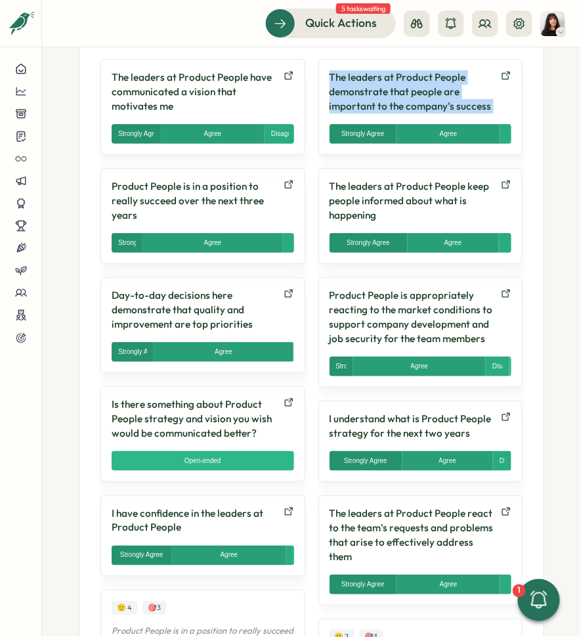
scroll to position [851, 0]
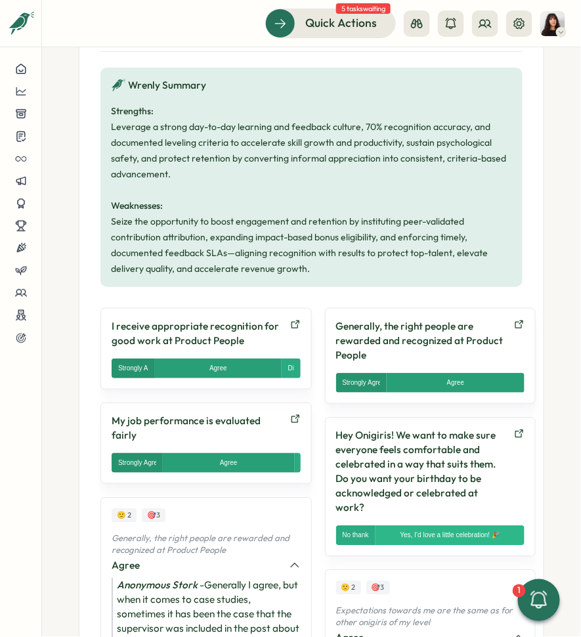
scroll to position [660, 0]
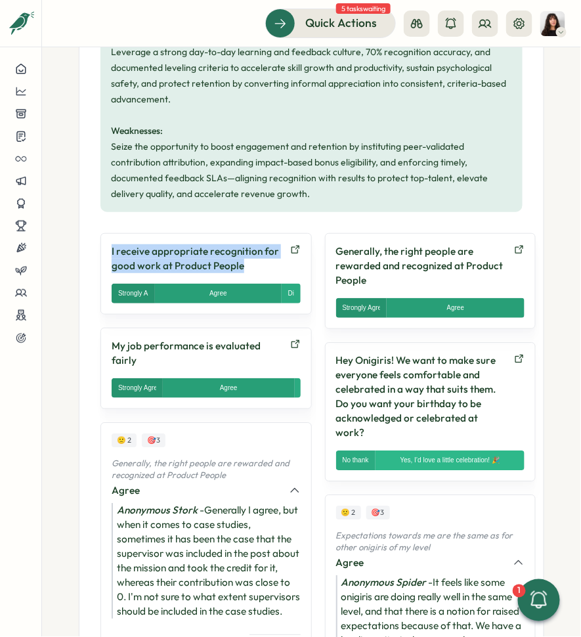
drag, startPoint x: 253, startPoint y: 265, endPoint x: 112, endPoint y: 247, distance: 142.4
click at [112, 247] on p "I receive appropriate recognition for good work at Product People" at bounding box center [198, 258] width 173 height 29
copy p "I receive appropriate recognition for good work at Product People"
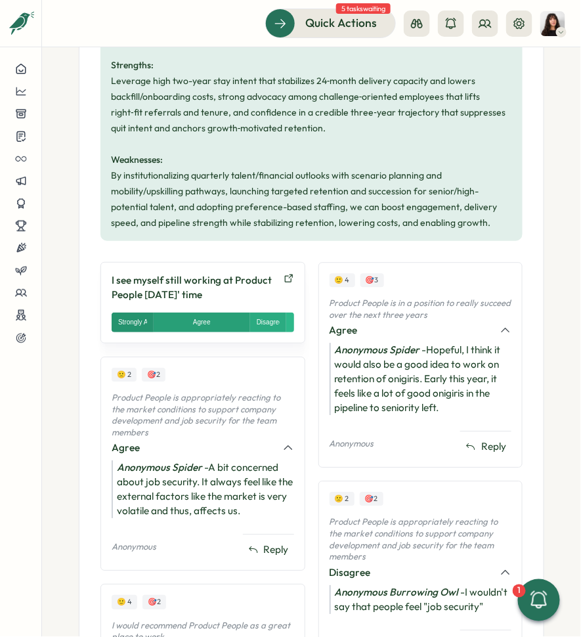
scroll to position [629, 0]
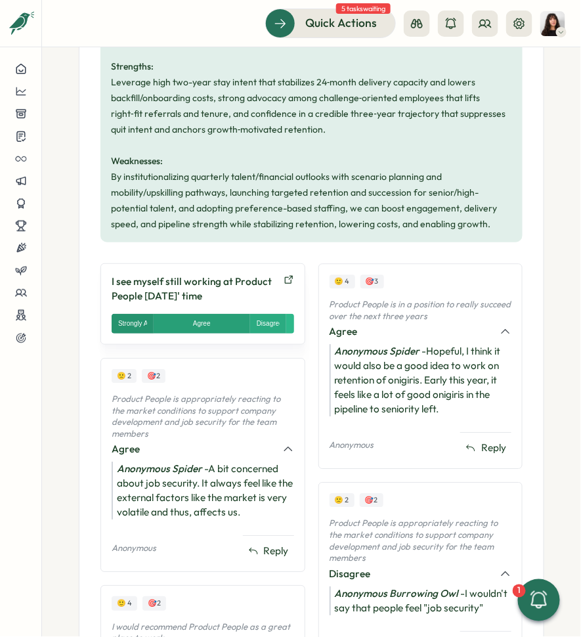
drag, startPoint x: 237, startPoint y: 296, endPoint x: 94, endPoint y: 277, distance: 143.7
click at [94, 277] on div "**********" at bounding box center [312, 330] width 466 height 964
copy p "I see myself still working at Product People [DATE]' time"
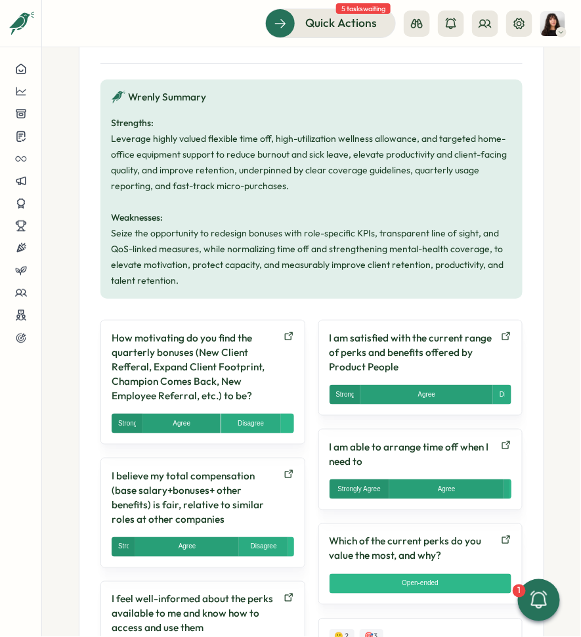
scroll to position [760, 0]
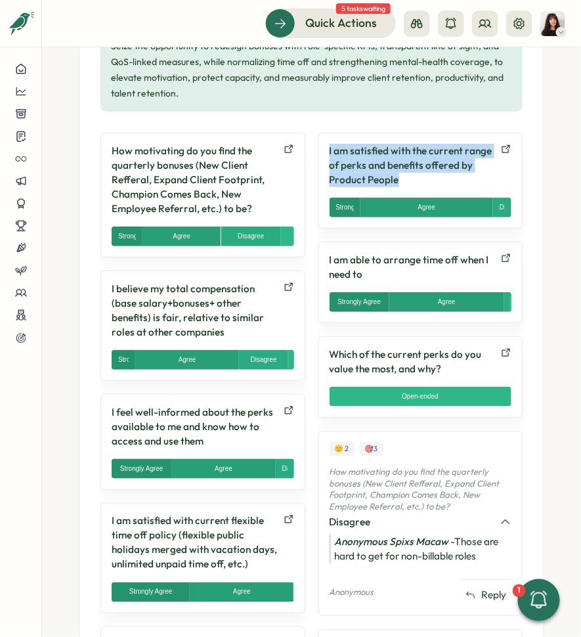
drag, startPoint x: 415, startPoint y: 177, endPoint x: 313, endPoint y: 141, distance: 108.1
copy p "I am satisfied with the current range of perks and benefits offered by Product …"
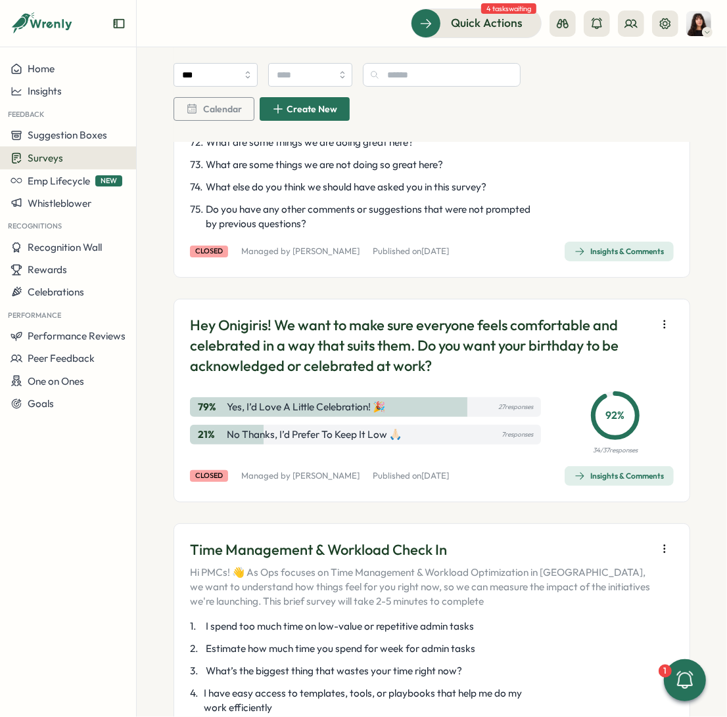
scroll to position [2981, 0]
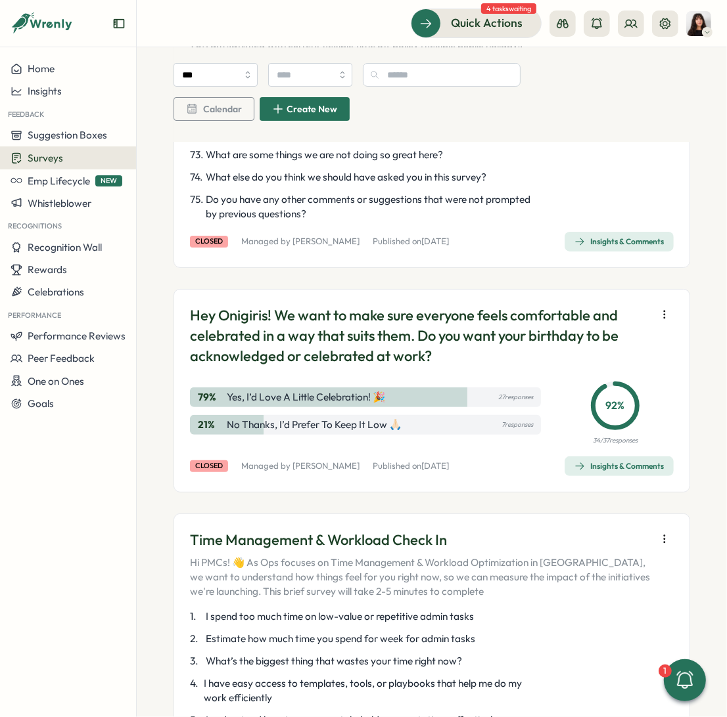
click at [583, 247] on div "Insights & Comments" at bounding box center [618, 242] width 89 height 11
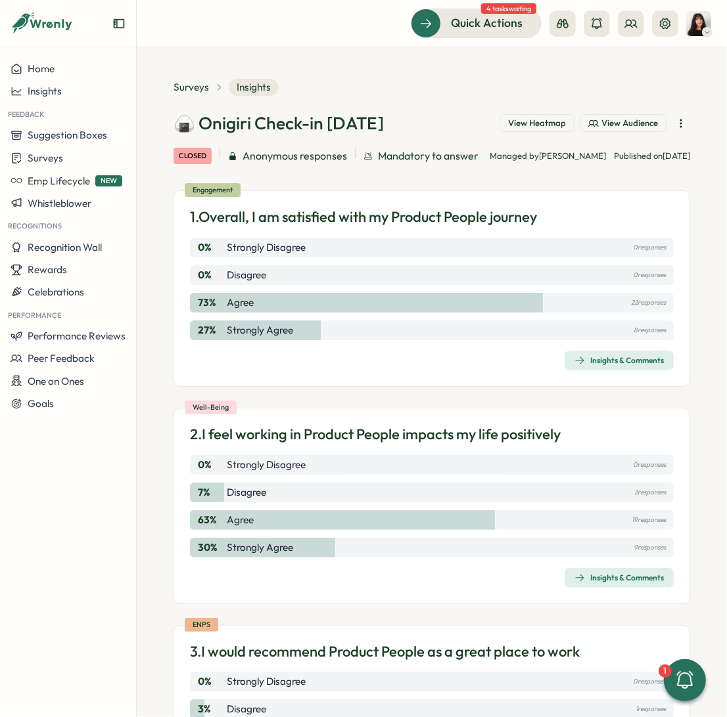
click at [374, 371] on div "Insights & Comments" at bounding box center [432, 361] width 484 height 20
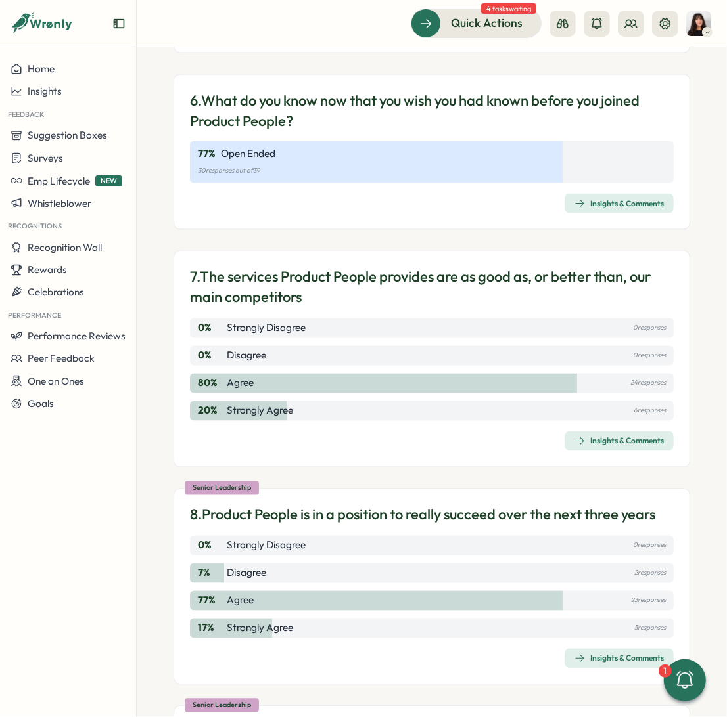
scroll to position [1224, 0]
click at [604, 446] on div "Insights & Comments" at bounding box center [618, 441] width 89 height 11
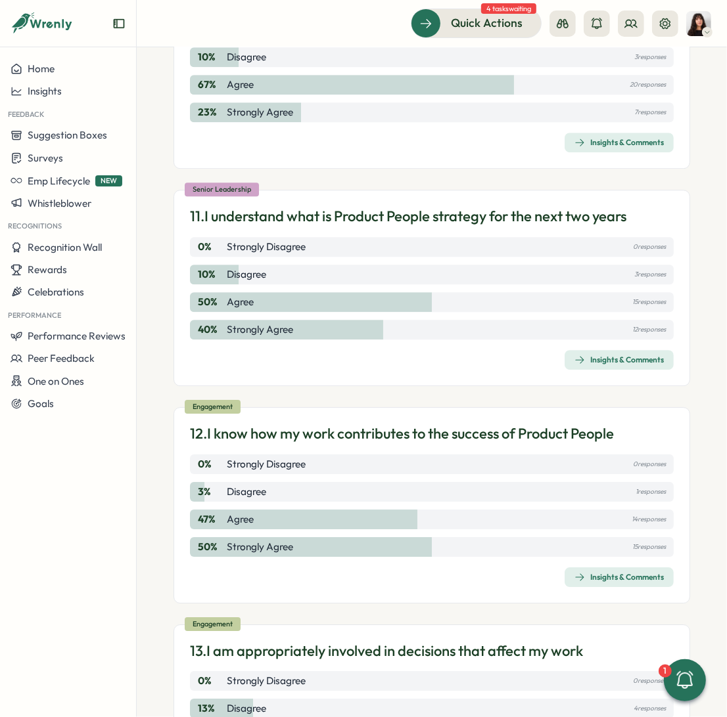
scroll to position [2295, 0]
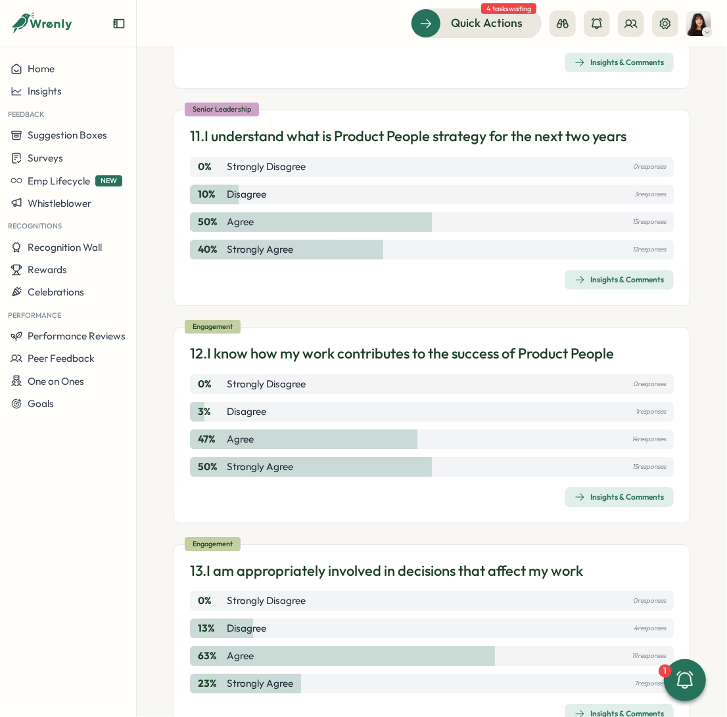
click at [606, 503] on div "Insights & Comments" at bounding box center [618, 497] width 89 height 11
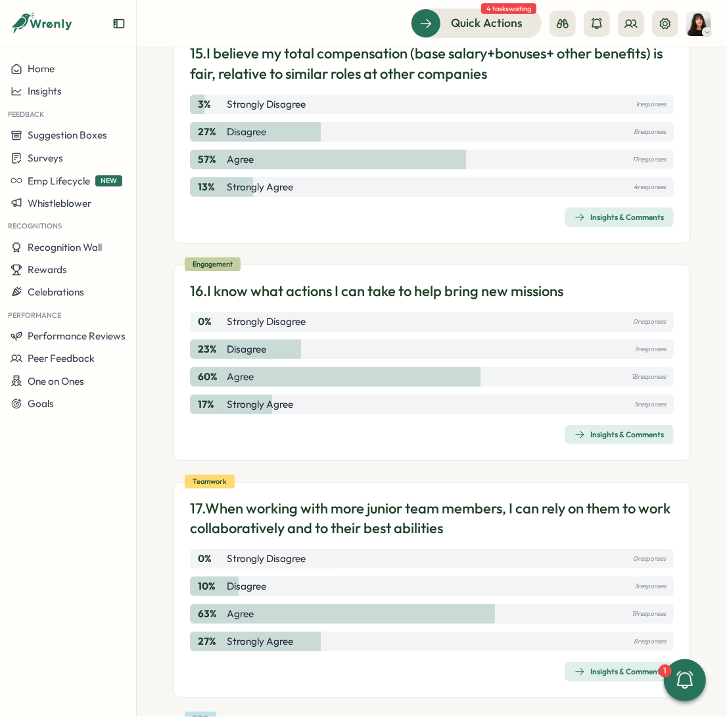
scroll to position [3249, 0]
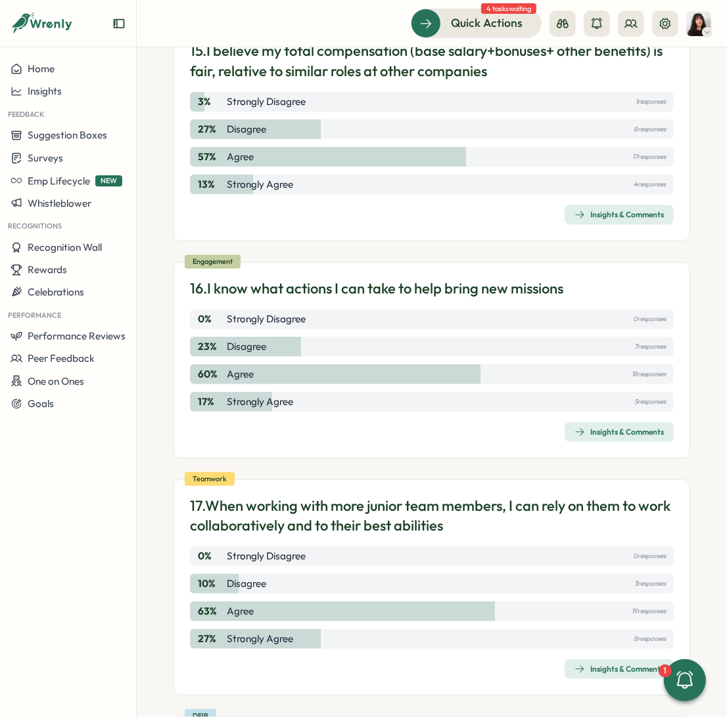
click at [616, 438] on div "Insights & Comments" at bounding box center [618, 432] width 89 height 11
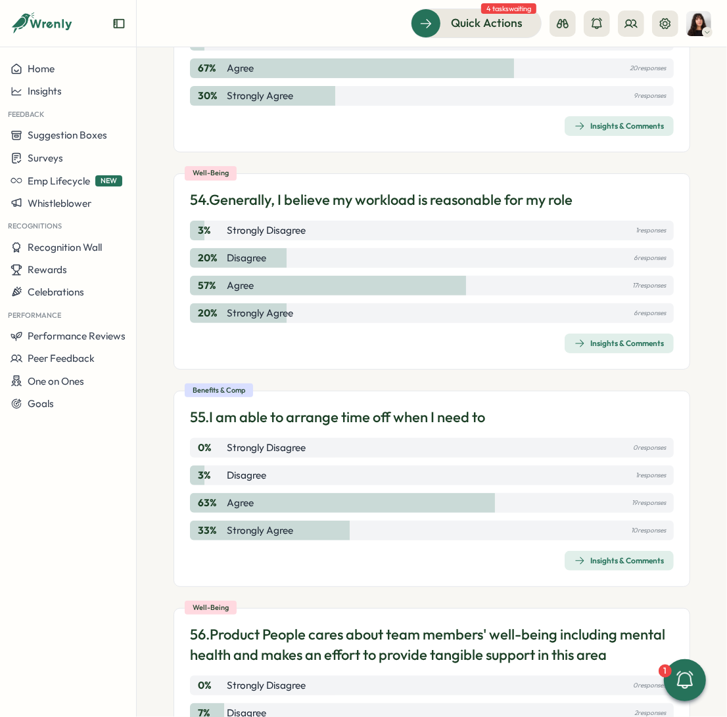
click at [622, 556] on div "Insights & Comments" at bounding box center [618, 561] width 89 height 11
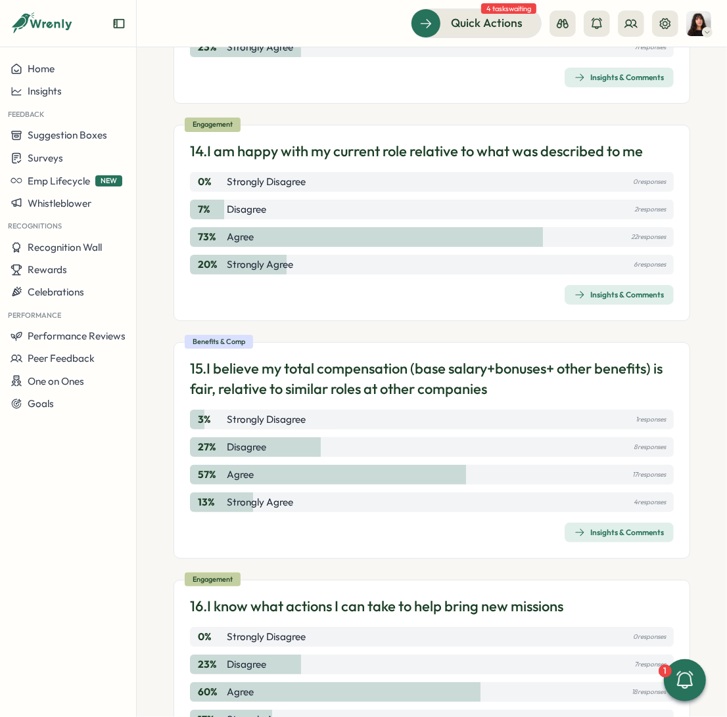
click at [613, 538] on div "Insights & Comments" at bounding box center [618, 533] width 89 height 11
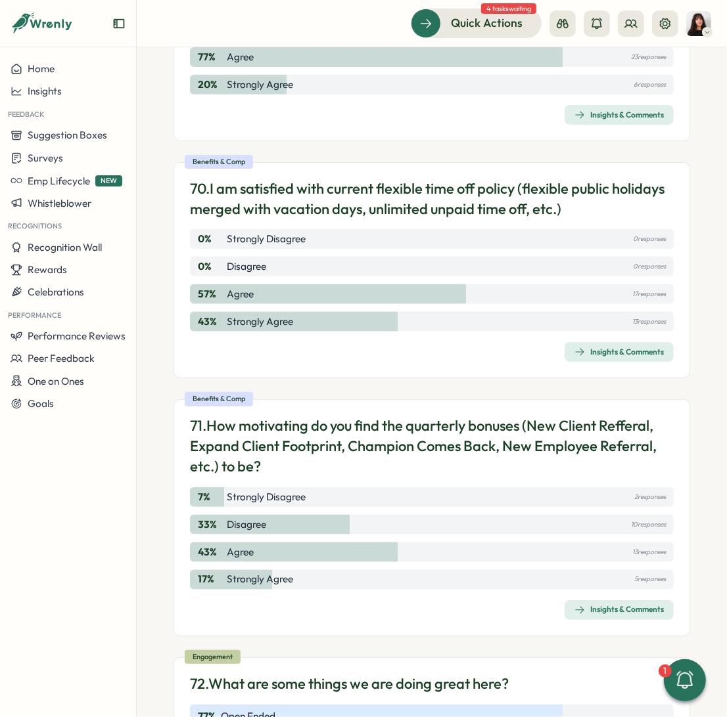
click at [604, 347] on div "Insights & Comments" at bounding box center [618, 352] width 89 height 11
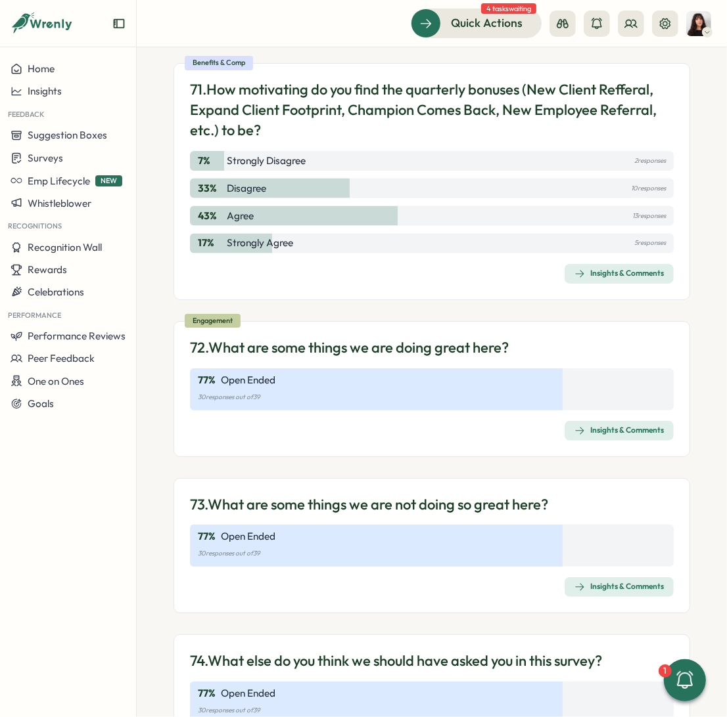
scroll to position [15808, 0]
click at [480, 494] on p "73. What are some things we are not doing so great here?" at bounding box center [369, 504] width 358 height 20
click at [629, 577] on span "Insights & Comments" at bounding box center [618, 586] width 89 height 18
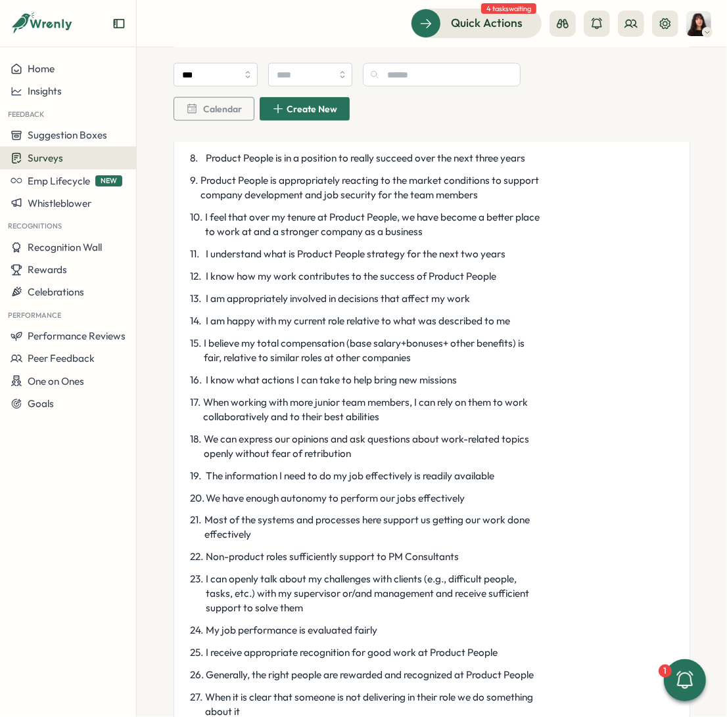
scroll to position [2652, 0]
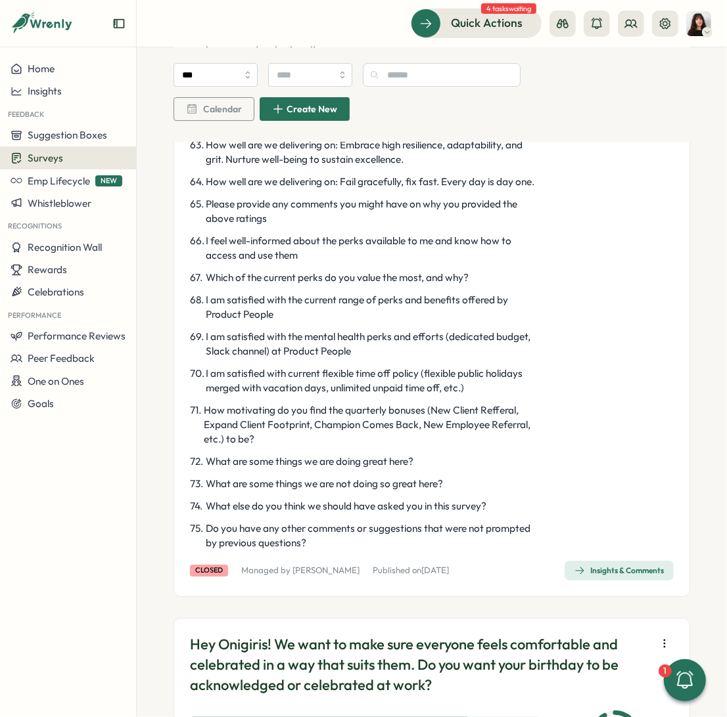
click at [613, 580] on span "Insights & Comments" at bounding box center [618, 571] width 89 height 18
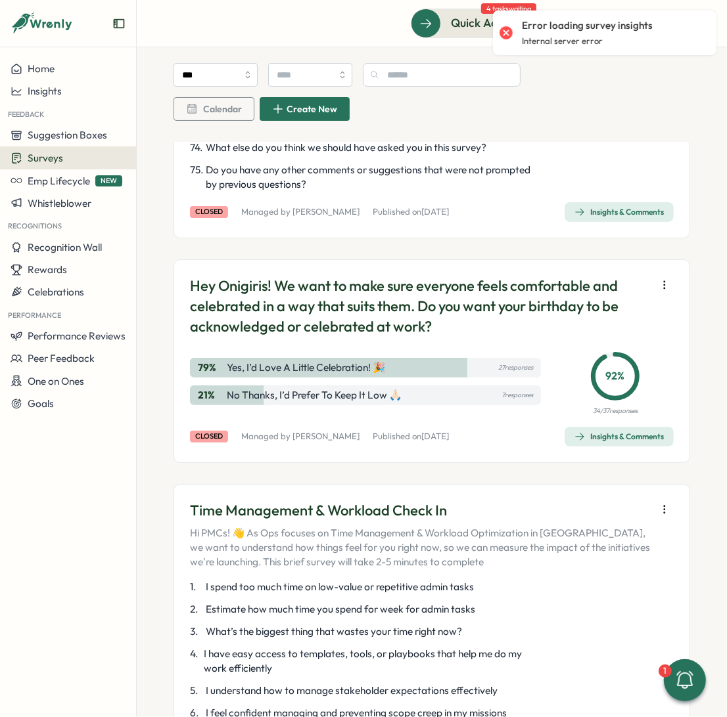
scroll to position [3008, 0]
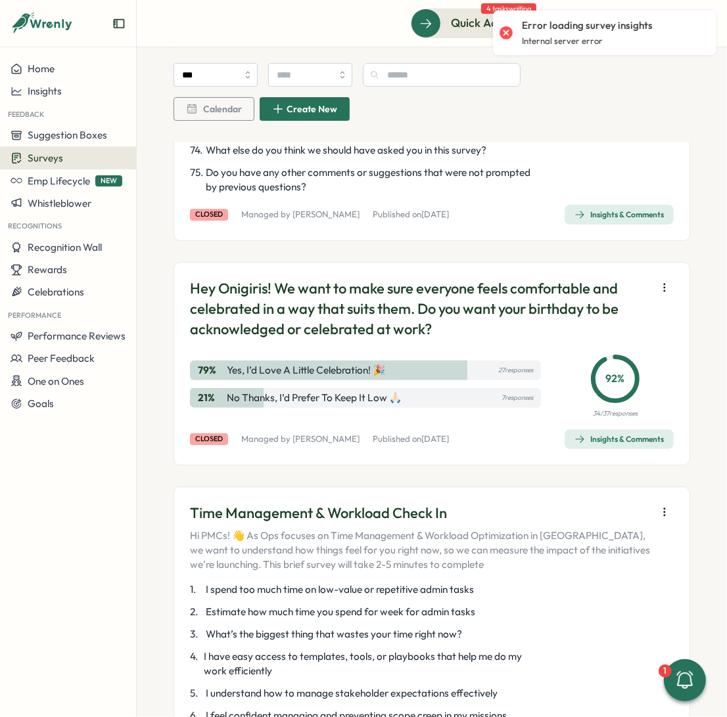
click at [600, 220] on div "Insights & Comments" at bounding box center [618, 215] width 89 height 11
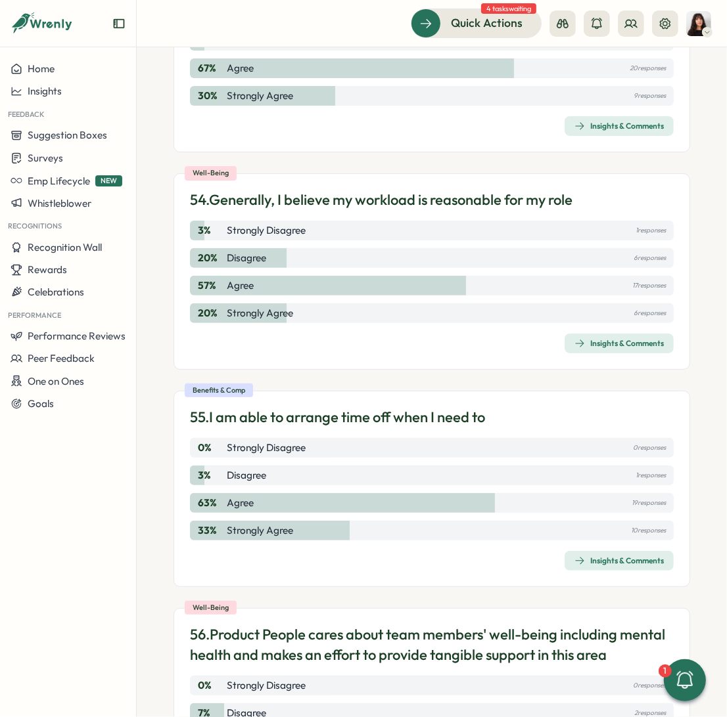
scroll to position [14366, 0]
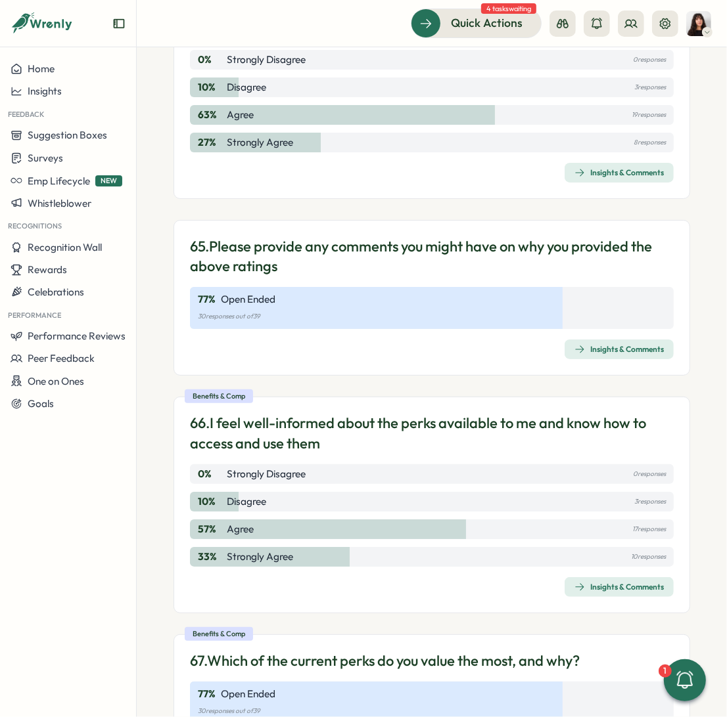
click at [576, 583] on icon "button" at bounding box center [580, 586] width 9 height 7
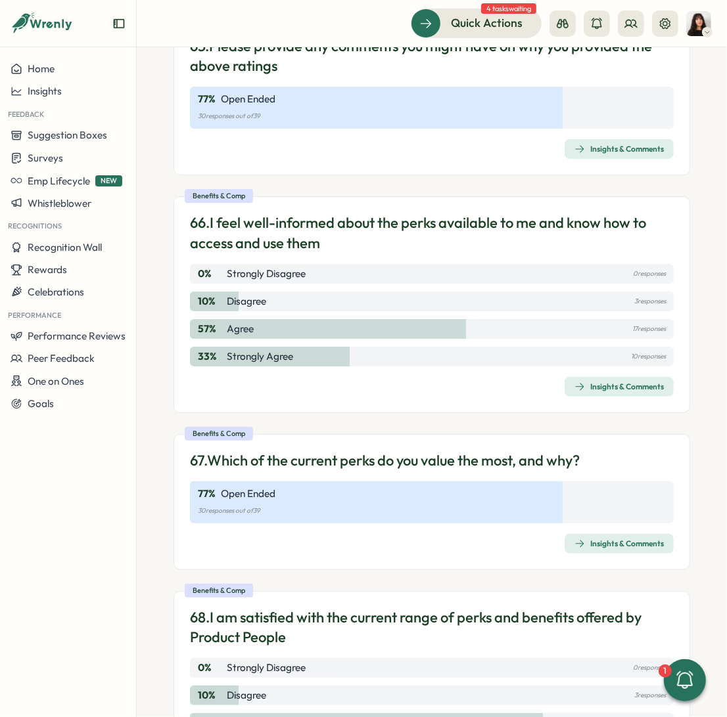
scroll to position [14567, 0]
click at [577, 534] on span "Insights & Comments" at bounding box center [618, 543] width 89 height 18
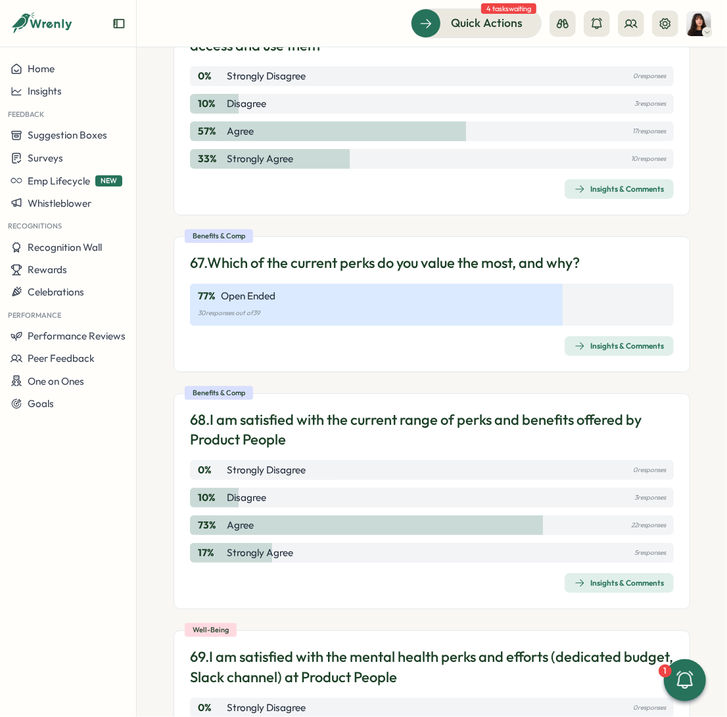
scroll to position [14776, 0]
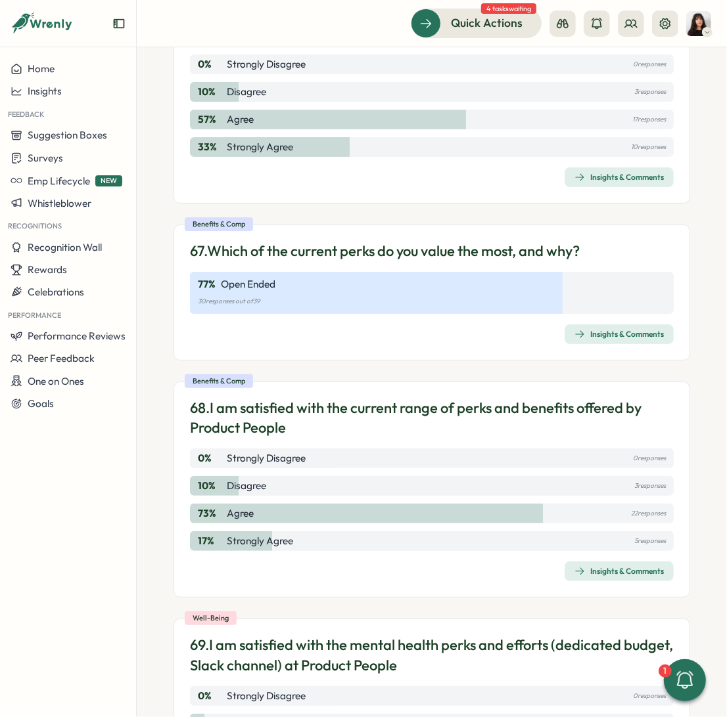
click at [613, 566] on div "Insights & Comments" at bounding box center [618, 571] width 89 height 11
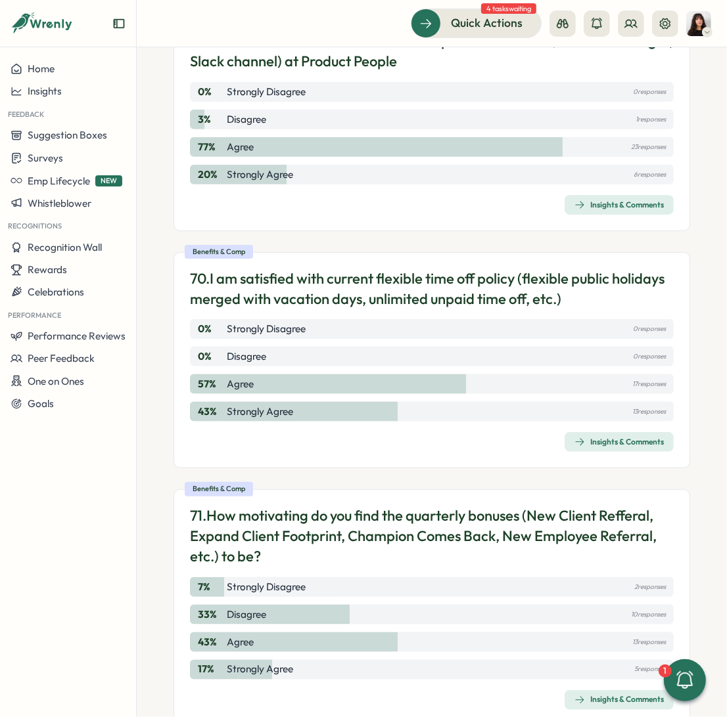
scroll to position [15741, 0]
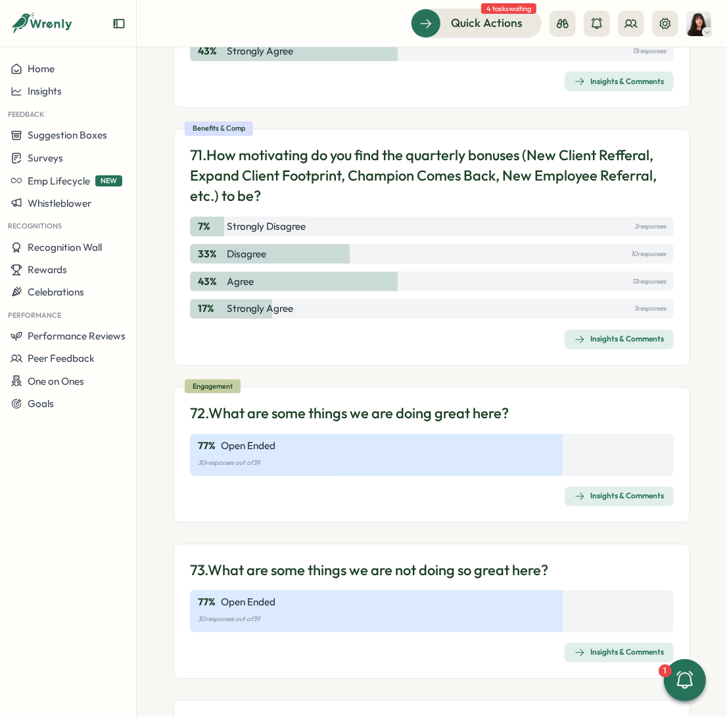
click at [581, 334] on div "Insights & Comments" at bounding box center [618, 339] width 89 height 11
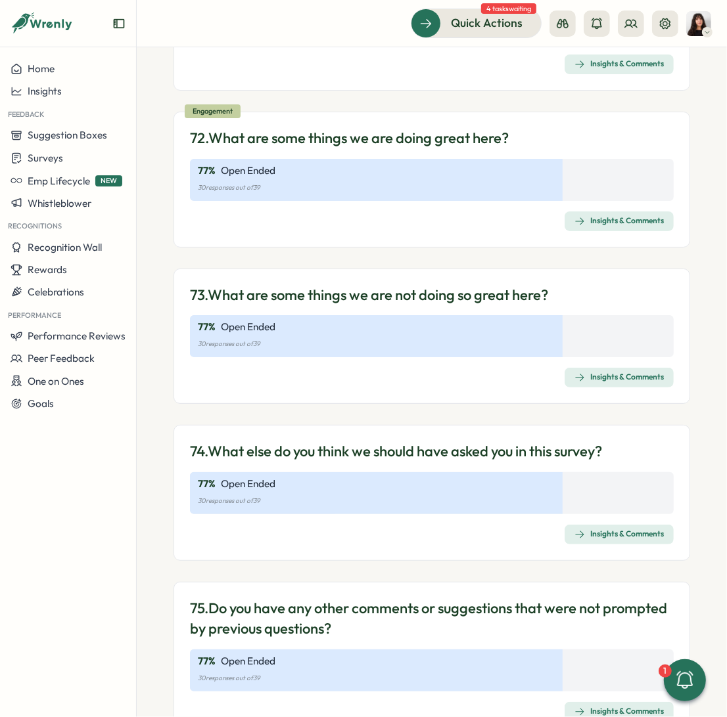
scroll to position [16050, 0]
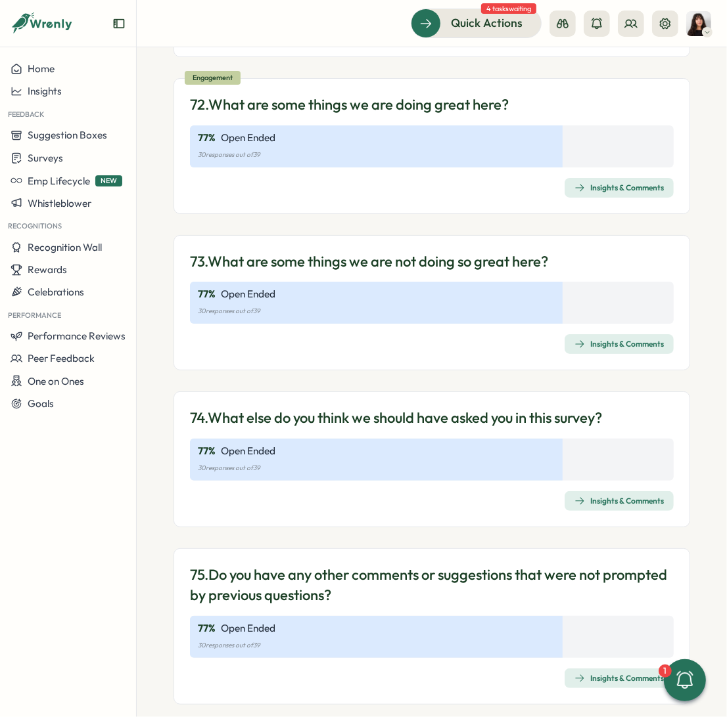
click at [590, 496] on div "Insights & Comments" at bounding box center [618, 501] width 89 height 11
click at [614, 673] on div "Insights & Comments" at bounding box center [618, 678] width 89 height 11
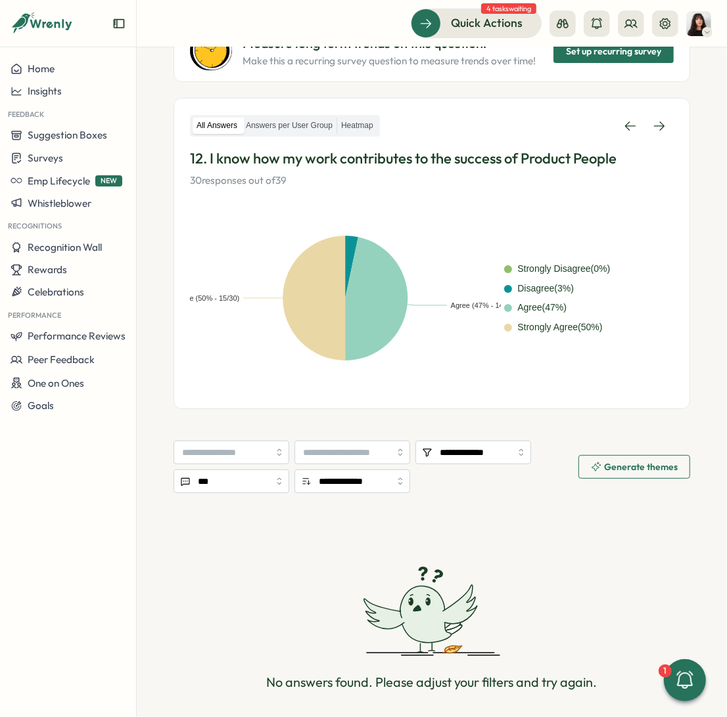
scroll to position [230, 0]
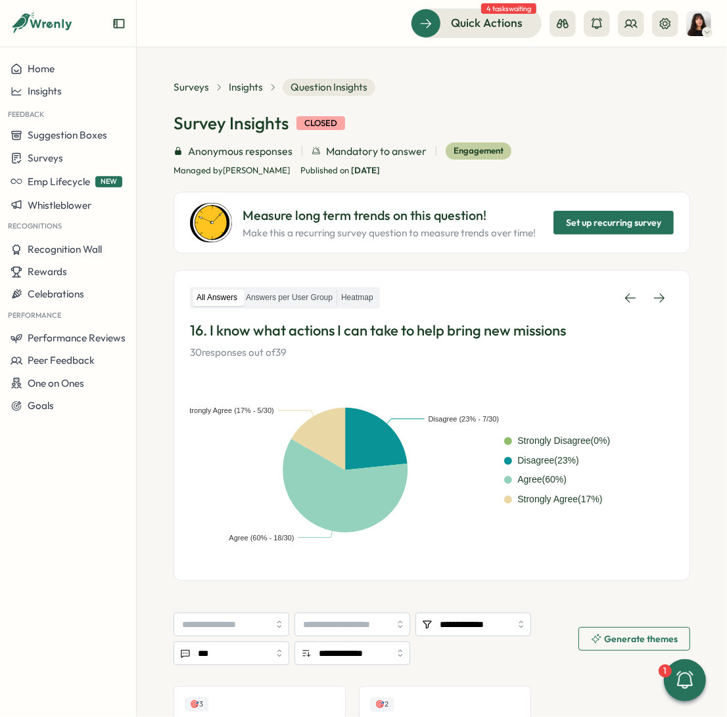
scroll to position [235, 0]
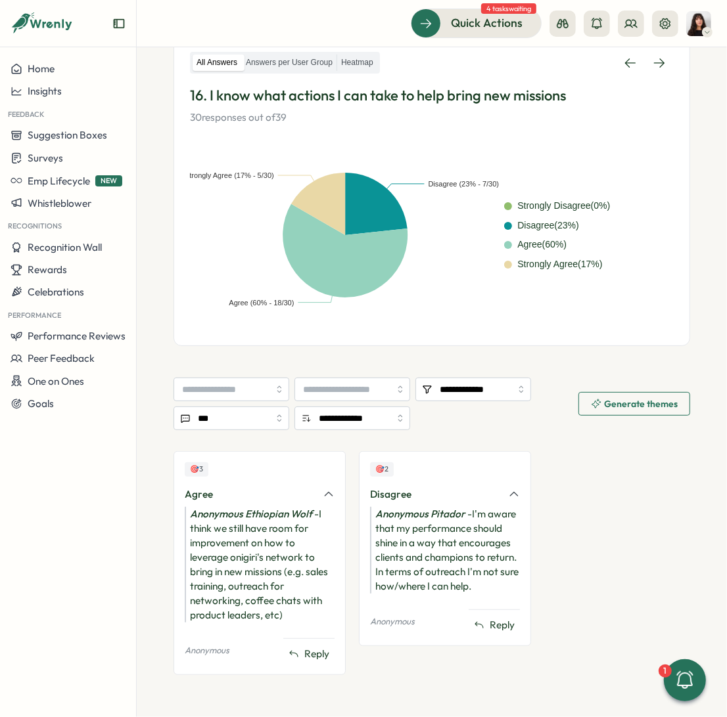
click at [221, 536] on div "Anonymous Ethiopian Wolf - I think we still have room for improvement on how to…" at bounding box center [260, 565] width 150 height 116
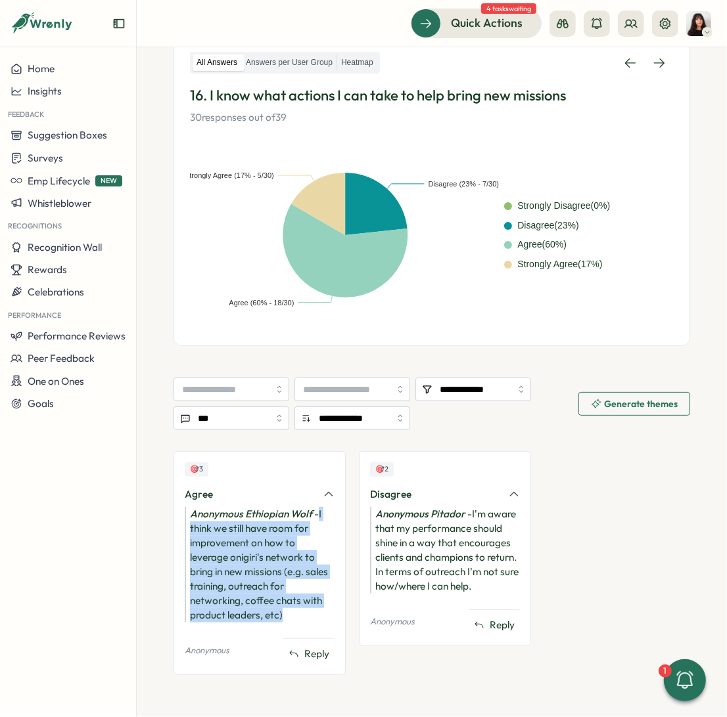
drag, startPoint x: 319, startPoint y: 513, endPoint x: 326, endPoint y: 617, distance: 104.0
click at [326, 617] on div "Anonymous Ethiopian Wolf - I think we still have room for improvement on how to…" at bounding box center [260, 565] width 150 height 116
copy div "I think we still have room for improvement on how to leverage onigiri's network…"
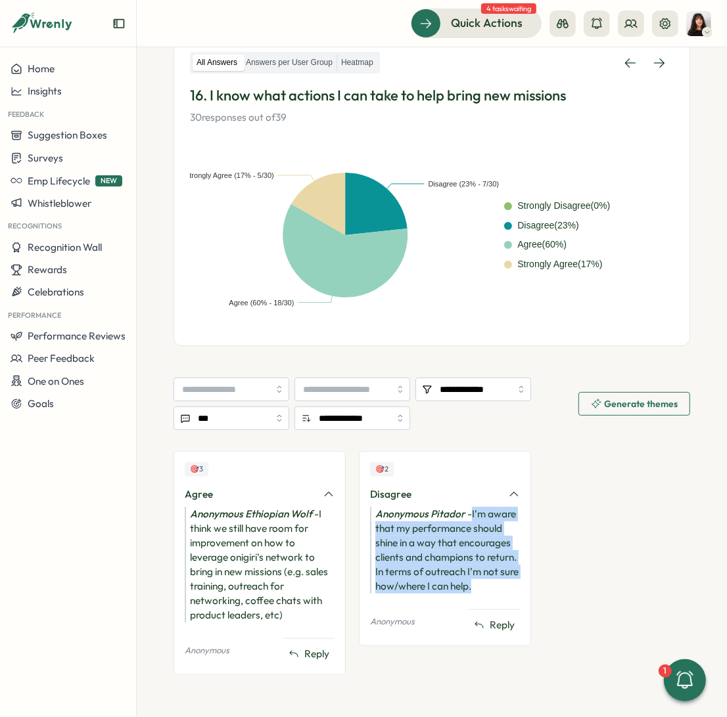
drag, startPoint x: 504, startPoint y: 588, endPoint x: 470, endPoint y: 510, distance: 85.1
click at [470, 510] on div "Anonymous Pitador - I'm aware that my performance should shine in a way that en…" at bounding box center [445, 550] width 150 height 87
copy div "I'm aware that my performance should shine in a way that encourages clients and…"
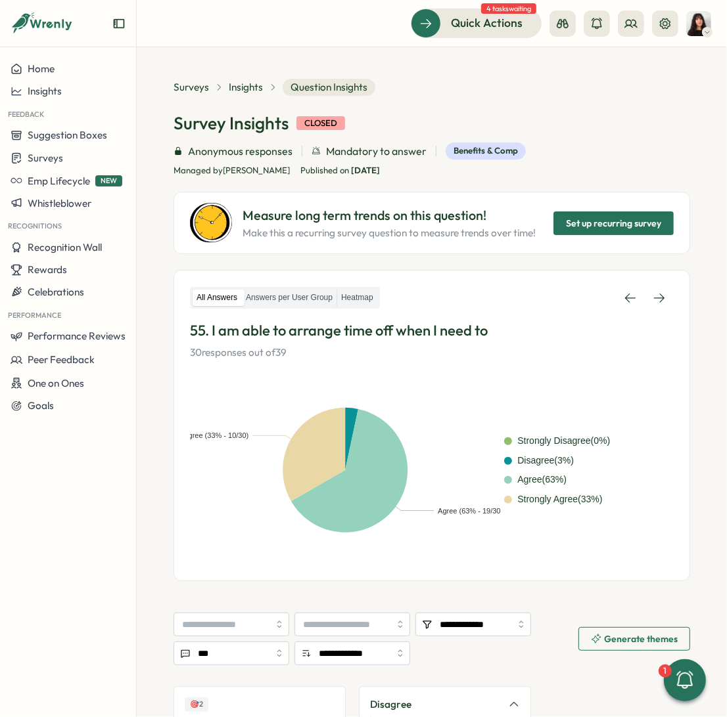
scroll to position [240, 0]
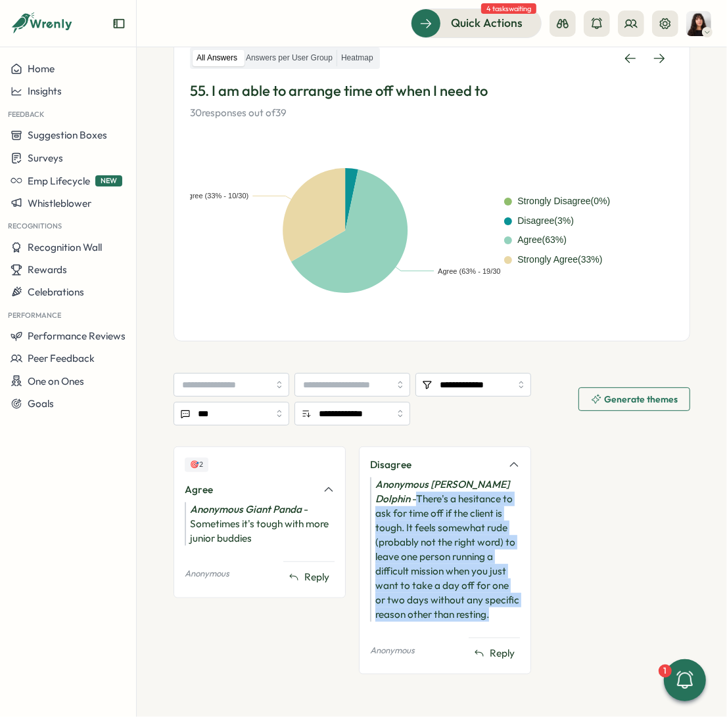
drag, startPoint x: 371, startPoint y: 499, endPoint x: 512, endPoint y: 619, distance: 184.6
click at [512, 619] on div "Anonymous Risso’s Dolphin - There's a hesitance to ask for time off if the clie…" at bounding box center [445, 550] width 150 height 145
copy div "There's a hesitance to ask for time off if the client is tough. It feels somewh…"
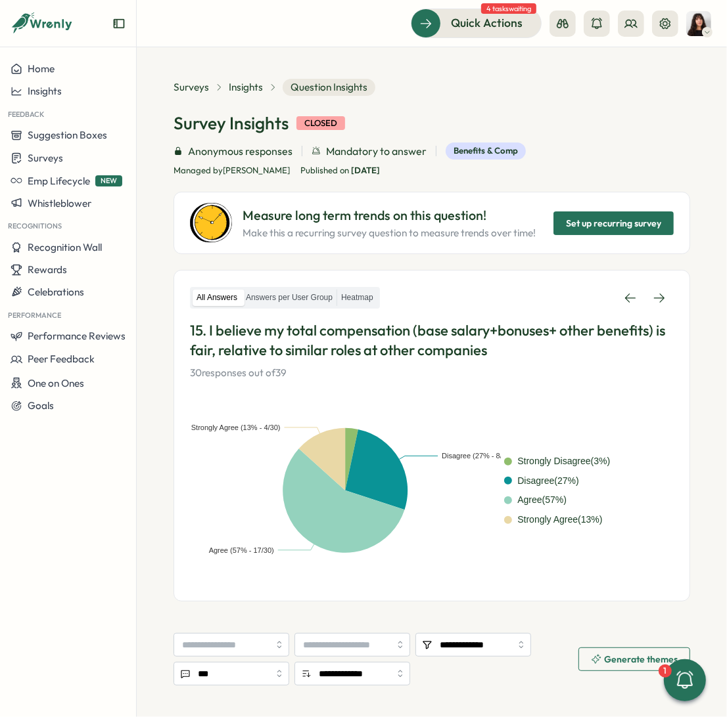
scroll to position [250, 0]
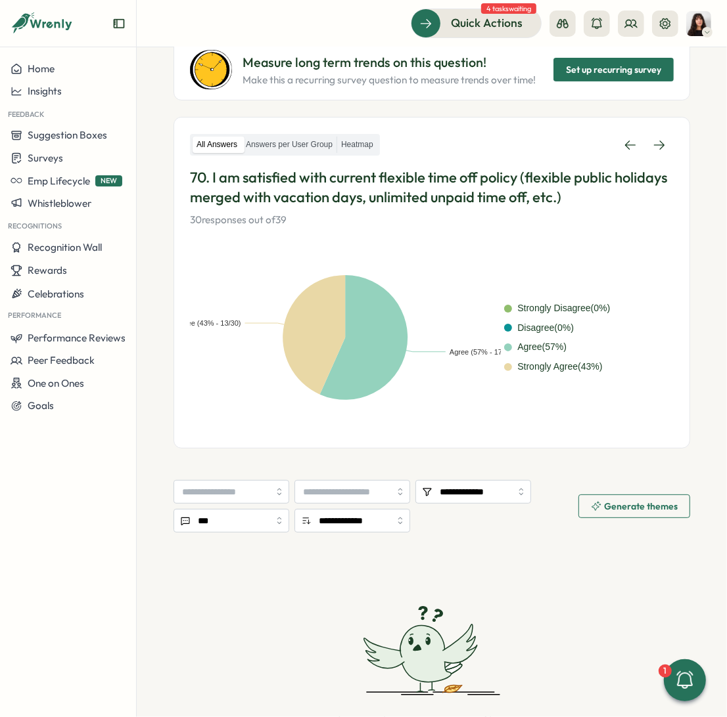
scroll to position [250, 0]
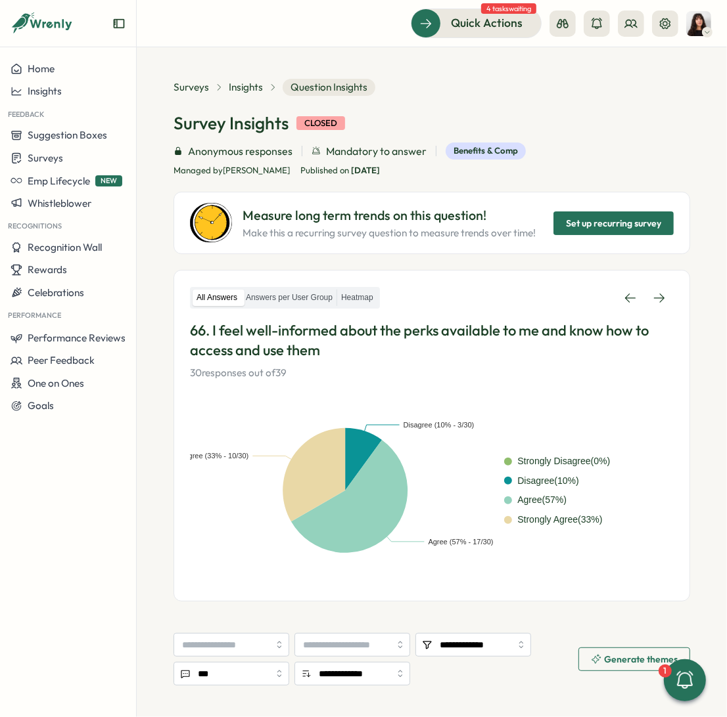
scroll to position [250, 0]
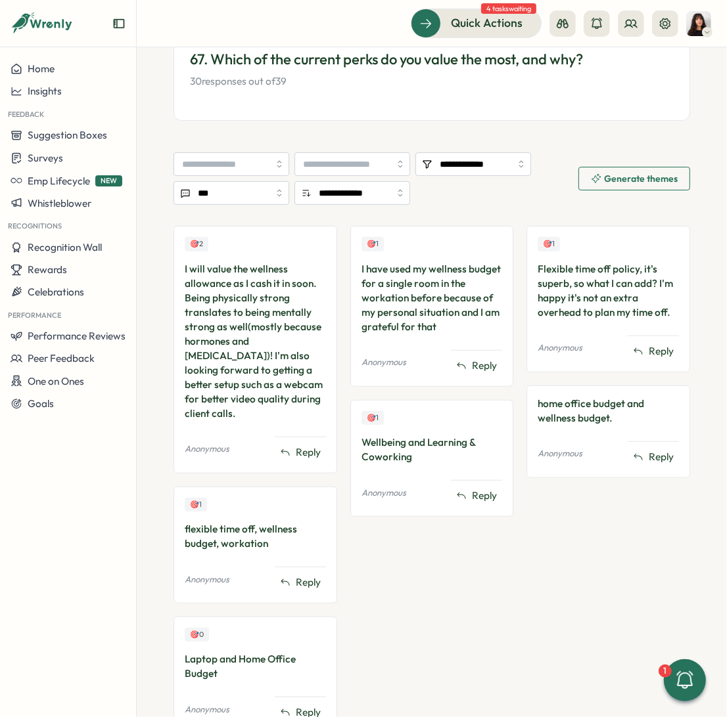
scroll to position [279, 0]
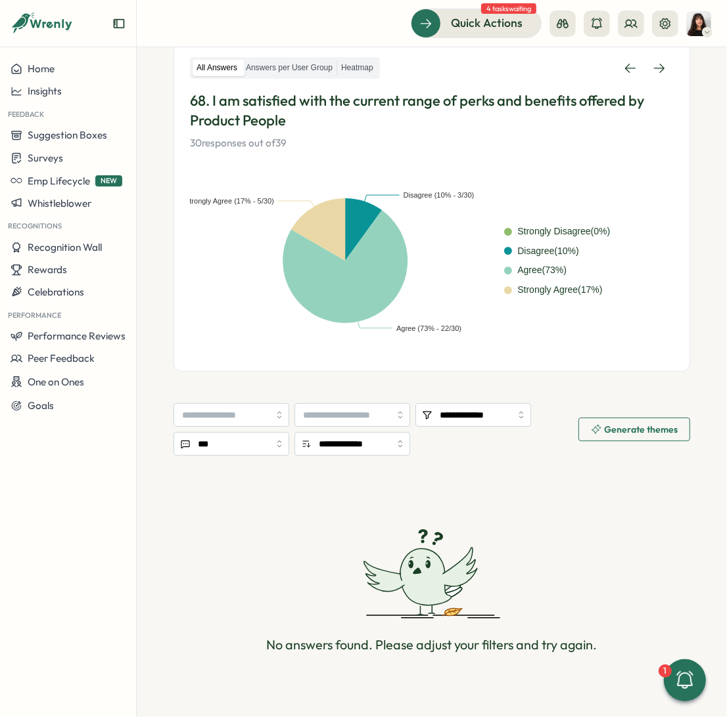
scroll to position [231, 0]
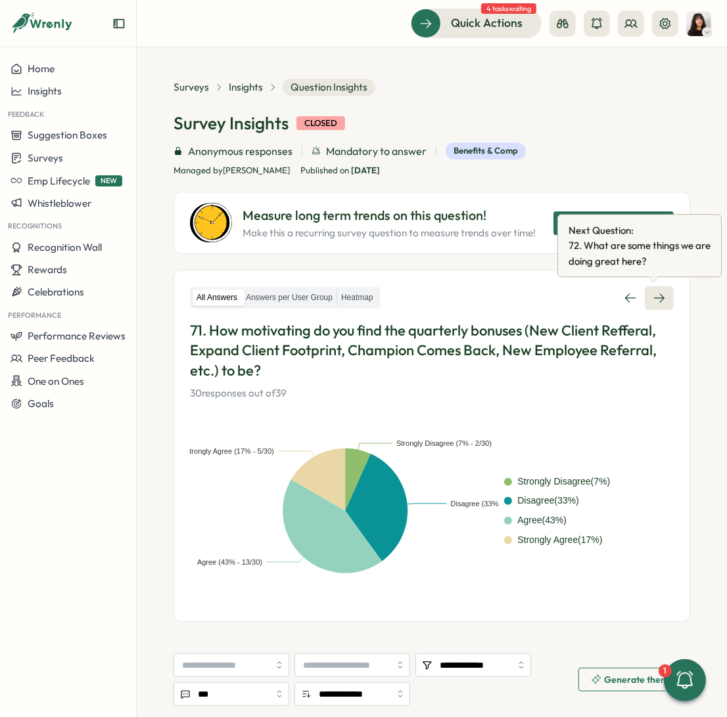
click at [654, 297] on icon at bounding box center [659, 298] width 11 height 9
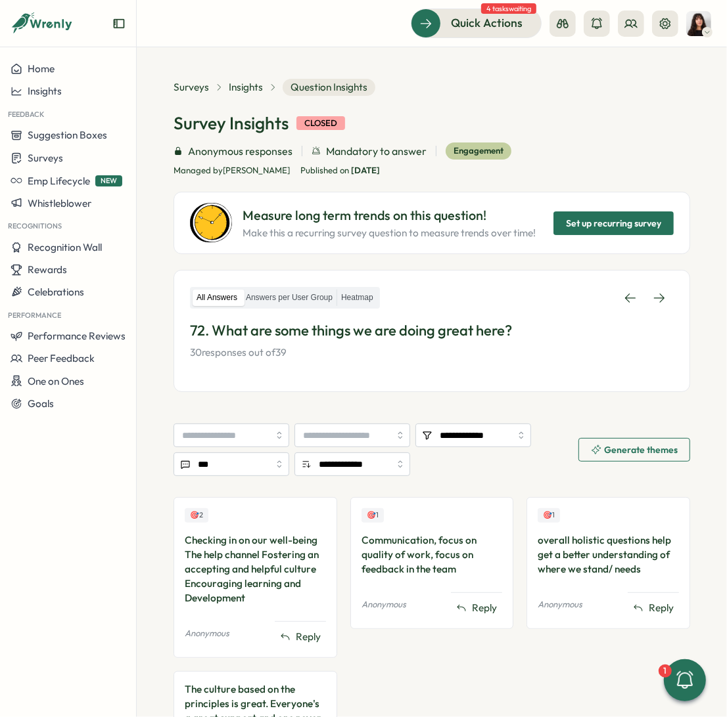
click at [660, 276] on div "All Answers Answers per User Group Heatmap 72. What are some things we are doin…" at bounding box center [431, 331] width 516 height 123
click at [657, 292] on icon at bounding box center [658, 298] width 13 height 13
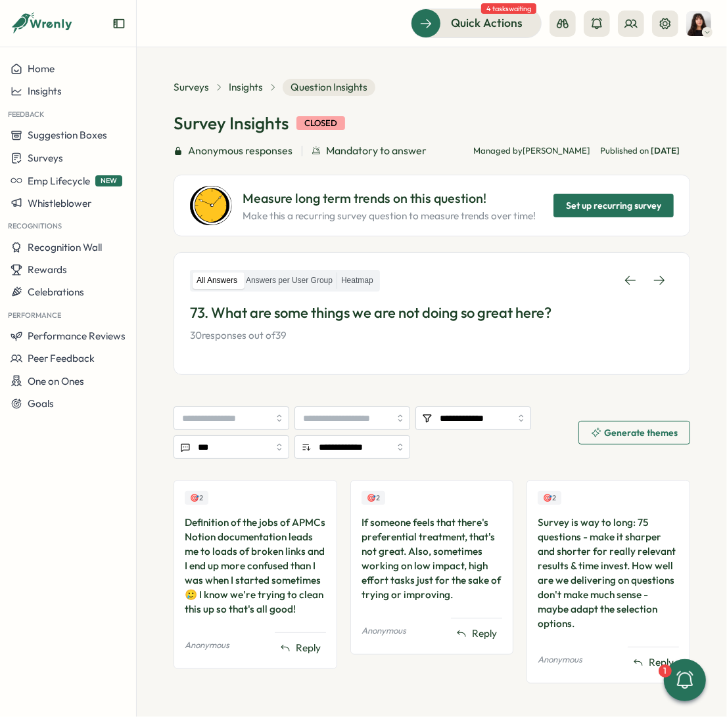
scroll to position [9, 0]
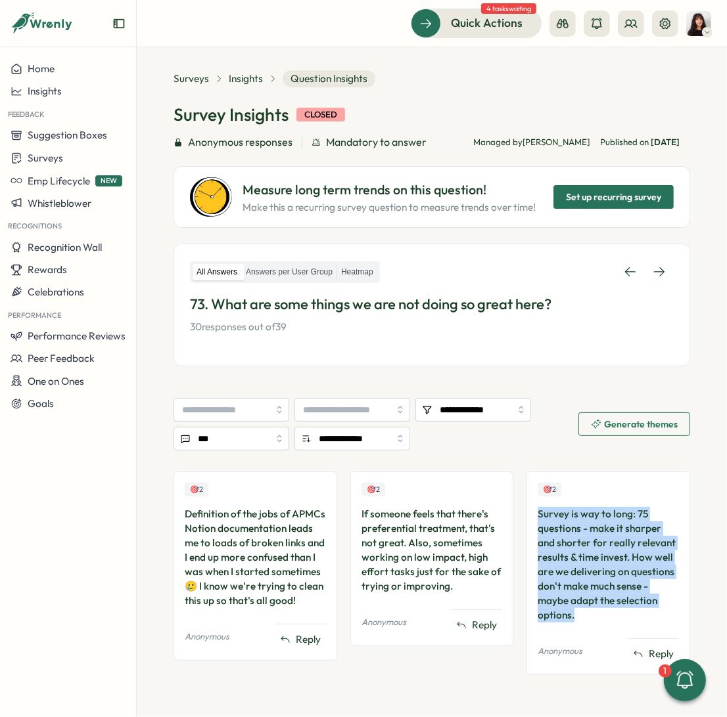
drag, startPoint x: 534, startPoint y: 512, endPoint x: 604, endPoint y: 608, distance: 118.9
click at [604, 608] on div "Survey is way to long: 75 questions - make it sharper and shorter for really re…" at bounding box center [607, 565] width 141 height 116
copy div "Survey is way to long: 75 questions - make it sharper and shorter for really re…"
click at [652, 269] on icon at bounding box center [658, 271] width 13 height 13
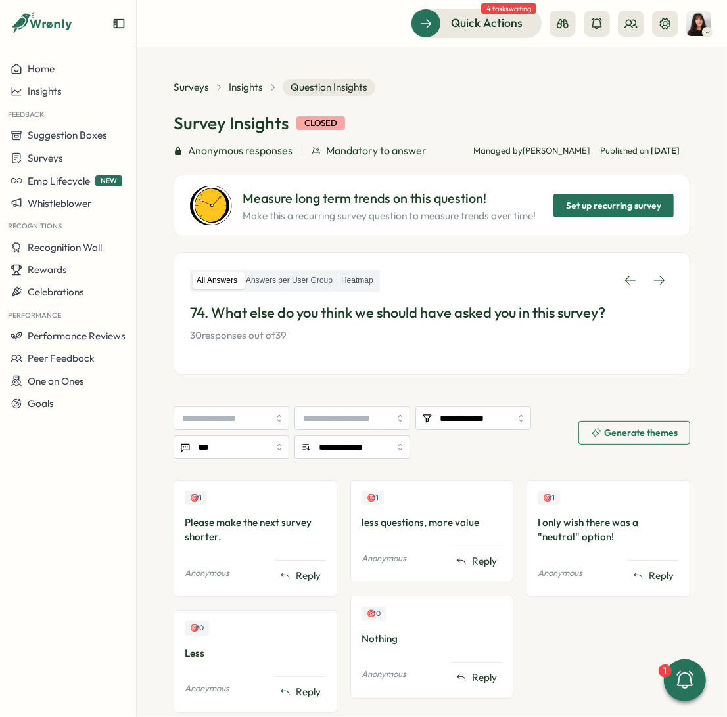
scroll to position [37, 0]
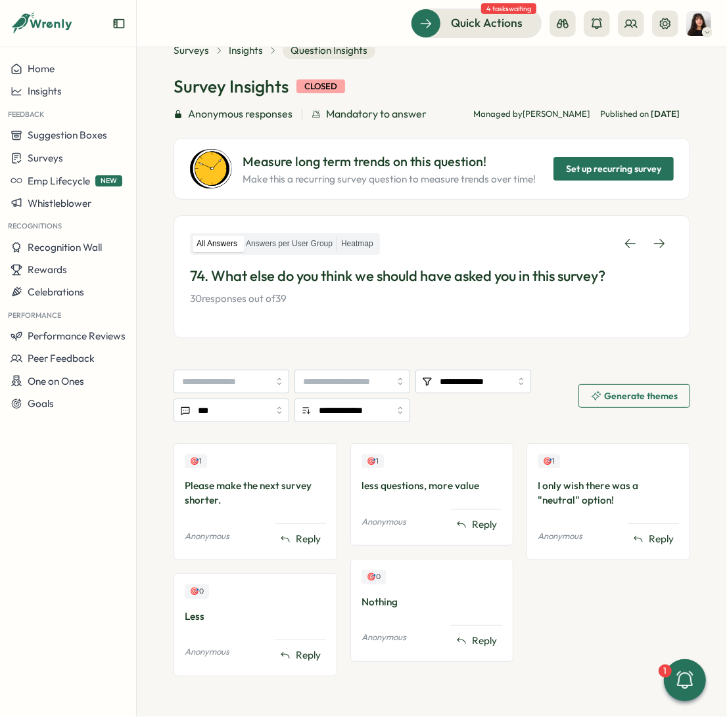
click at [234, 493] on div "Please make the next survey shorter." at bounding box center [255, 493] width 141 height 29
drag, startPoint x: 233, startPoint y: 495, endPoint x: 166, endPoint y: 484, distance: 68.0
click at [166, 484] on section "**********" at bounding box center [432, 382] width 590 height 670
copy div "Please make the next survey shorter."
click at [570, 512] on div "🎯 1 I only wish there was a "neutral" option! Anonymous Reply" at bounding box center [608, 501] width 164 height 117
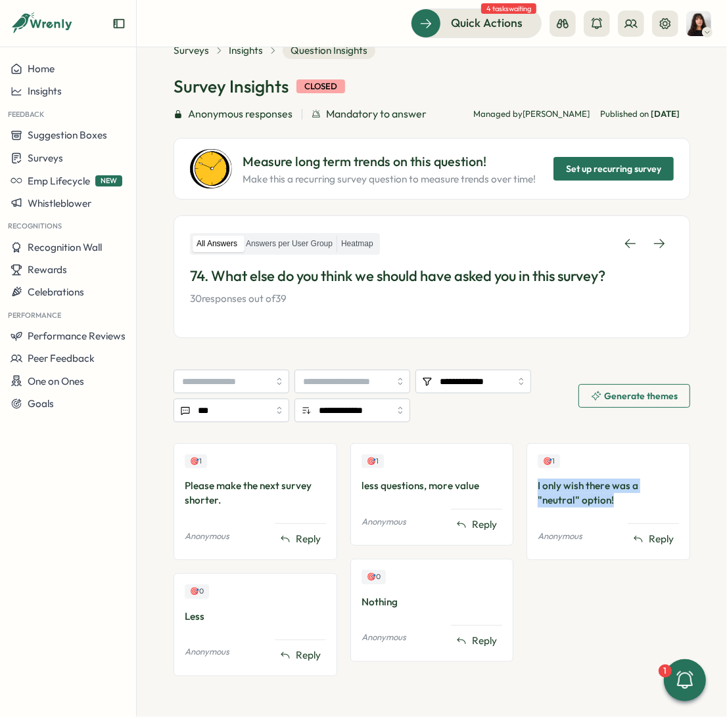
drag, startPoint x: 614, startPoint y: 501, endPoint x: 532, endPoint y: 489, distance: 82.4
click at [532, 489] on div "🎯 1 I only wish there was a "neutral" option! Anonymous Reply" at bounding box center [608, 501] width 164 height 117
copy div "I only wish there was a "neutral" option!"
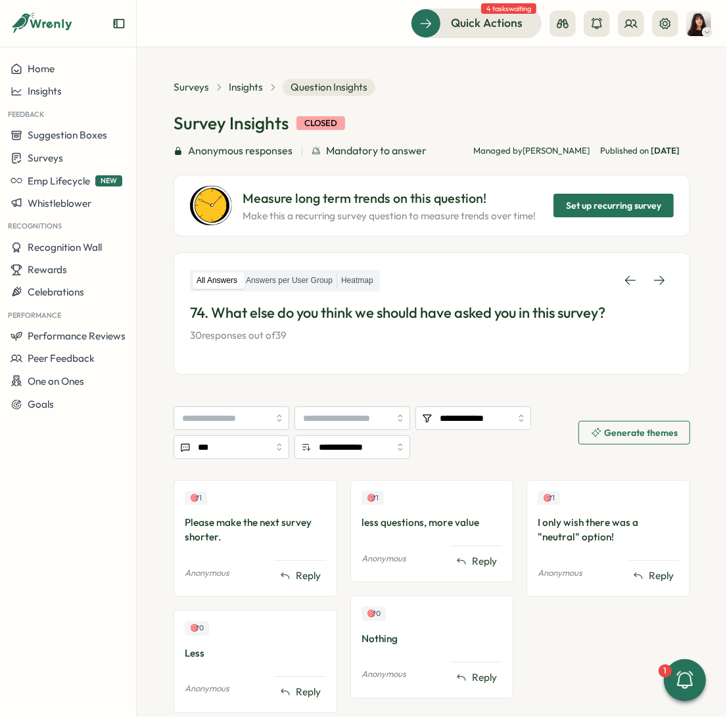
scroll to position [37, 0]
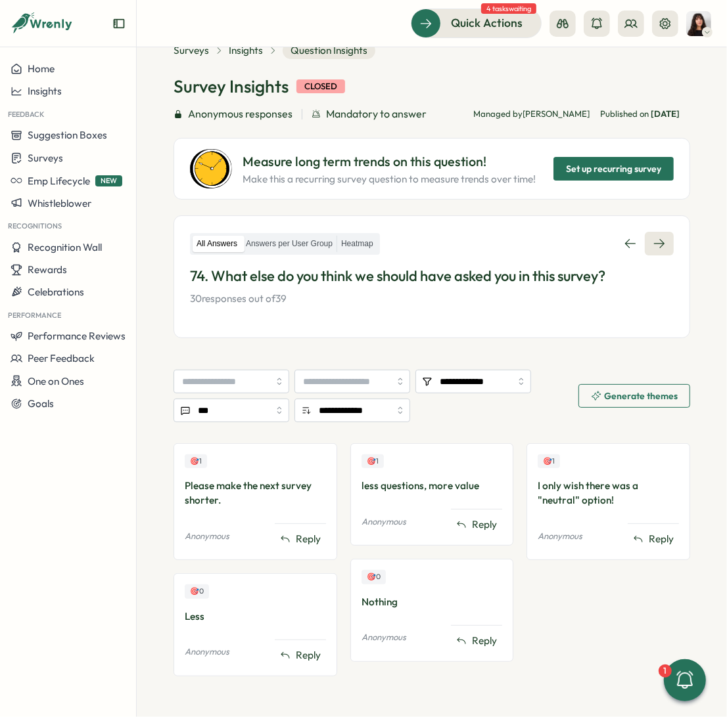
click at [644, 242] on link at bounding box center [658, 244] width 29 height 24
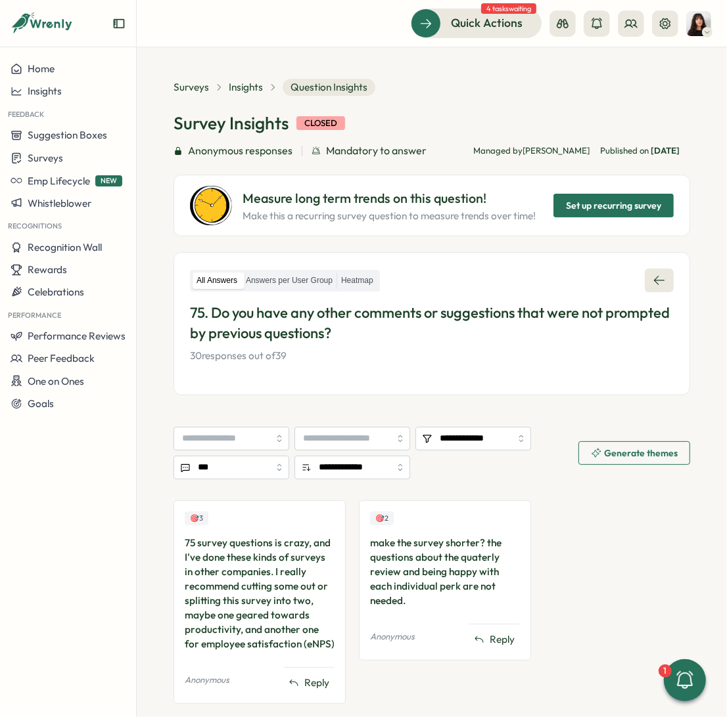
click at [654, 277] on icon at bounding box center [658, 280] width 13 height 13
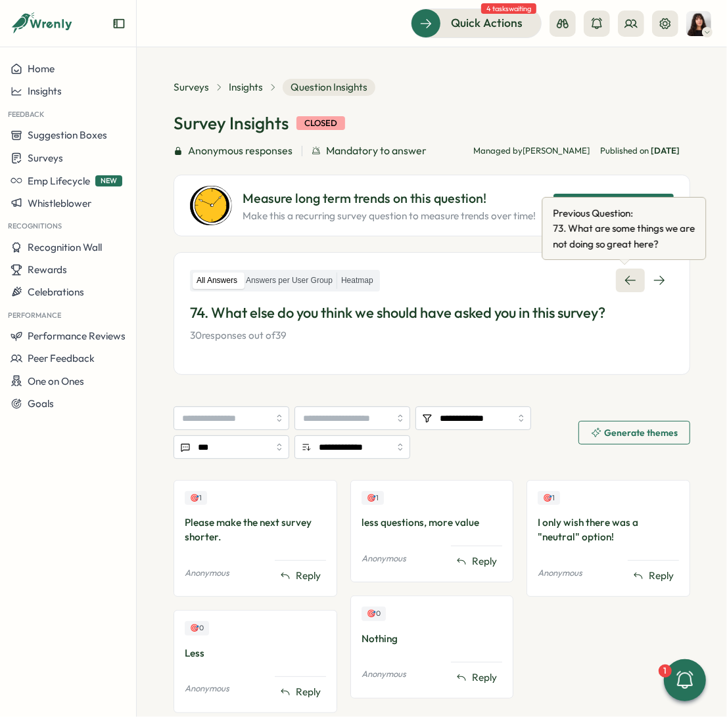
click at [627, 280] on icon at bounding box center [630, 280] width 11 height 9
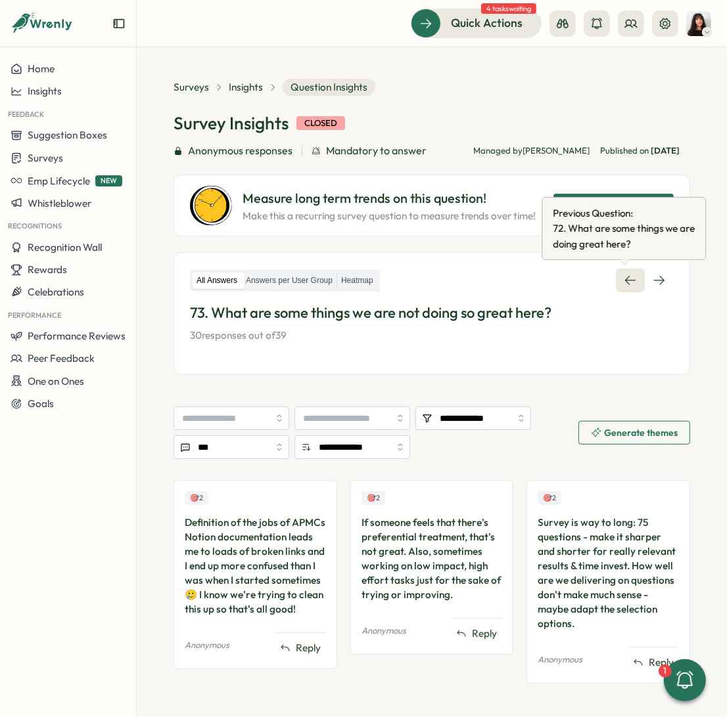
click at [627, 280] on icon at bounding box center [630, 280] width 11 height 9
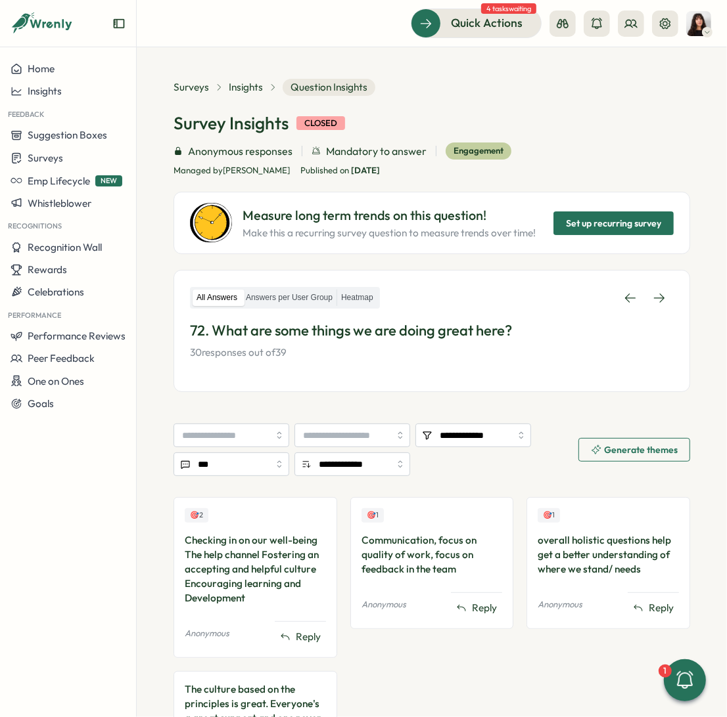
scroll to position [117, 0]
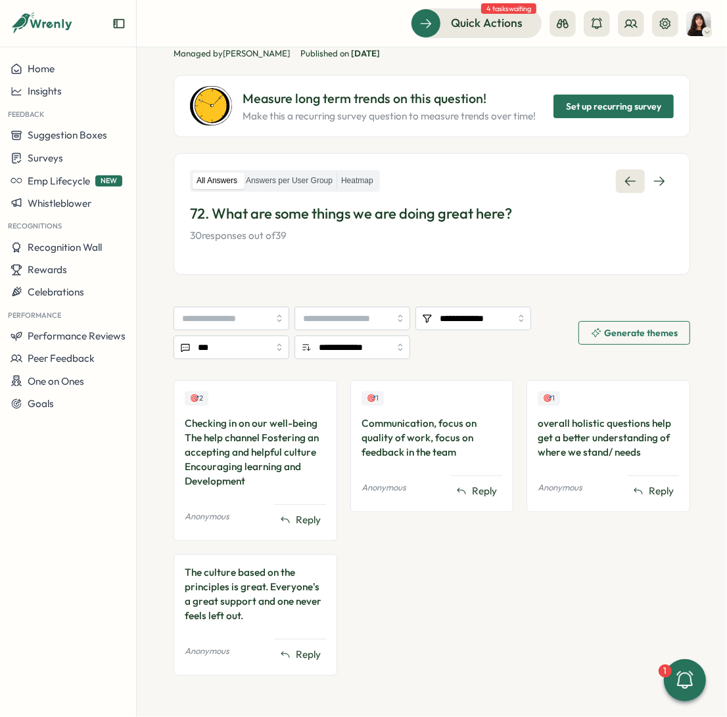
click at [623, 176] on icon at bounding box center [629, 181] width 13 height 13
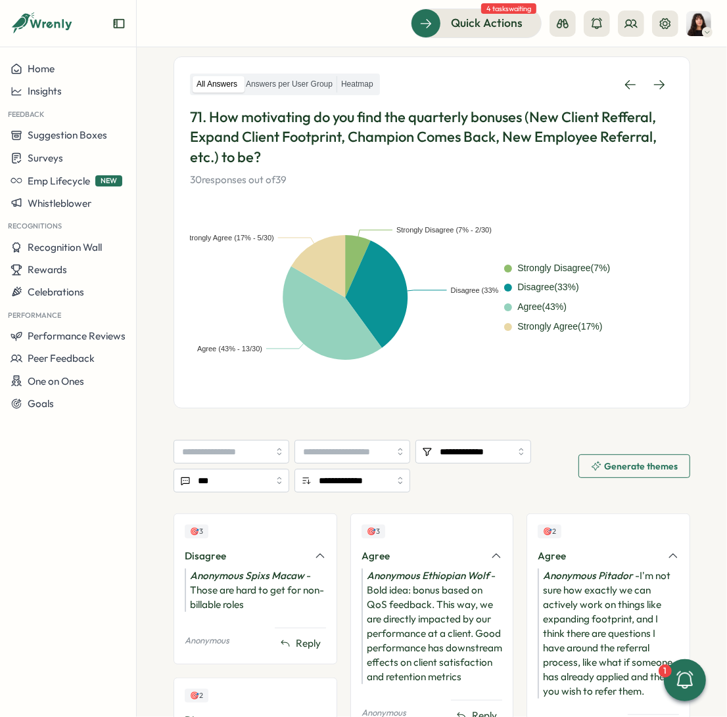
scroll to position [204, 0]
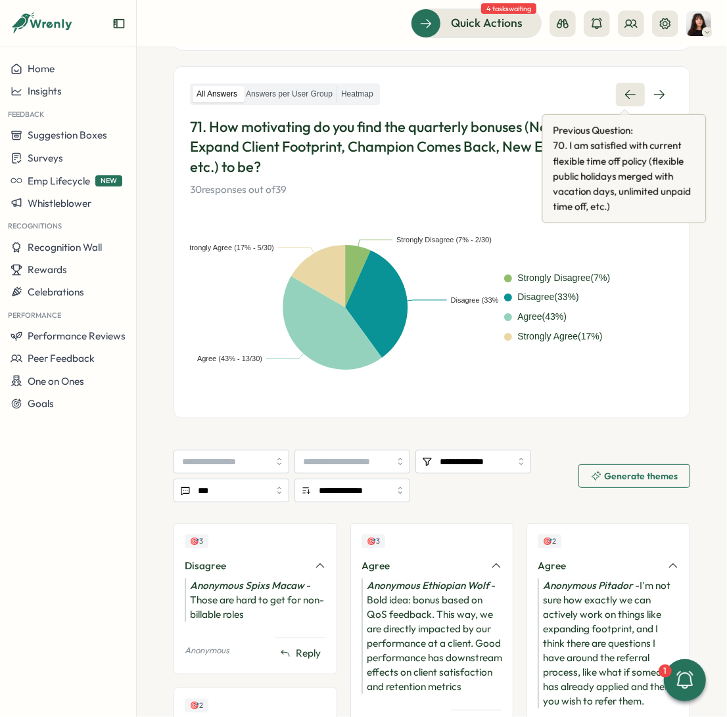
click at [623, 92] on icon at bounding box center [629, 94] width 13 height 13
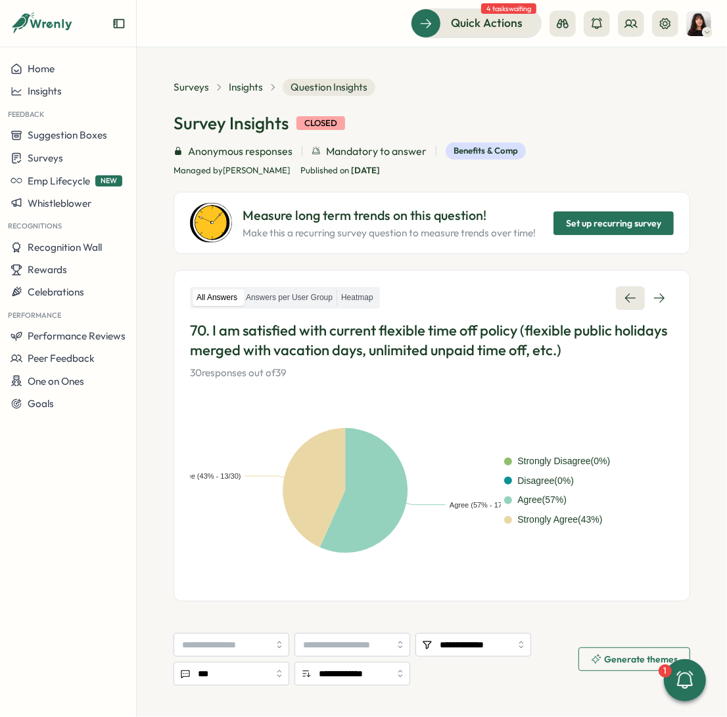
click at [623, 302] on icon at bounding box center [629, 298] width 13 height 13
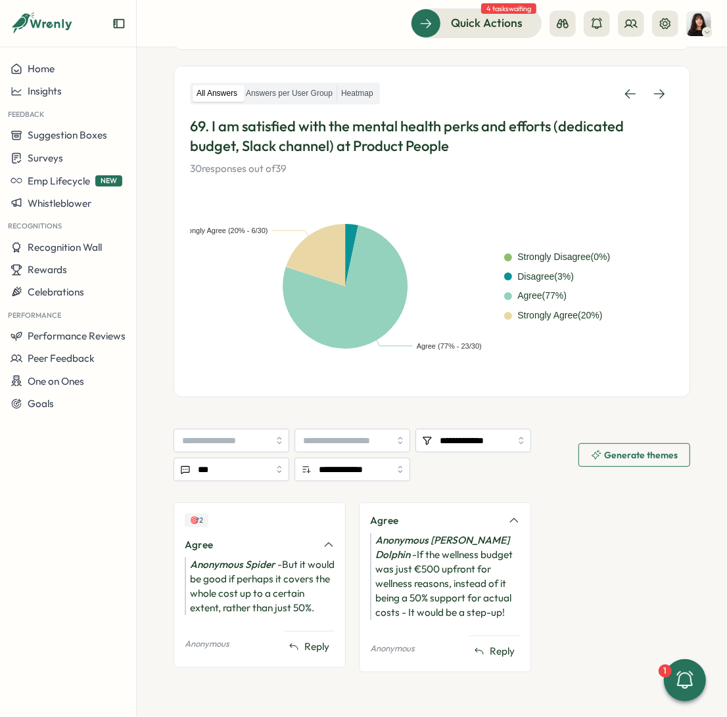
scroll to position [208, 0]
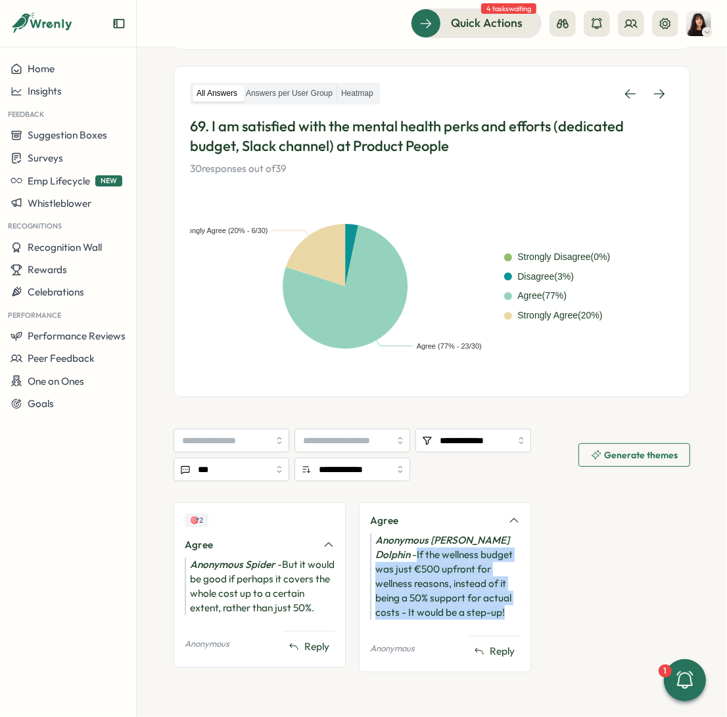
drag, startPoint x: 501, startPoint y: 534, endPoint x: 507, endPoint y: 604, distance: 69.9
click at [507, 604] on div "Anonymous Risso’s Dolphin - If the wellness budget was just €500 upfront for we…" at bounding box center [445, 576] width 150 height 87
copy div "If the wellness budget was just €500 upfront for wellness reasons, instead of i…"
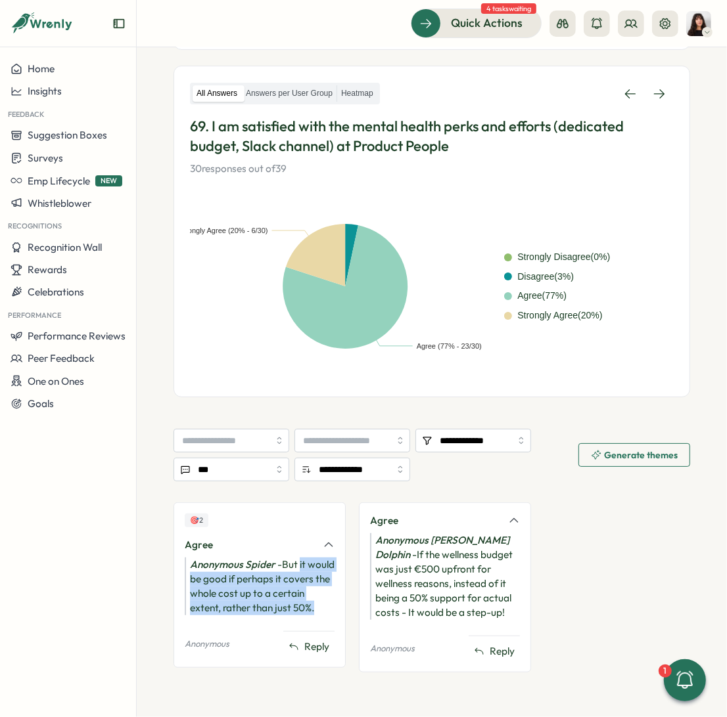
drag, startPoint x: 261, startPoint y: 614, endPoint x: 300, endPoint y: 558, distance: 68.5
click at [300, 558] on div "Anonymous Spider - But it would be good if perhaps it covers the whole cost up …" at bounding box center [260, 587] width 150 height 58
copy div "it would be good if perhaps it covers the whole cost up to a certain extent, ra…"
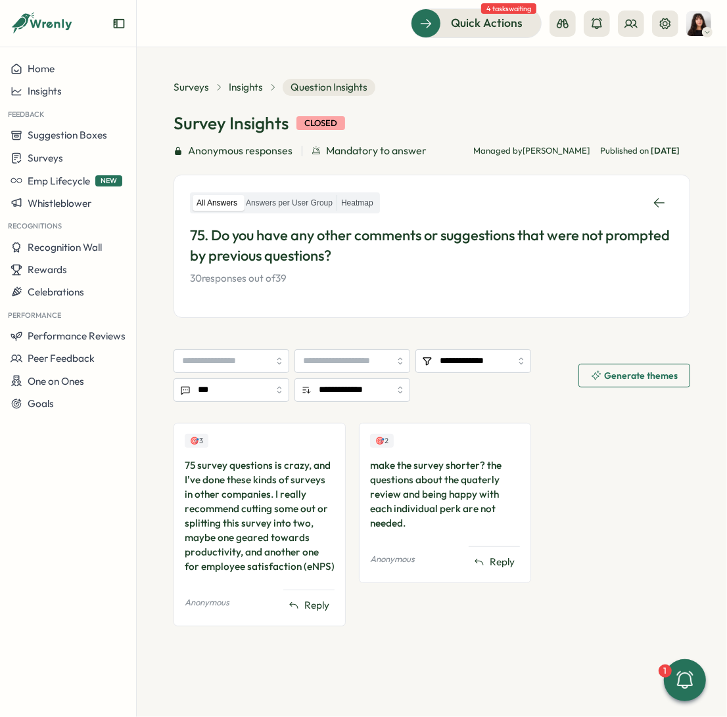
click at [266, 474] on div "75 survey questions is crazy, and I've done these kinds of surveys in other com…" at bounding box center [260, 517] width 150 height 116
drag, startPoint x: 184, startPoint y: 464, endPoint x: 232, endPoint y: 482, distance: 51.1
click at [217, 476] on div "75 survey questions is crazy, and I've done these kinds of surveys in other com…" at bounding box center [260, 517] width 150 height 116
click at [296, 554] on div "75 survey questions is crazy, and I've done these kinds of surveys in other com…" at bounding box center [260, 517] width 150 height 116
drag, startPoint x: 323, startPoint y: 566, endPoint x: 194, endPoint y: 472, distance: 159.9
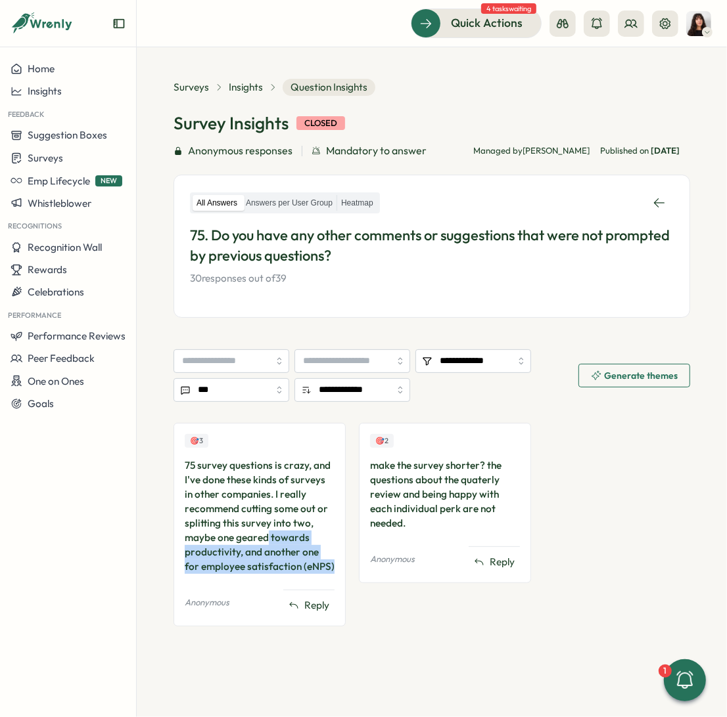
click at [194, 472] on div "75 survey questions is crazy, and I've done these kinds of surveys in other com…" at bounding box center [260, 517] width 150 height 116
click at [186, 465] on div "75 survey questions is crazy, and I've done these kinds of surveys in other com…" at bounding box center [260, 517] width 150 height 116
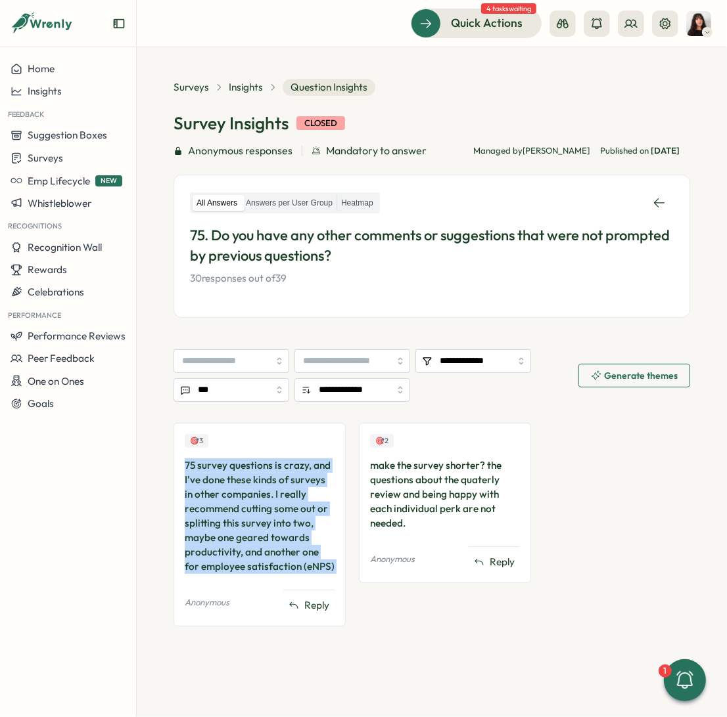
drag, startPoint x: 185, startPoint y: 464, endPoint x: 322, endPoint y: 573, distance: 174.4
click at [322, 573] on div "75 survey questions is crazy, and I've done these kinds of surveys in other com…" at bounding box center [260, 517] width 150 height 116
copy div "75 survey questions is crazy, and I've done these kinds of surveys in other com…"
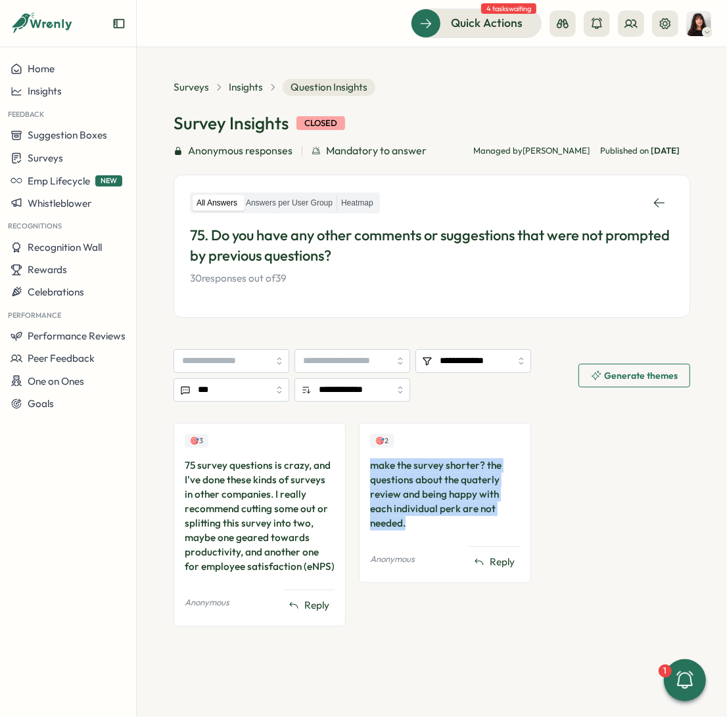
drag, startPoint x: 426, startPoint y: 524, endPoint x: 369, endPoint y: 459, distance: 85.7
click at [370, 459] on div "make the survey shorter? the questions about the quaterly review and being happ…" at bounding box center [445, 495] width 150 height 72
copy div "make the survey shorter? the questions about the quaterly review and being happ…"
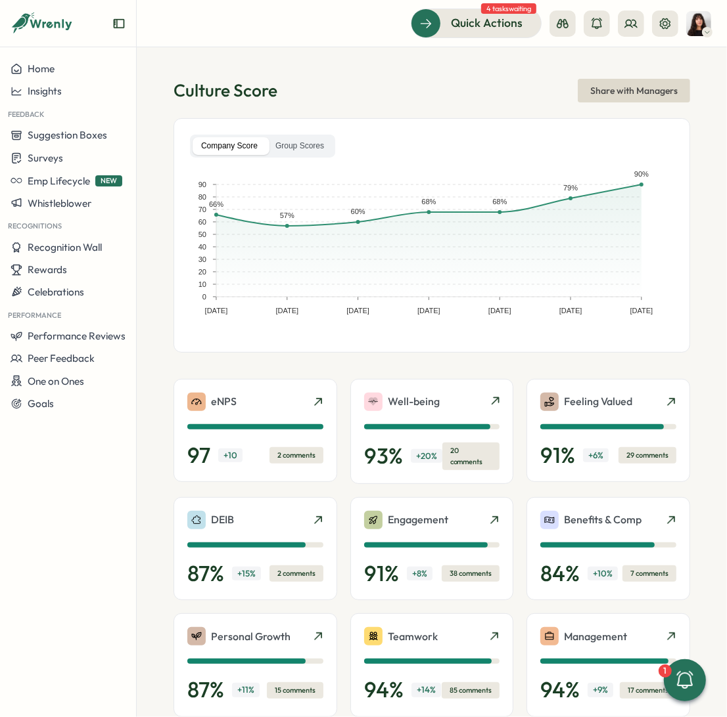
scroll to position [196, 0]
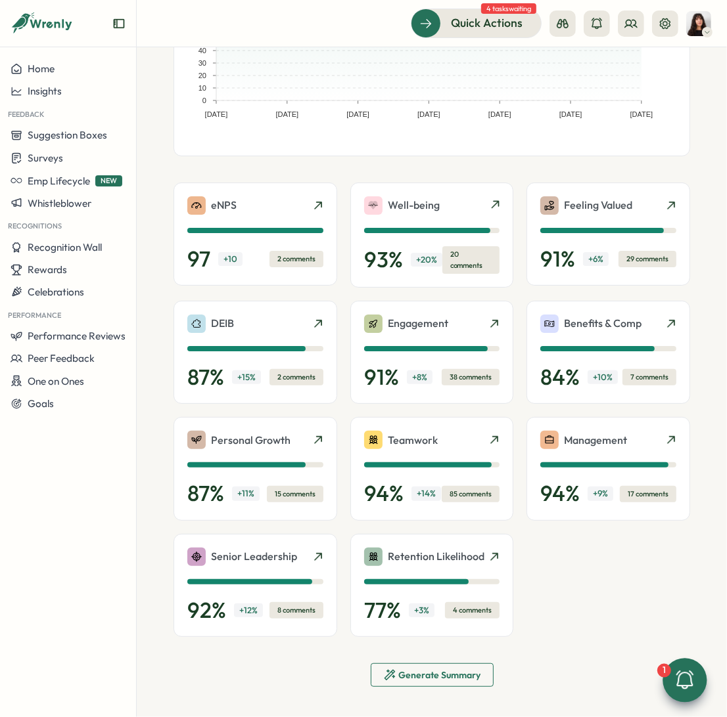
click at [677, 688] on icon at bounding box center [684, 680] width 22 height 22
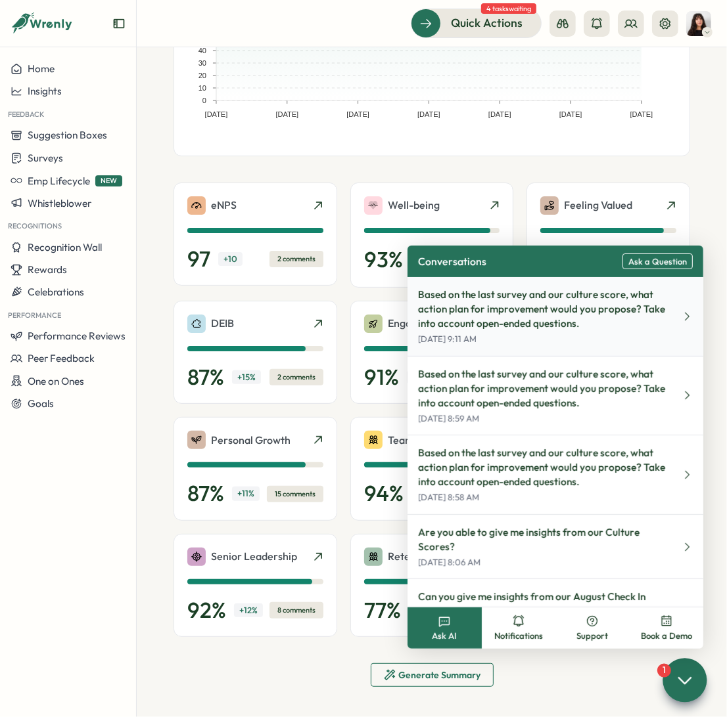
drag, startPoint x: 598, startPoint y: 328, endPoint x: 526, endPoint y: 323, distance: 71.9
click at [526, 323] on p "Based on the last survey and our culture score, what action plan for improvemen…" at bounding box center [544, 309] width 252 height 43
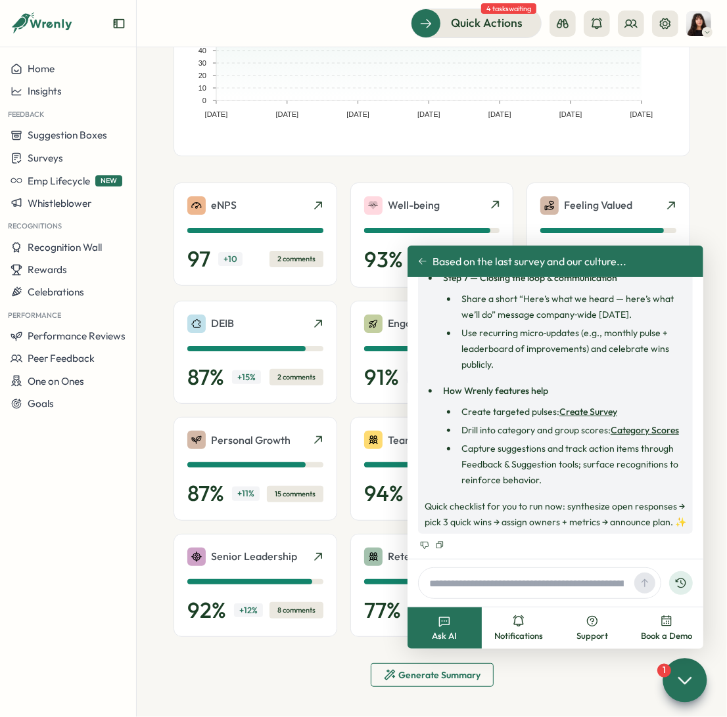
scroll to position [970, 0]
click at [423, 264] on icon at bounding box center [422, 261] width 9 height 9
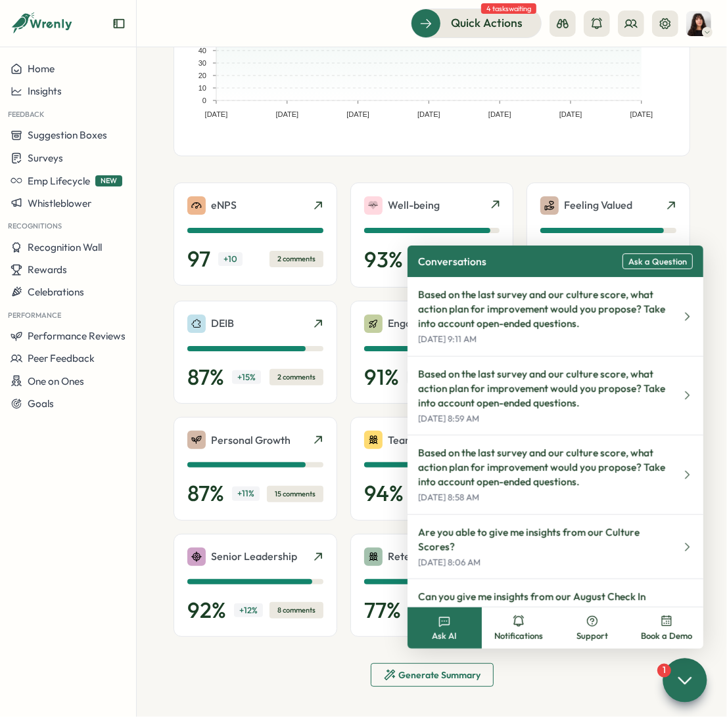
click at [696, 681] on div at bounding box center [684, 680] width 44 height 44
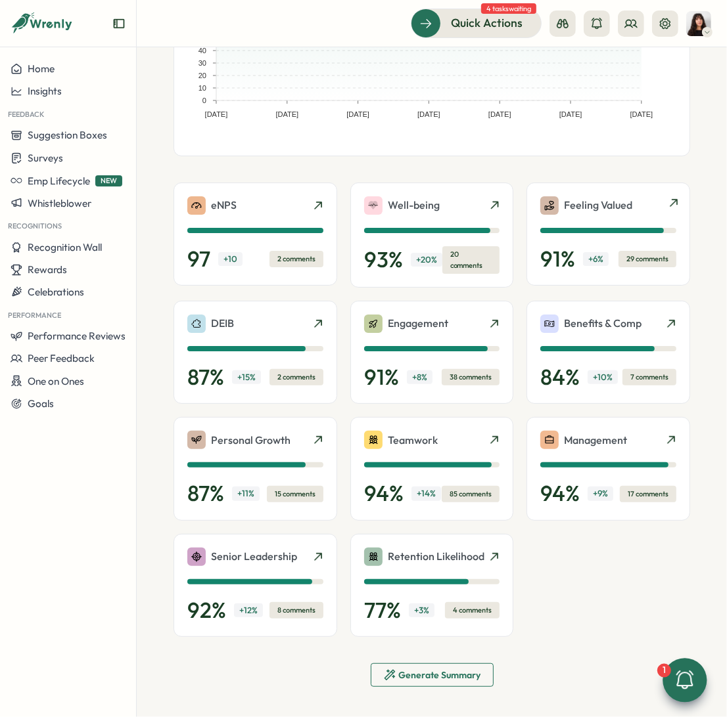
click at [648, 209] on div "Feeling Valued" at bounding box center [608, 205] width 136 height 18
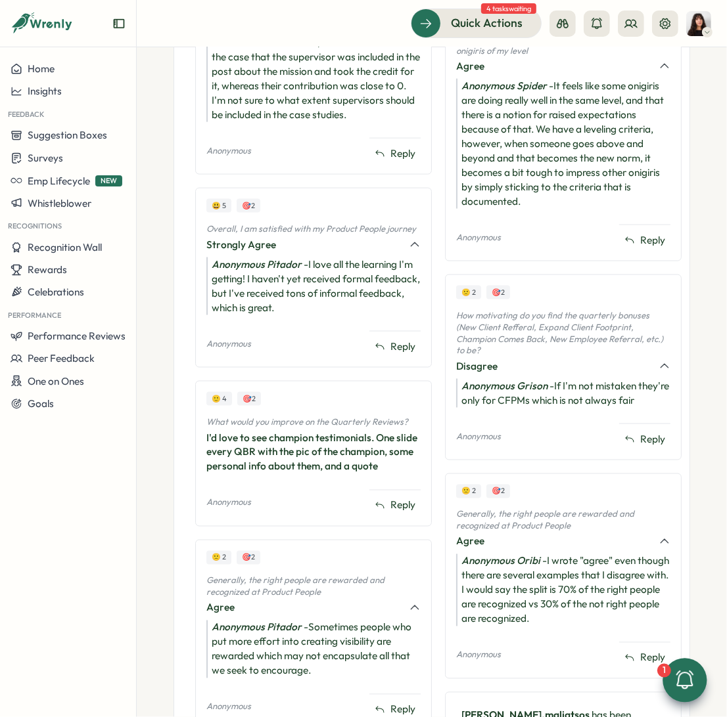
scroll to position [838, 0]
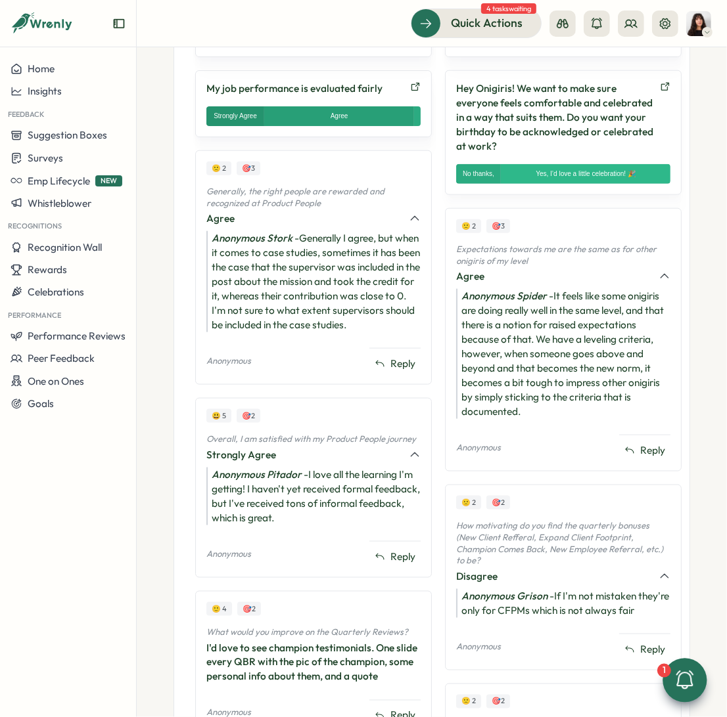
click at [212, 233] on div "Anonymous Stork - Generally I agree, but when it comes to case studies, sometim…" at bounding box center [313, 281] width 214 height 101
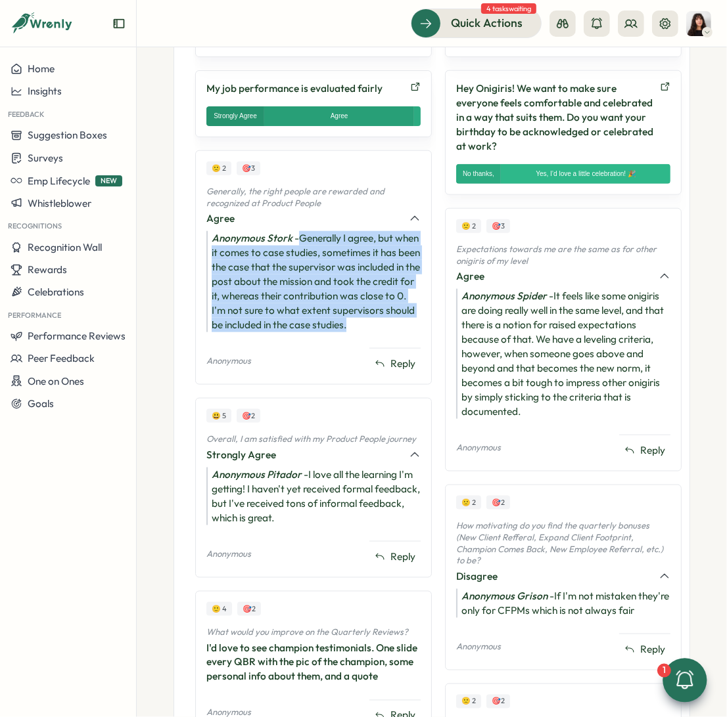
drag, startPoint x: 300, startPoint y: 219, endPoint x: 348, endPoint y: 313, distance: 106.4
click at [348, 313] on div "Anonymous Stork - Generally I agree, but when it comes to case studies, sometim…" at bounding box center [313, 281] width 214 height 101
copy div "Generally I agree, but when it comes to case studies, sometimes it has been the…"
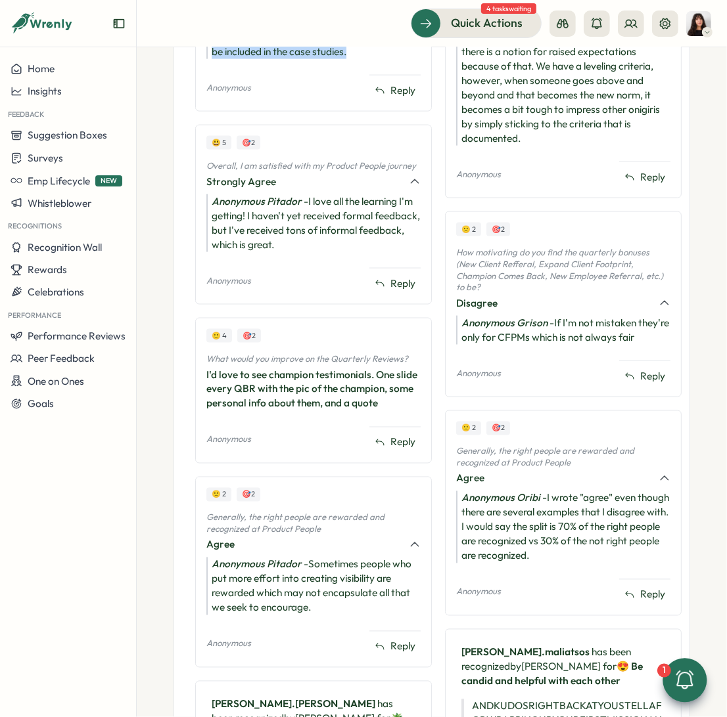
scroll to position [1198, 0]
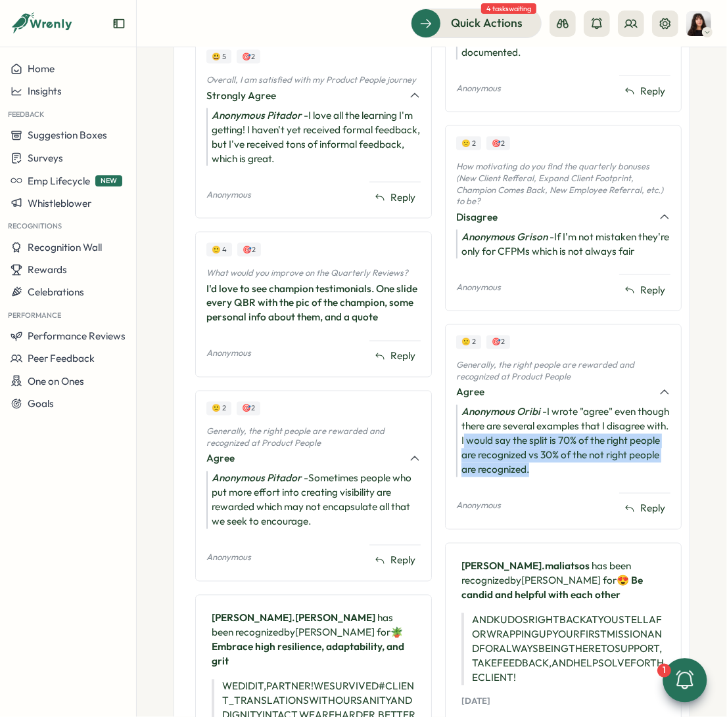
drag, startPoint x: 524, startPoint y: 434, endPoint x: 628, endPoint y: 470, distance: 109.9
click at [628, 470] on div "Anonymous Oribi - I wrote "agree" even though there are several examples that I…" at bounding box center [563, 441] width 214 height 72
copy div "would say the split is 70% of the right people are recognized vs 30% of the not…"
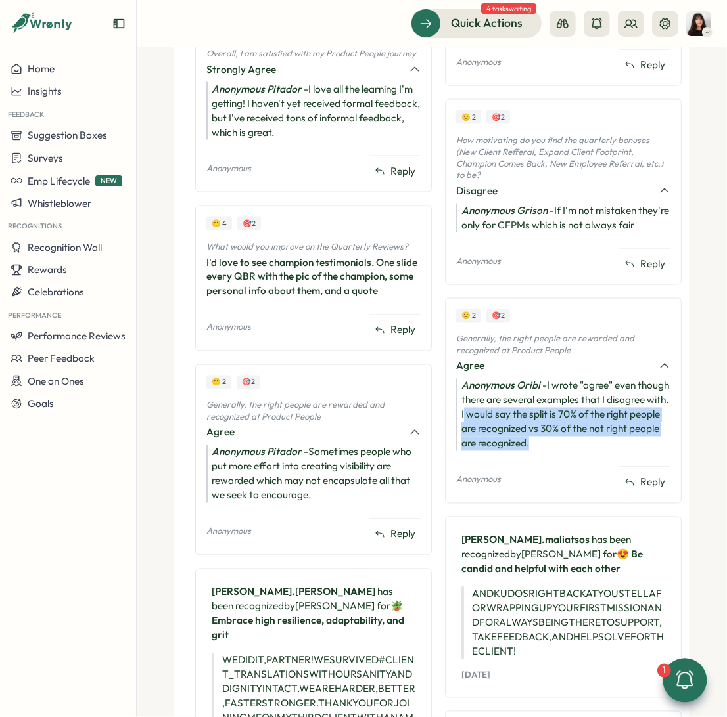
scroll to position [1230, 0]
